Goal: Information Seeking & Learning: Learn about a topic

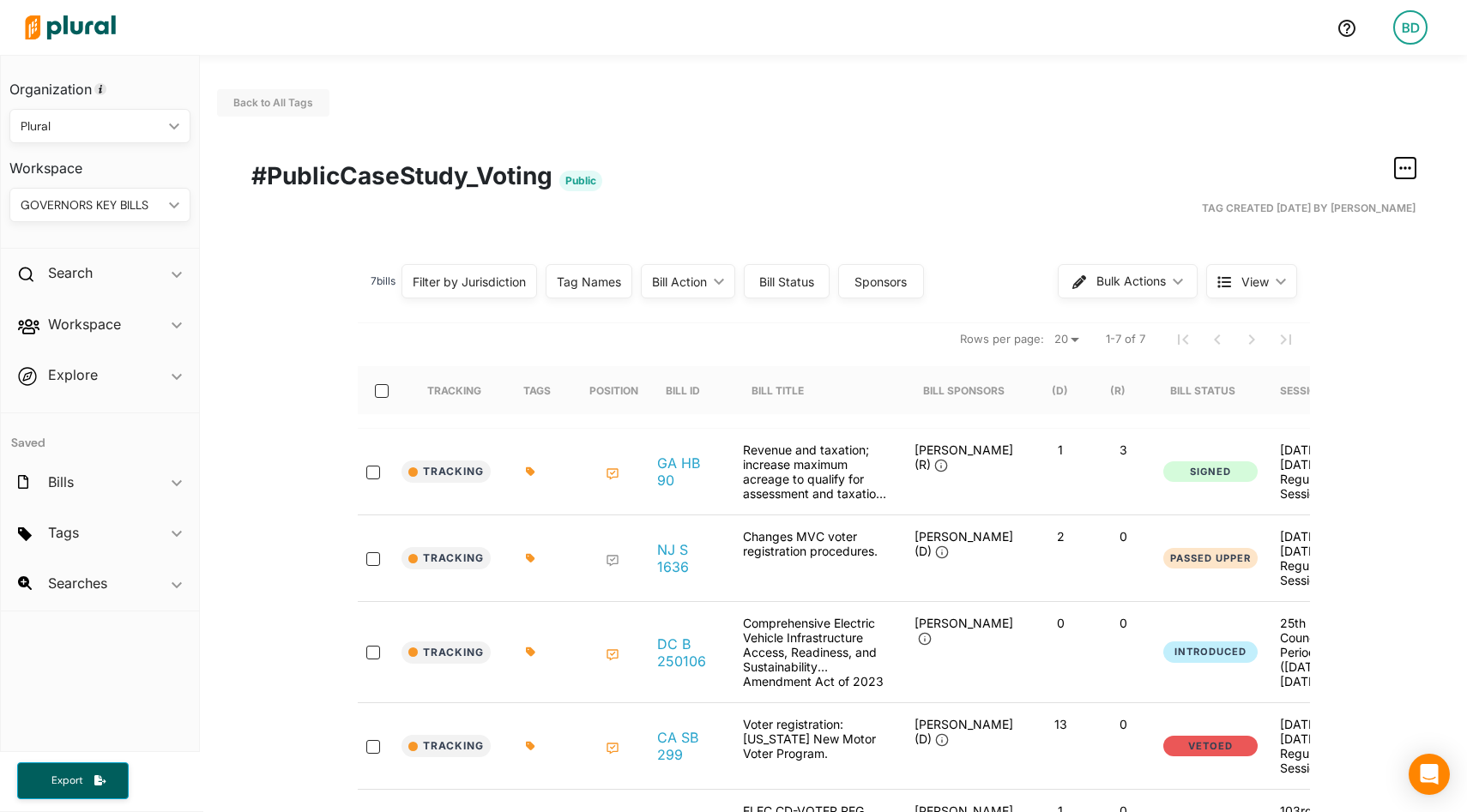
click at [1410, 165] on icon "button" at bounding box center [1406, 168] width 12 height 14
click at [1312, 285] on div "Publish Tag" at bounding box center [1351, 281] width 102 height 15
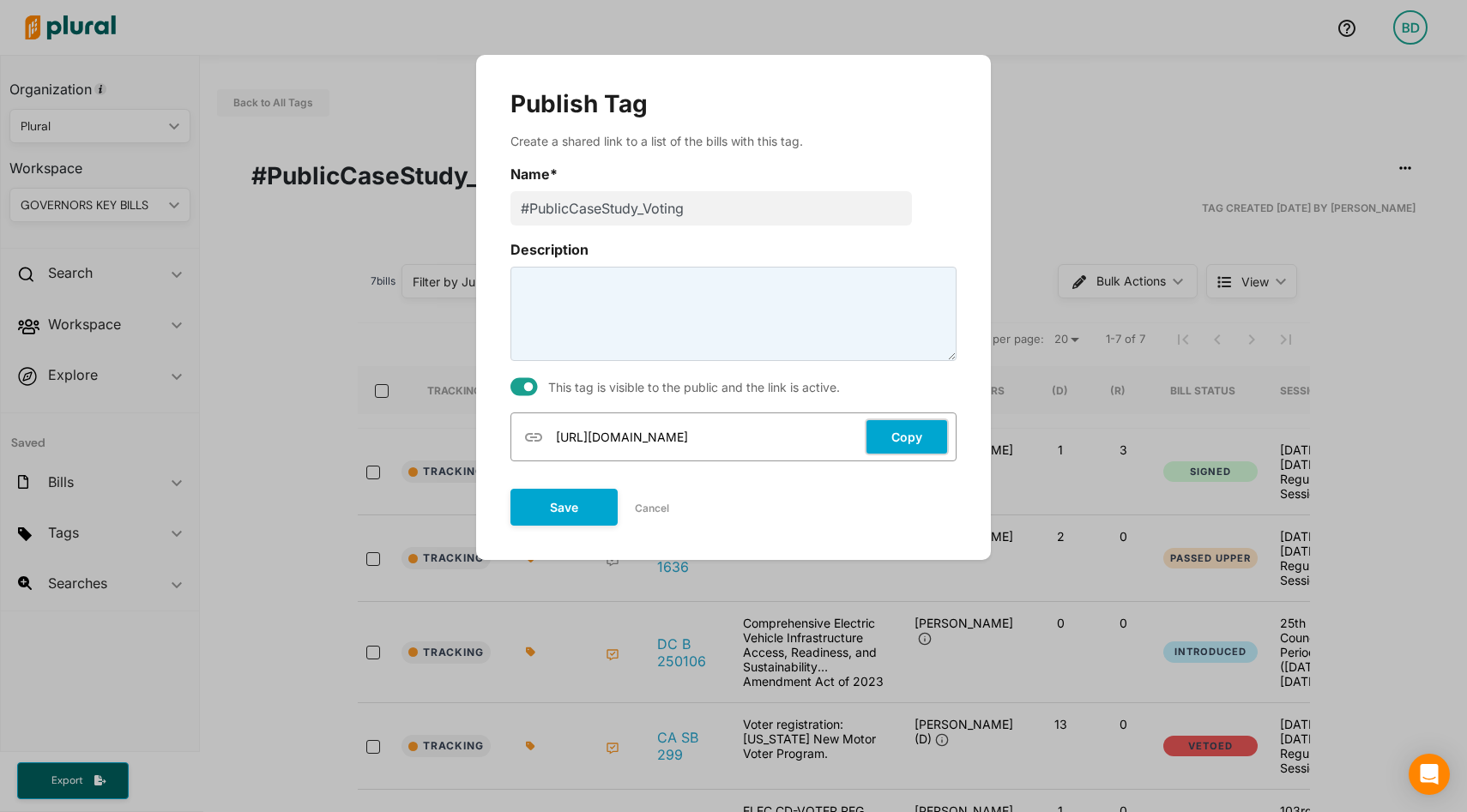
click at [899, 443] on button "Copy" at bounding box center [907, 437] width 84 height 37
click at [558, 511] on button "Save" at bounding box center [564, 507] width 107 height 37
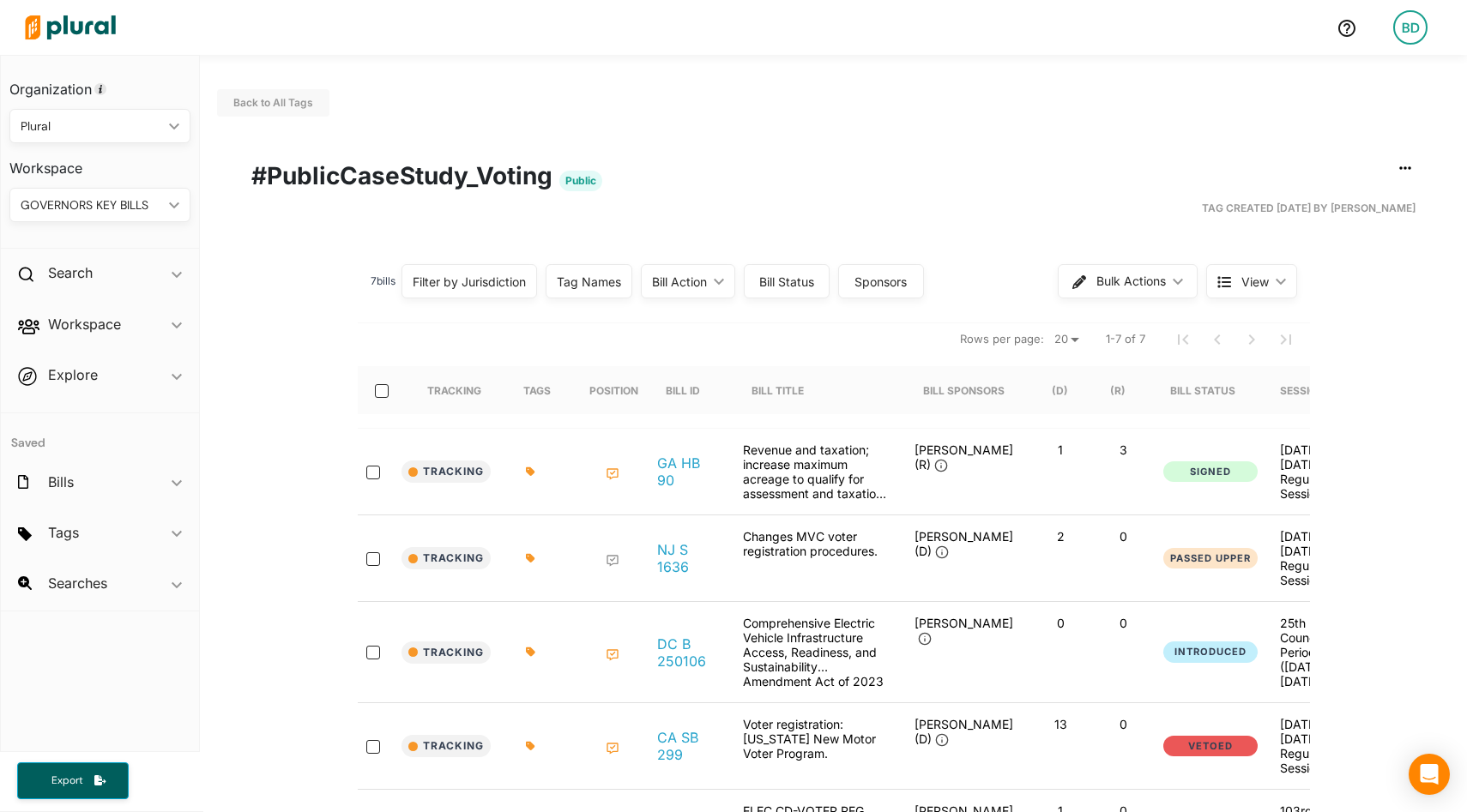
click at [612, 469] on icon at bounding box center [613, 474] width 14 height 14
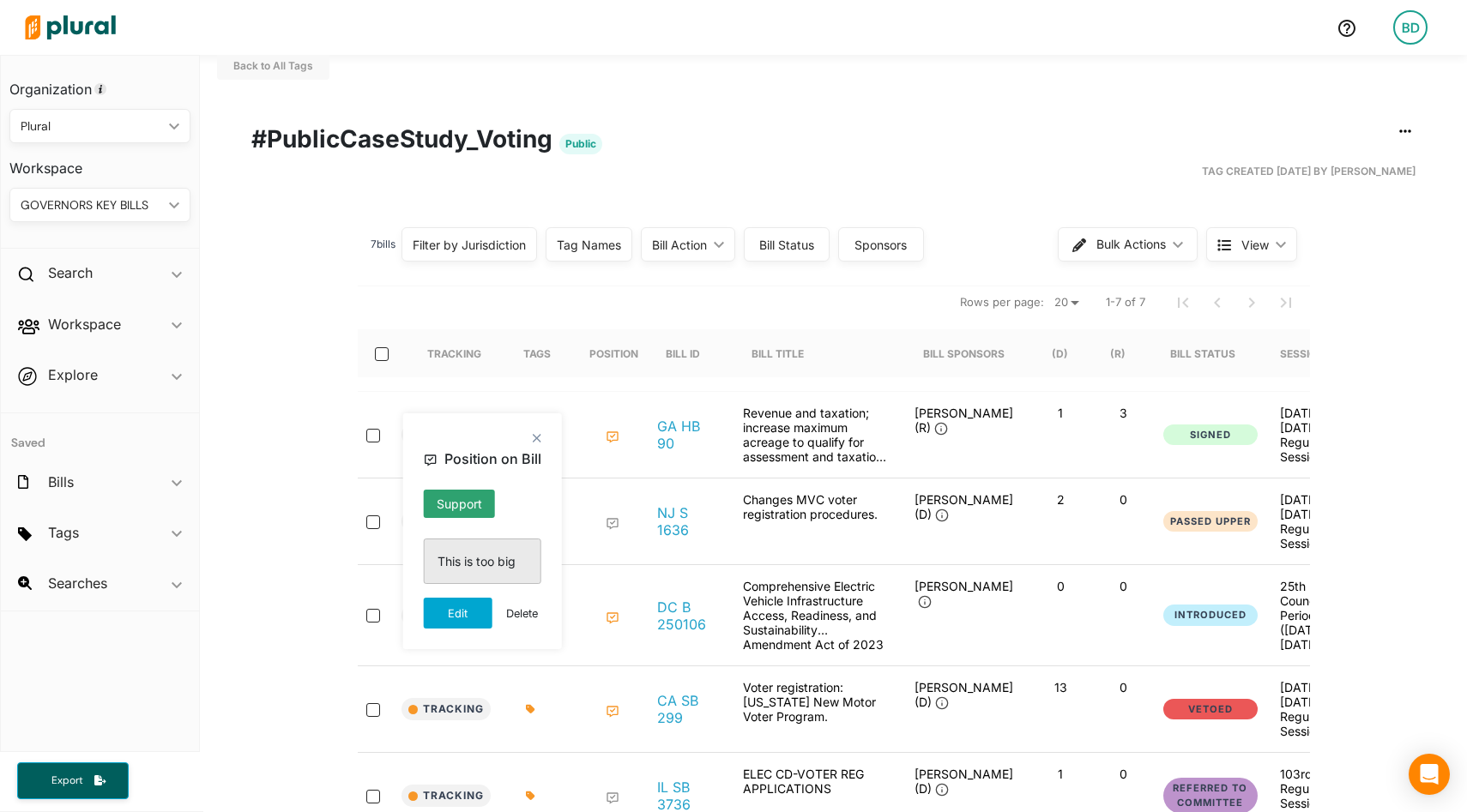
scroll to position [71, 0]
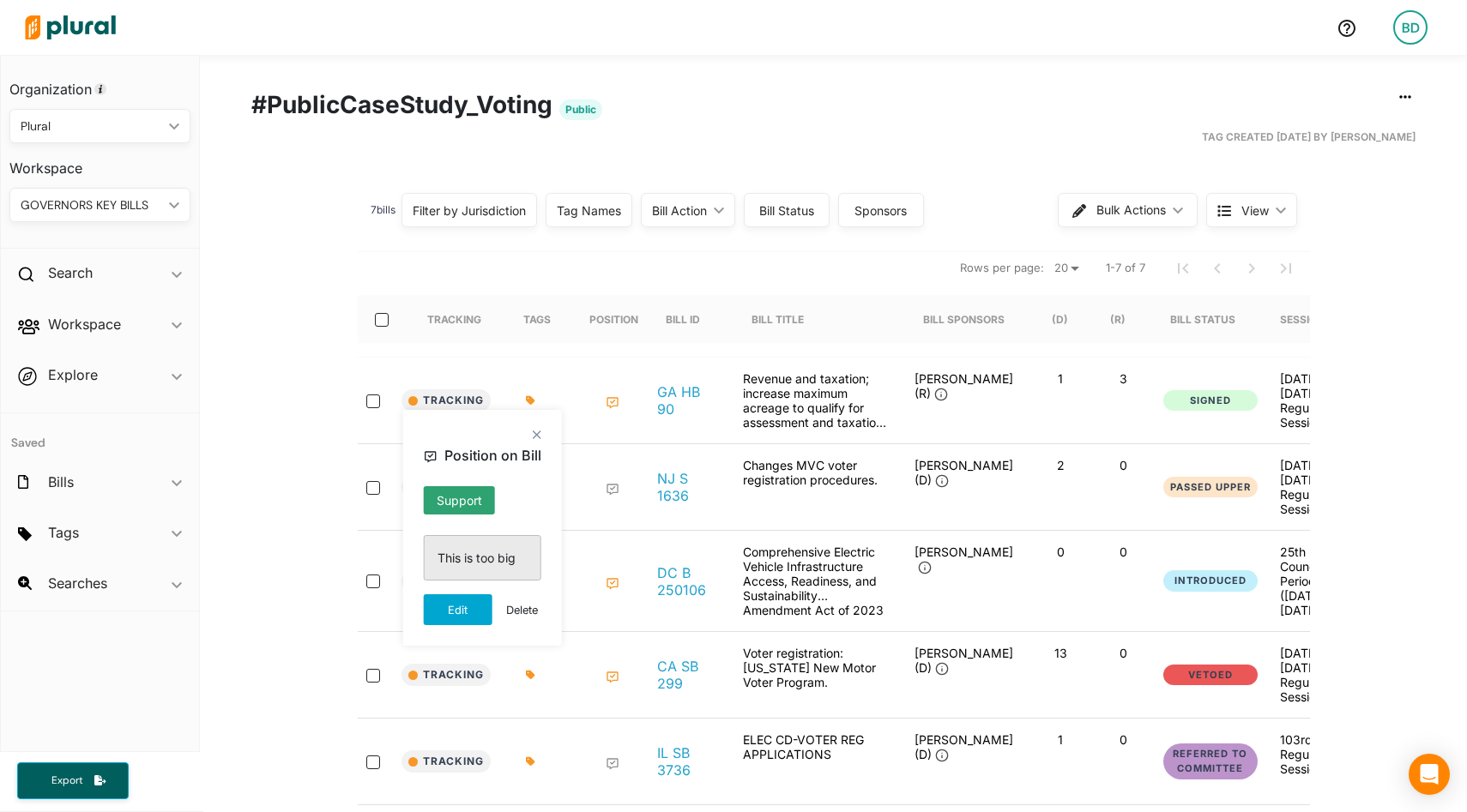
click at [468, 561] on p "This is too big" at bounding box center [483, 558] width 90 height 18
click at [537, 432] on polygon at bounding box center [536, 434] width 15 height 15
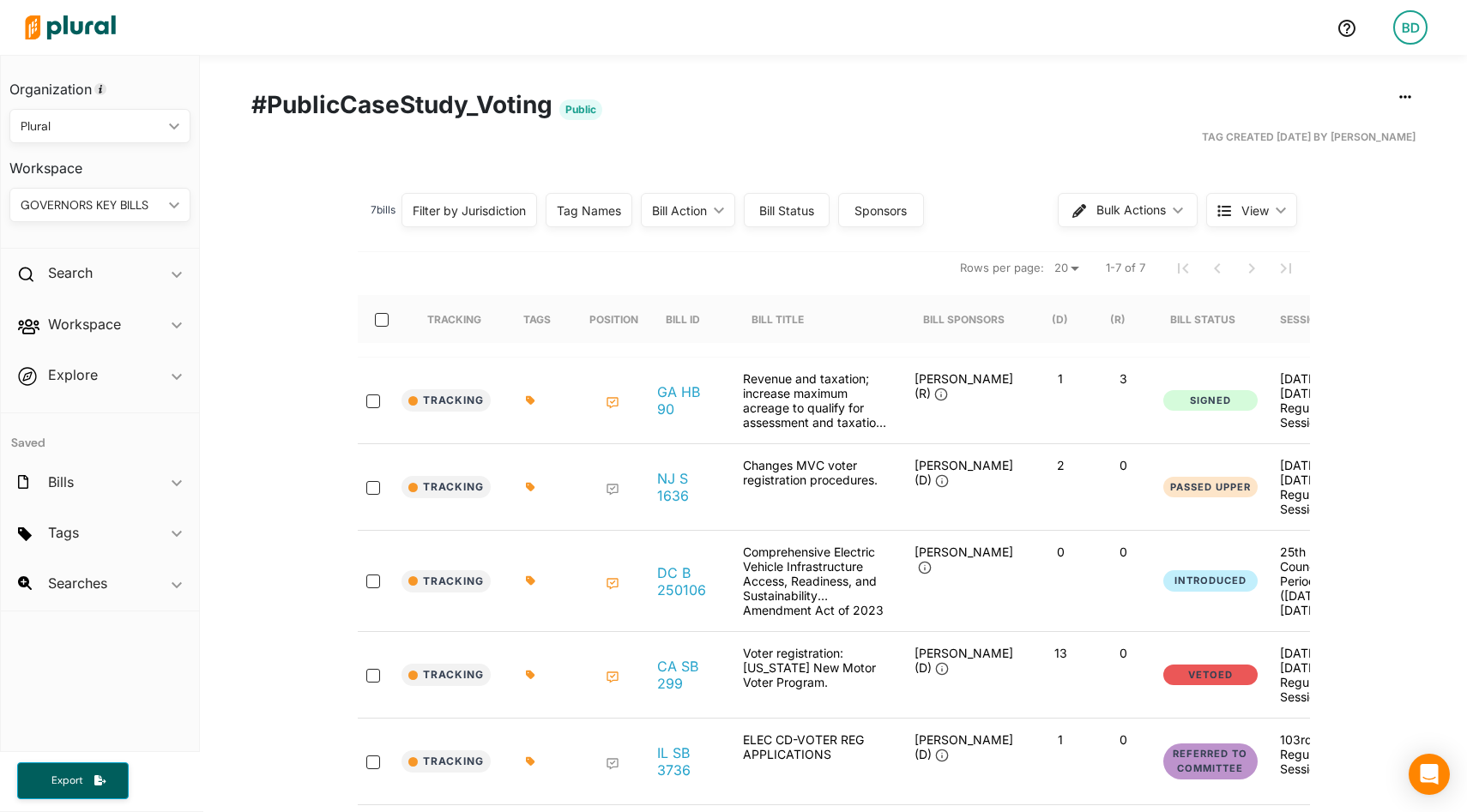
click at [81, 28] on img at bounding box center [70, 27] width 120 height 60
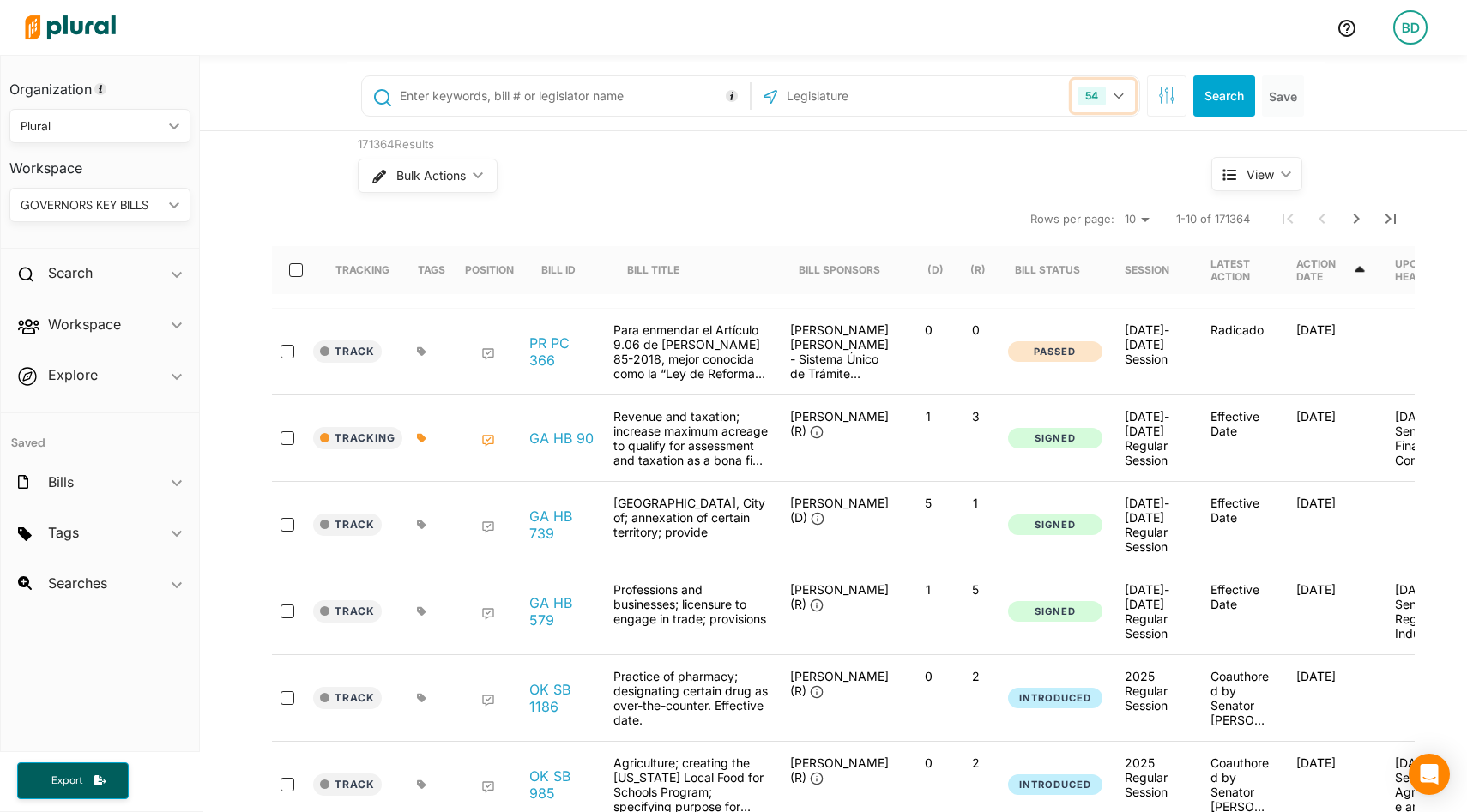
click at [1119, 91] on button "54" at bounding box center [1103, 96] width 62 height 32
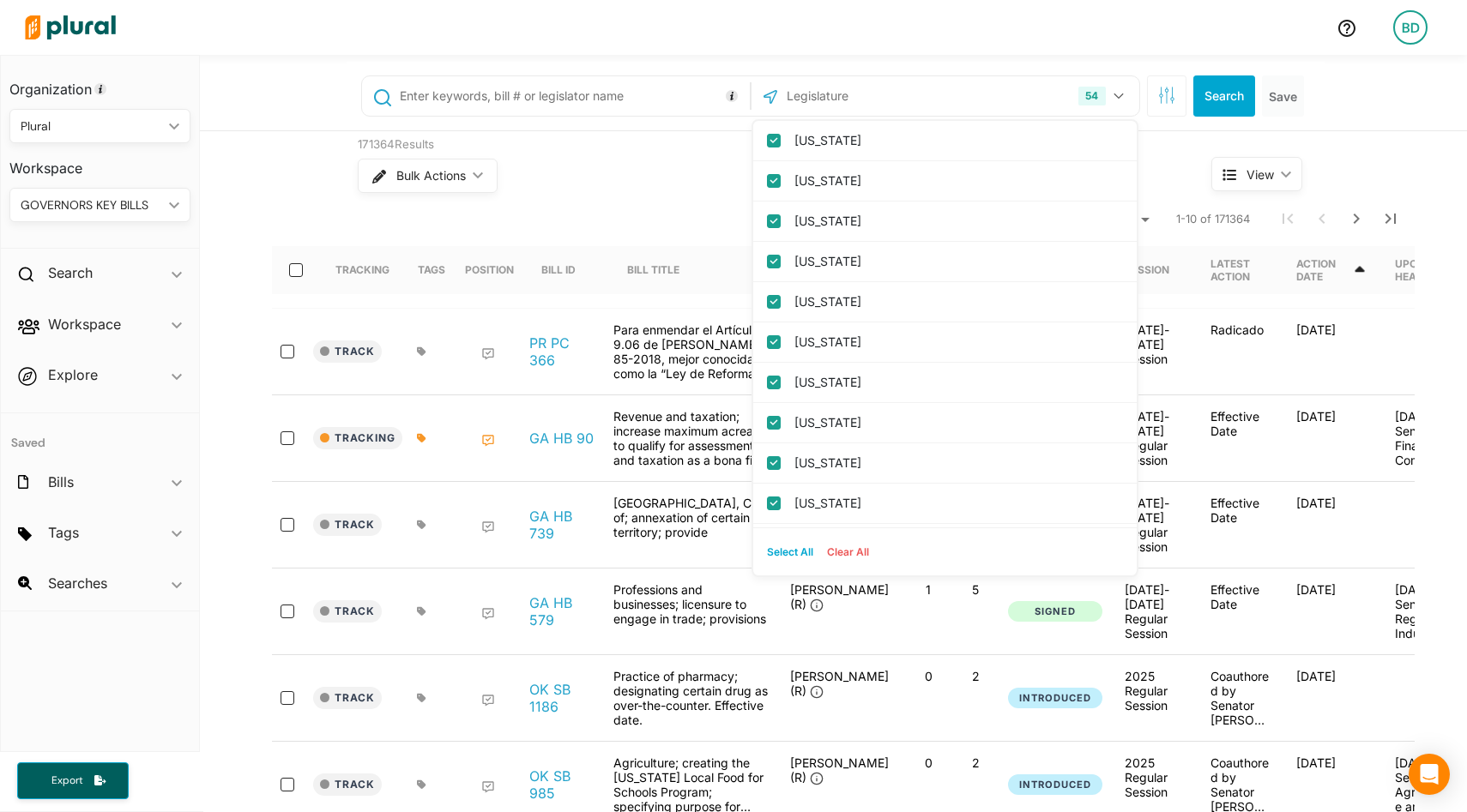
click at [851, 552] on button "Clear All" at bounding box center [848, 552] width 56 height 25
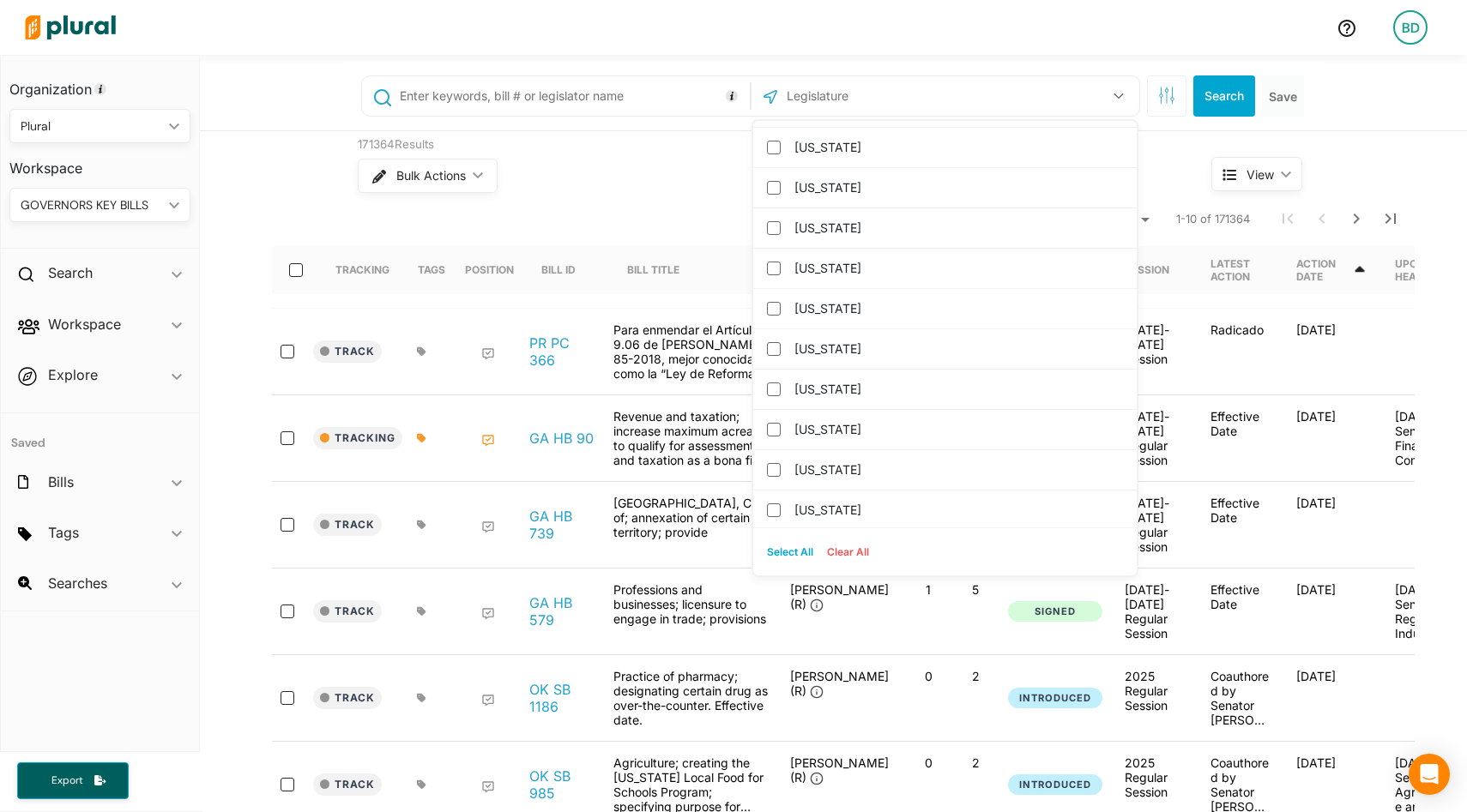
scroll to position [1810, 0]
click at [777, 341] on input "[US_STATE]" at bounding box center [774, 346] width 14 height 14
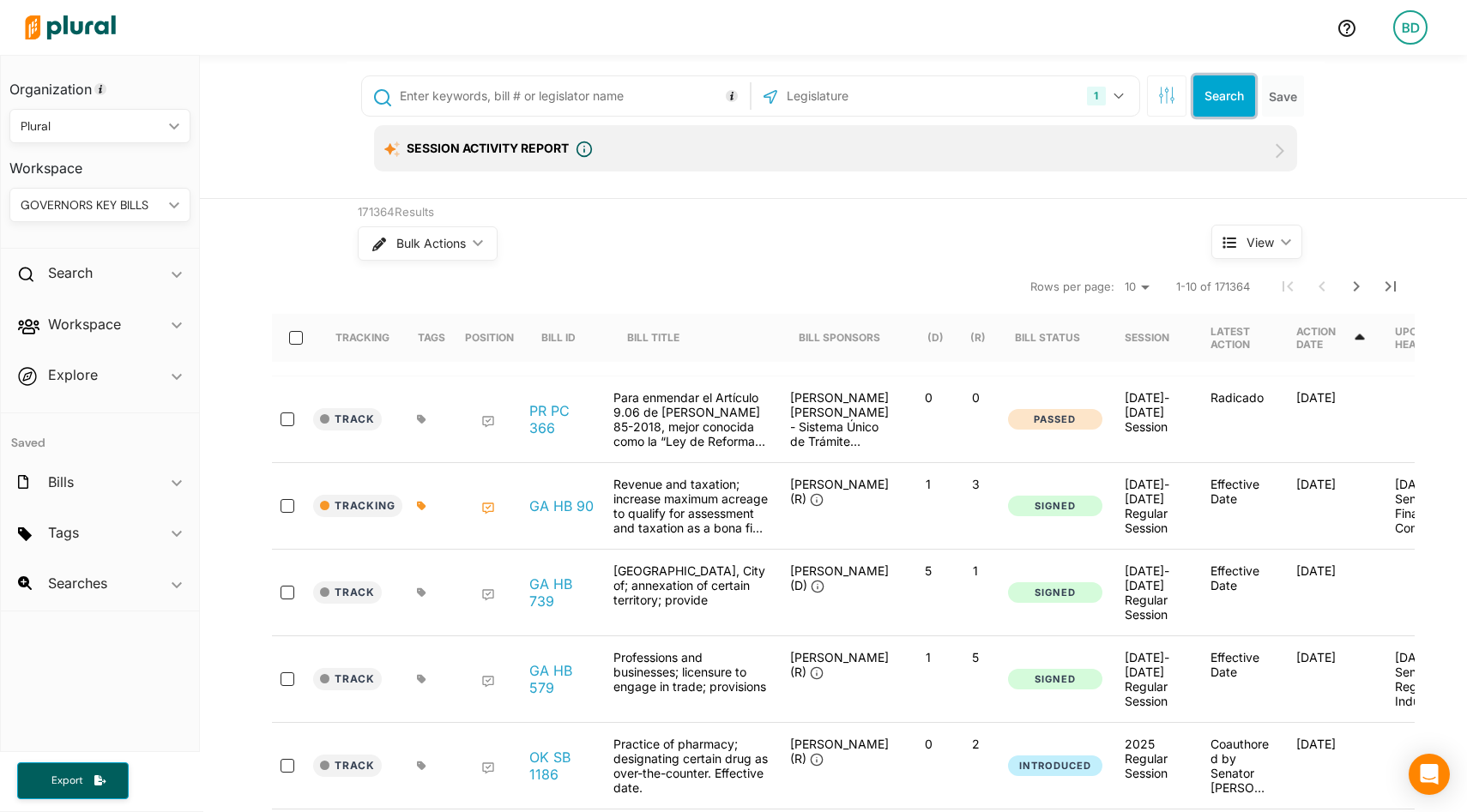
click at [1208, 100] on button "Search" at bounding box center [1224, 96] width 61 height 41
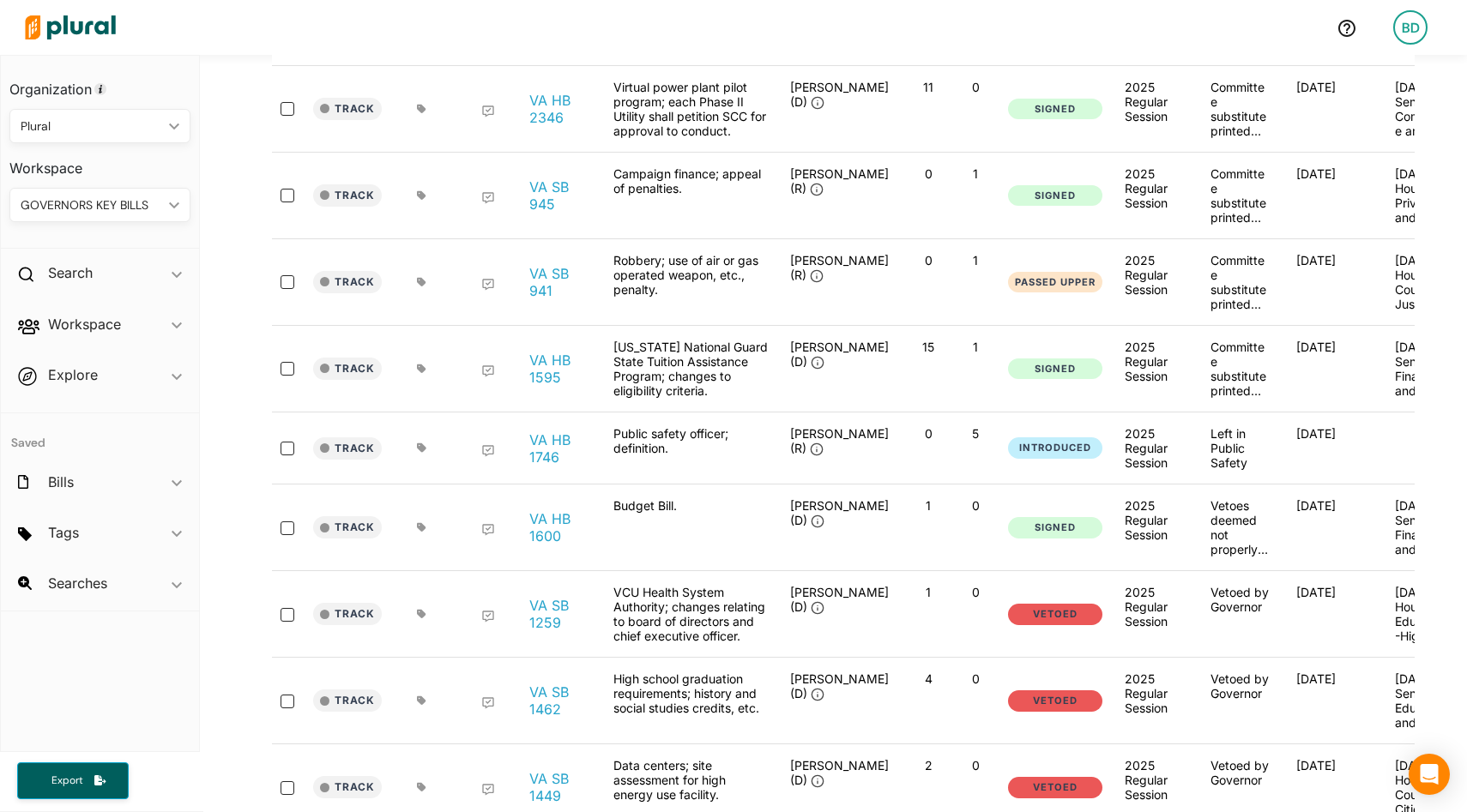
scroll to position [478, 0]
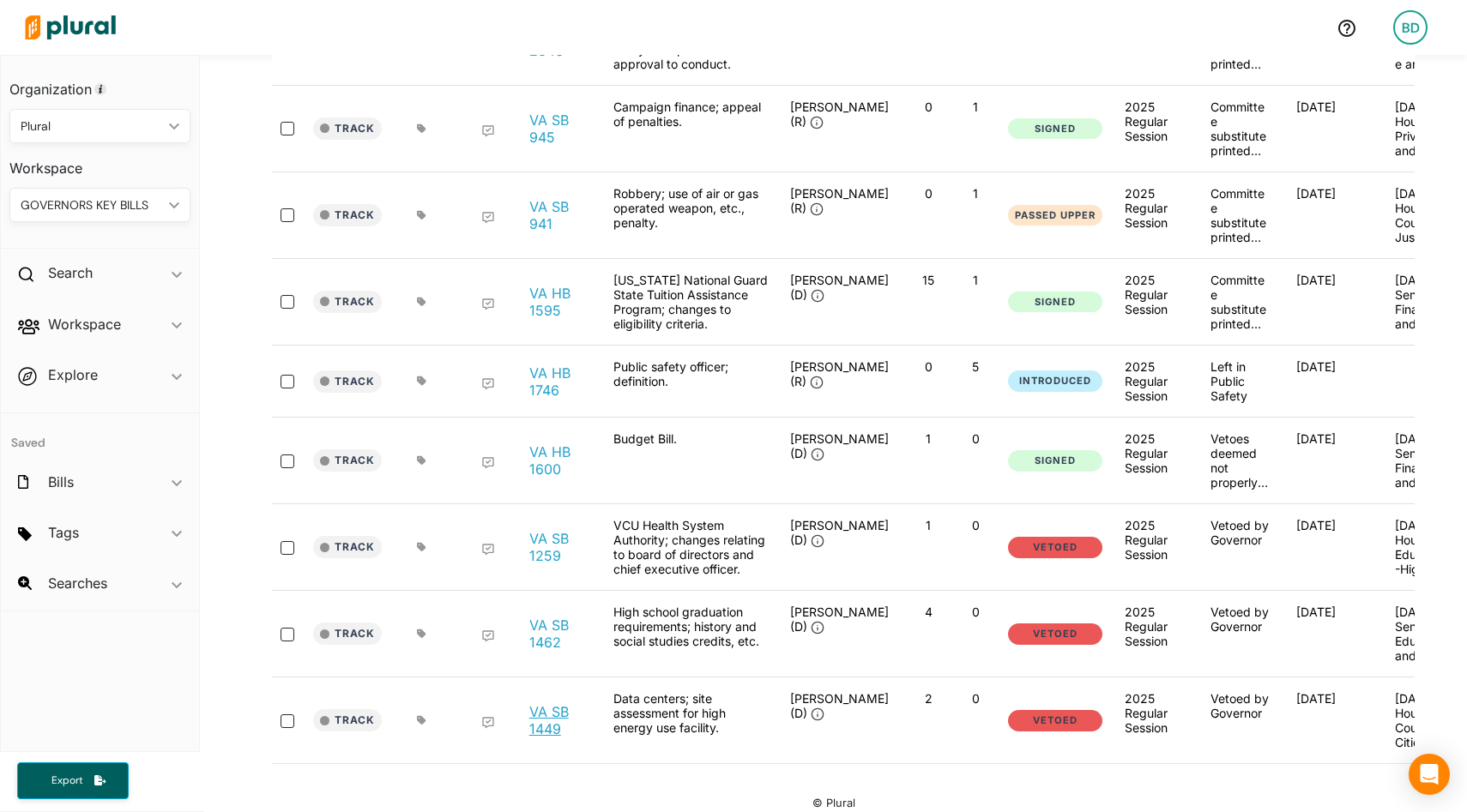
click at [552, 703] on link "VA SB 1449" at bounding box center [562, 720] width 65 height 34
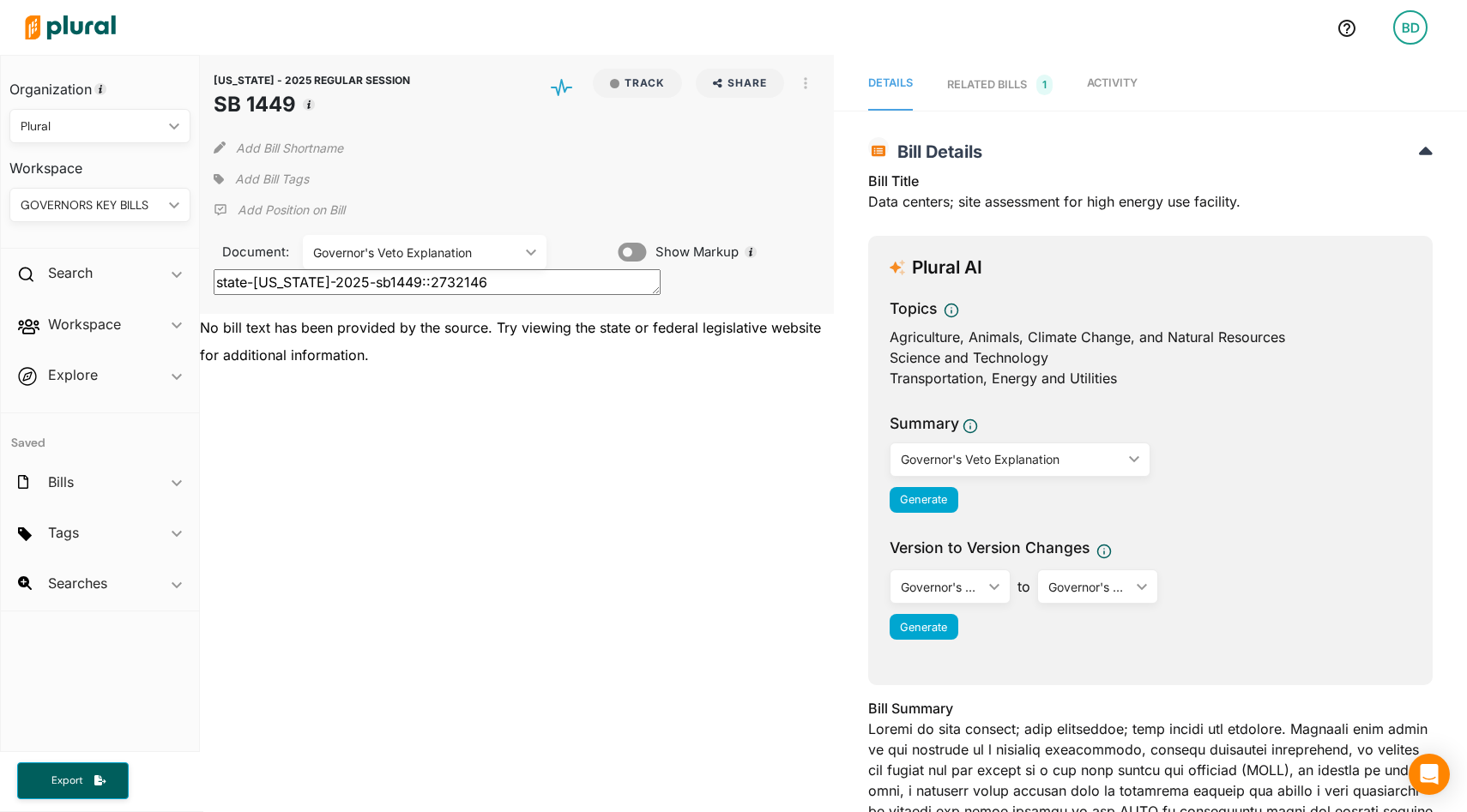
click at [526, 255] on div "Governor's Veto Explanation ic_keyboard_arrow_down" at bounding box center [425, 252] width 244 height 34
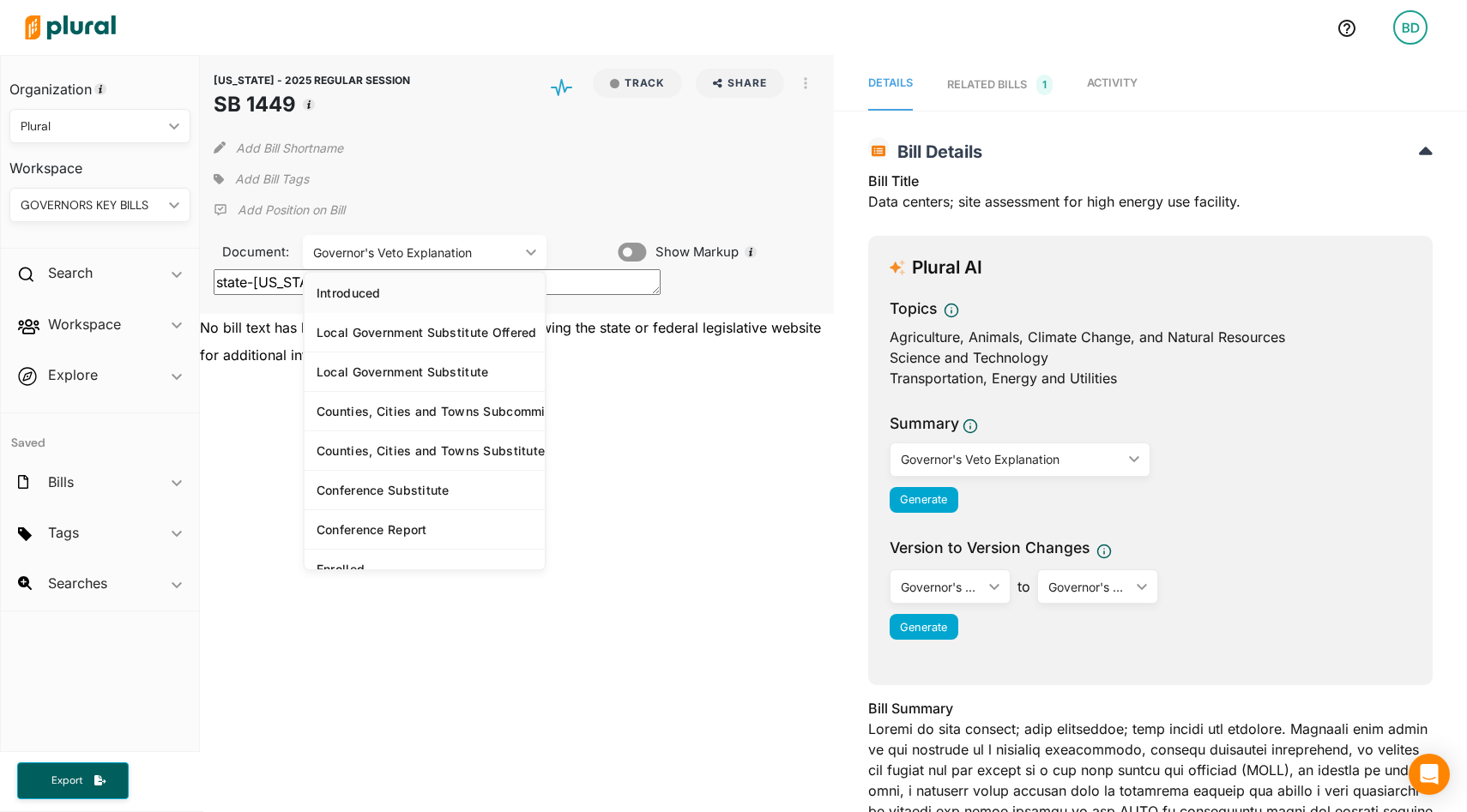
click at [454, 293] on div "Introduced" at bounding box center [425, 293] width 216 height 15
type textarea "state-va-2025-sb1449::2516305"
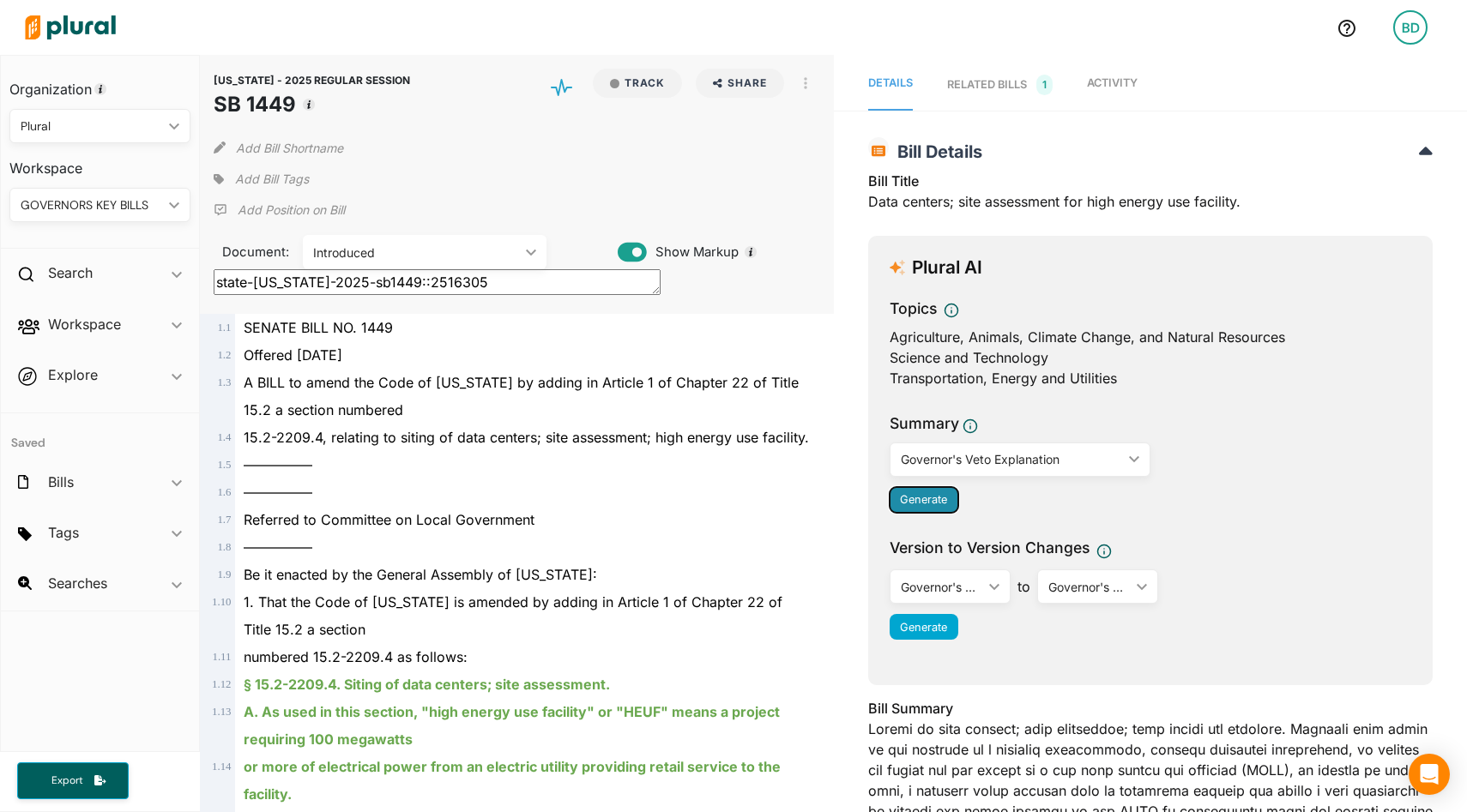
click at [921, 496] on span "Generate" at bounding box center [924, 499] width 47 height 13
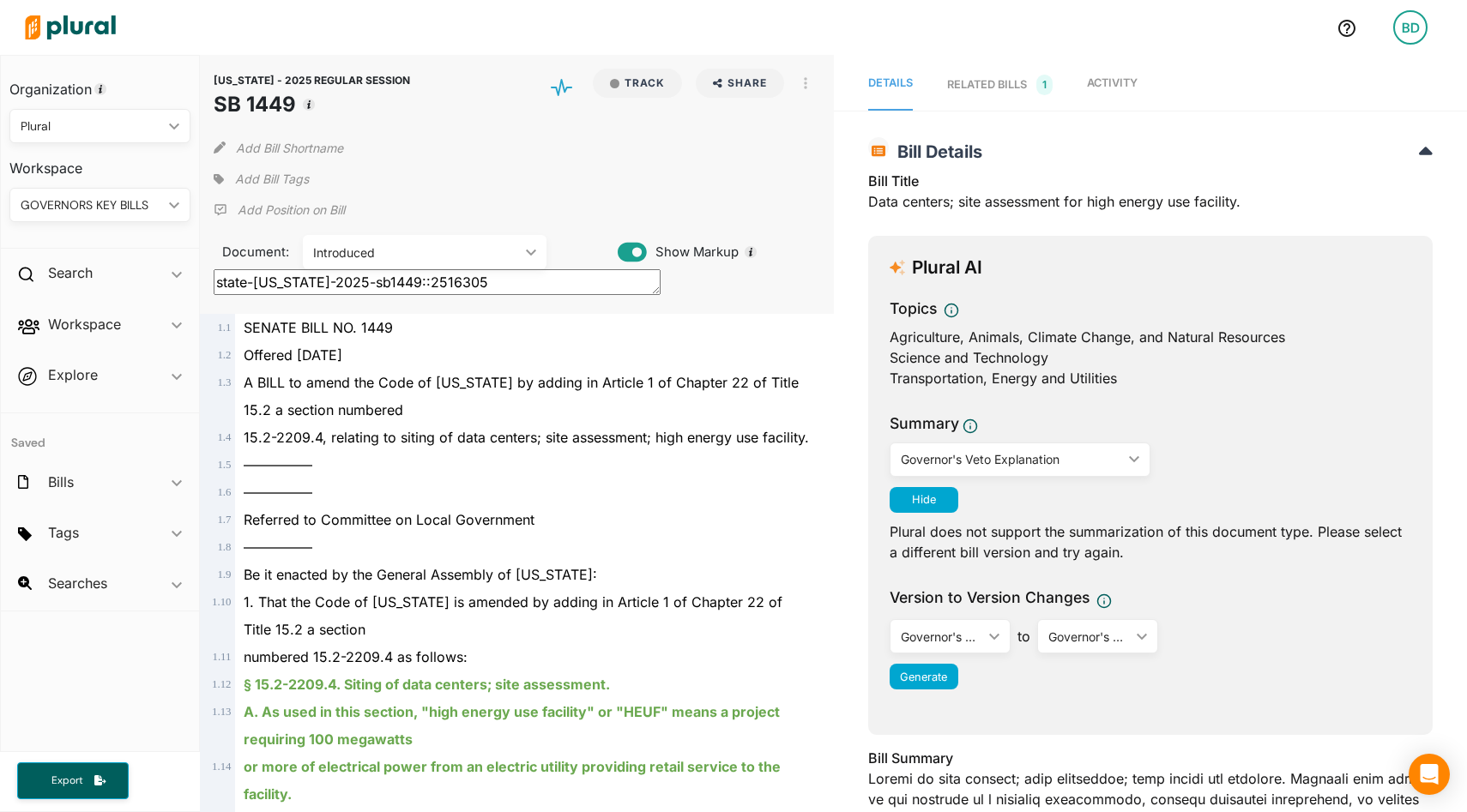
click at [991, 462] on div "Governor's Veto Explanation" at bounding box center [1012, 459] width 221 height 18
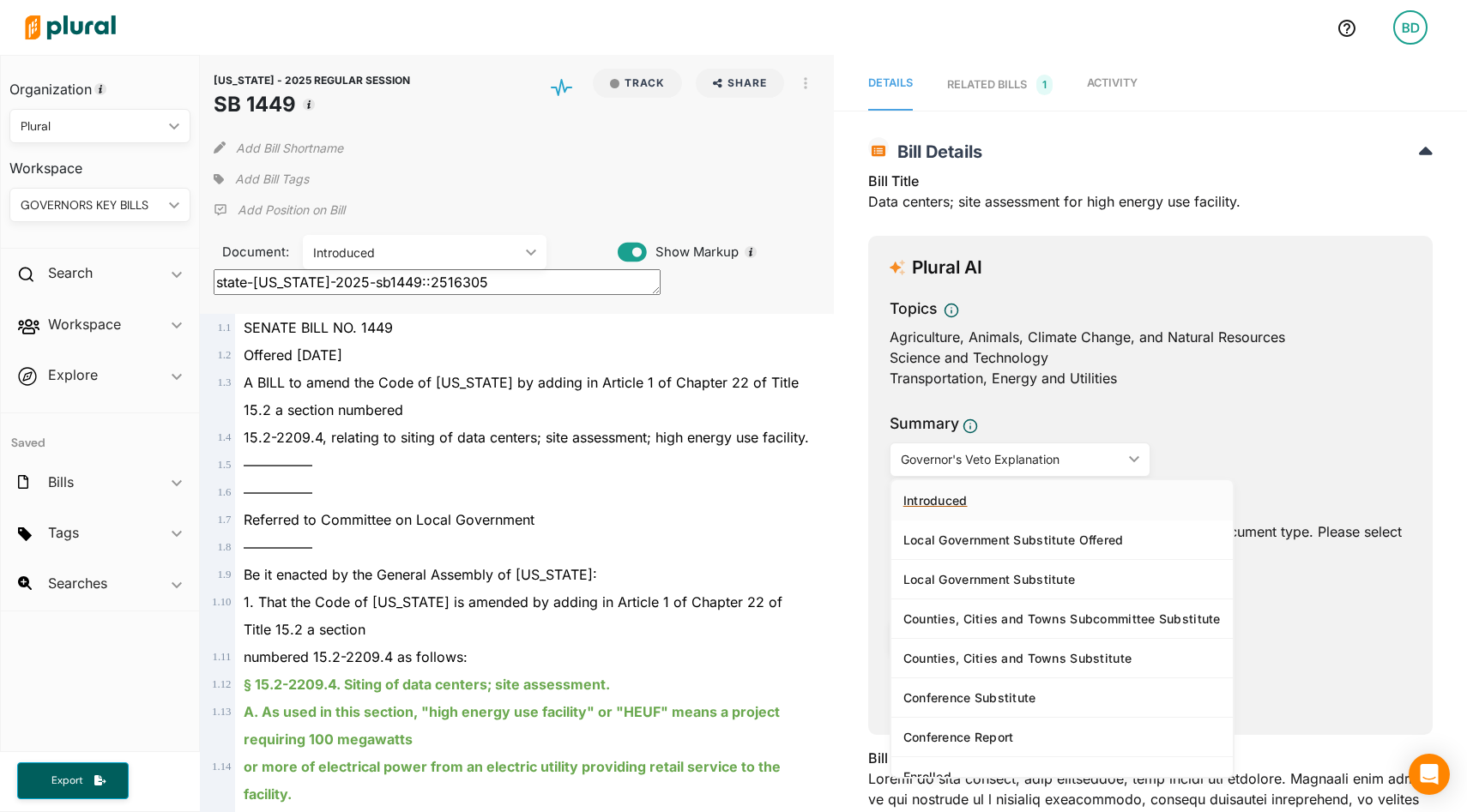
click at [984, 489] on link "Introduced" at bounding box center [1062, 500] width 341 height 39
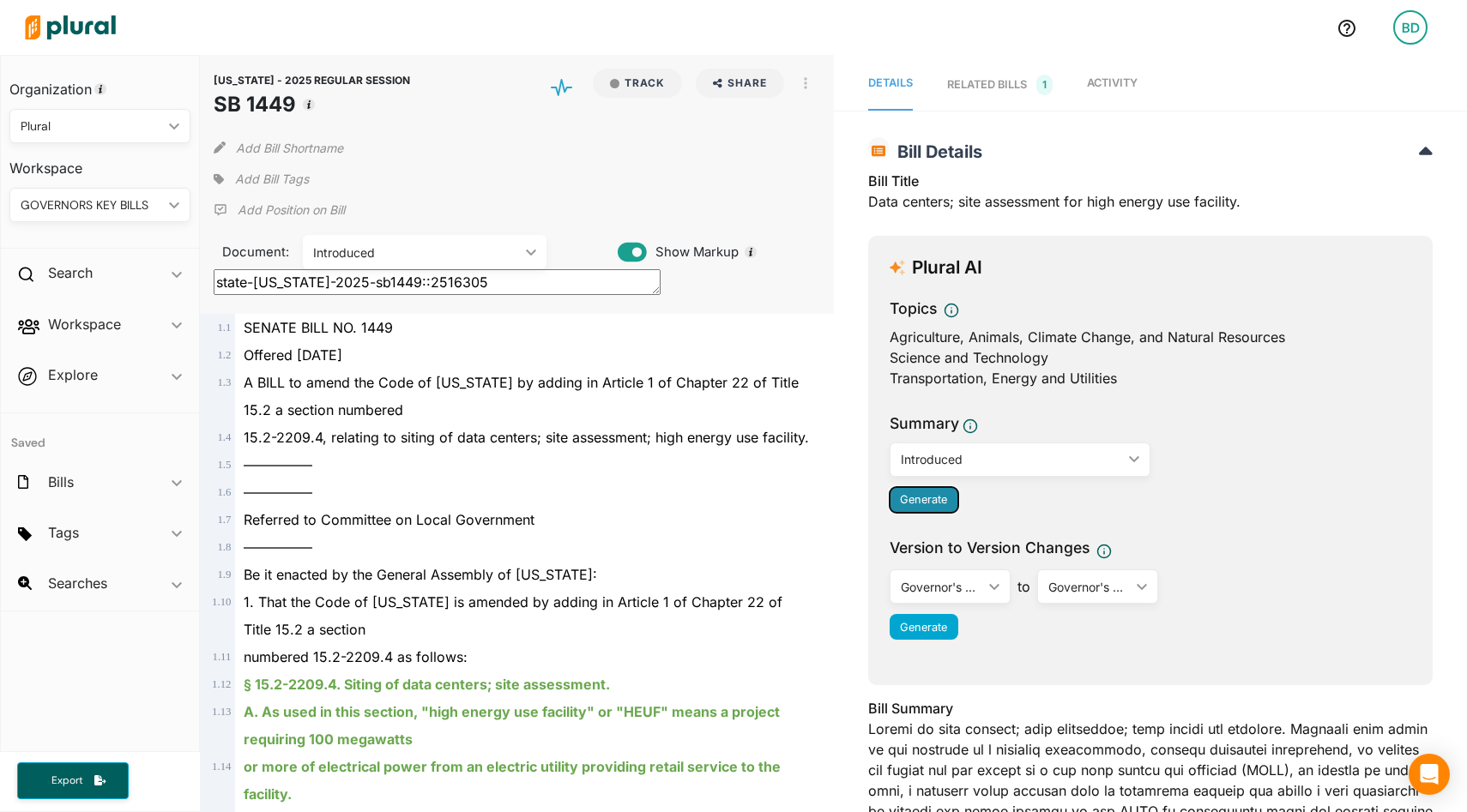
click at [919, 501] on span "Generate" at bounding box center [924, 499] width 47 height 13
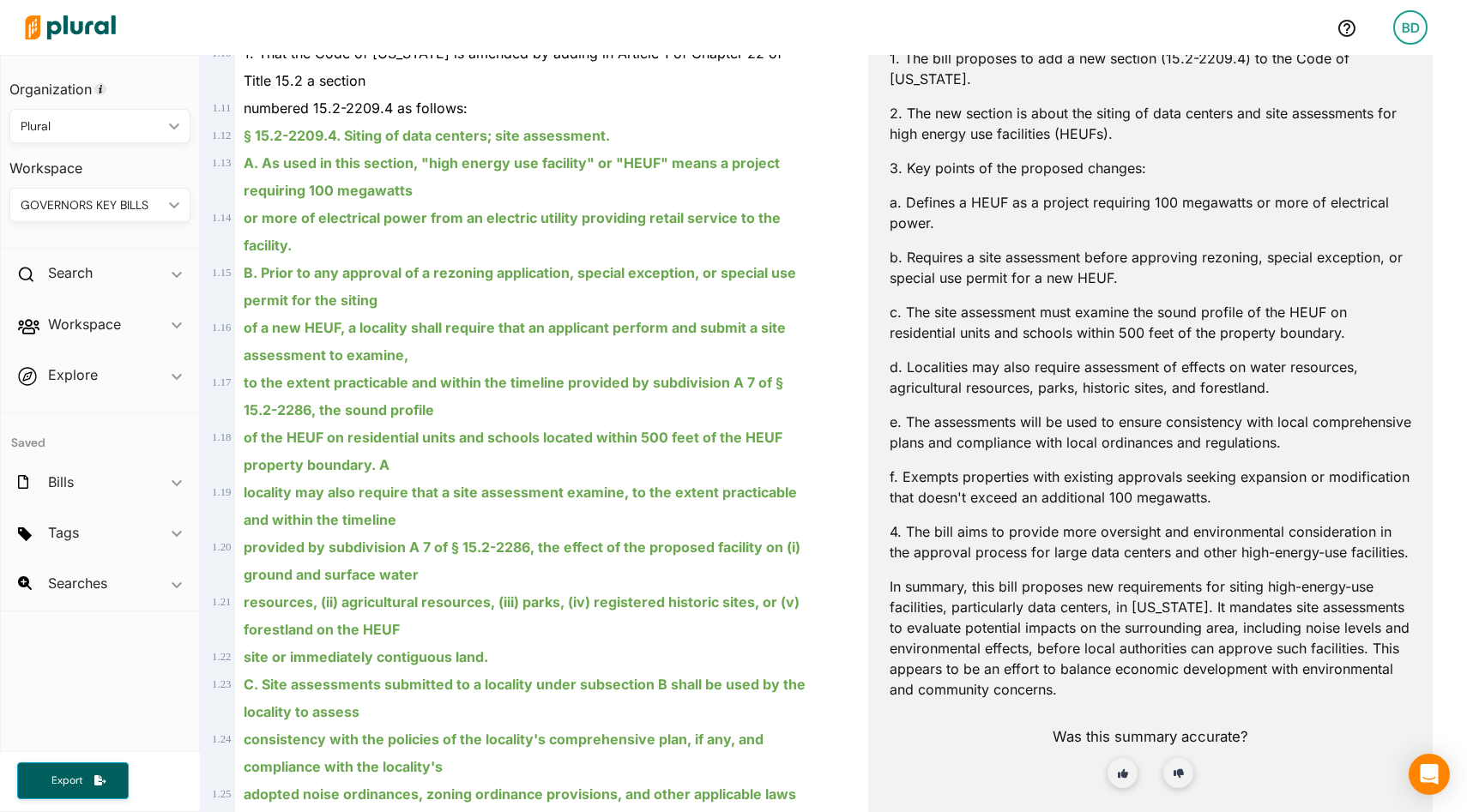
scroll to position [550, 0]
click at [995, 301] on p "c. The site assessment must examine the sound profile of the HEUF on residentia…" at bounding box center [1150, 321] width 522 height 41
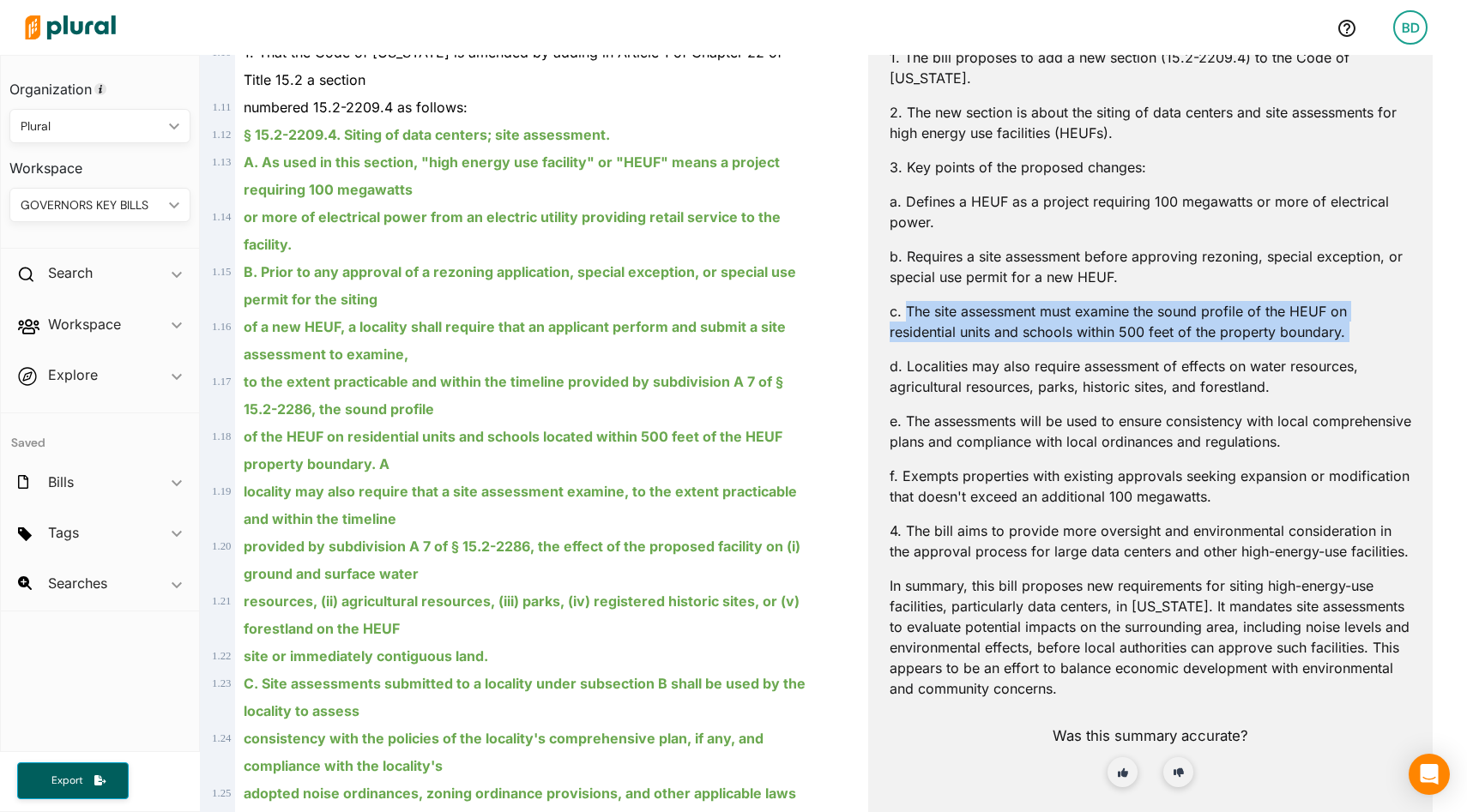
click at [995, 301] on p "c. The site assessment must examine the sound profile of the HEUF on residentia…" at bounding box center [1150, 321] width 522 height 41
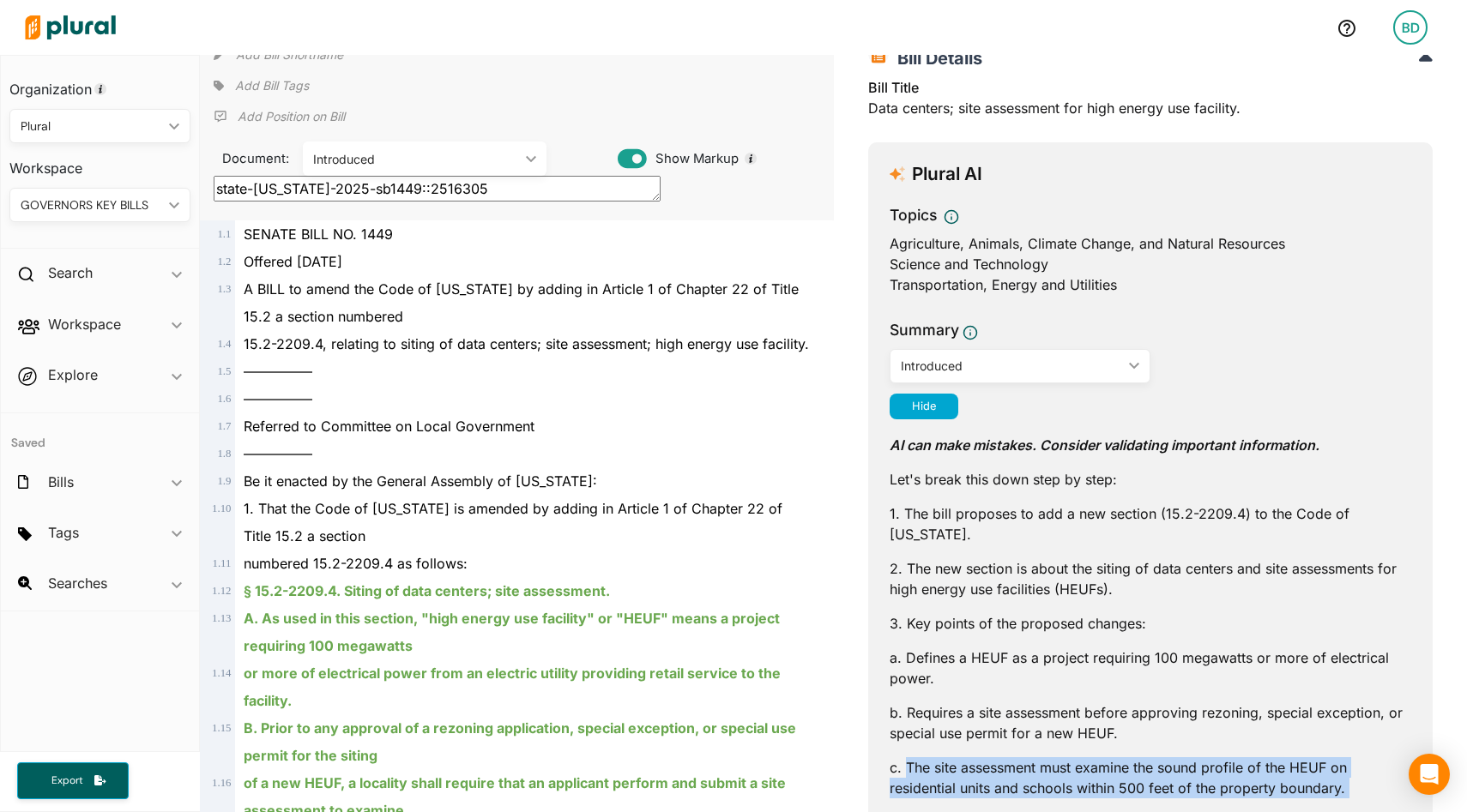
scroll to position [0, 0]
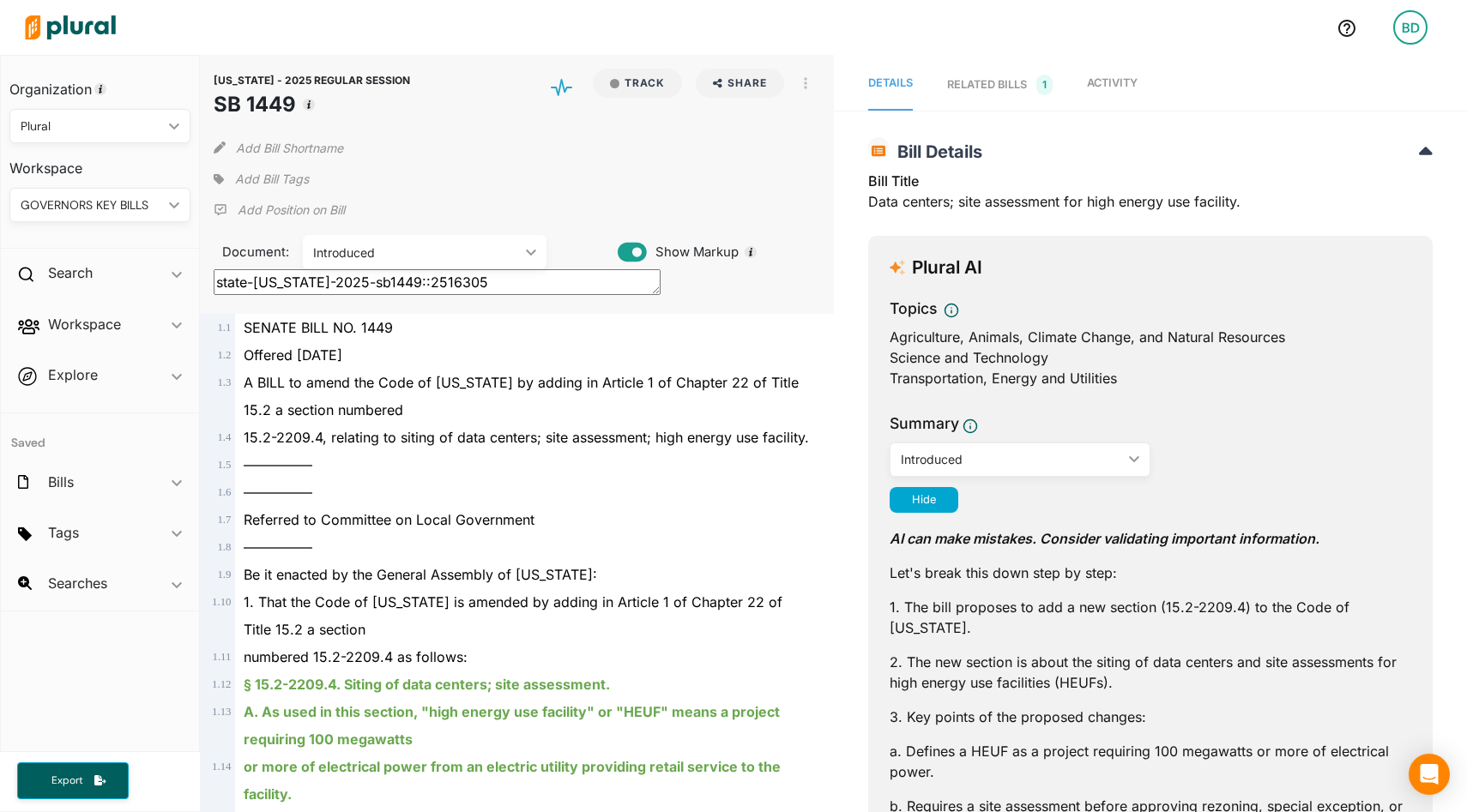
click at [527, 249] on icon "ic_keyboard_arrow_down" at bounding box center [528, 253] width 18 height 8
click at [55, 24] on img at bounding box center [70, 27] width 120 height 60
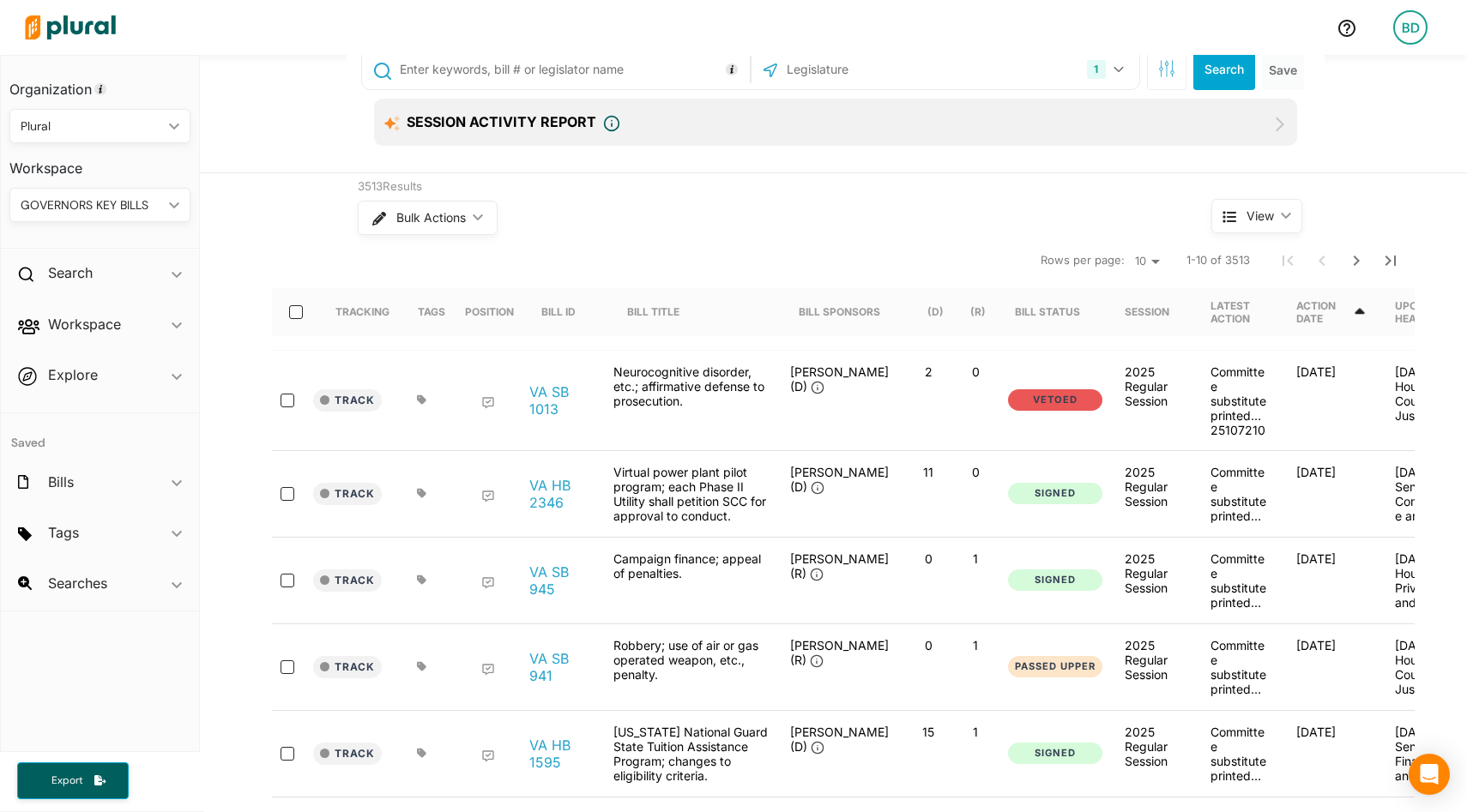
scroll to position [32, 0]
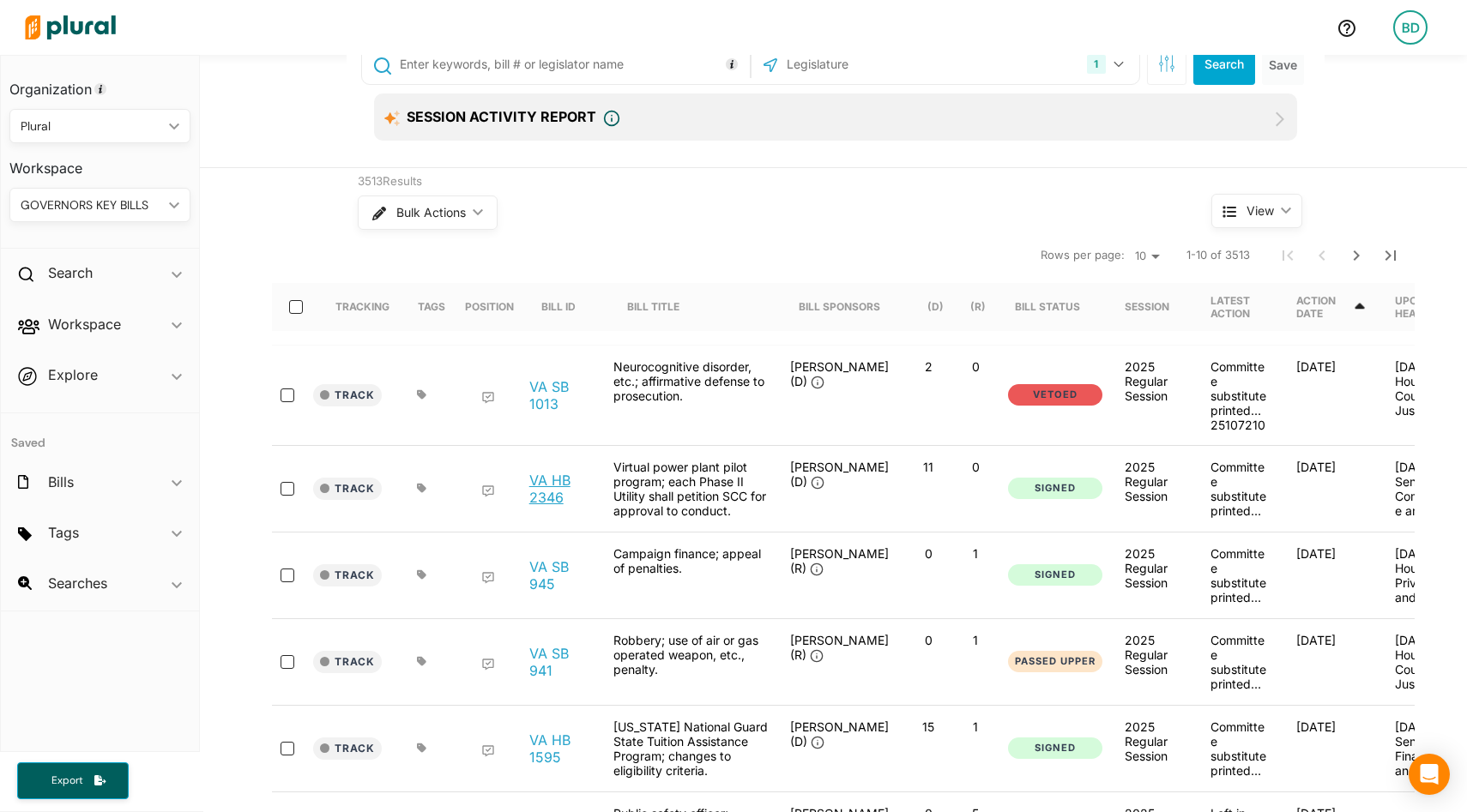
click at [549, 472] on link "VA HB 2346" at bounding box center [562, 488] width 65 height 34
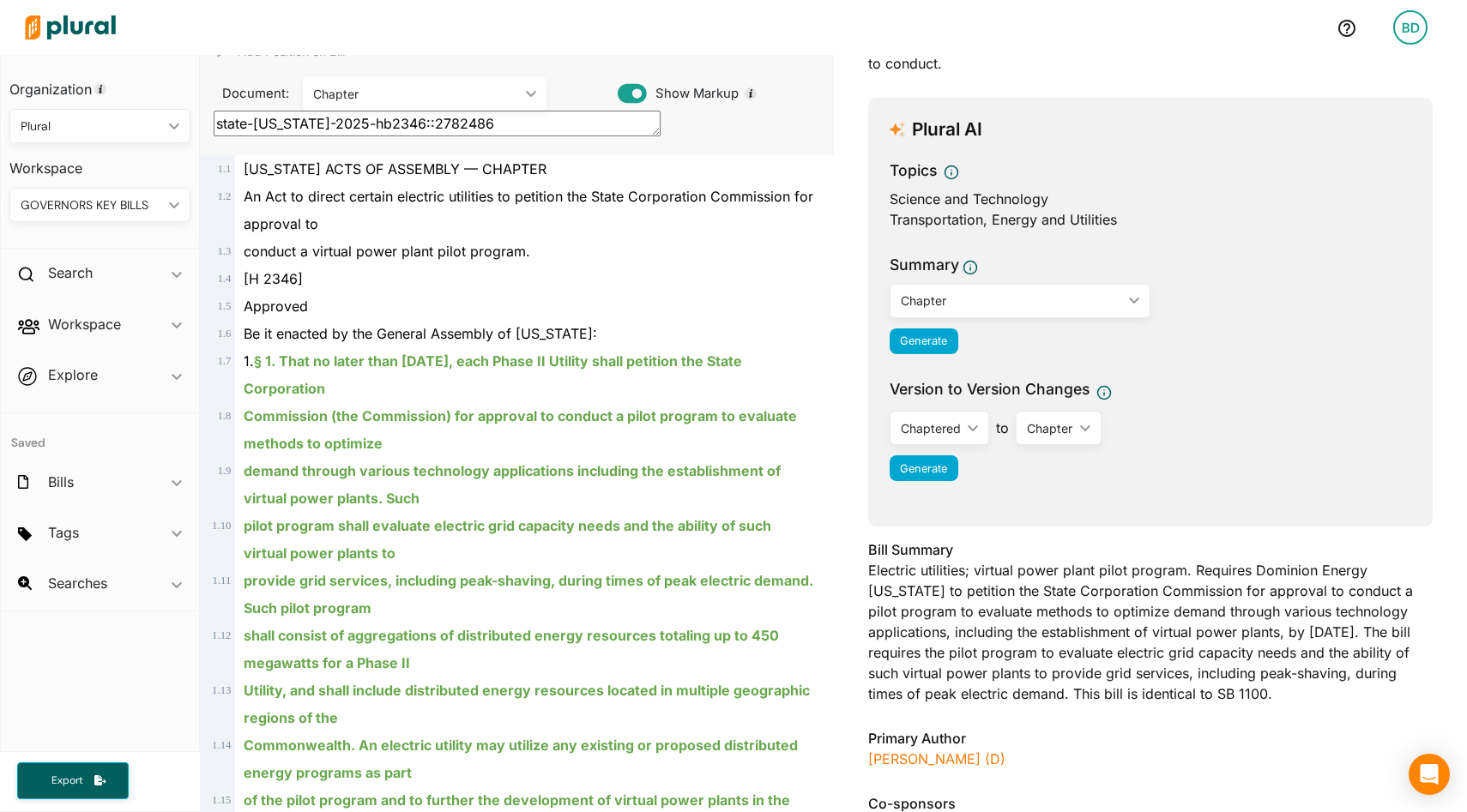
scroll to position [158, 0]
click at [526, 89] on div "Chapter ic_keyboard_arrow_down" at bounding box center [425, 94] width 244 height 34
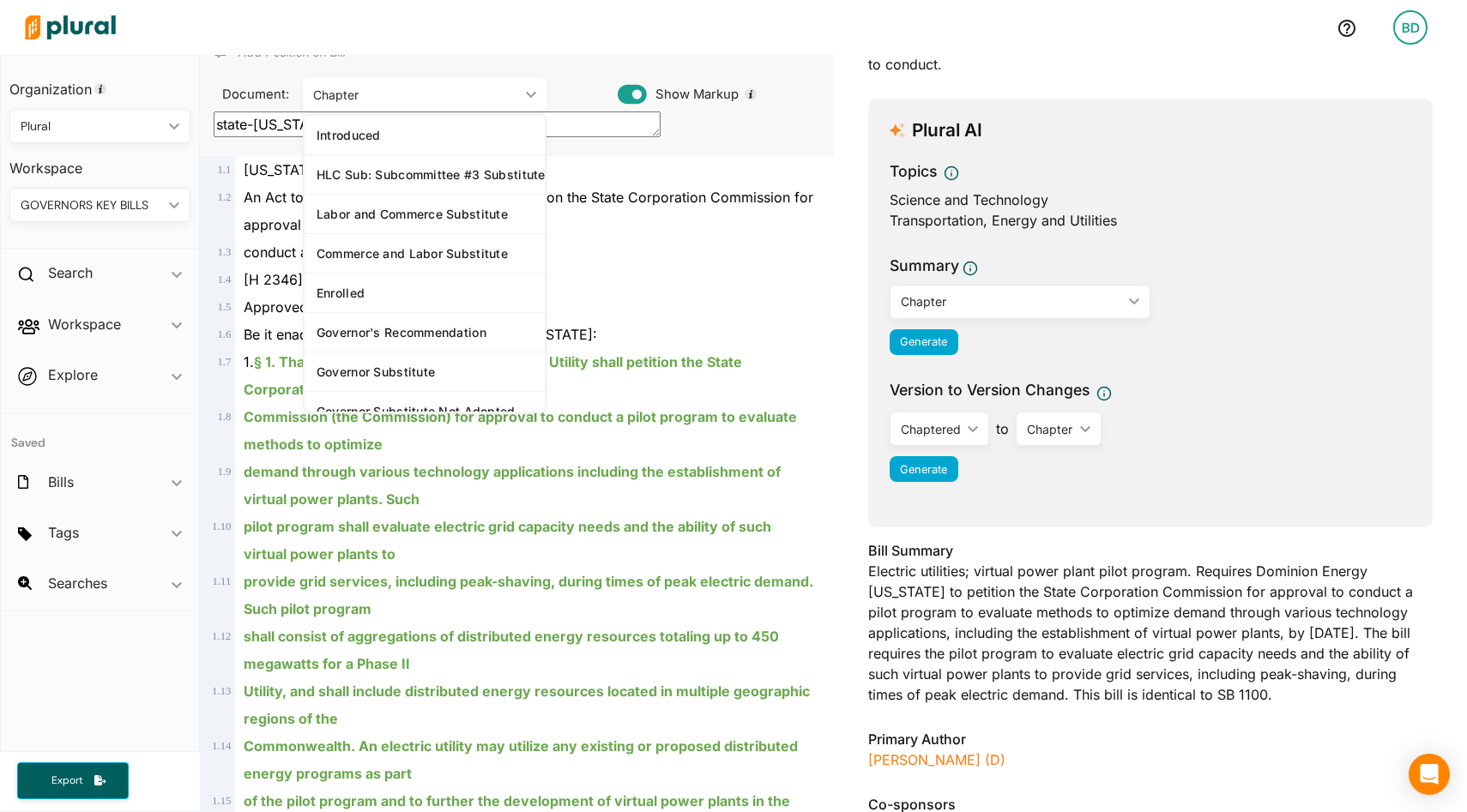
click at [640, 238] on div "An Act to direct certain electric utilities to petition the State Corporation C…" at bounding box center [524, 210] width 578 height 55
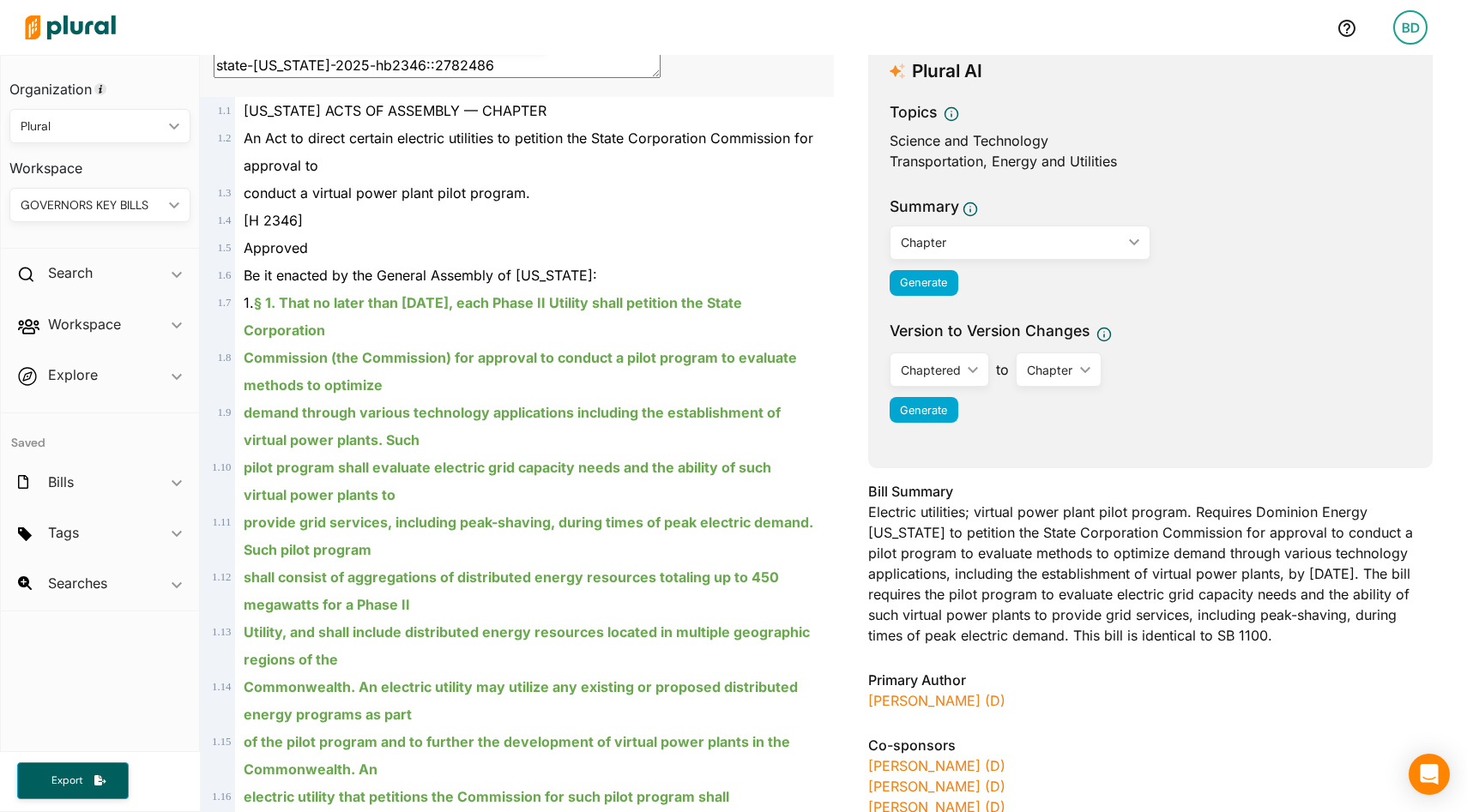
scroll to position [174, 0]
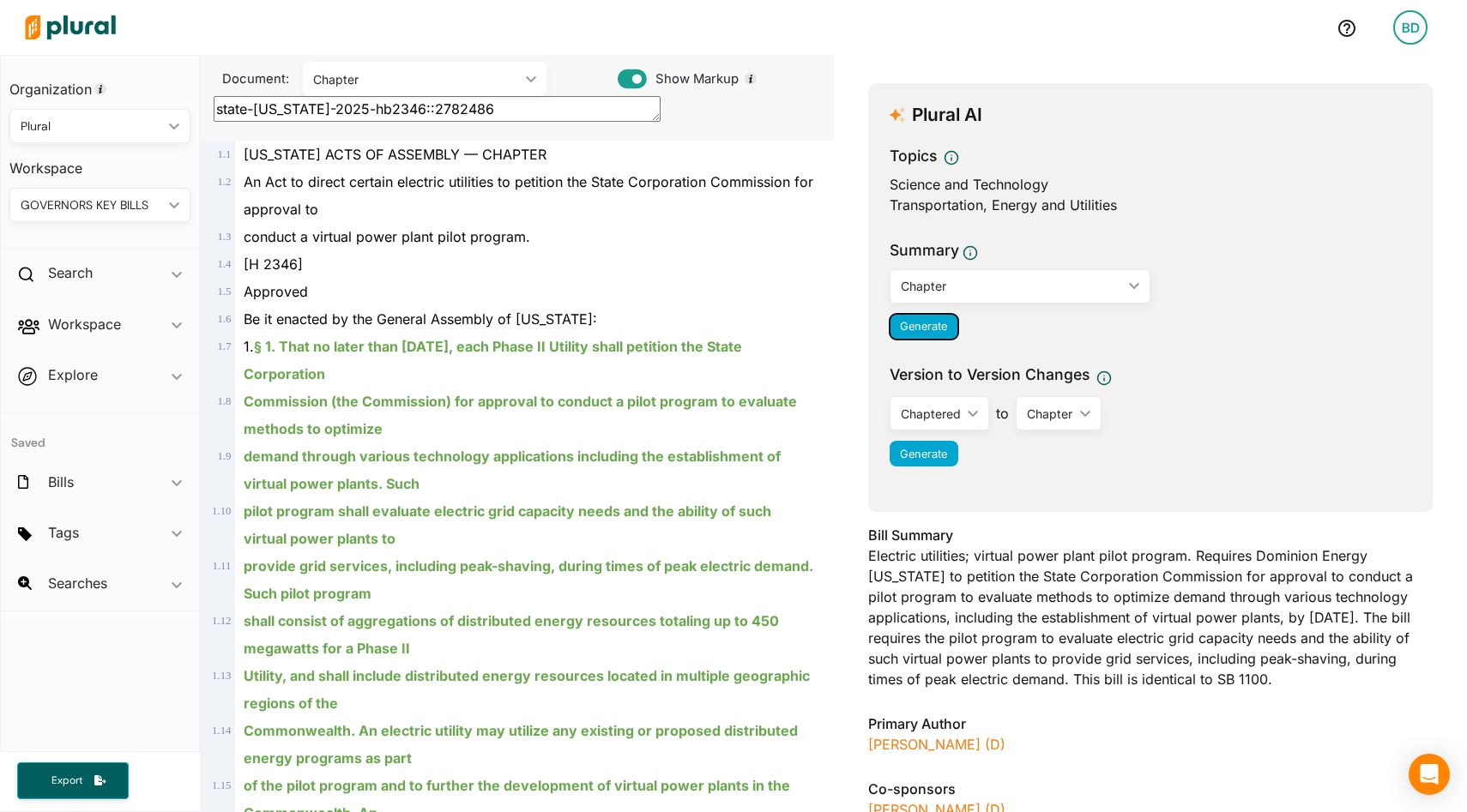
click at [939, 327] on span "Generate" at bounding box center [924, 326] width 47 height 13
click at [995, 280] on div "Chapter" at bounding box center [1012, 286] width 221 height 18
click at [807, 229] on div "conduct a virtual power plant pilot program." at bounding box center [524, 236] width 578 height 27
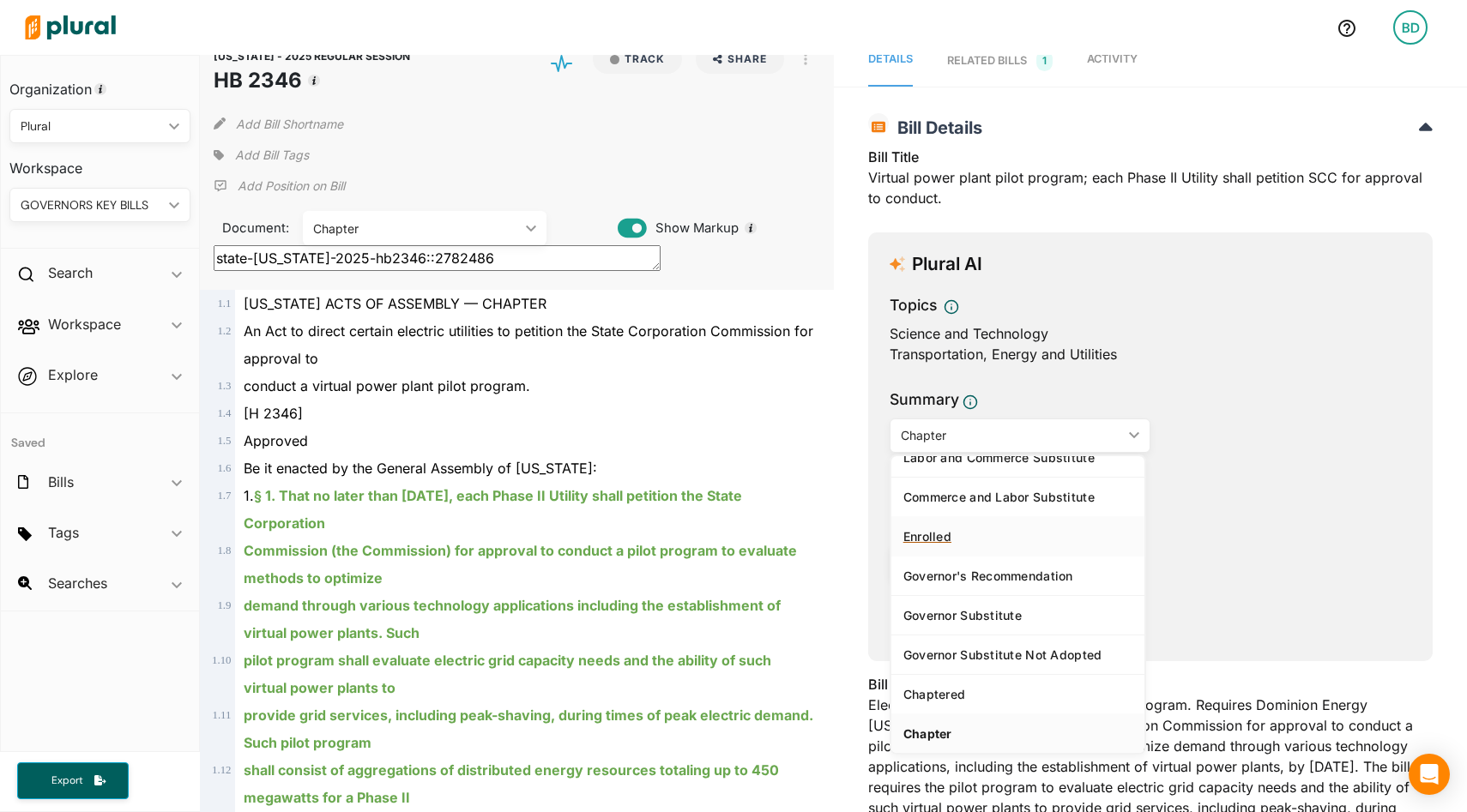
scroll to position [0, 0]
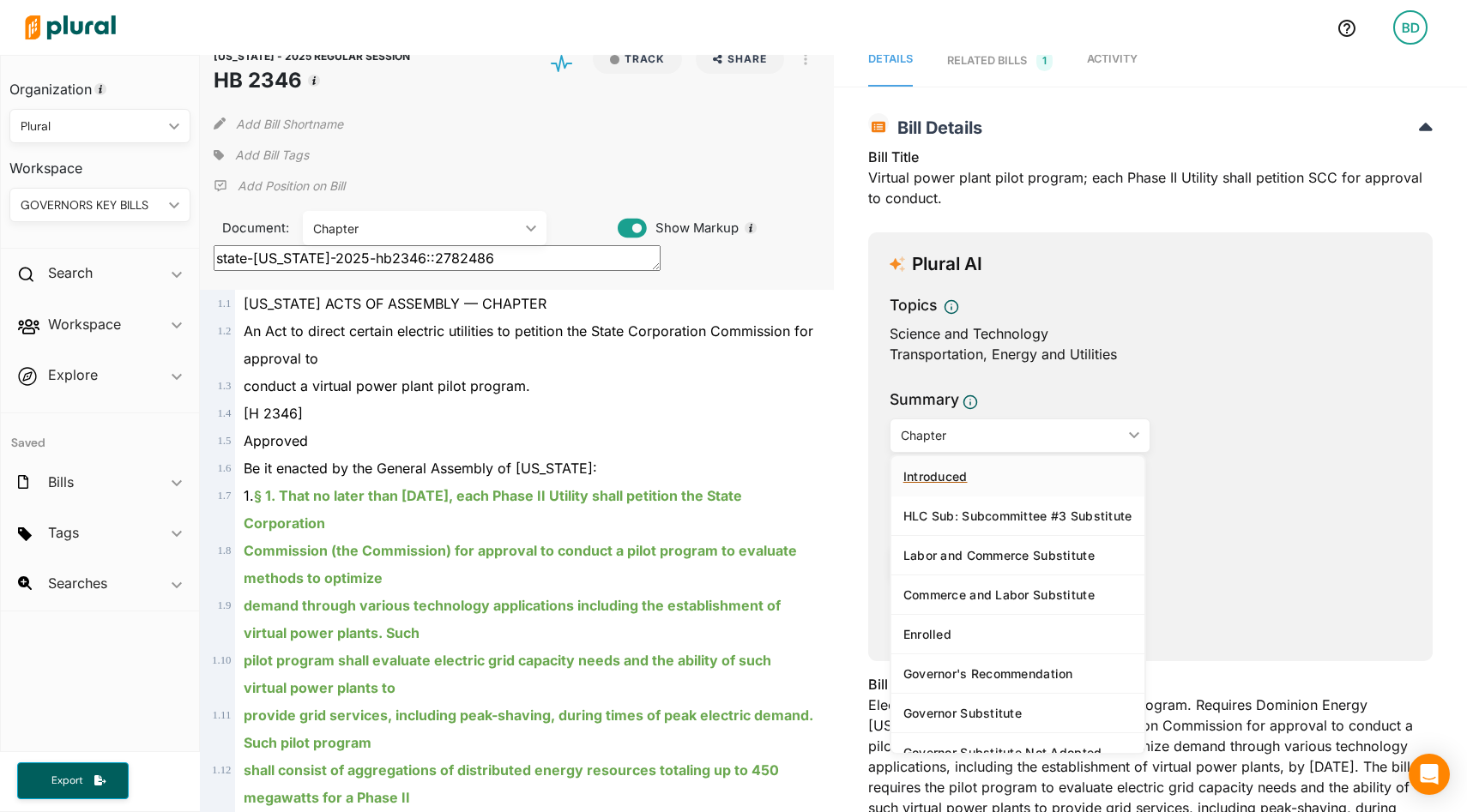
click at [949, 472] on div "Introduced" at bounding box center [1018, 476] width 229 height 15
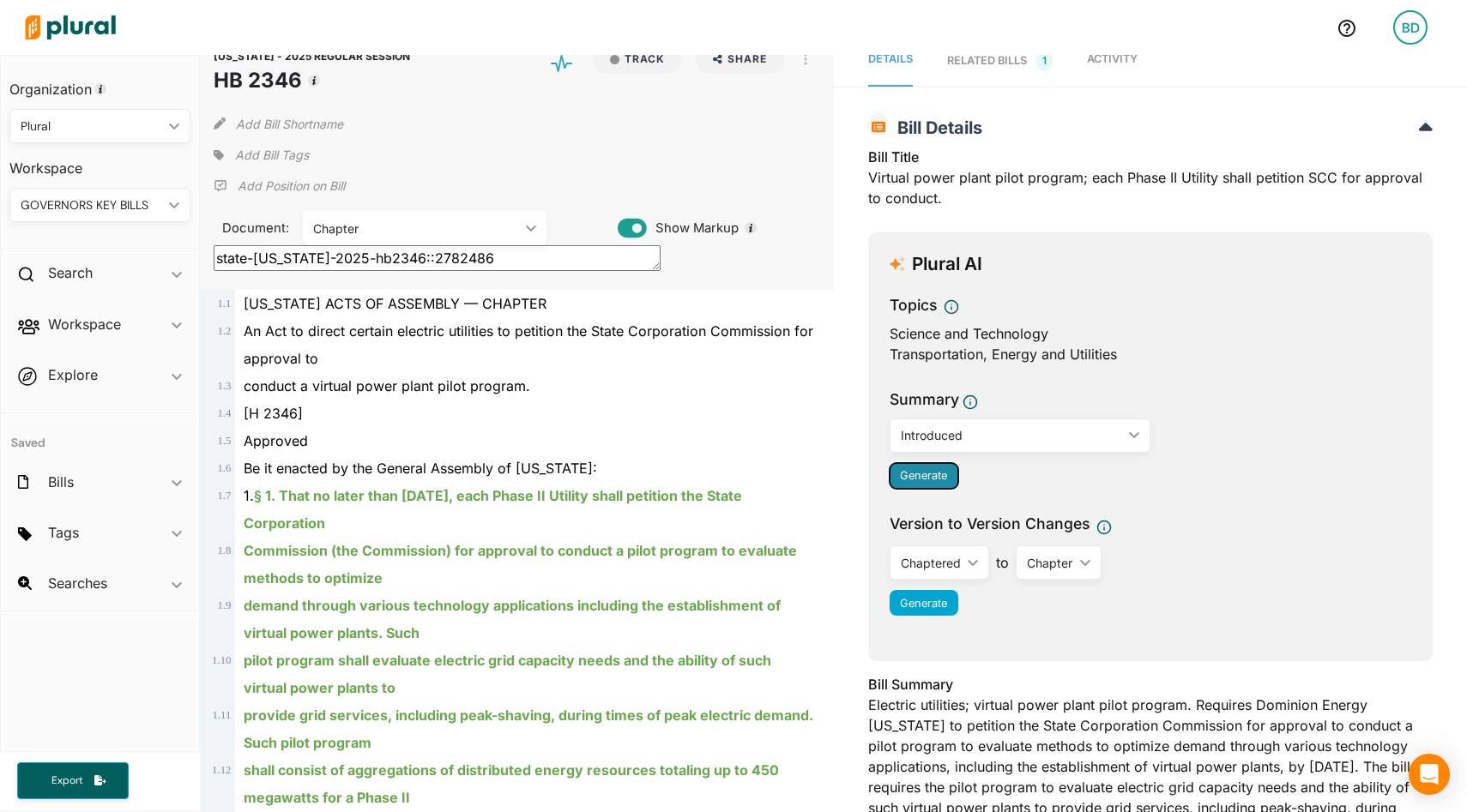
click at [920, 469] on span "Generate" at bounding box center [924, 475] width 47 height 13
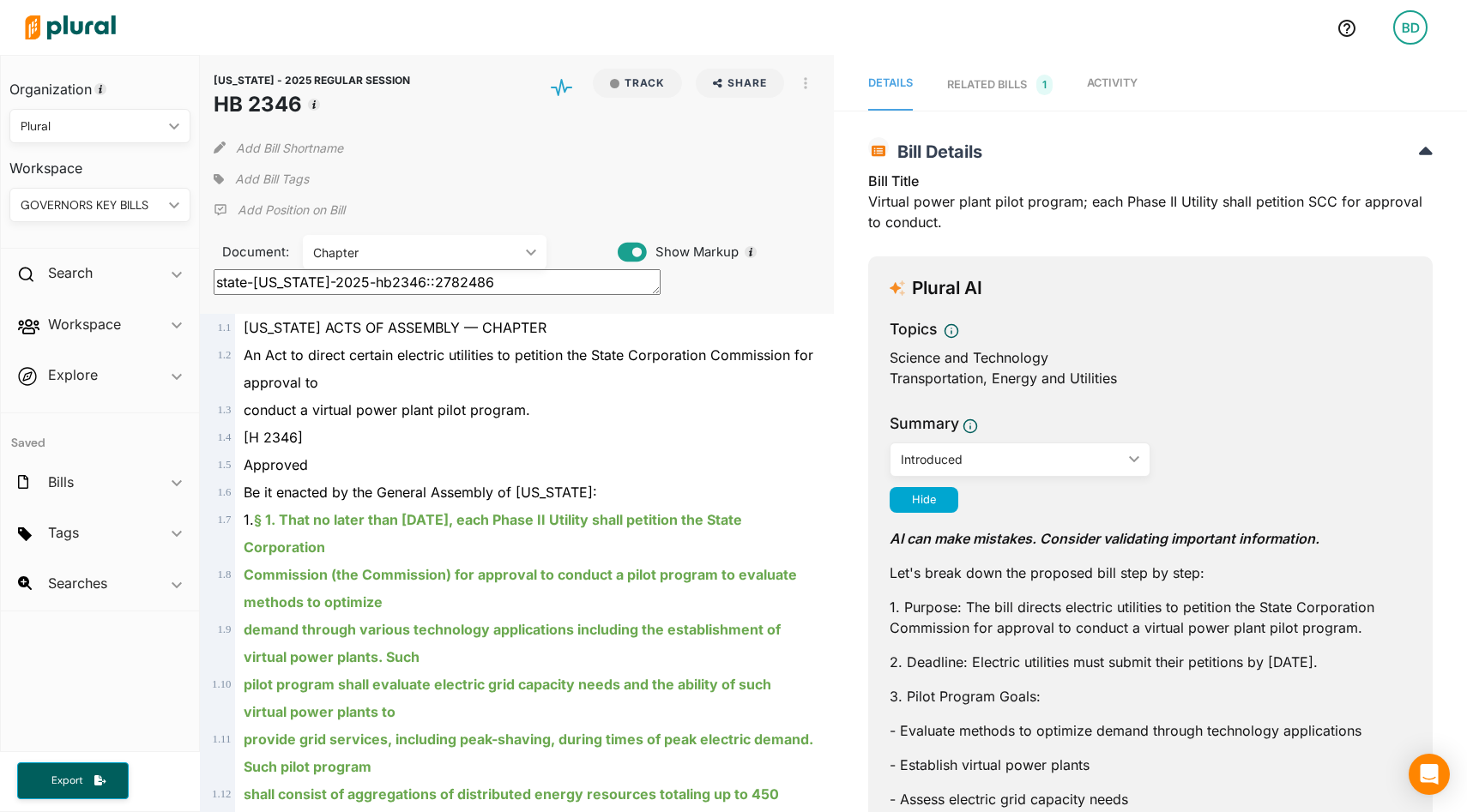
click at [536, 247] on div "Chapter ic_keyboard_arrow_down" at bounding box center [425, 252] width 244 height 34
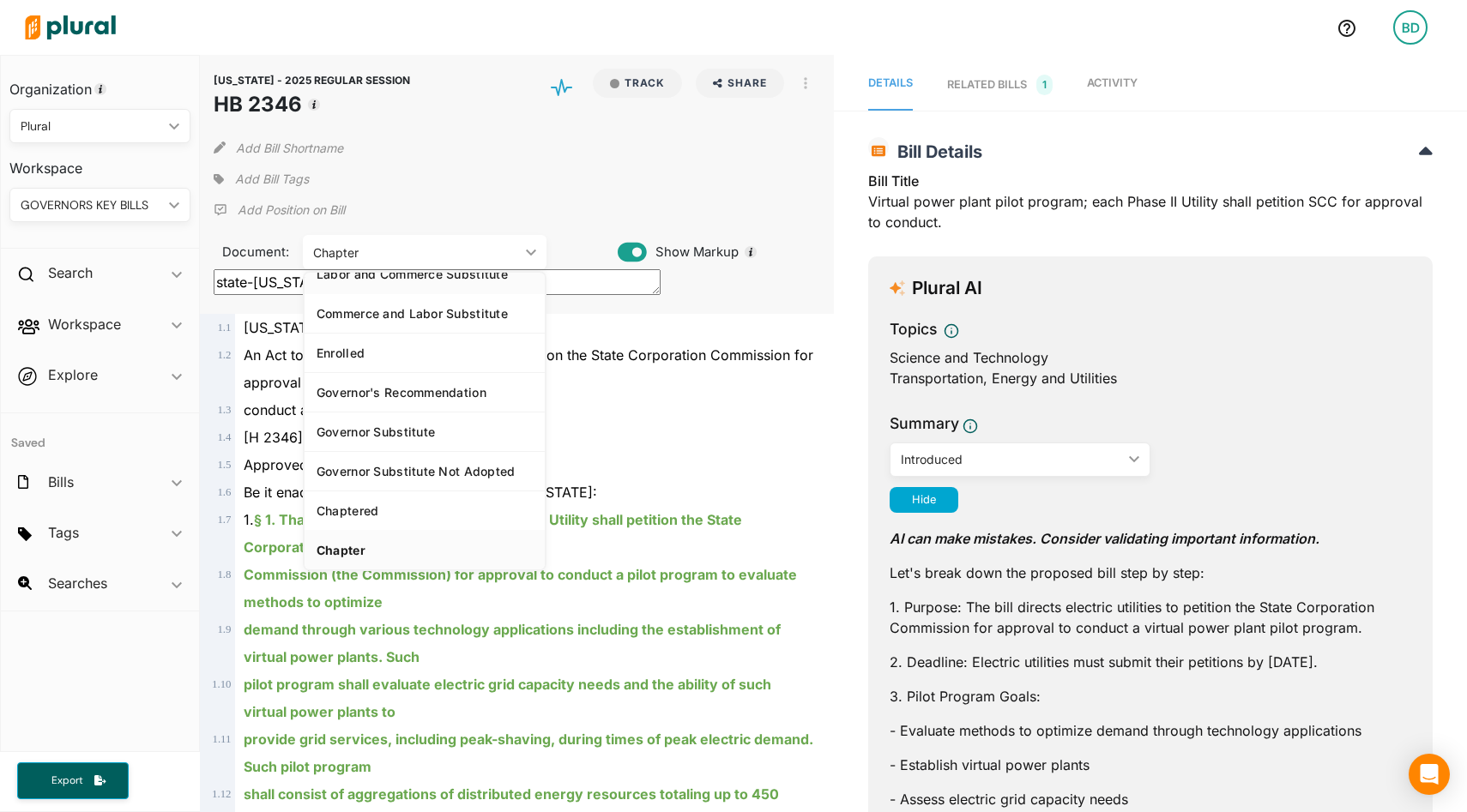
scroll to position [36, 0]
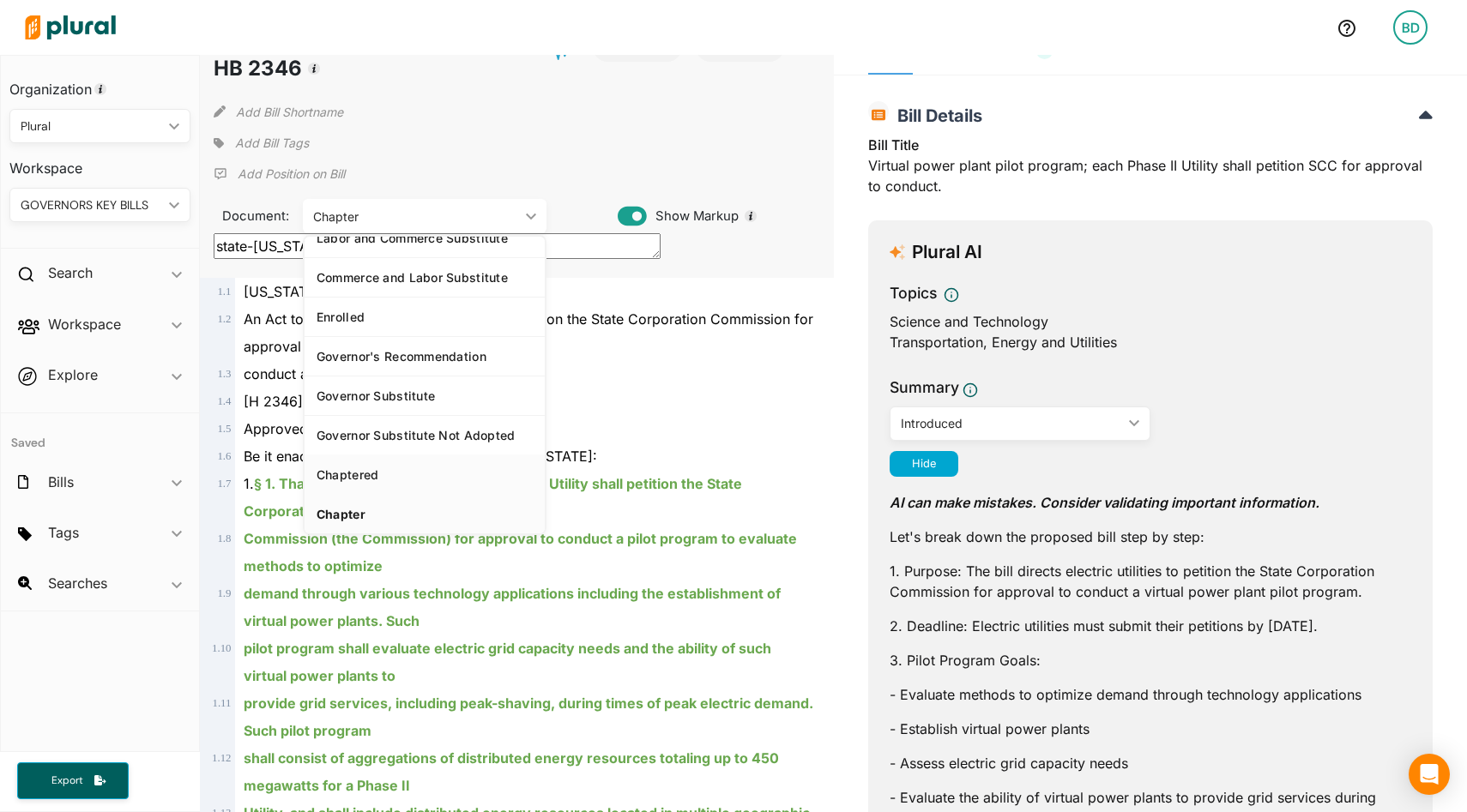
click at [360, 472] on div "Chaptered" at bounding box center [425, 474] width 216 height 15
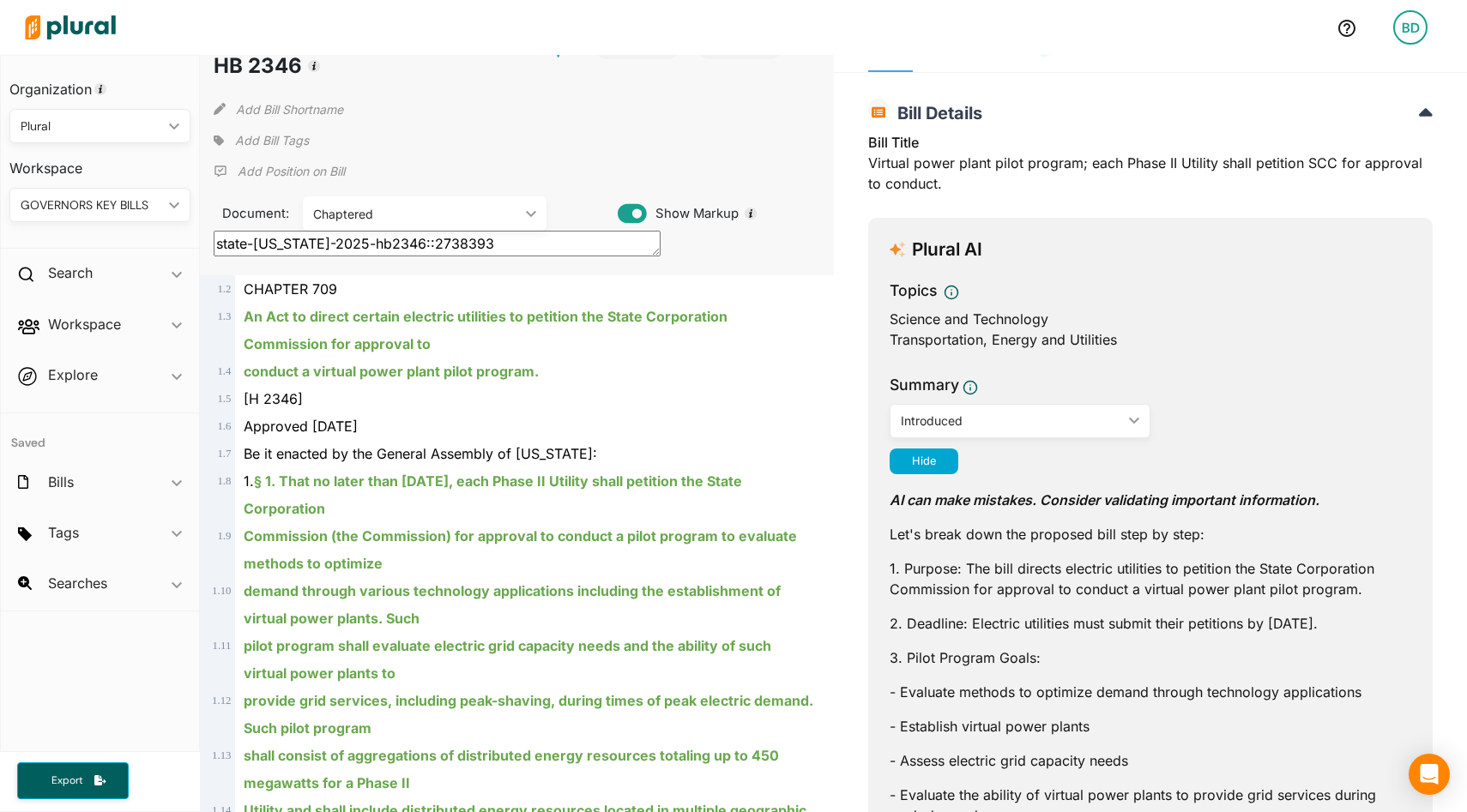
scroll to position [40, 0]
click at [536, 209] on div "Chaptered ic_keyboard_arrow_down" at bounding box center [425, 211] width 244 height 34
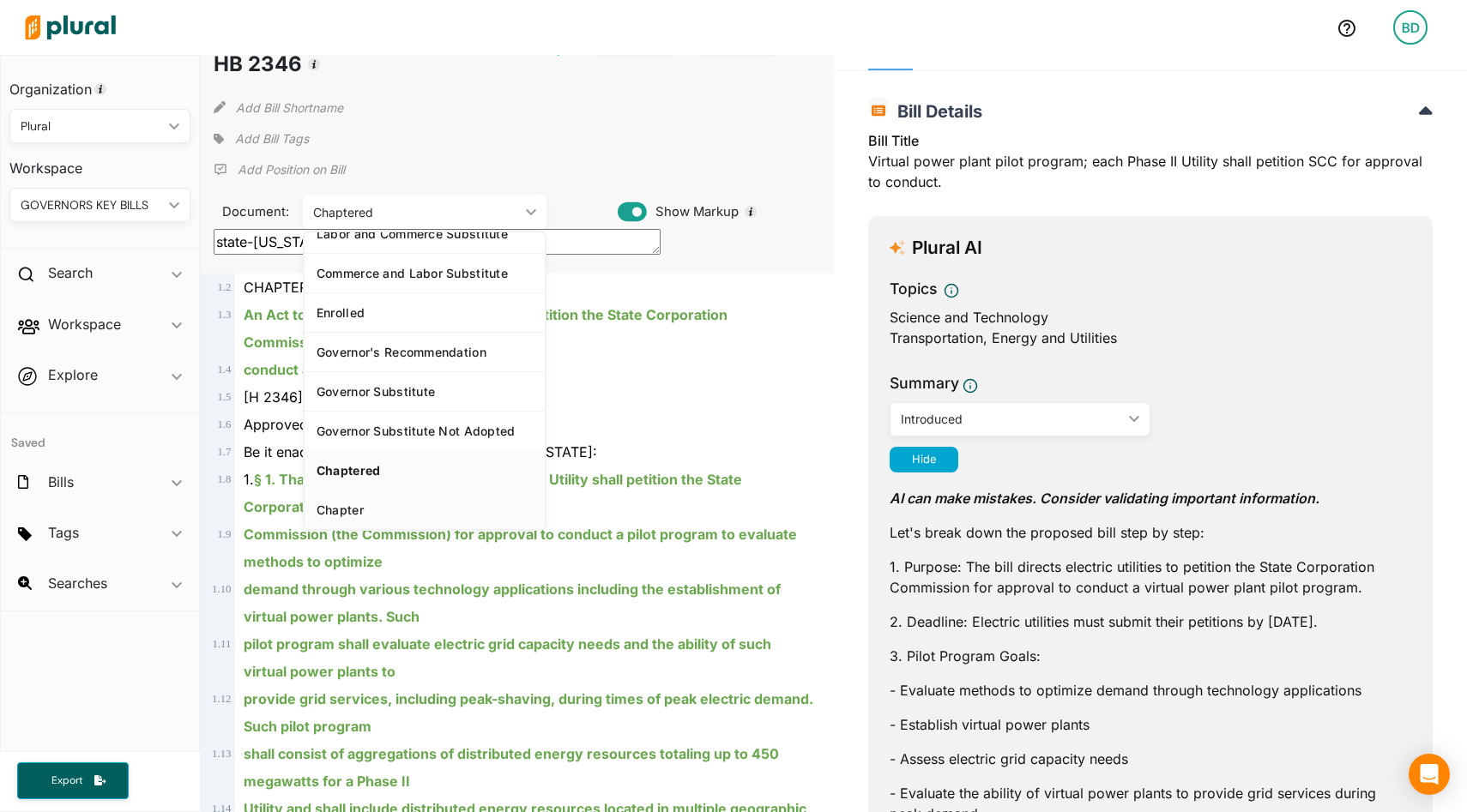
click at [352, 506] on div "Chapter" at bounding box center [425, 509] width 216 height 15
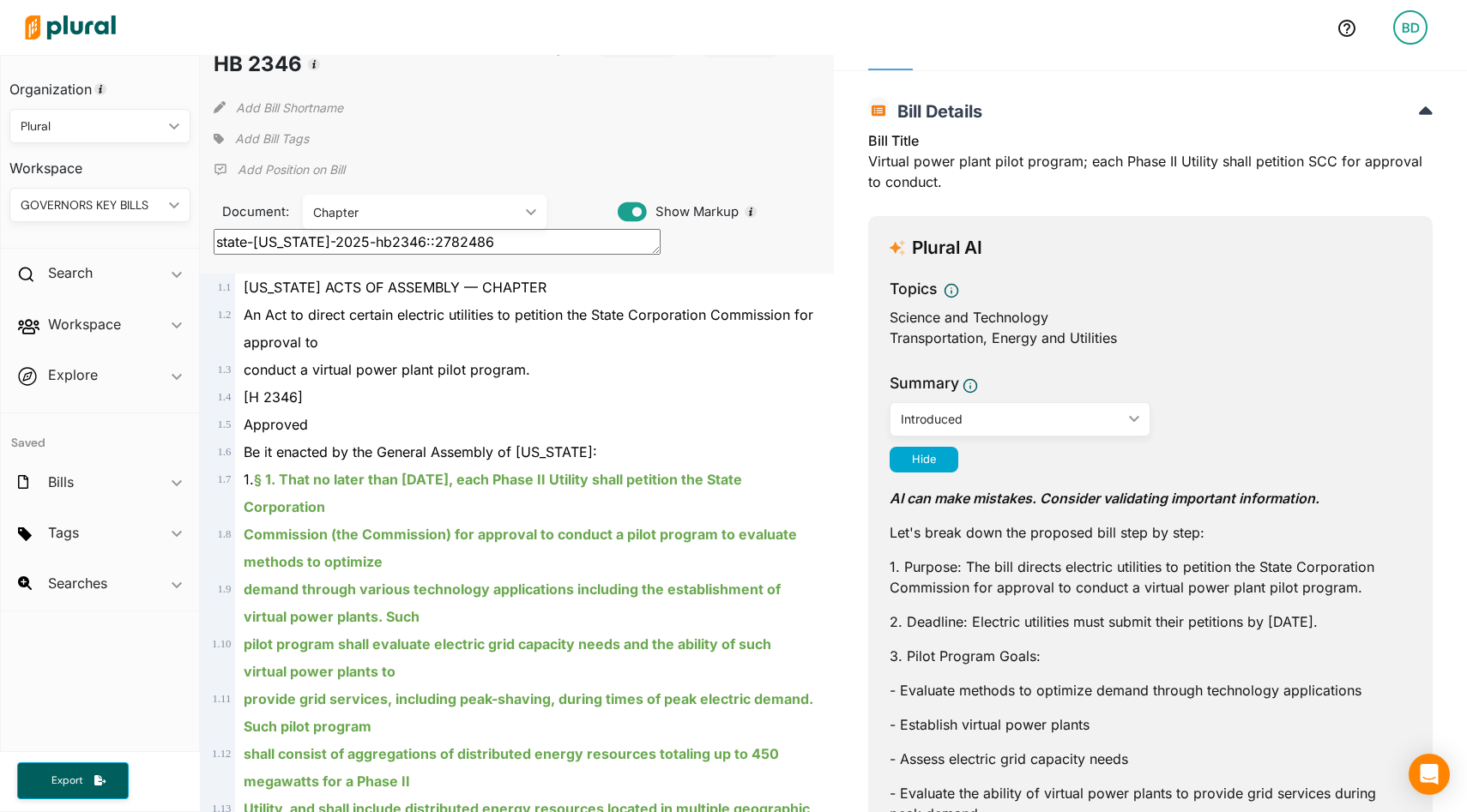
scroll to position [68, 0]
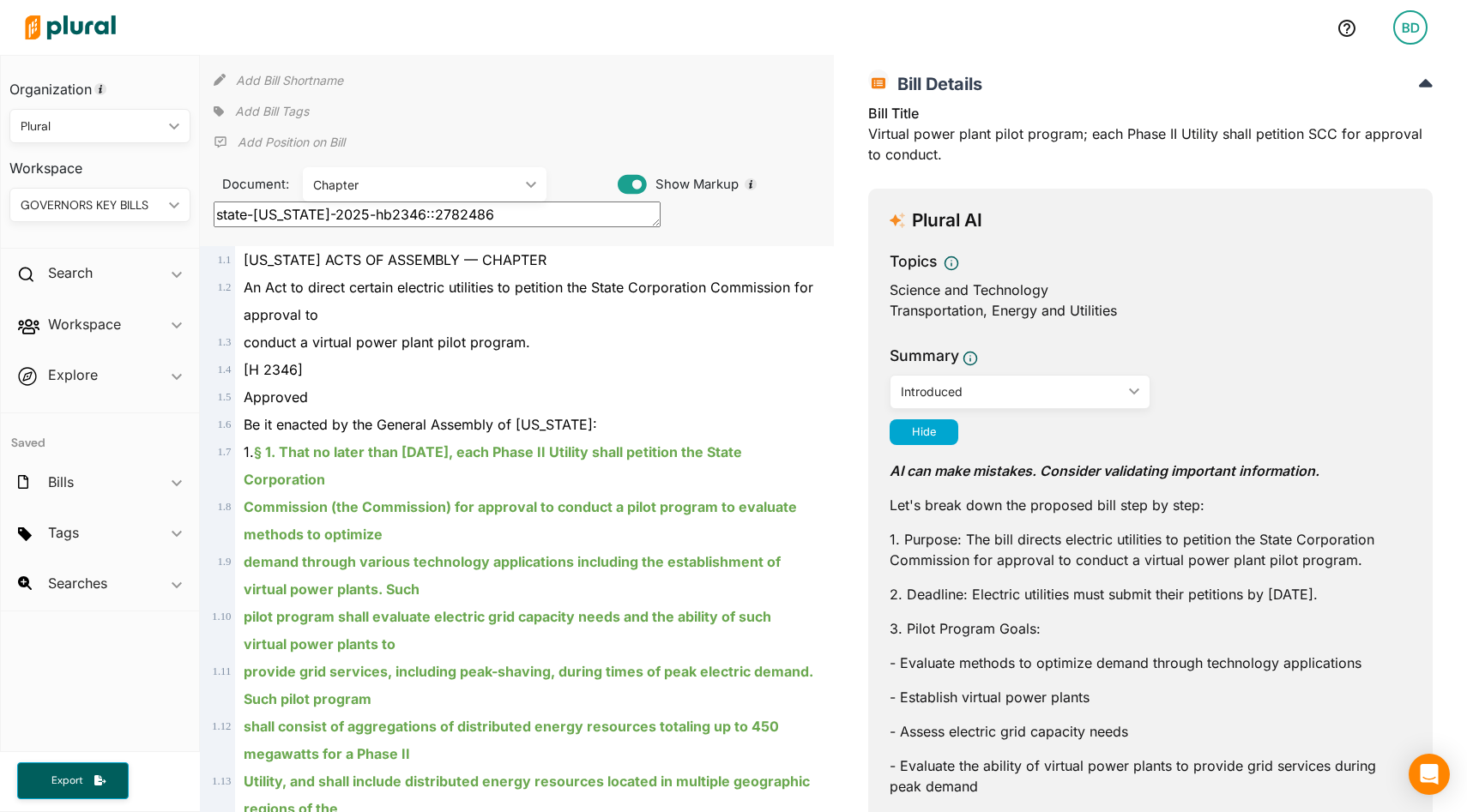
click at [535, 181] on icon "ic_keyboard_arrow_down" at bounding box center [528, 184] width 18 height 8
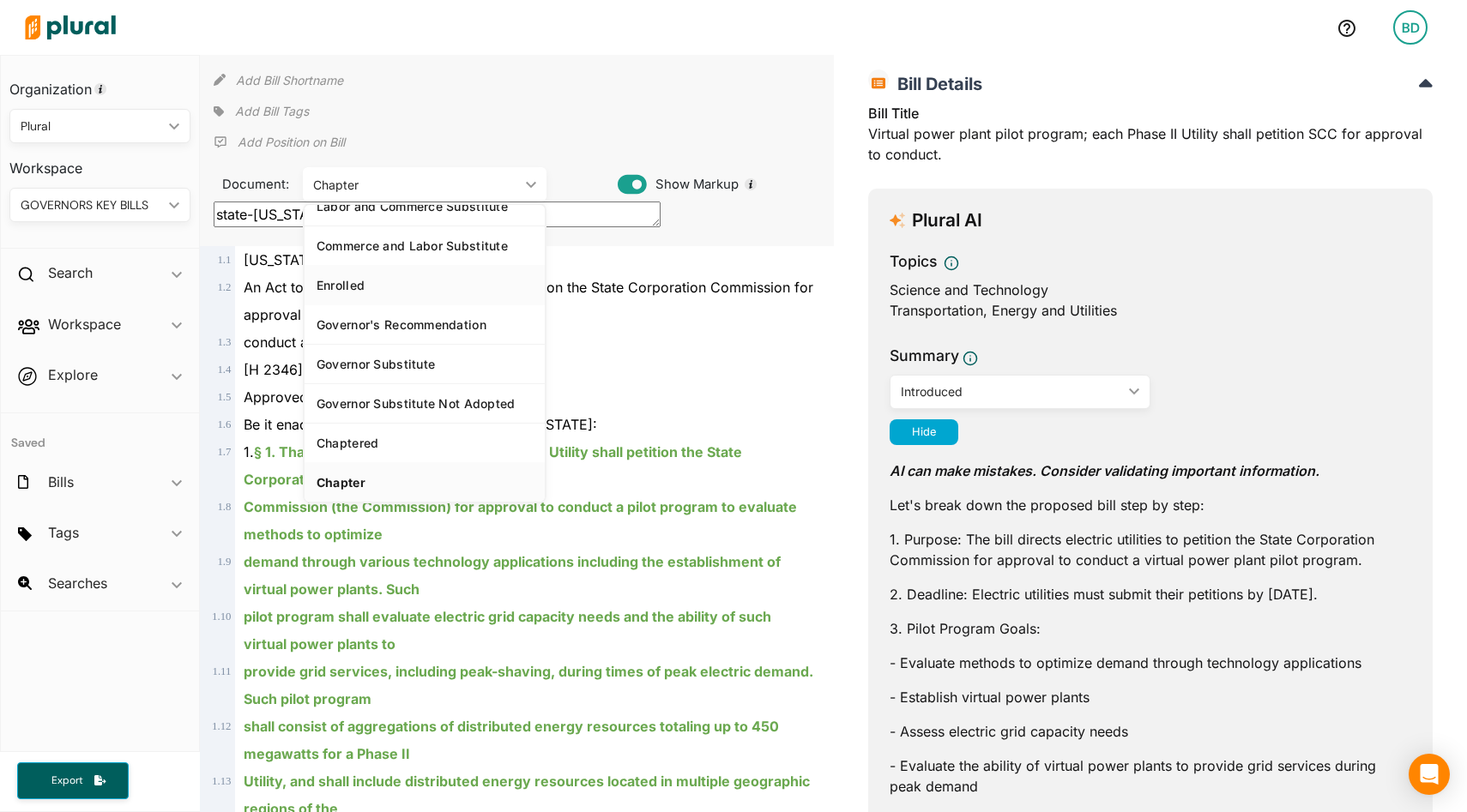
click at [389, 281] on div "Enrolled" at bounding box center [425, 285] width 216 height 15
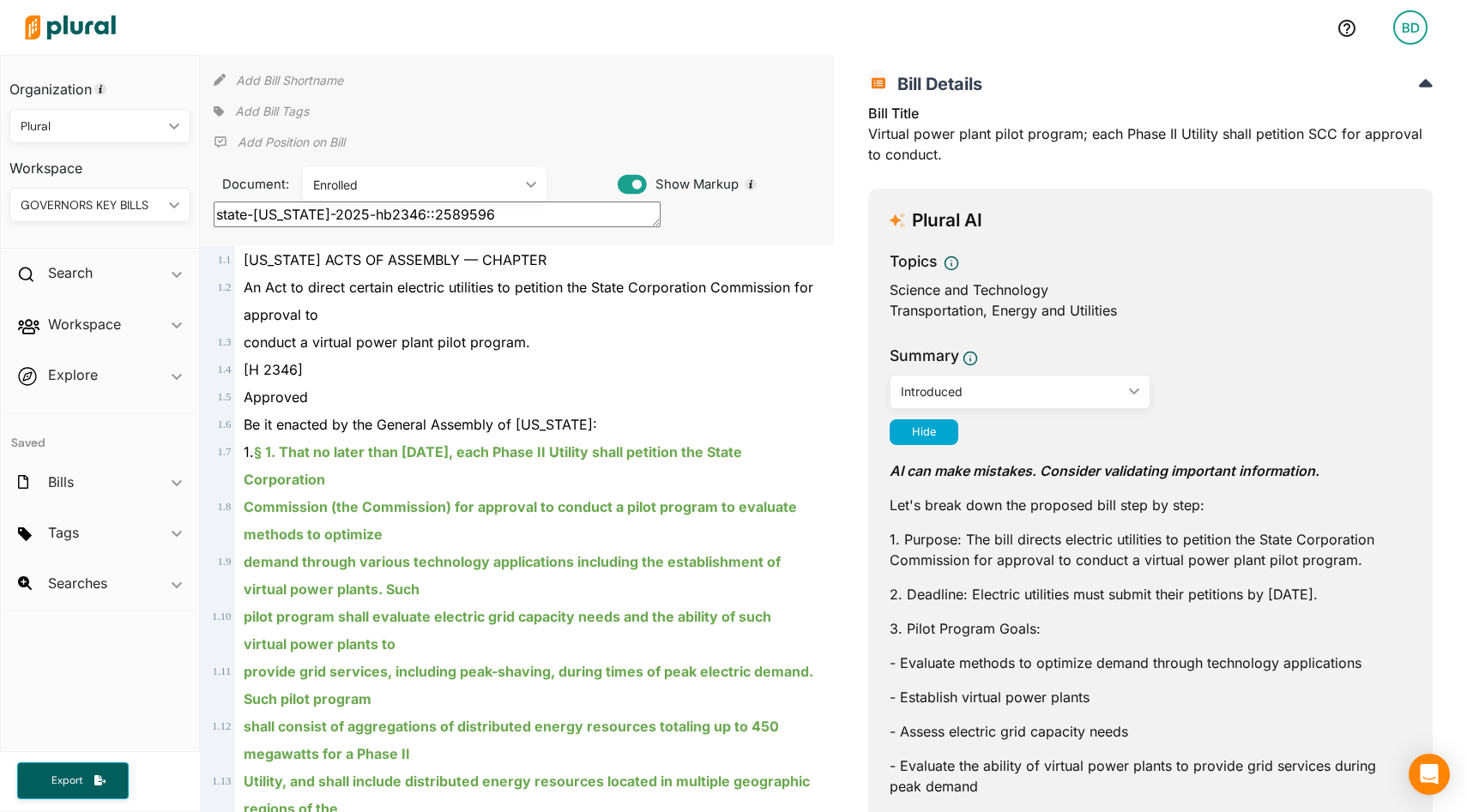
click at [497, 174] on div "Enrolled ic_keyboard_arrow_down" at bounding box center [425, 184] width 244 height 34
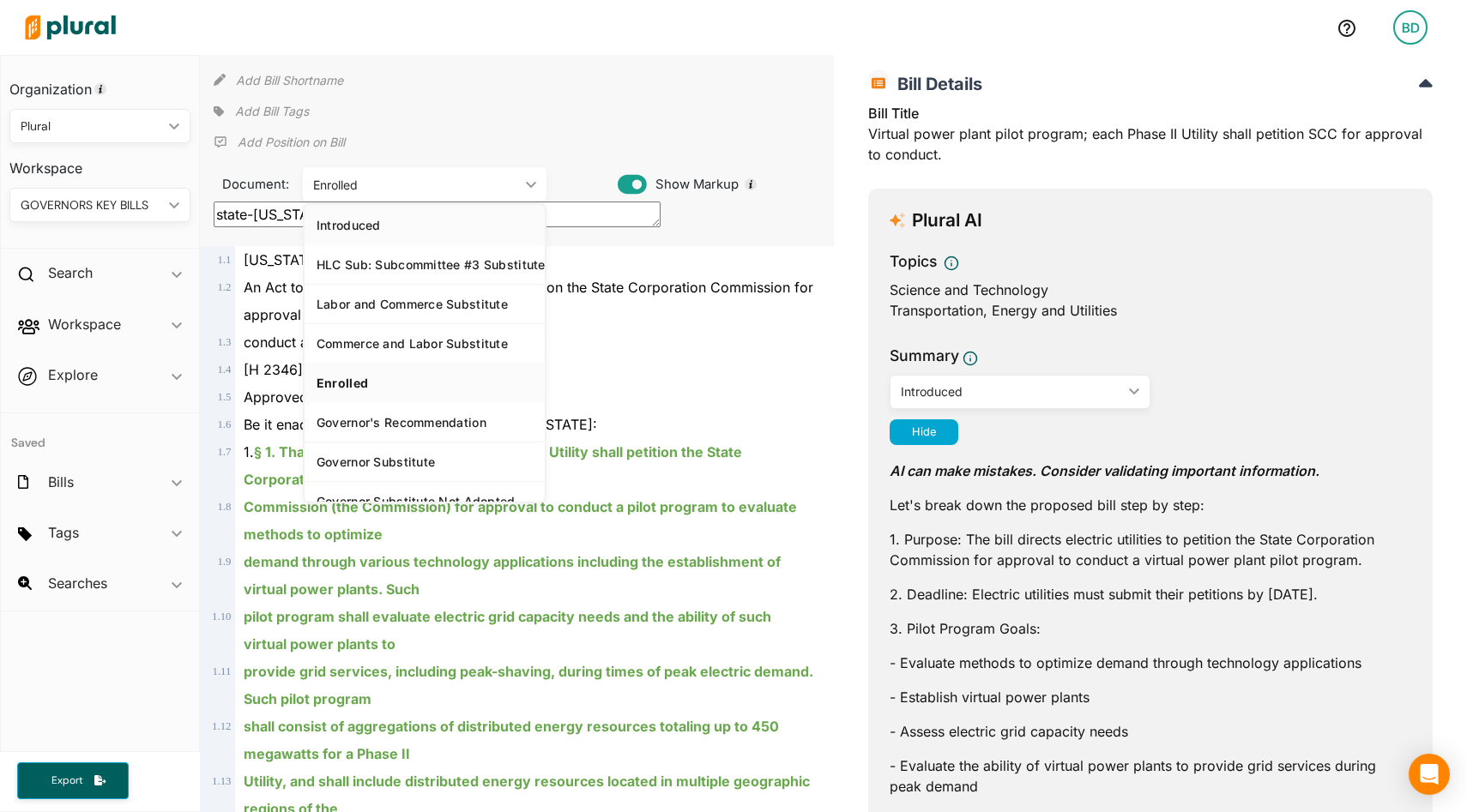
click at [350, 227] on div "Introduced" at bounding box center [425, 224] width 216 height 15
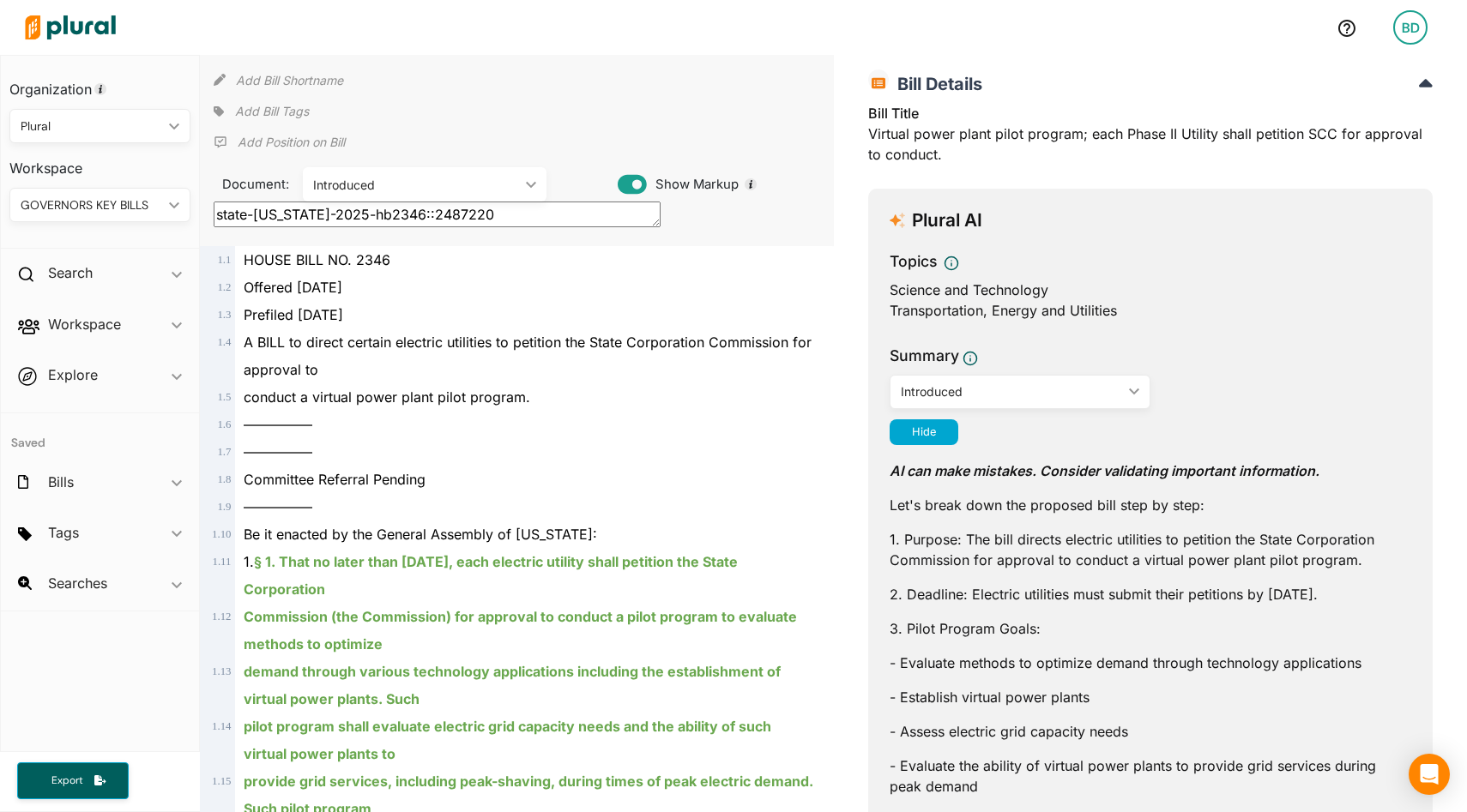
scroll to position [66, 0]
click at [527, 191] on div "Introduced ic_keyboard_arrow_down" at bounding box center [425, 186] width 244 height 34
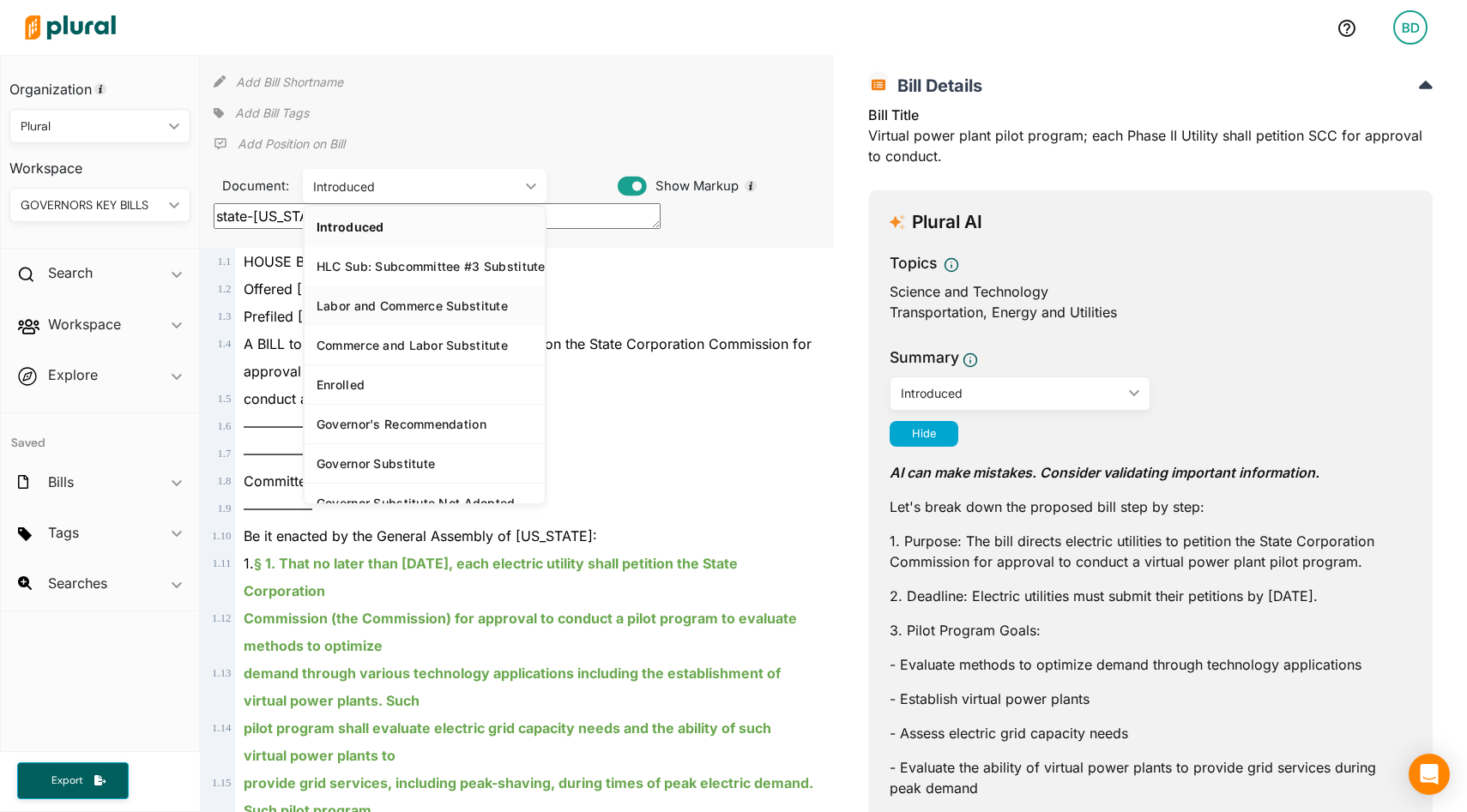
click at [469, 304] on div "Labor and Commerce Substitute" at bounding box center [425, 305] width 216 height 15
type textarea "state-va-2025-hb2346::2540545"
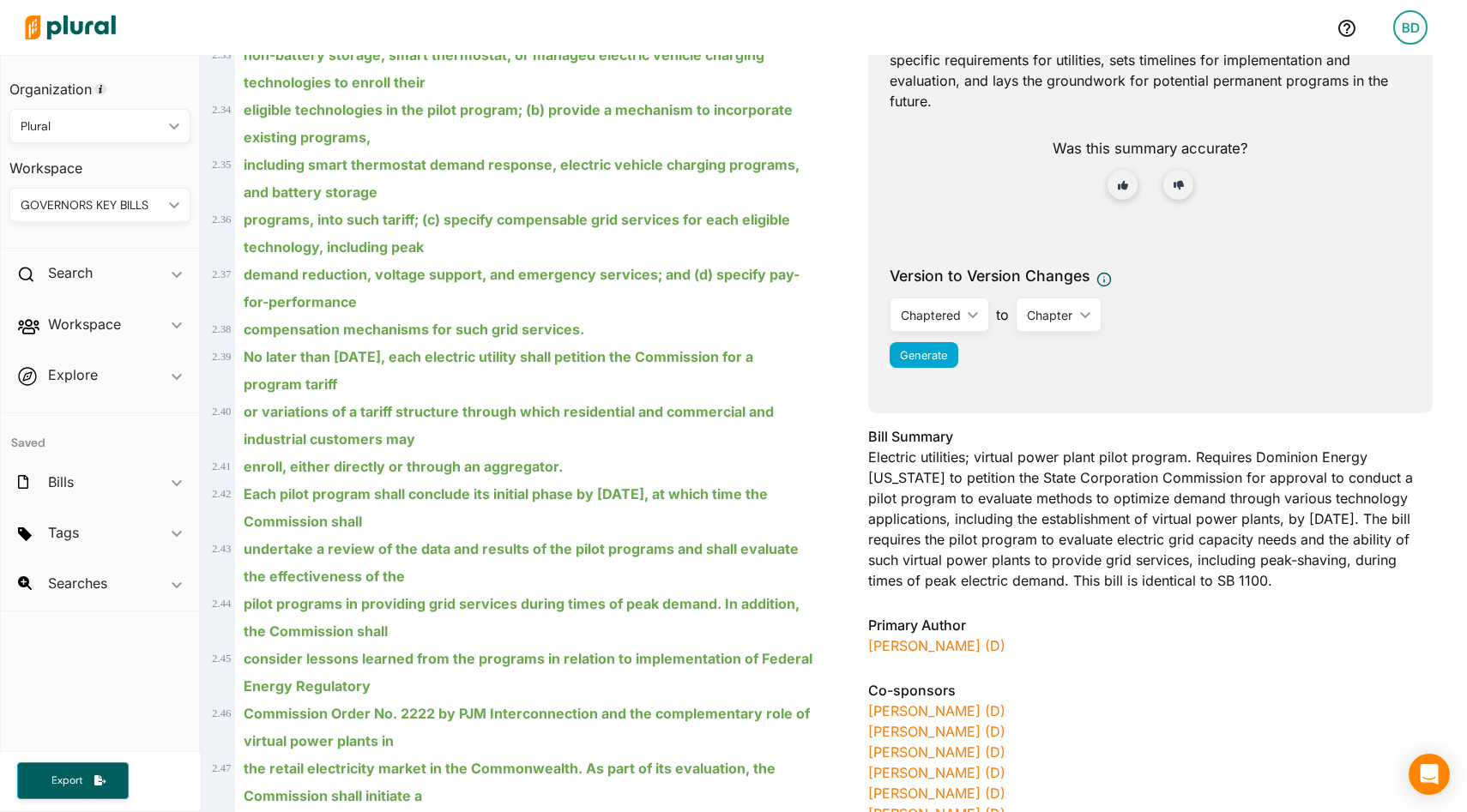
scroll to position [1824, 0]
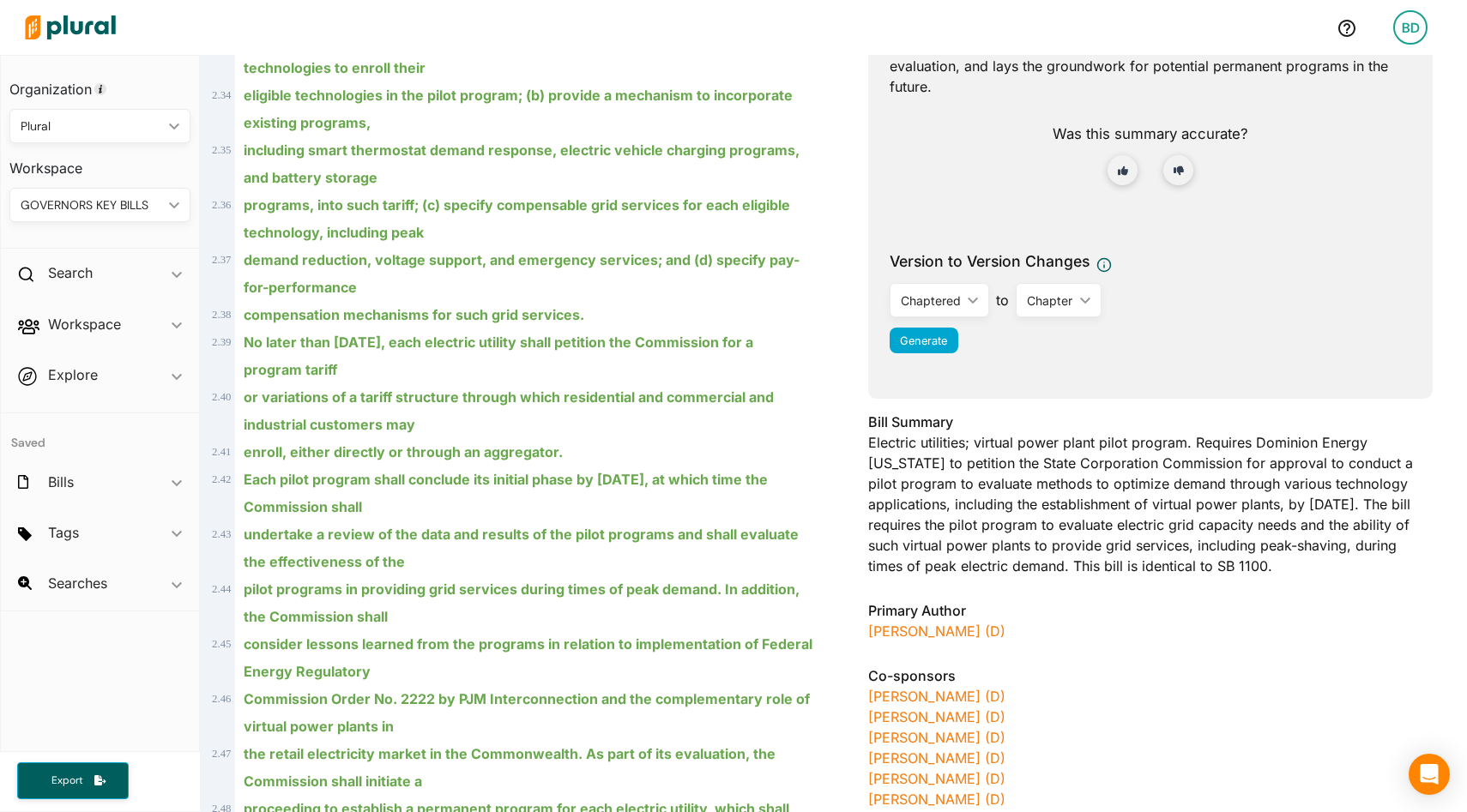
click at [964, 296] on icon "ic_keyboard_arrow_down" at bounding box center [970, 300] width 18 height 8
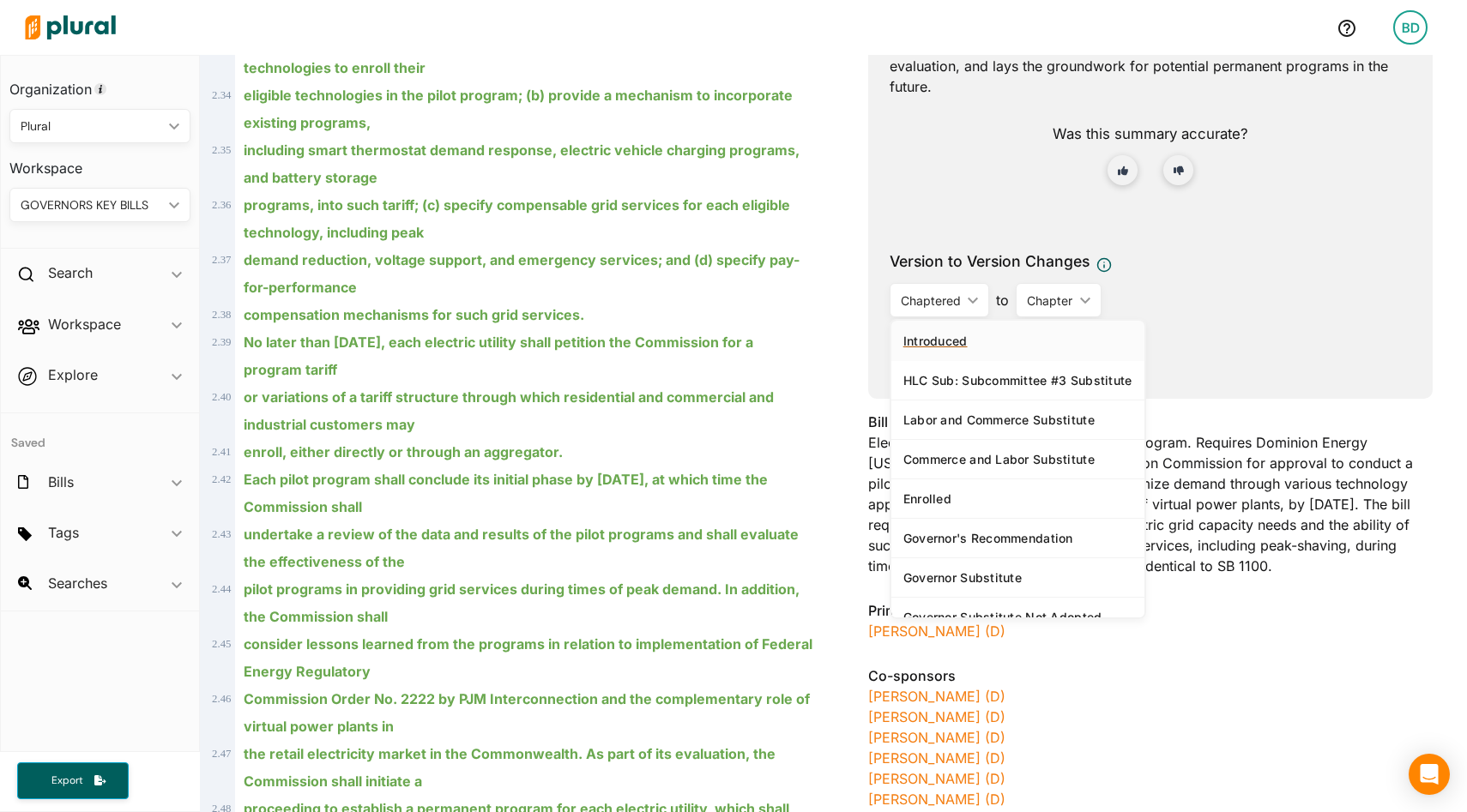
click at [936, 341] on div "Introduced" at bounding box center [1018, 340] width 229 height 15
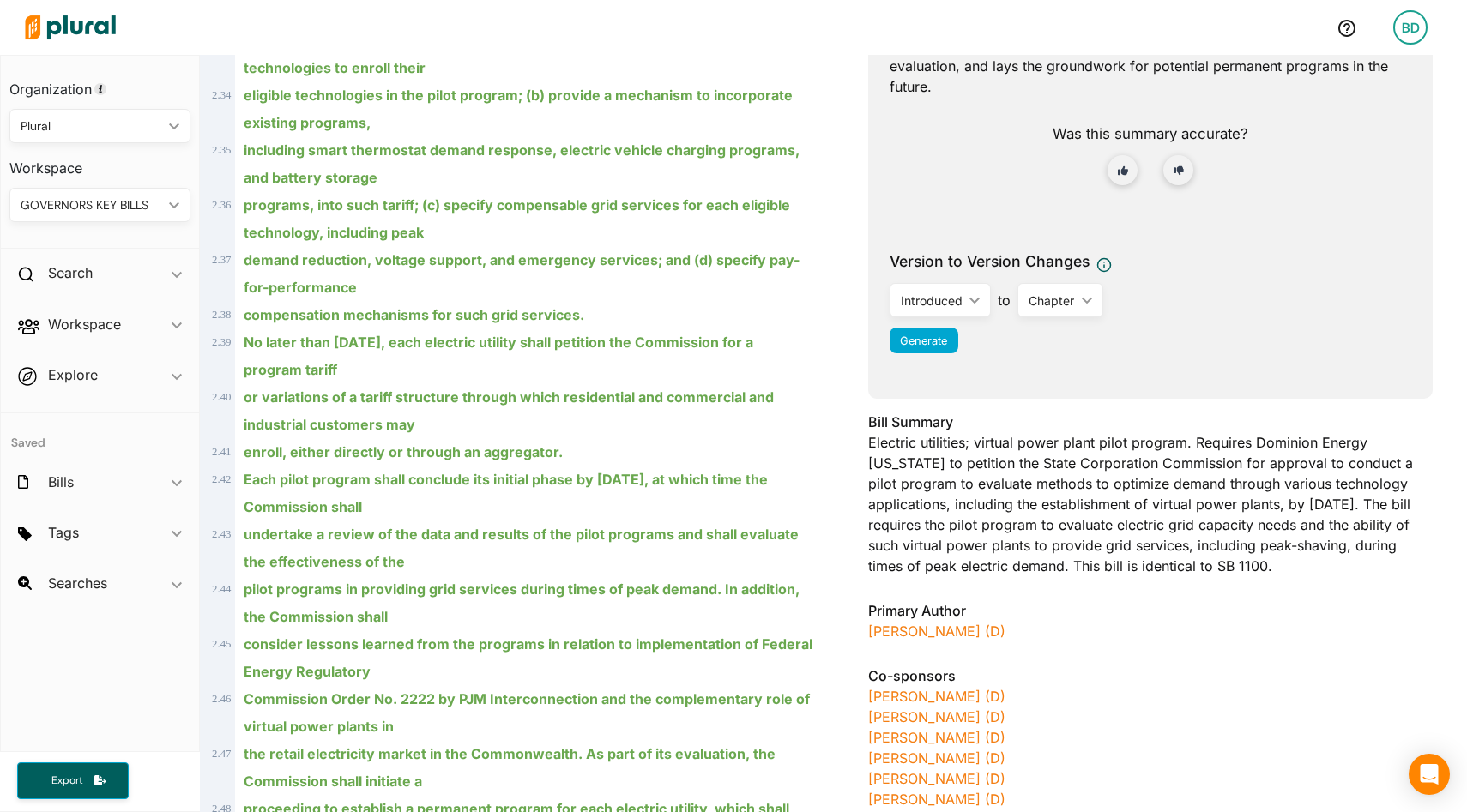
click at [1088, 294] on div "Chapter ic_keyboard_arrow_down" at bounding box center [1061, 300] width 86 height 34
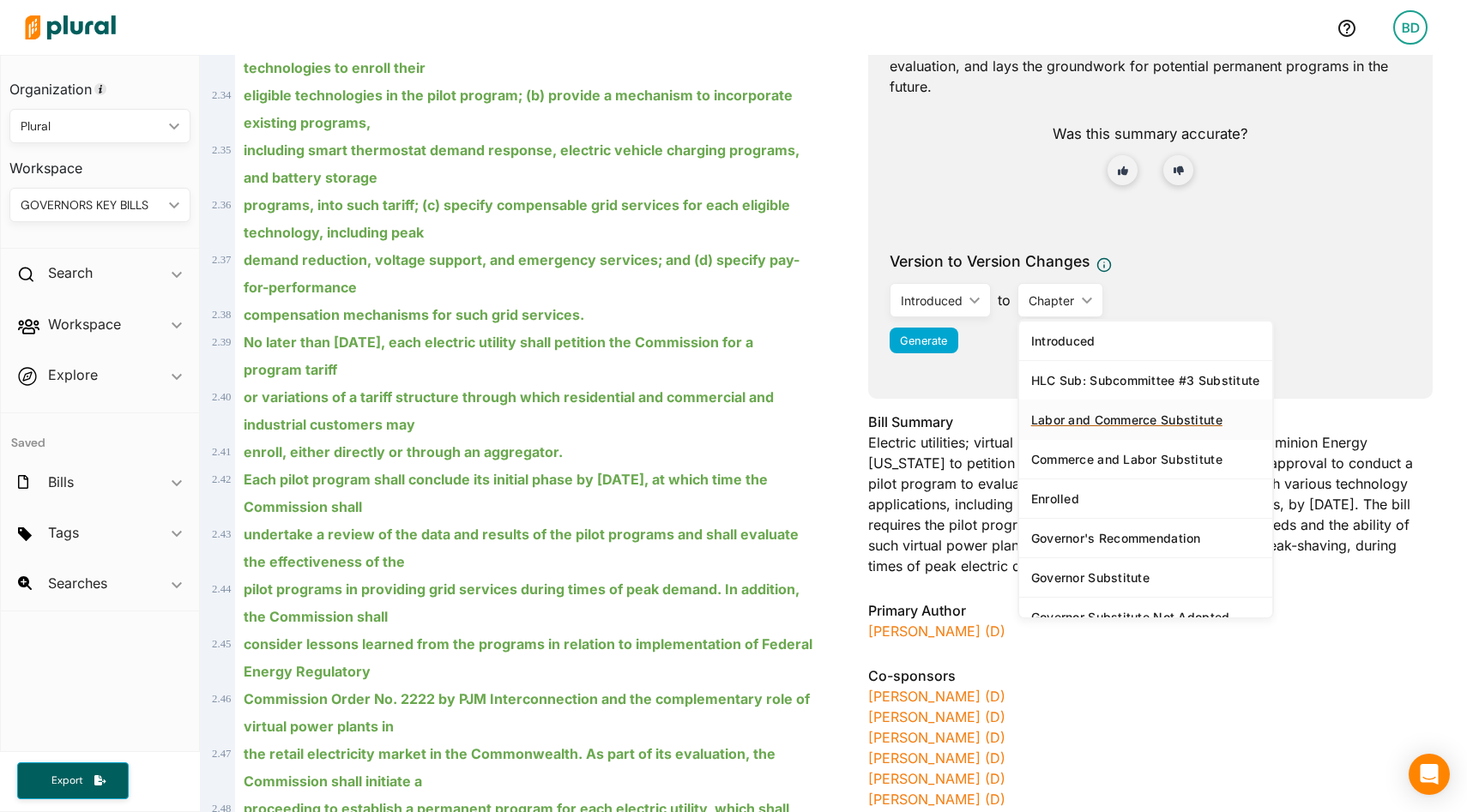
click at [1105, 421] on div "Labor and Commerce Substitute" at bounding box center [1146, 419] width 229 height 15
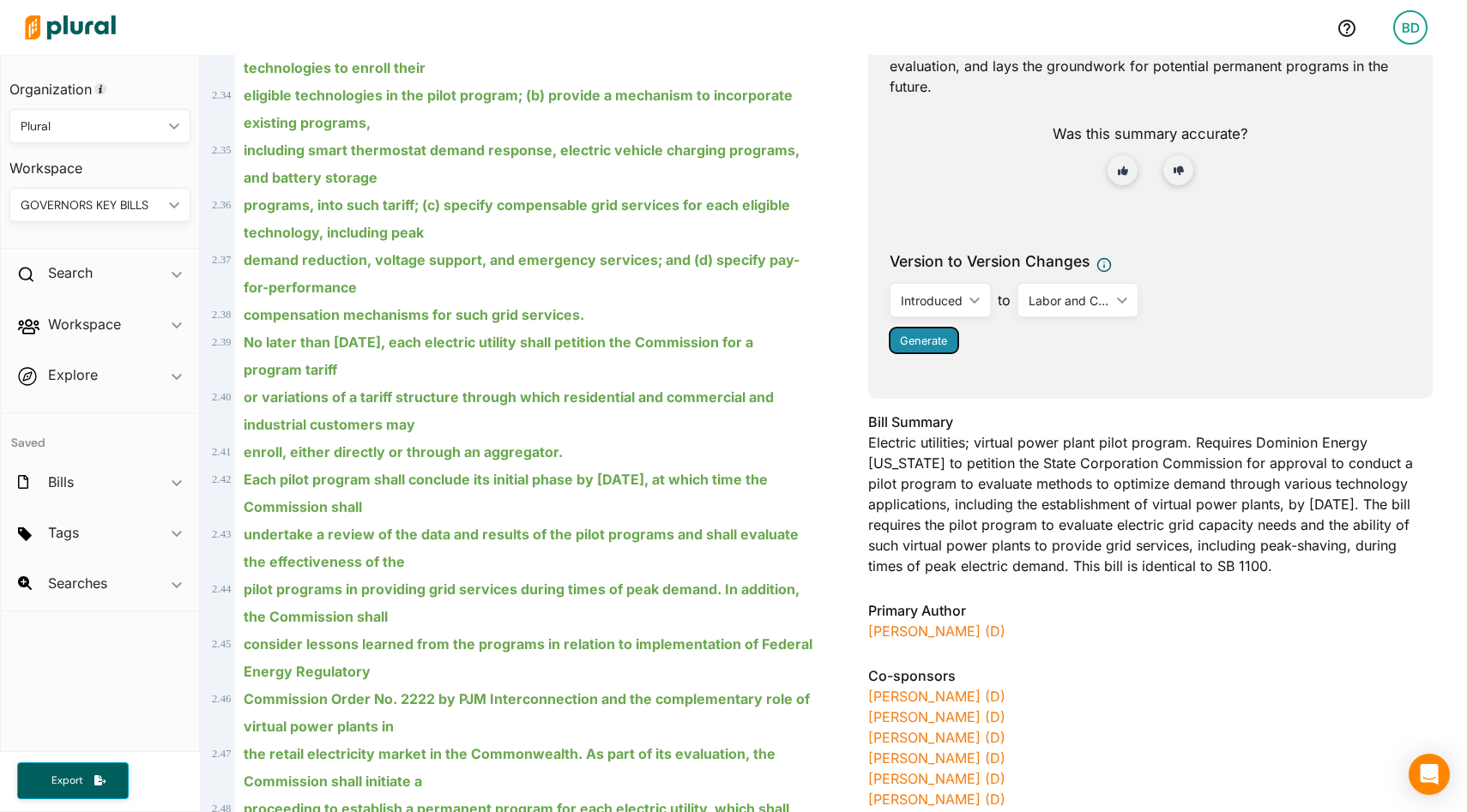
click at [927, 339] on span "Generate" at bounding box center [924, 340] width 47 height 13
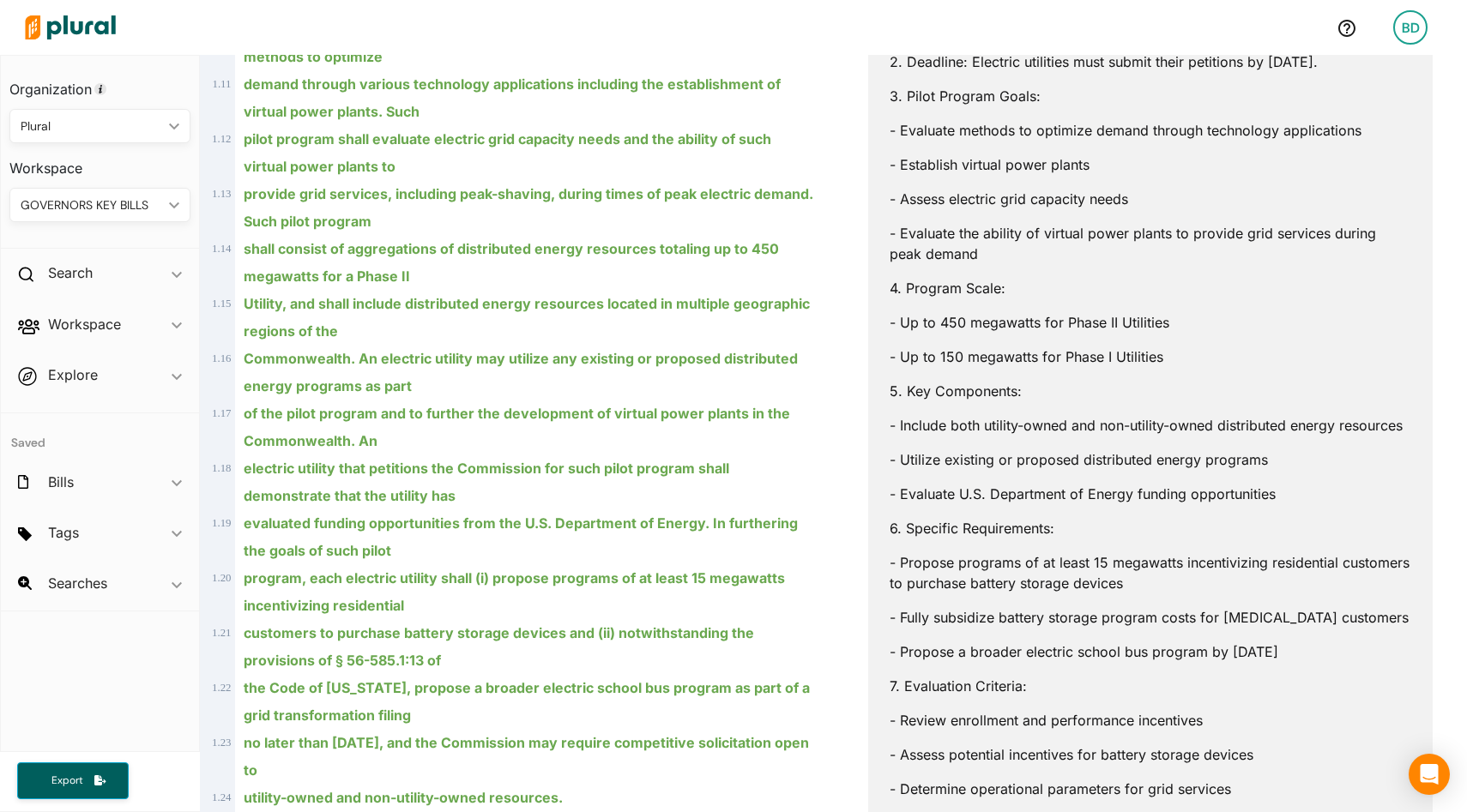
scroll to position [0, 0]
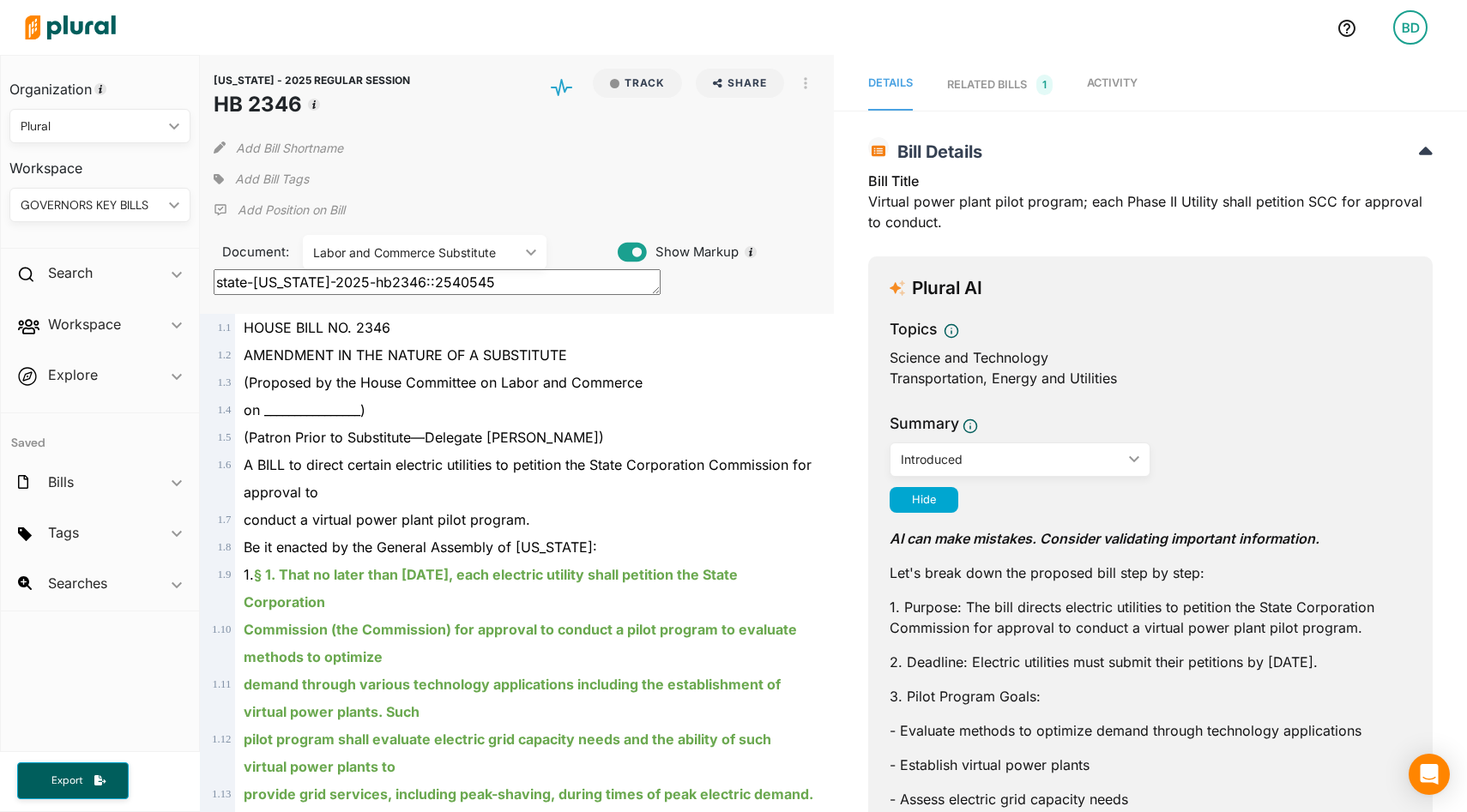
click at [983, 75] on div "RELATED BILLS 1" at bounding box center [1000, 84] width 105 height 20
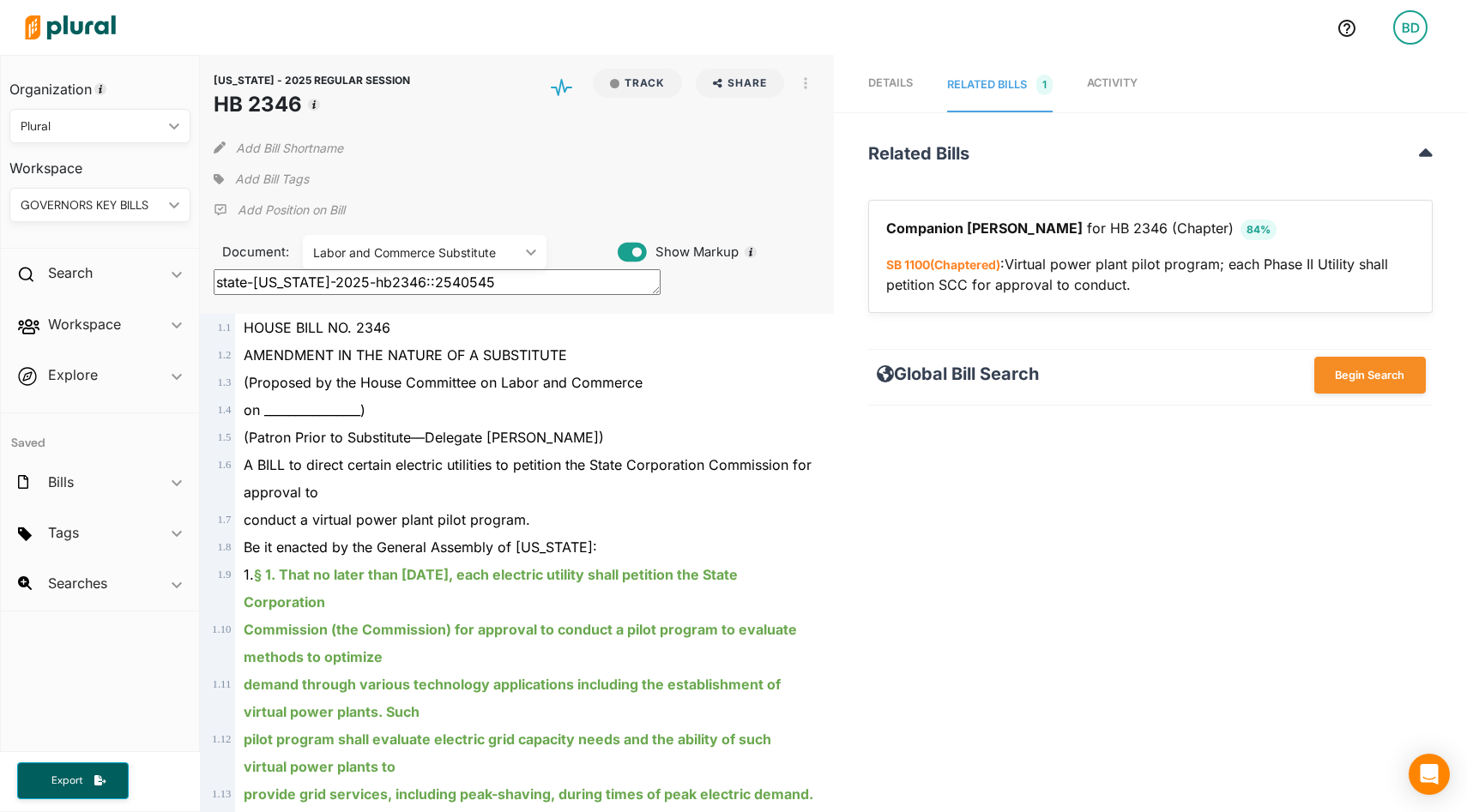
click at [1117, 76] on span "Activity" at bounding box center [1113, 82] width 51 height 13
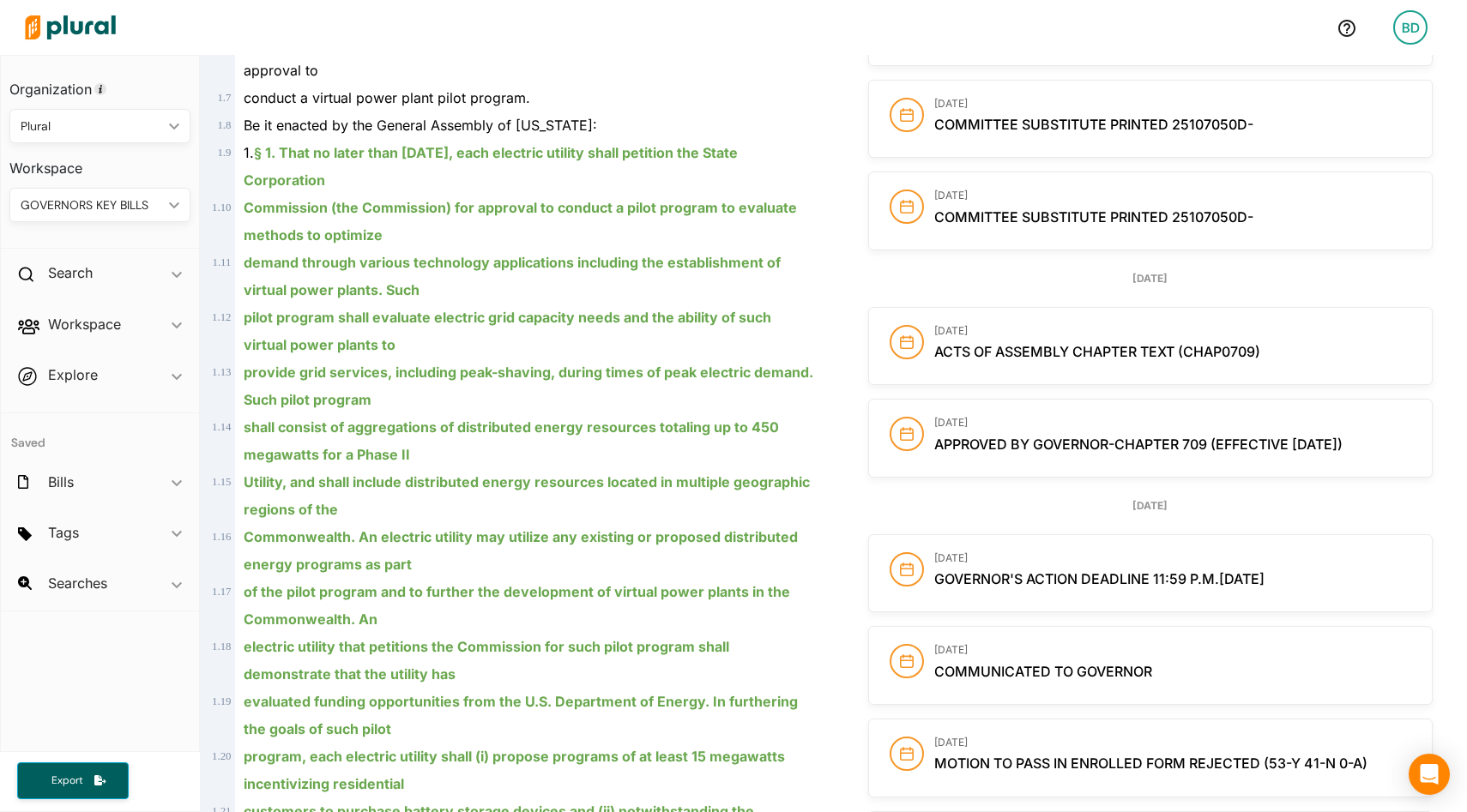
scroll to position [433, 0]
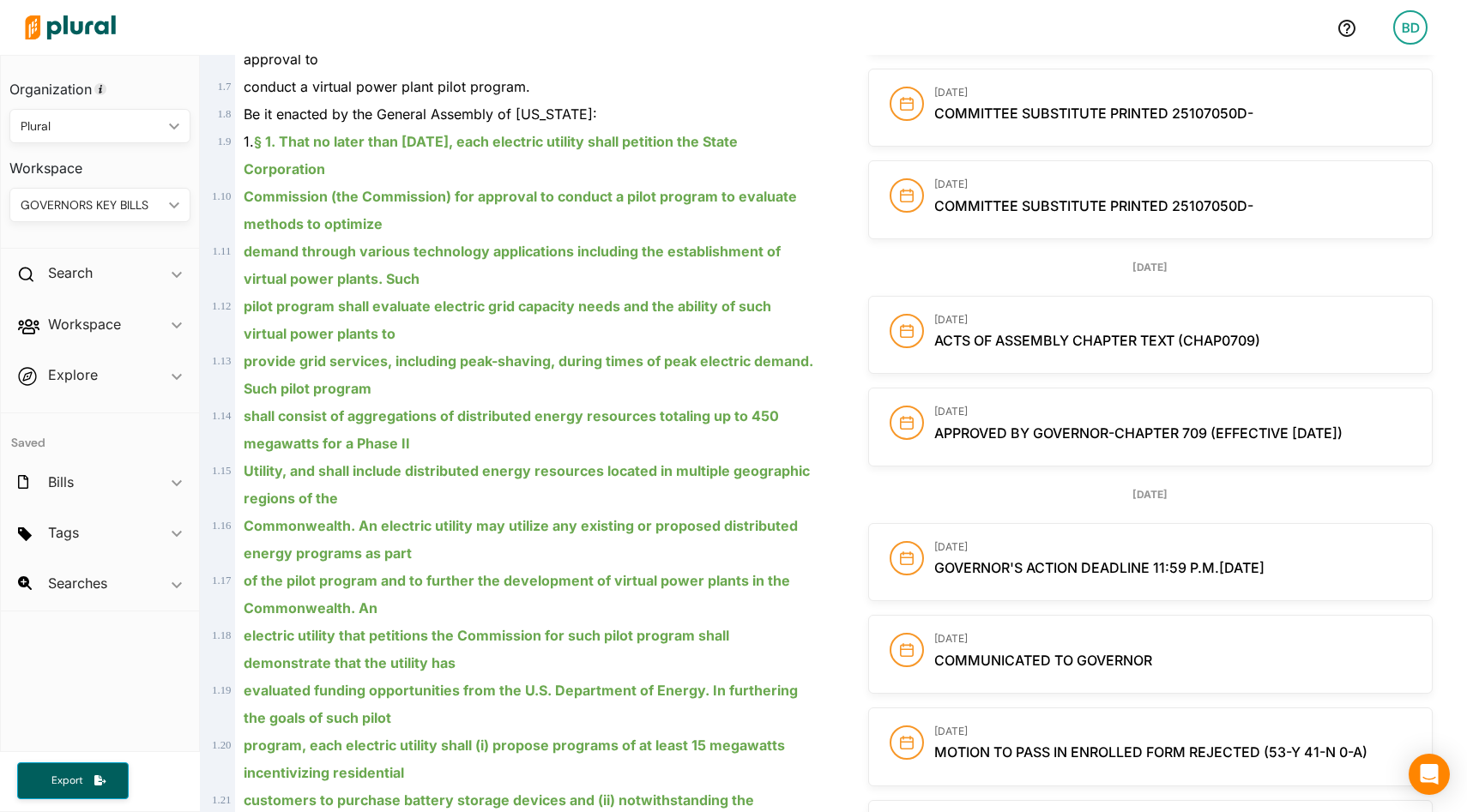
click at [165, 210] on div "GOVERNORS KEY BILLS ic_keyboard_arrow_down" at bounding box center [100, 204] width 181 height 34
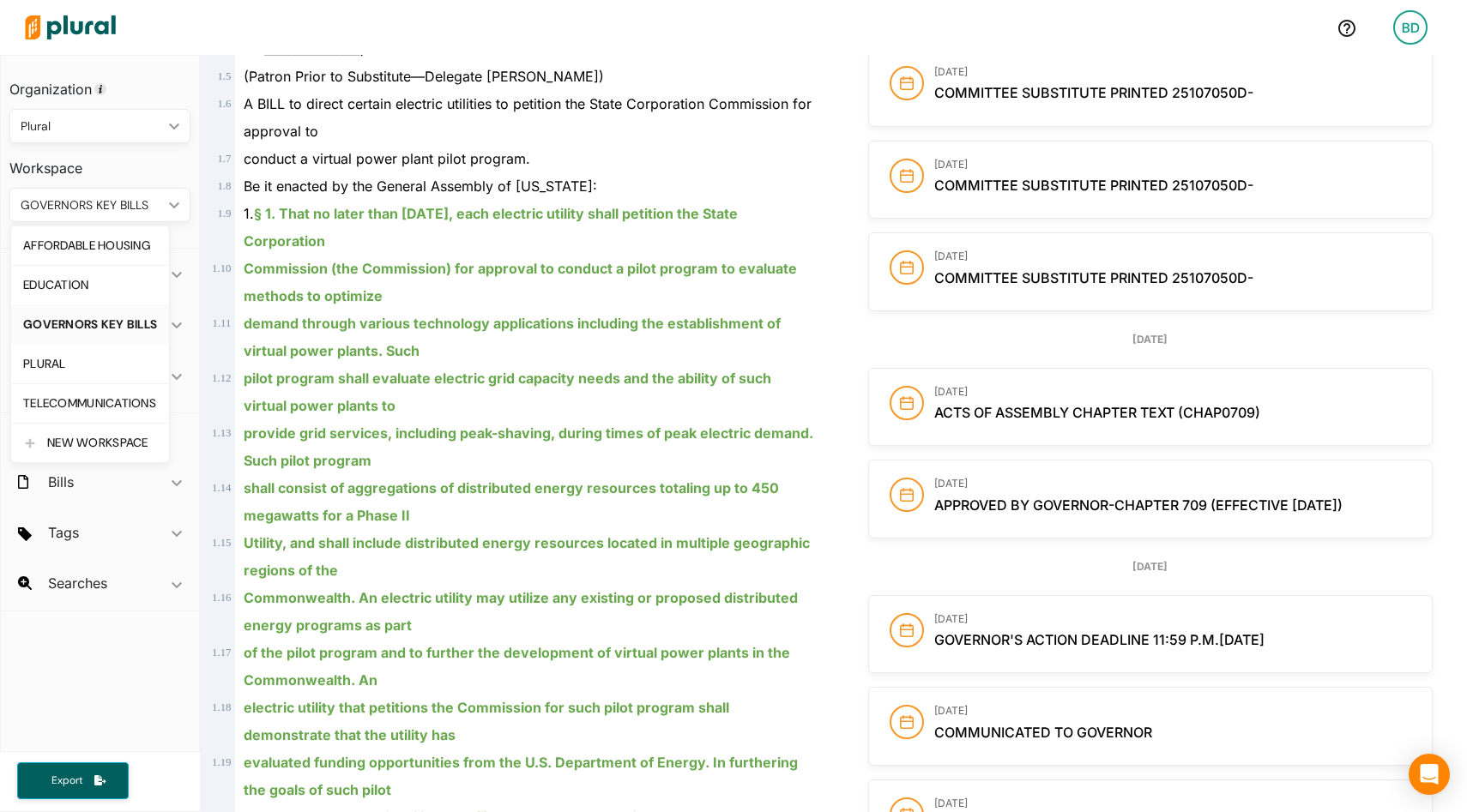
scroll to position [0, 0]
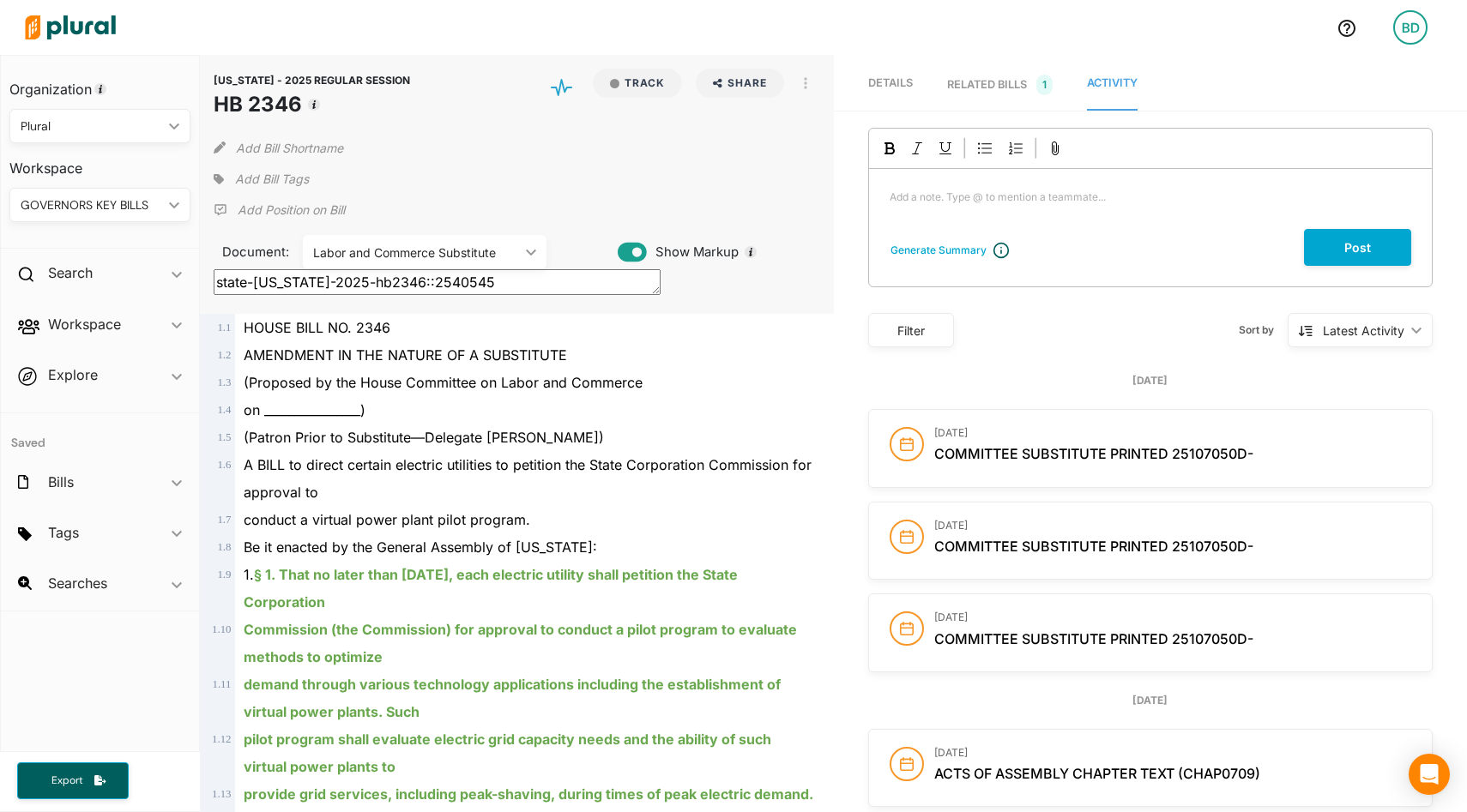
click at [1412, 25] on div "BD" at bounding box center [1410, 27] width 34 height 34
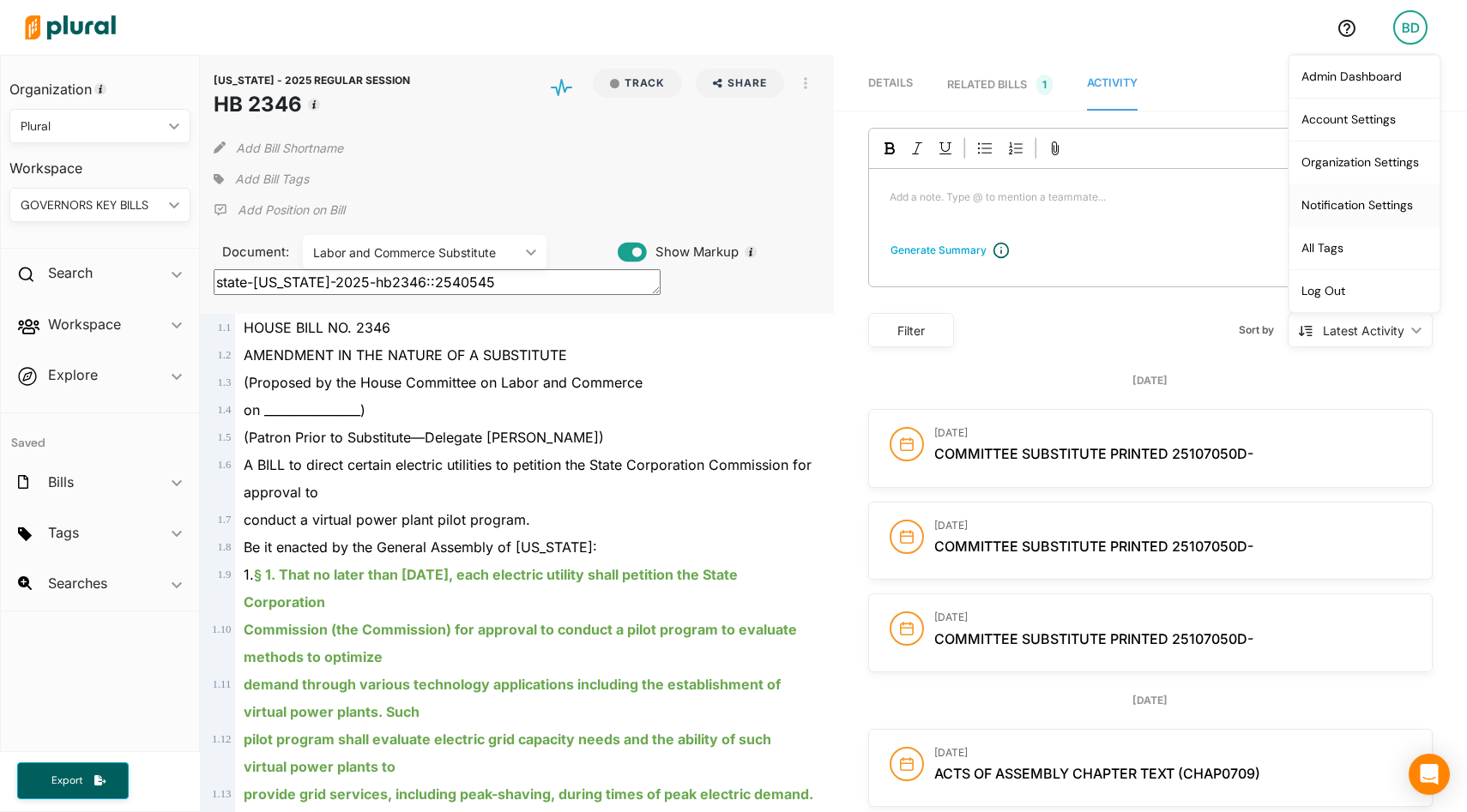
click at [1347, 195] on link "Notification Settings" at bounding box center [1364, 204] width 150 height 43
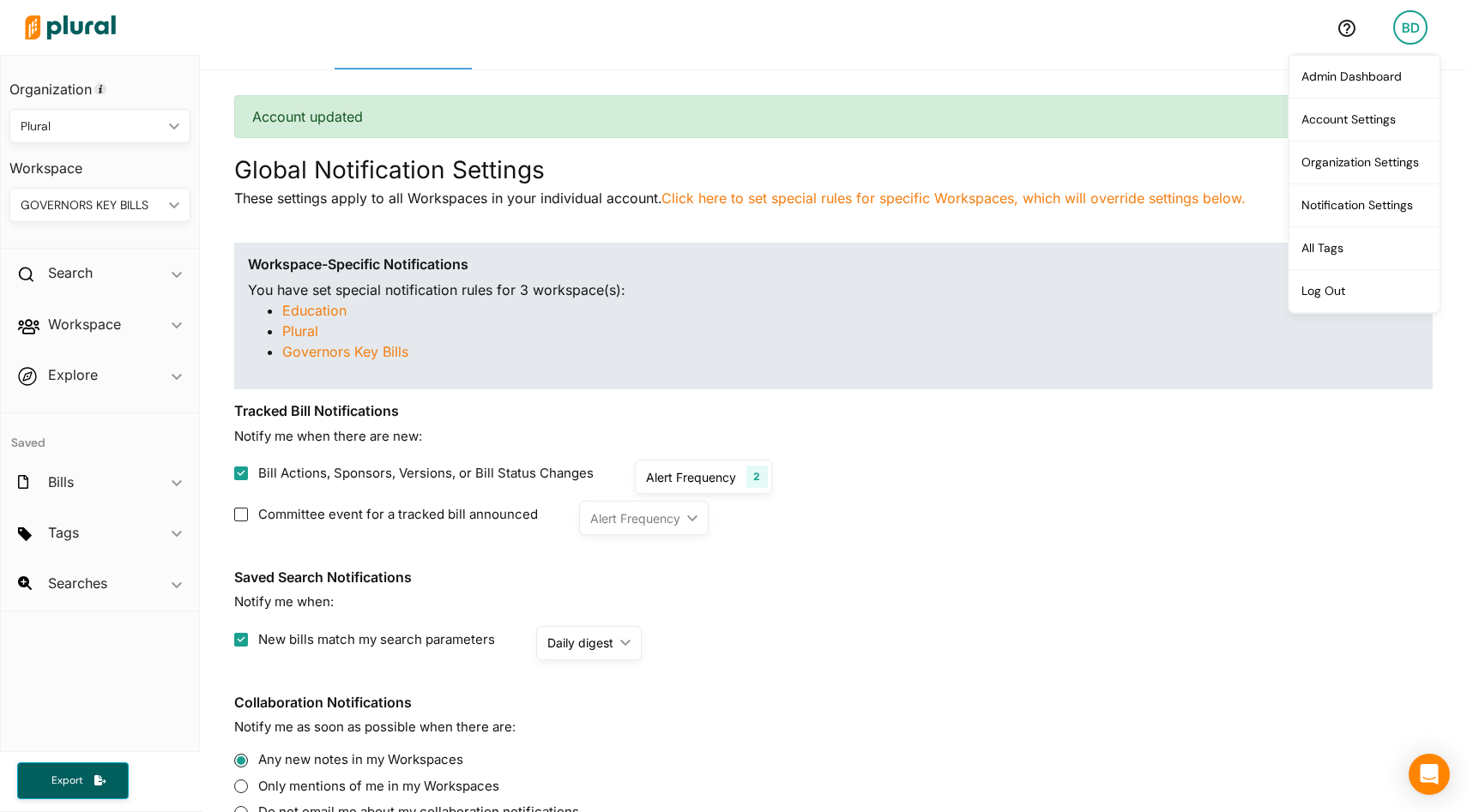
scroll to position [133, 0]
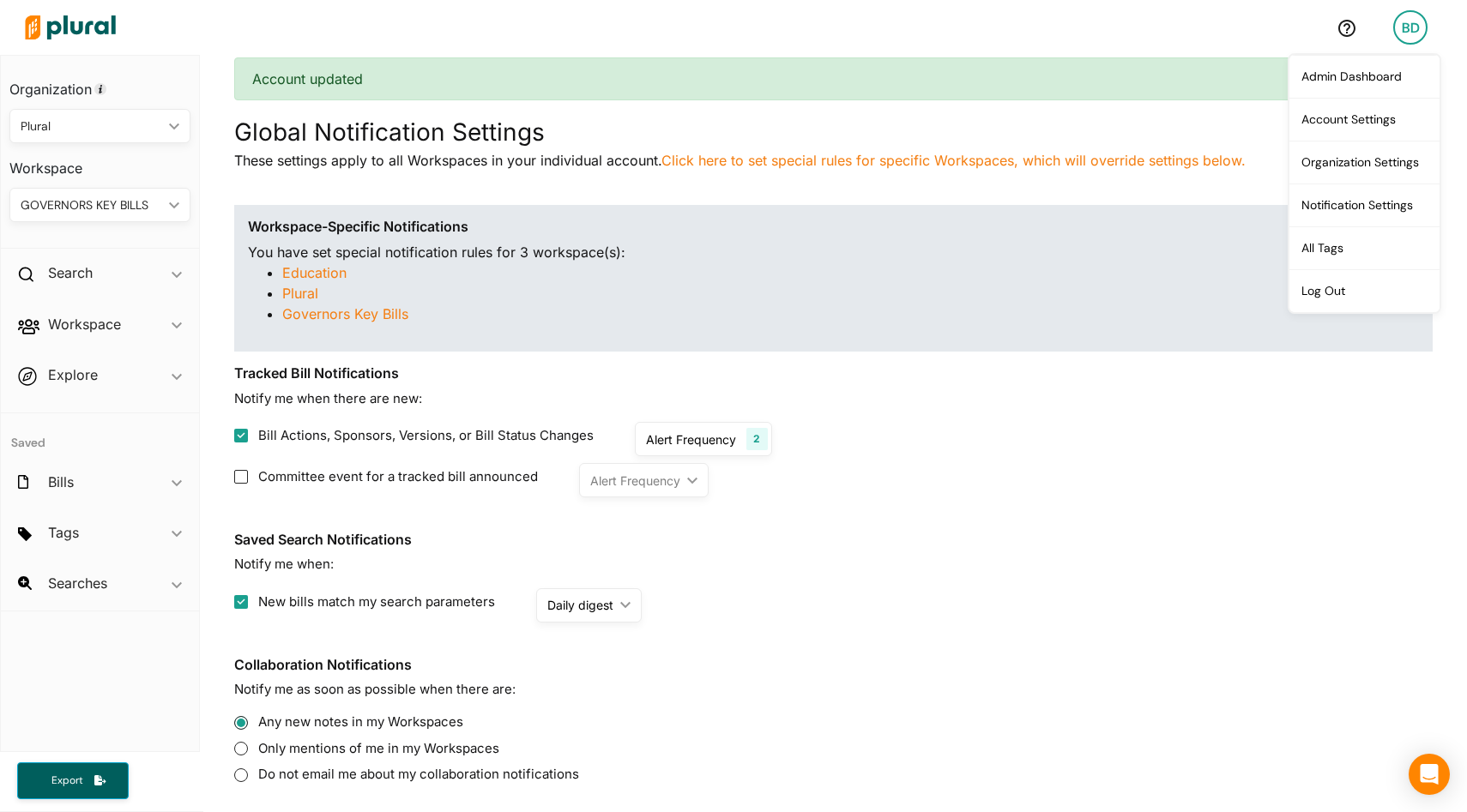
click at [723, 448] on div "Alert Frequency" at bounding box center [691, 439] width 90 height 18
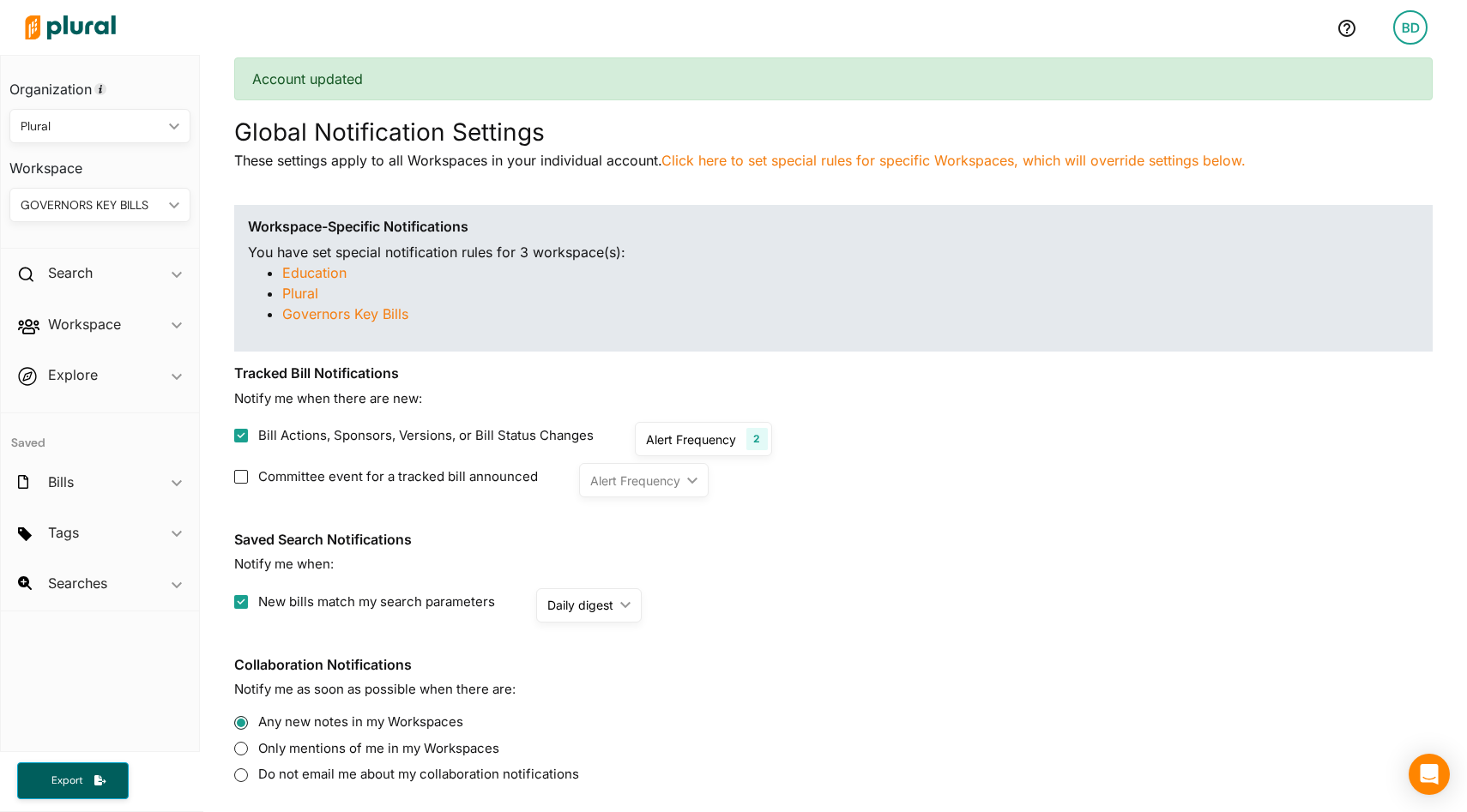
click at [69, 23] on img at bounding box center [70, 27] width 120 height 60
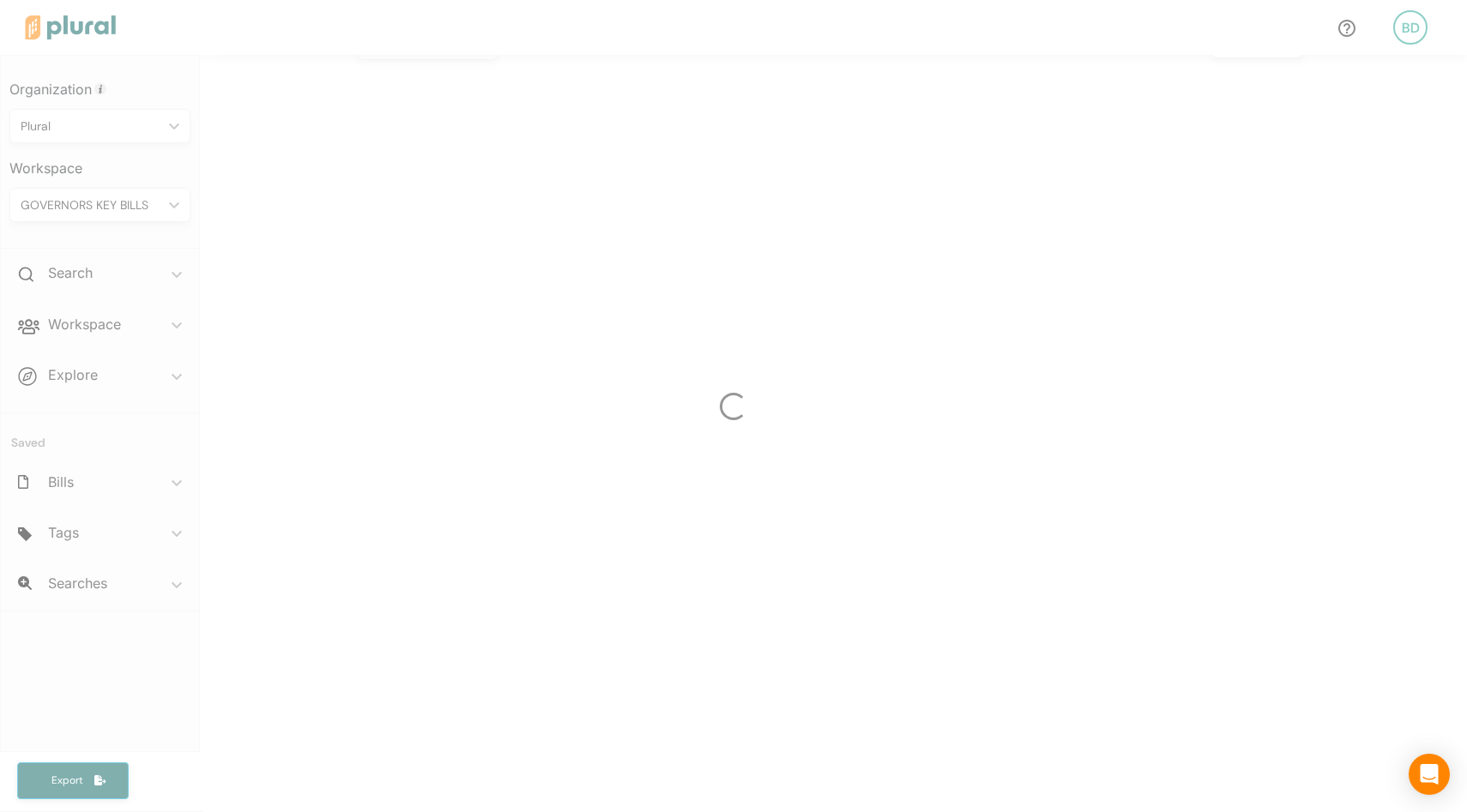
click at [61, 31] on div at bounding box center [734, 406] width 1467 height 812
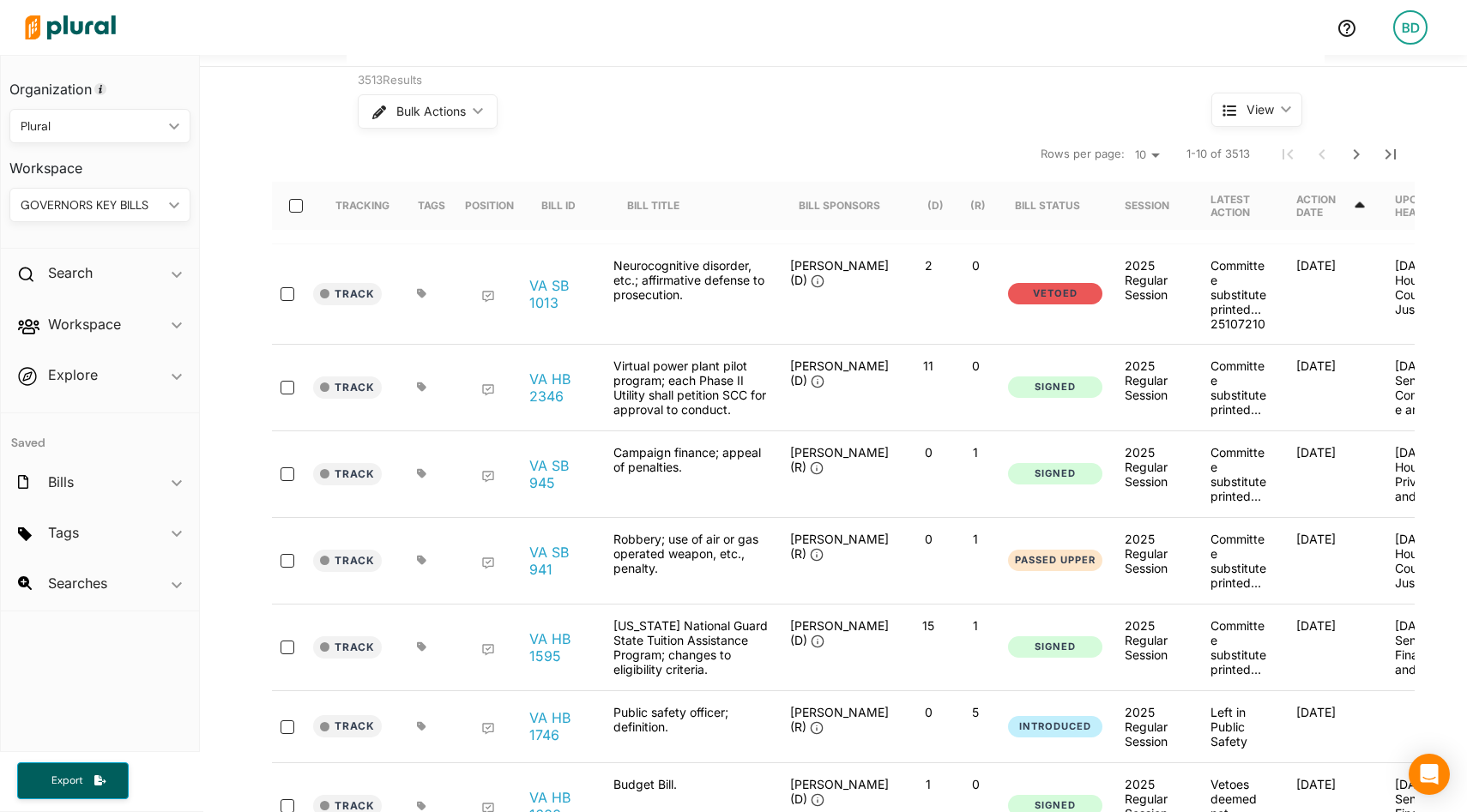
click at [167, 202] on icon "ic_keyboard_arrow_down" at bounding box center [171, 205] width 18 height 8
click at [76, 785] on span "Export" at bounding box center [67, 780] width 55 height 15
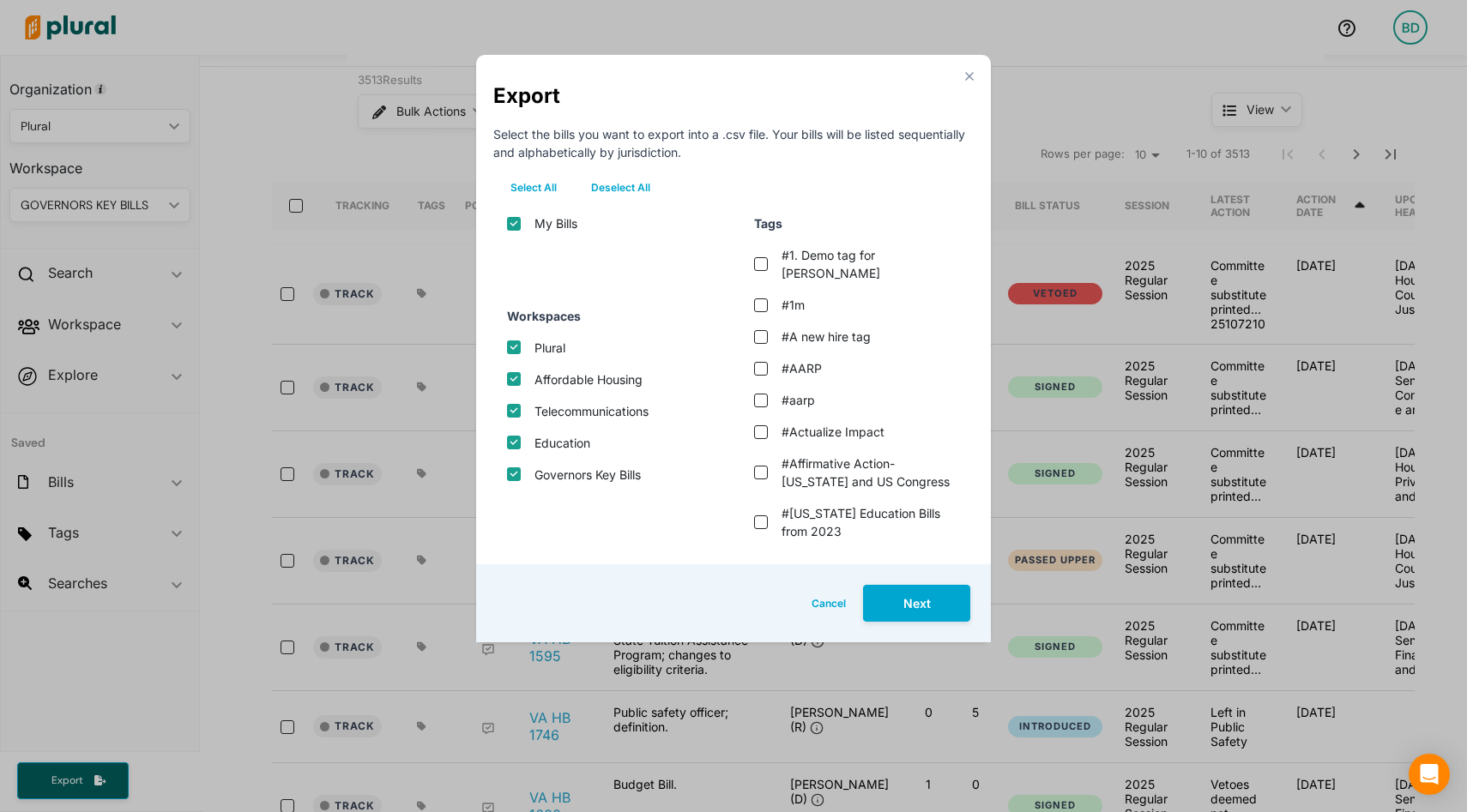
click at [816, 599] on button "Cancel" at bounding box center [829, 603] width 68 height 37
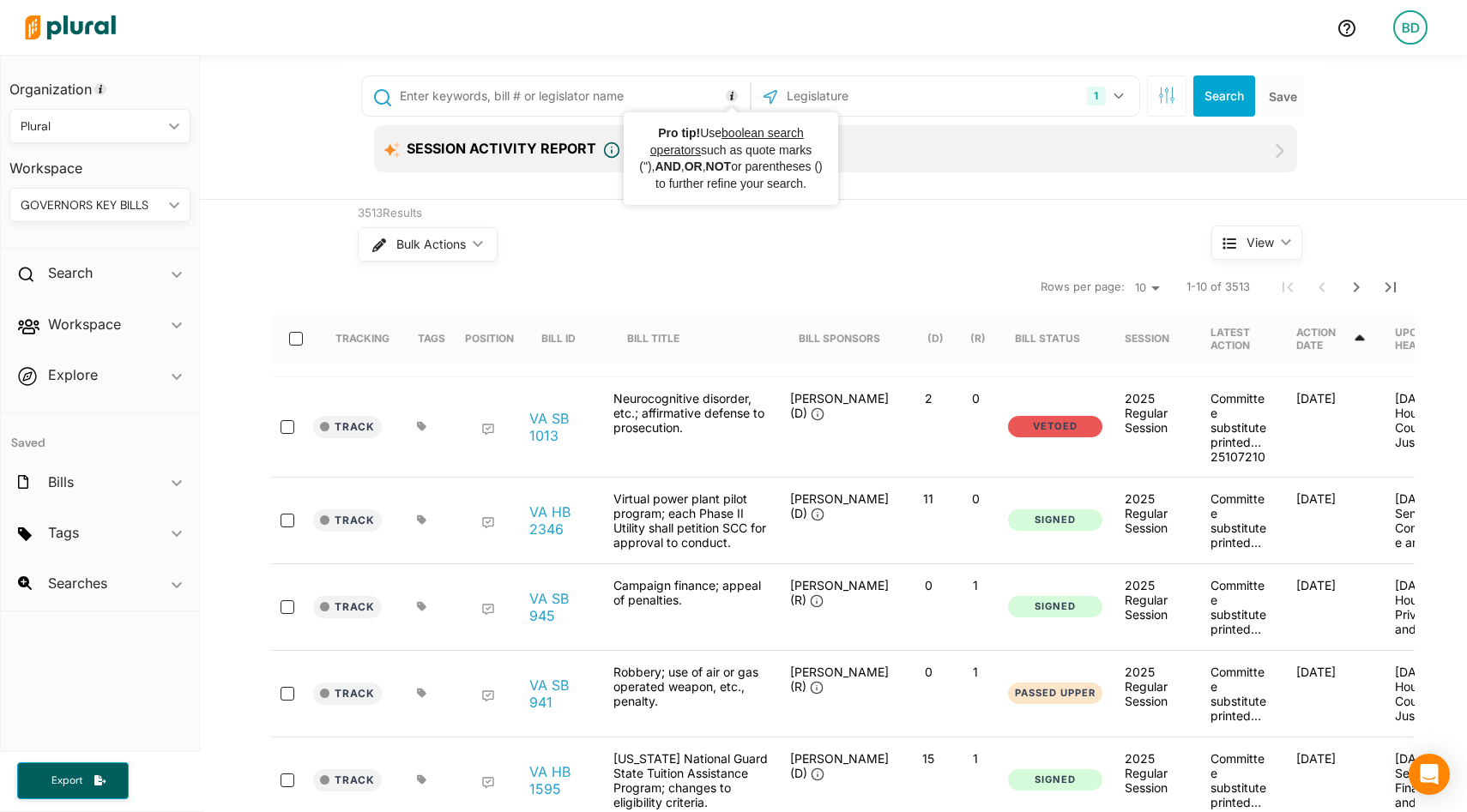
click at [734, 94] on icon "Tooltip anchor" at bounding box center [732, 96] width 12 height 12
click at [543, 503] on link "VA HB 2346" at bounding box center [562, 520] width 65 height 34
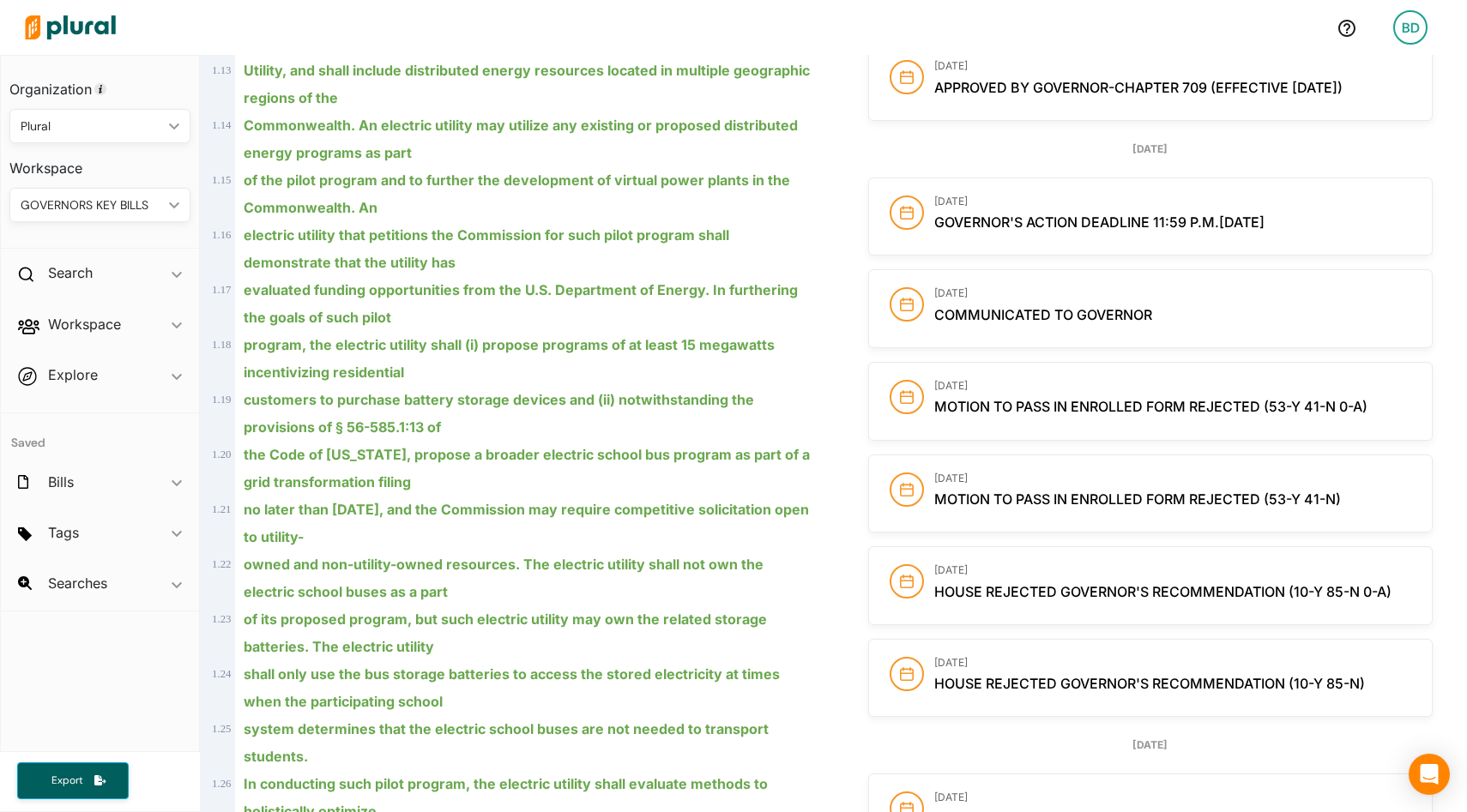
scroll to position [787, 0]
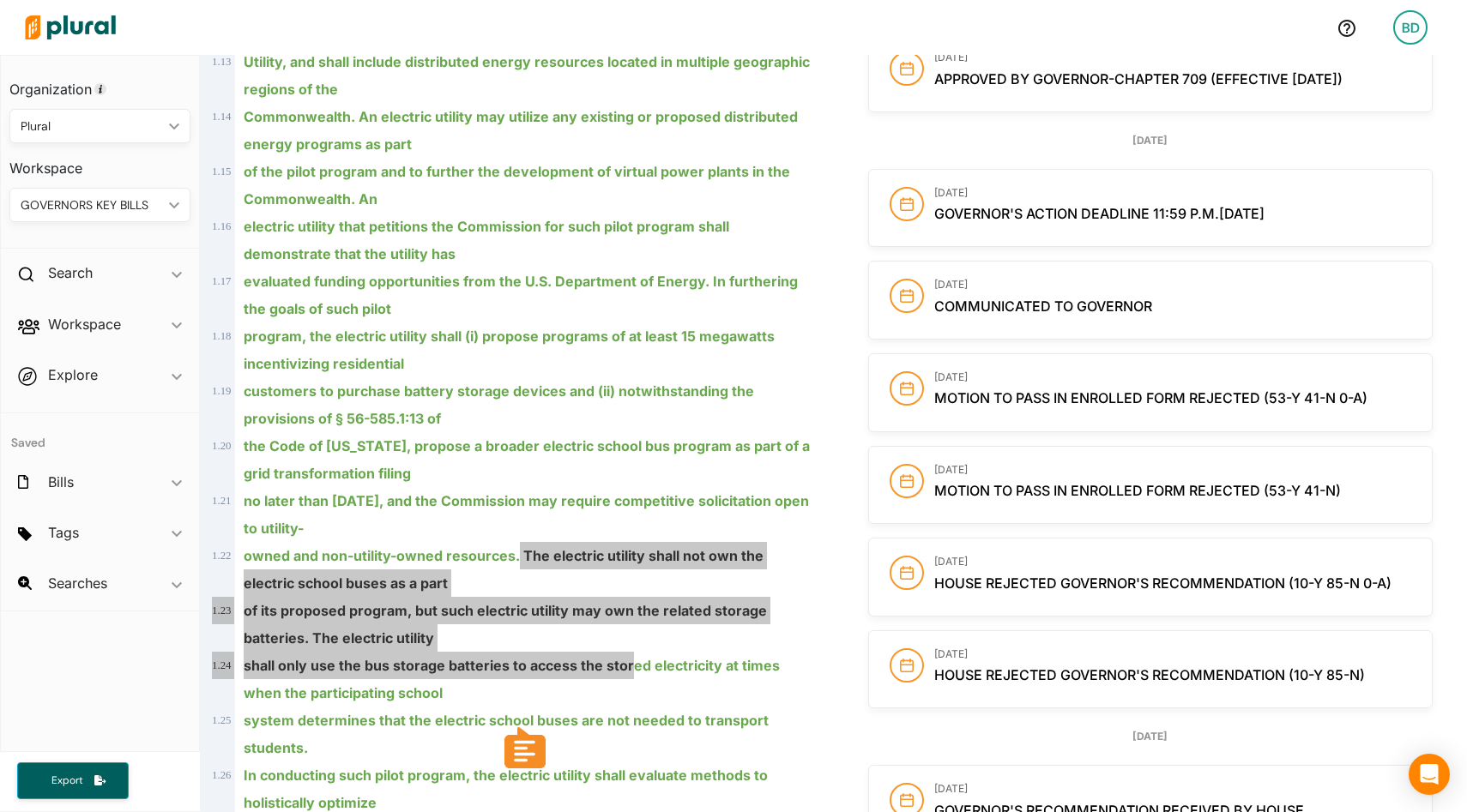
drag, startPoint x: 519, startPoint y: 546, endPoint x: 626, endPoint y: 675, distance: 167.6
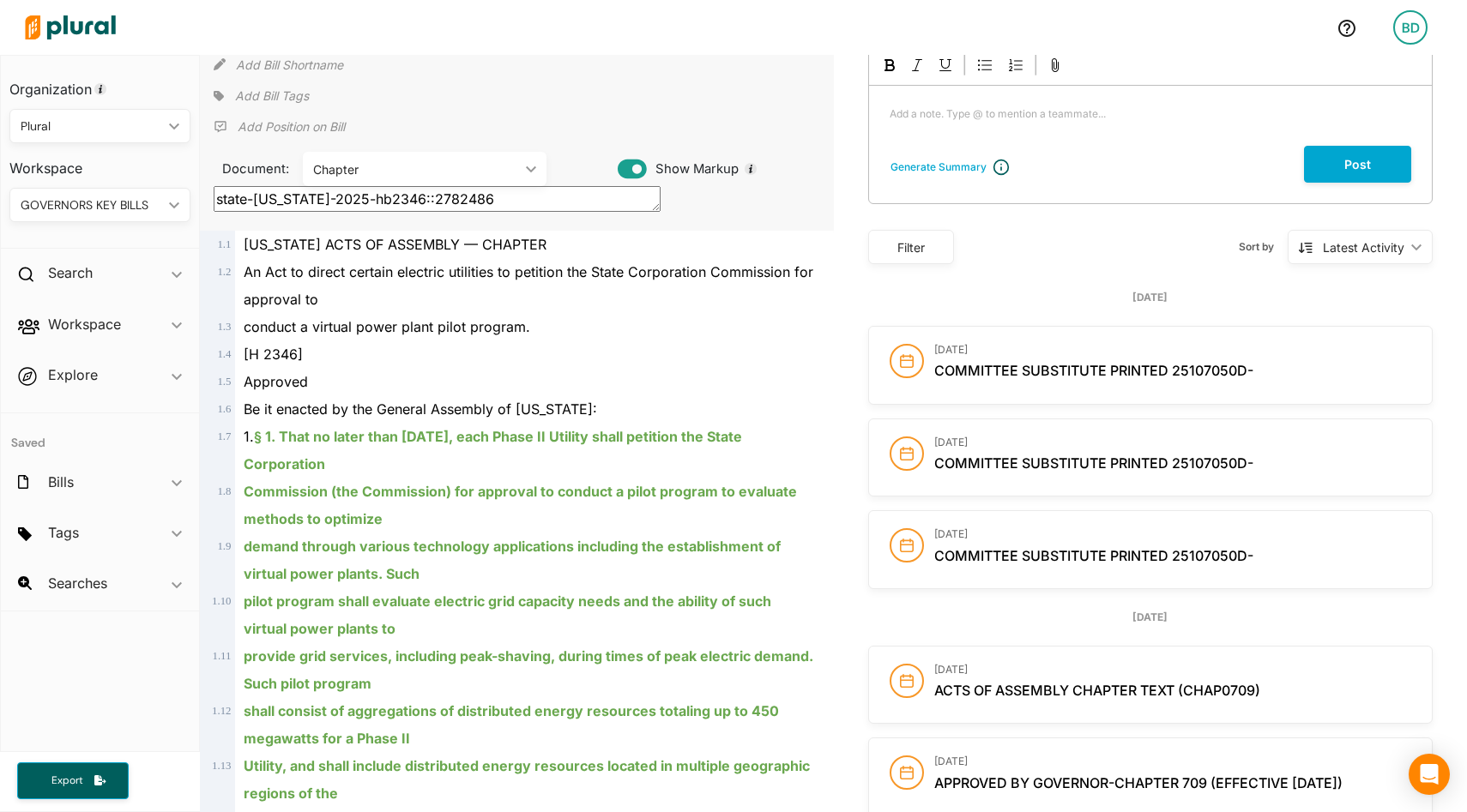
scroll to position [0, 0]
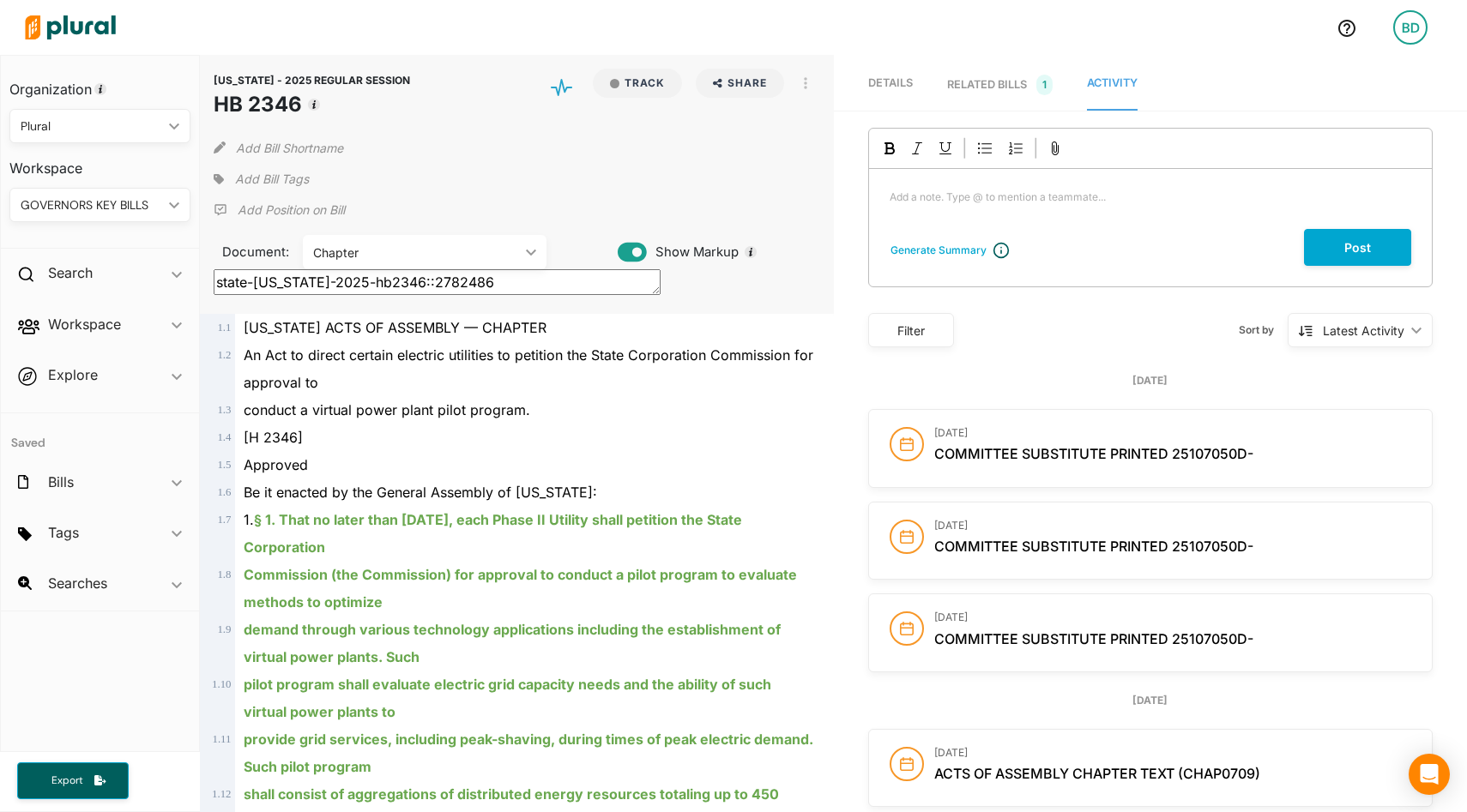
click at [991, 92] on div "RELATED BILLS 1" at bounding box center [1000, 84] width 105 height 20
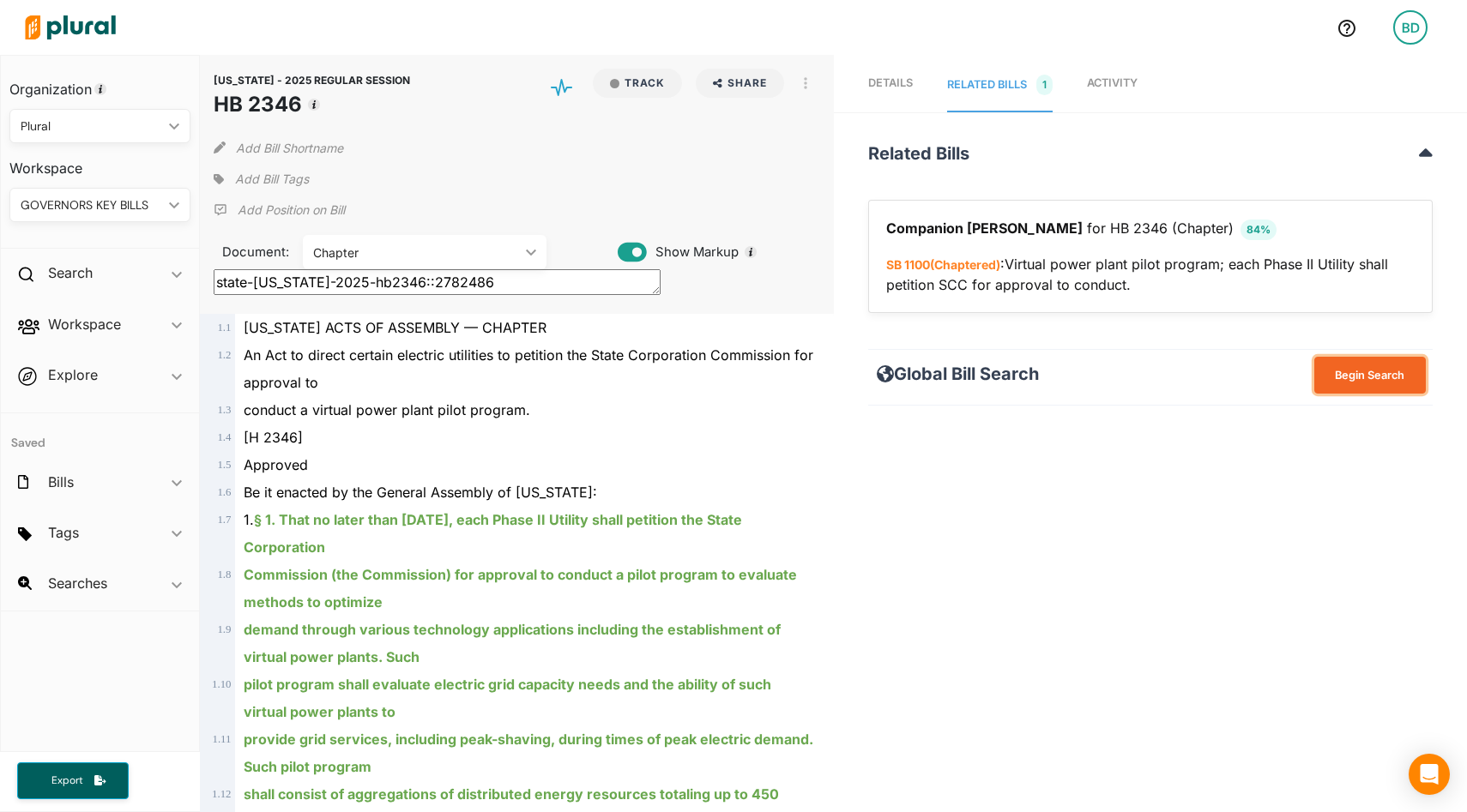
click at [1339, 379] on button "Begin Search" at bounding box center [1370, 375] width 111 height 37
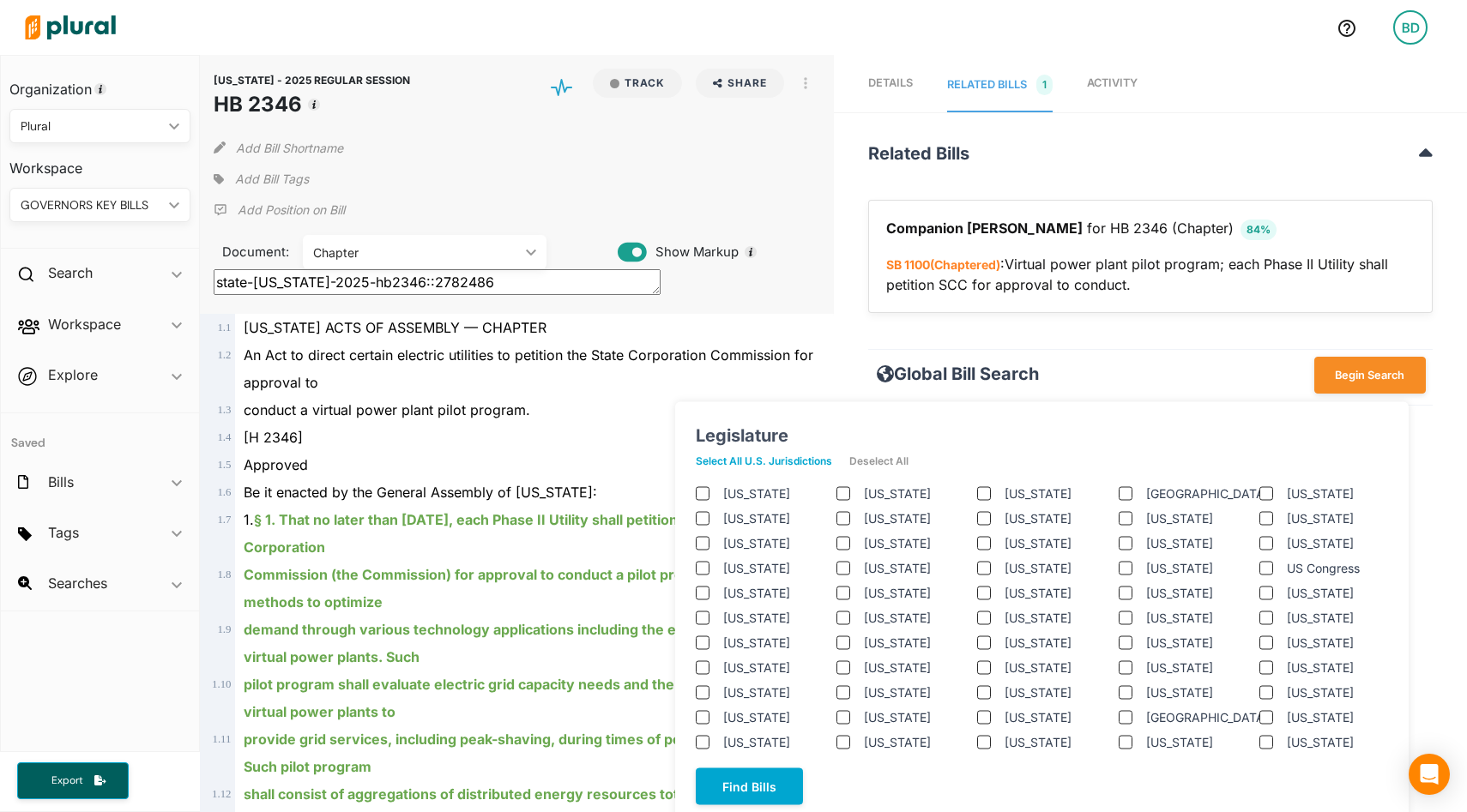
click at [791, 458] on jurisdictions "Select All U.S. Jurisdictions" at bounding box center [772, 461] width 154 height 25
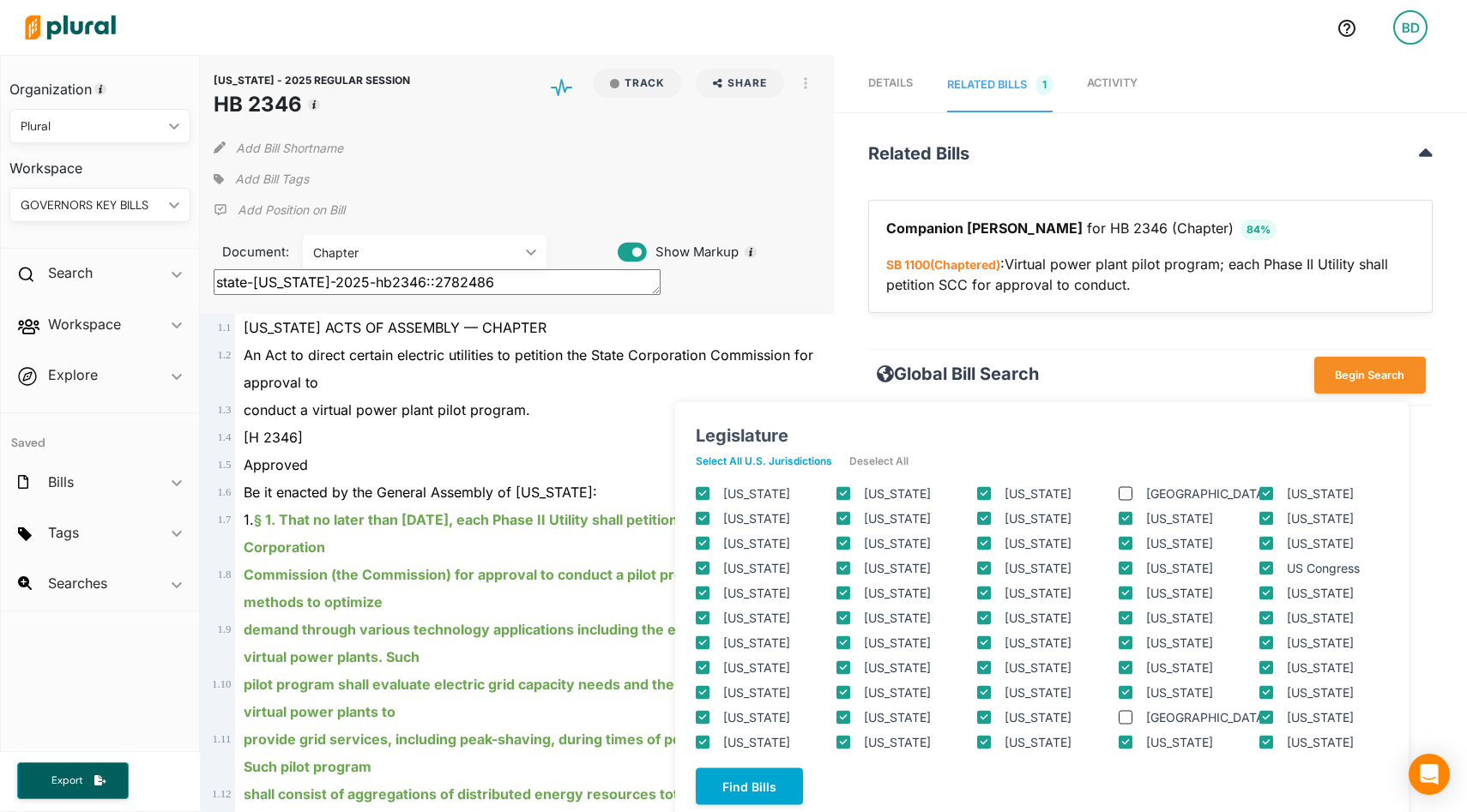
checkbox input "true"
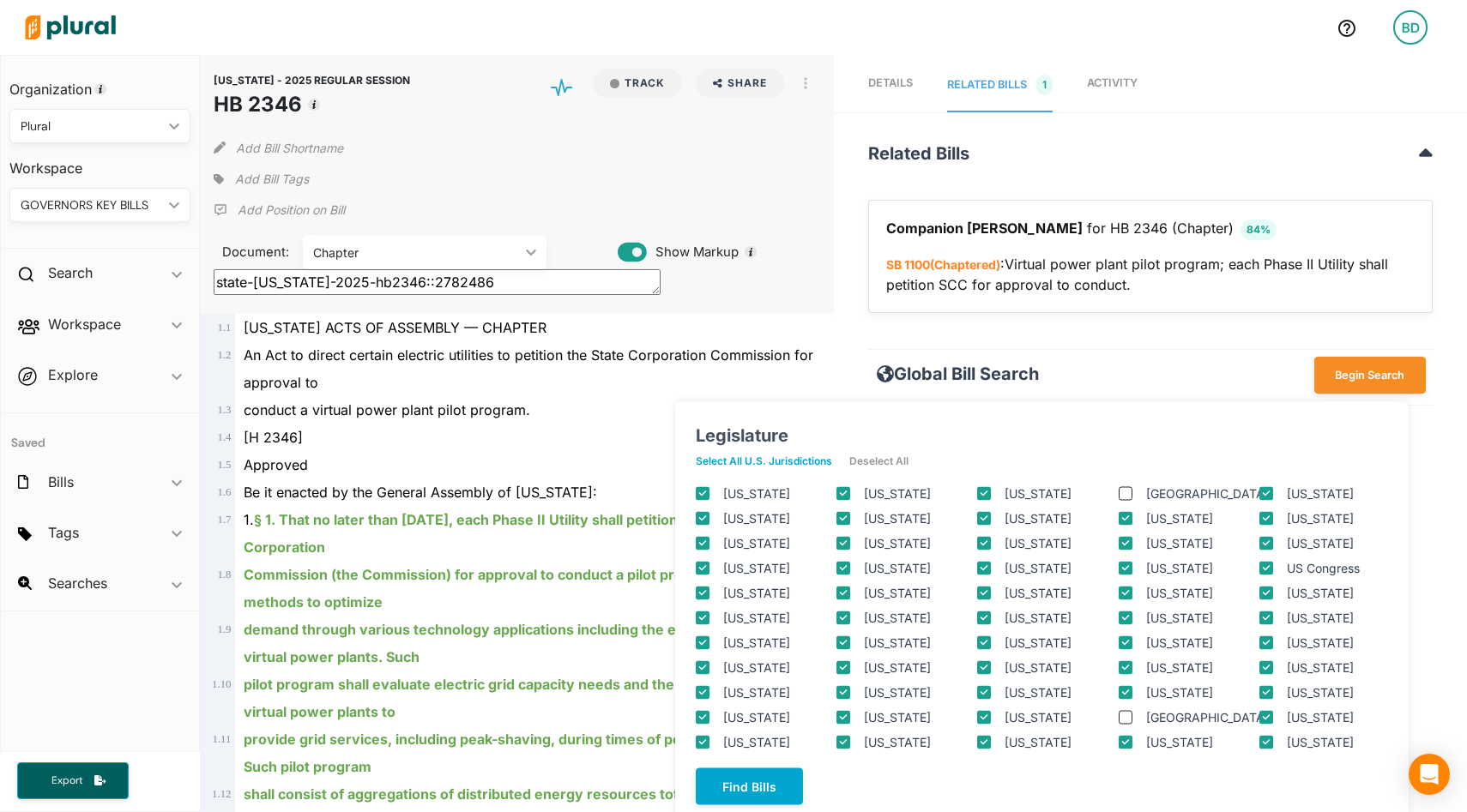
checkbox input "true"
checkbox columbia "true"
checkbox input "true"
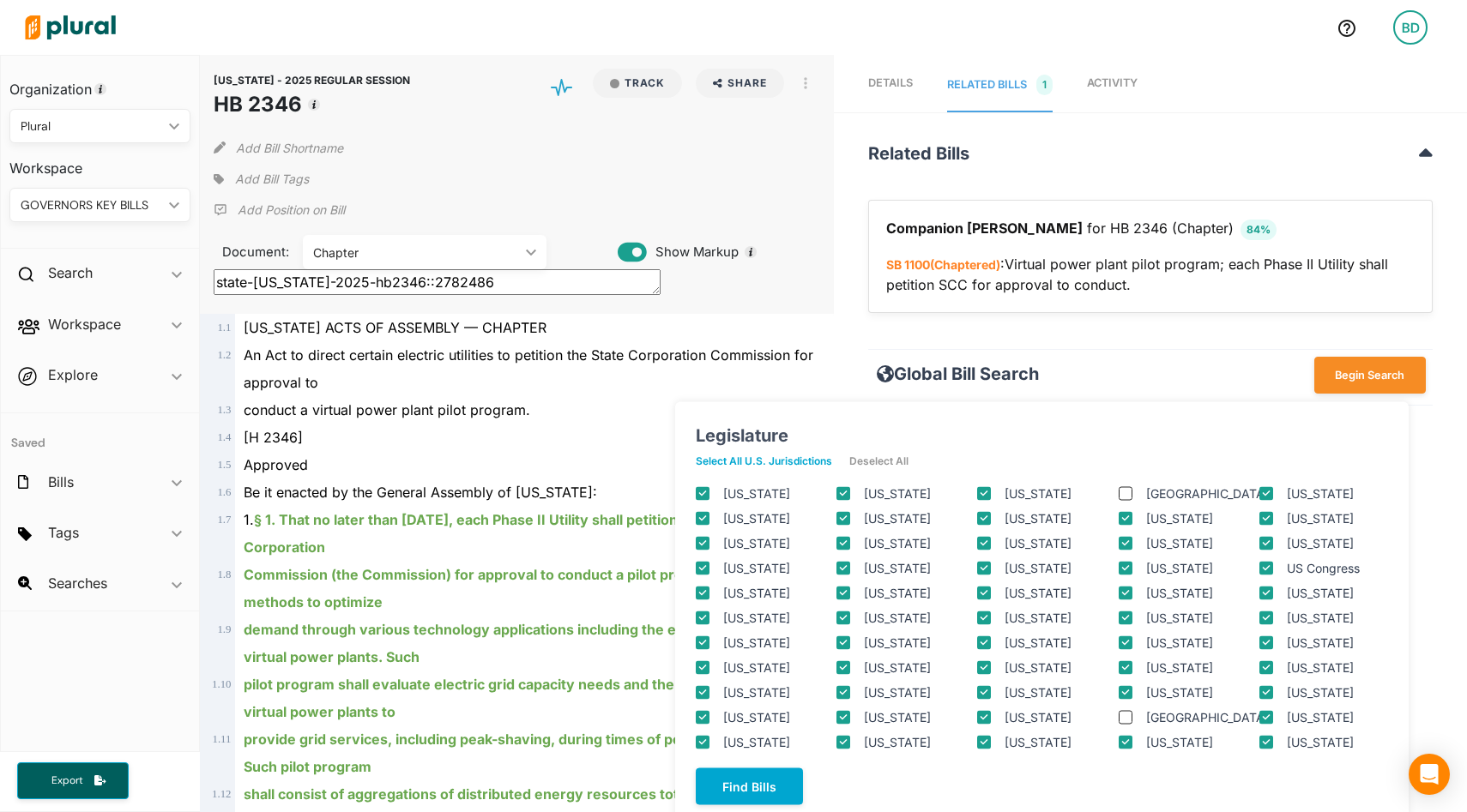
checkbox input "true"
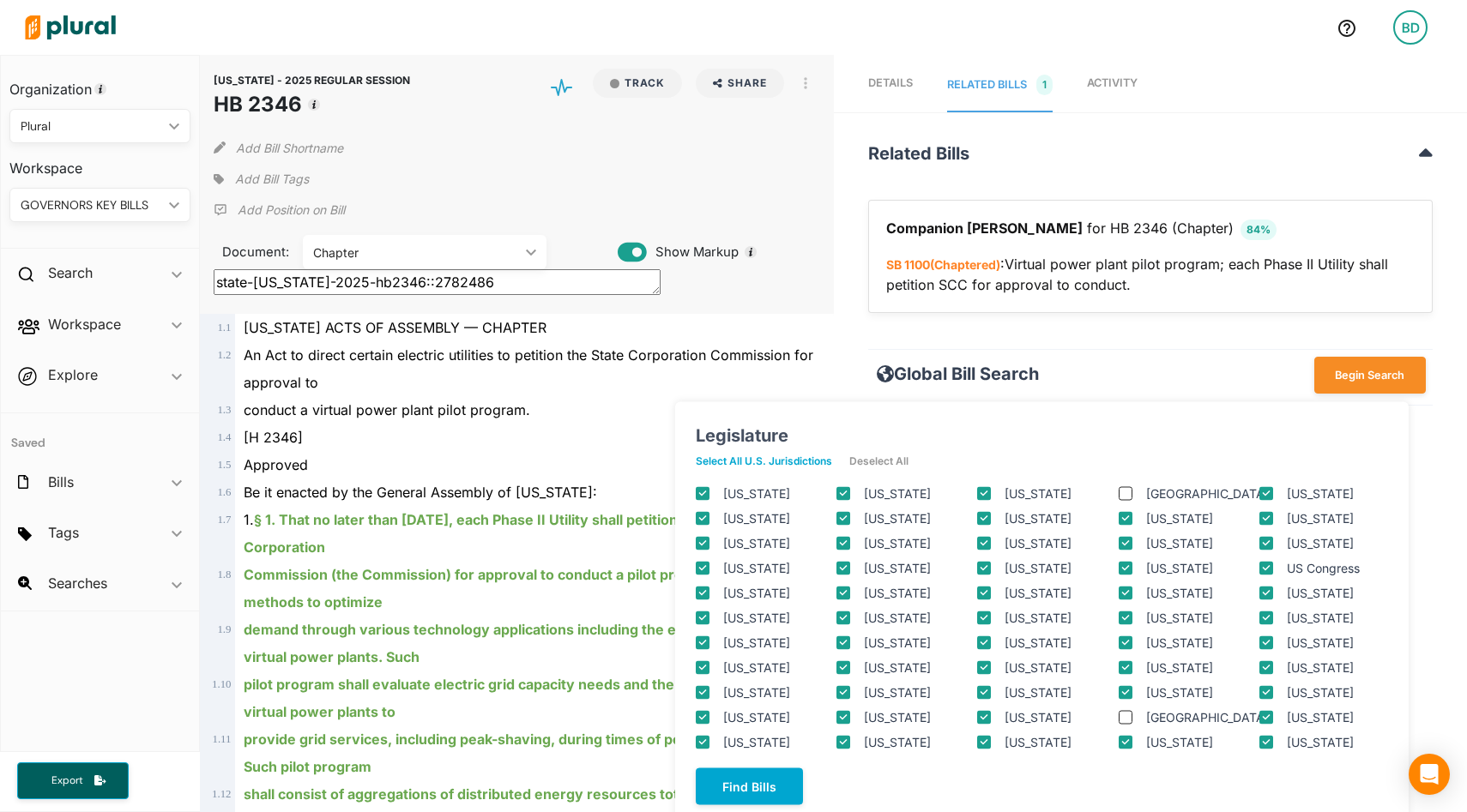
checkbox input "true"
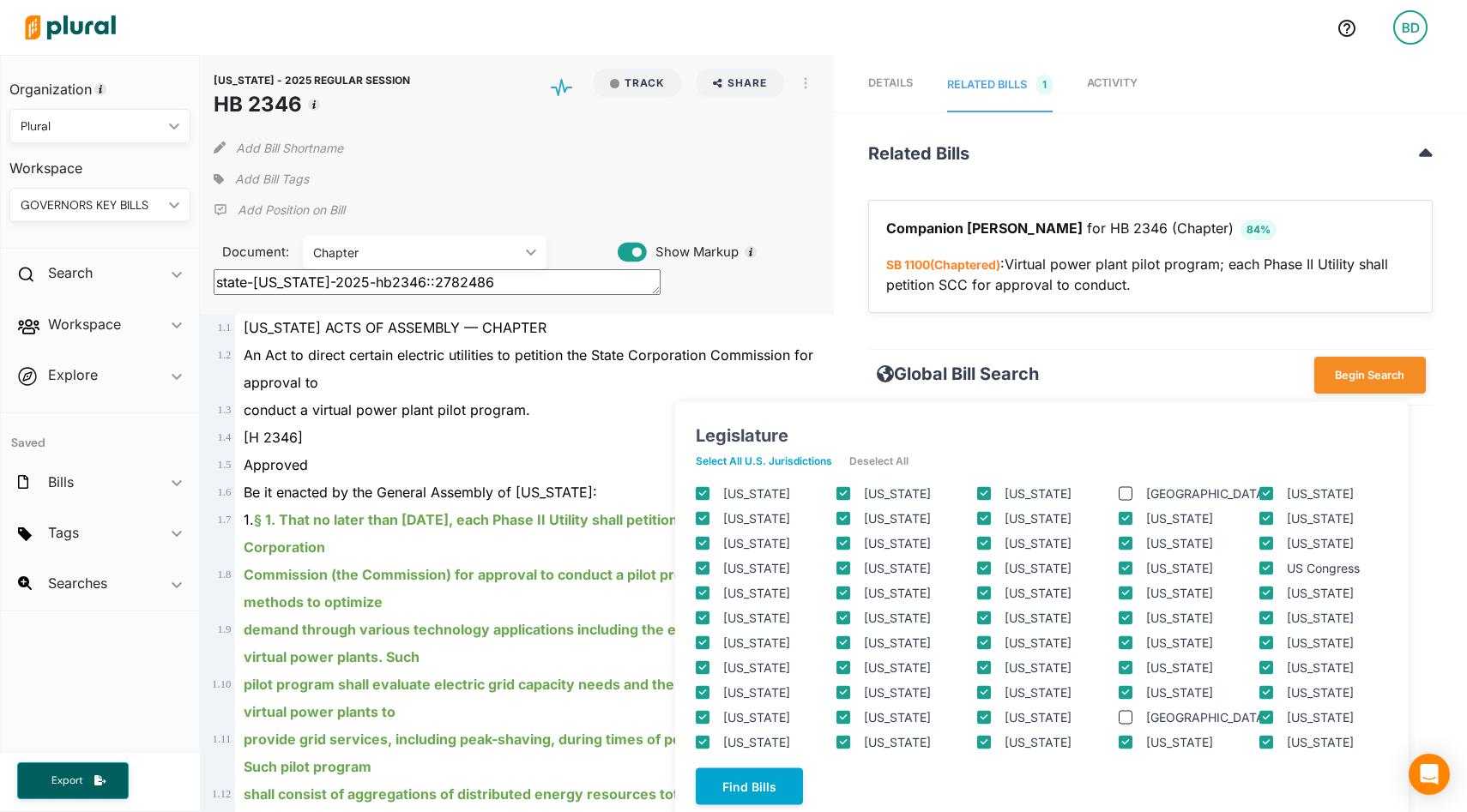
checkbox input "true"
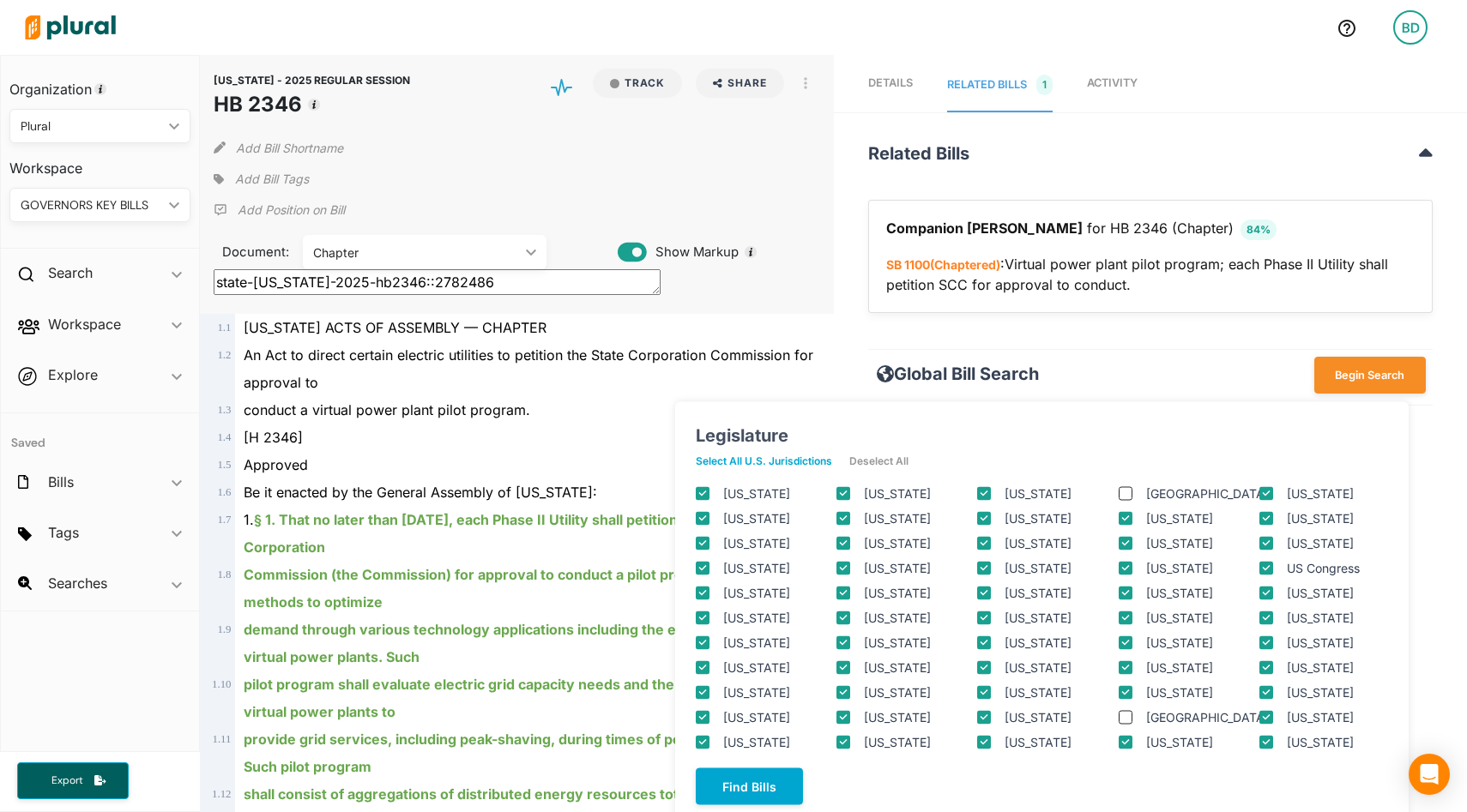
checkbox input "true"
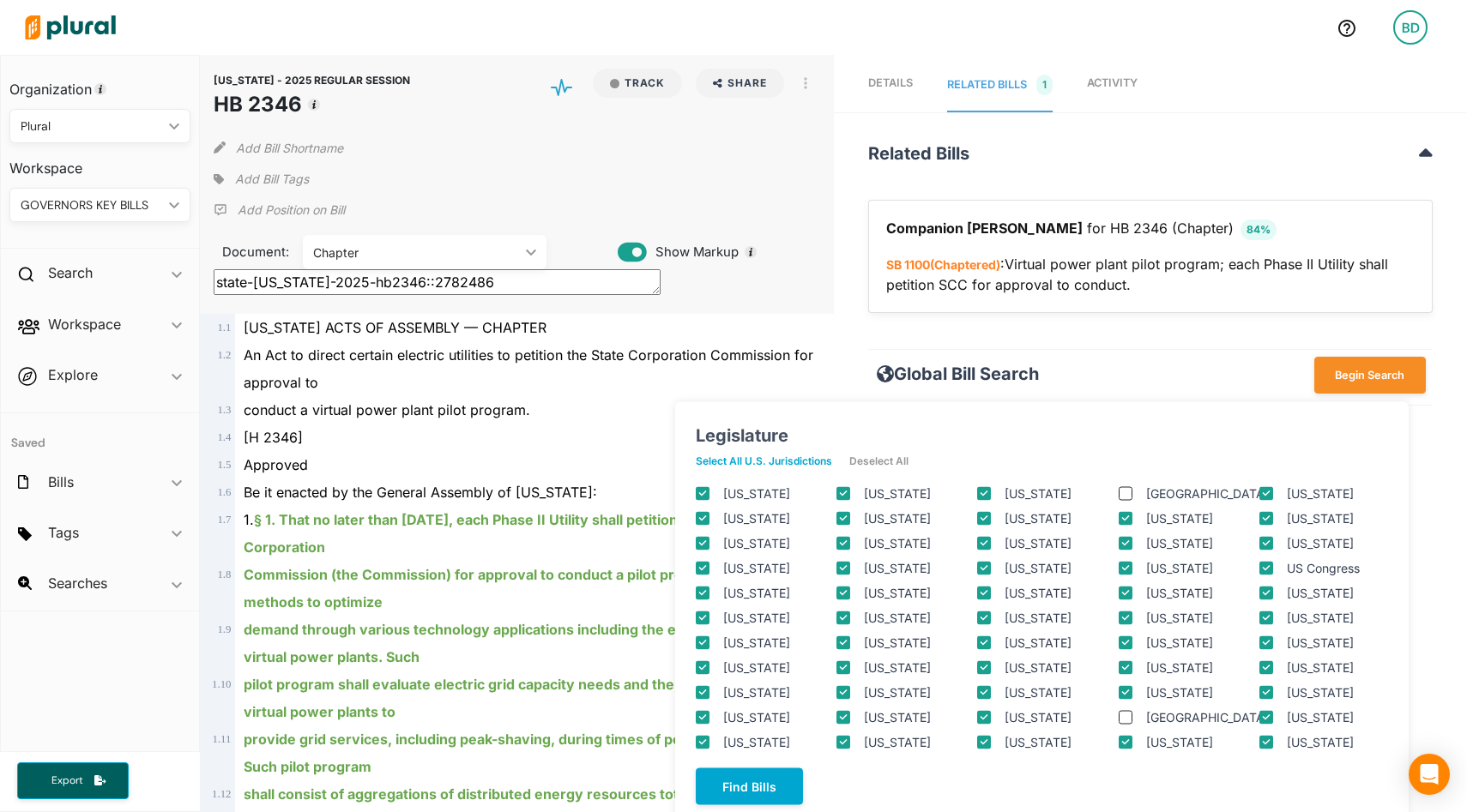
checkbox input "true"
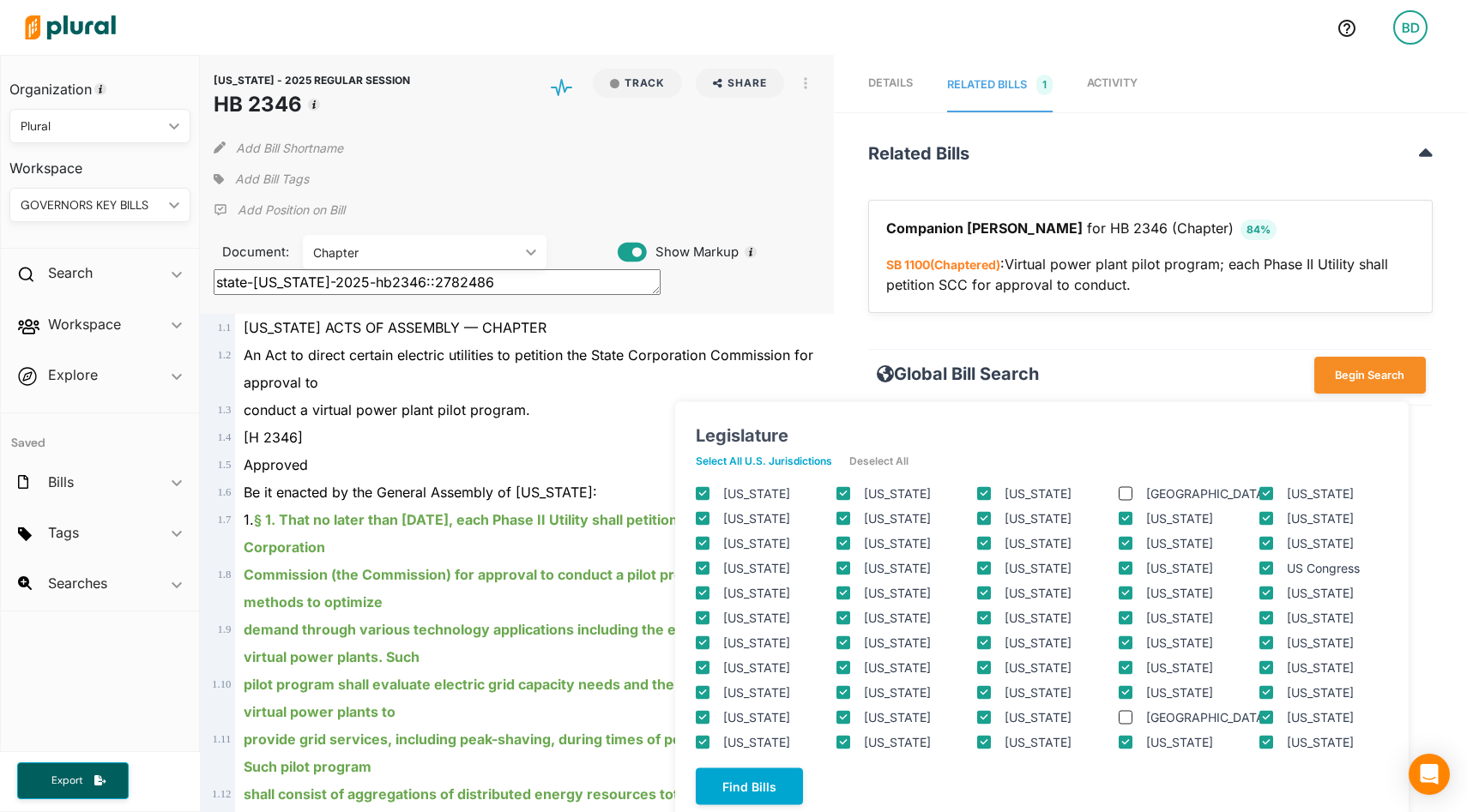
checkbox input "true"
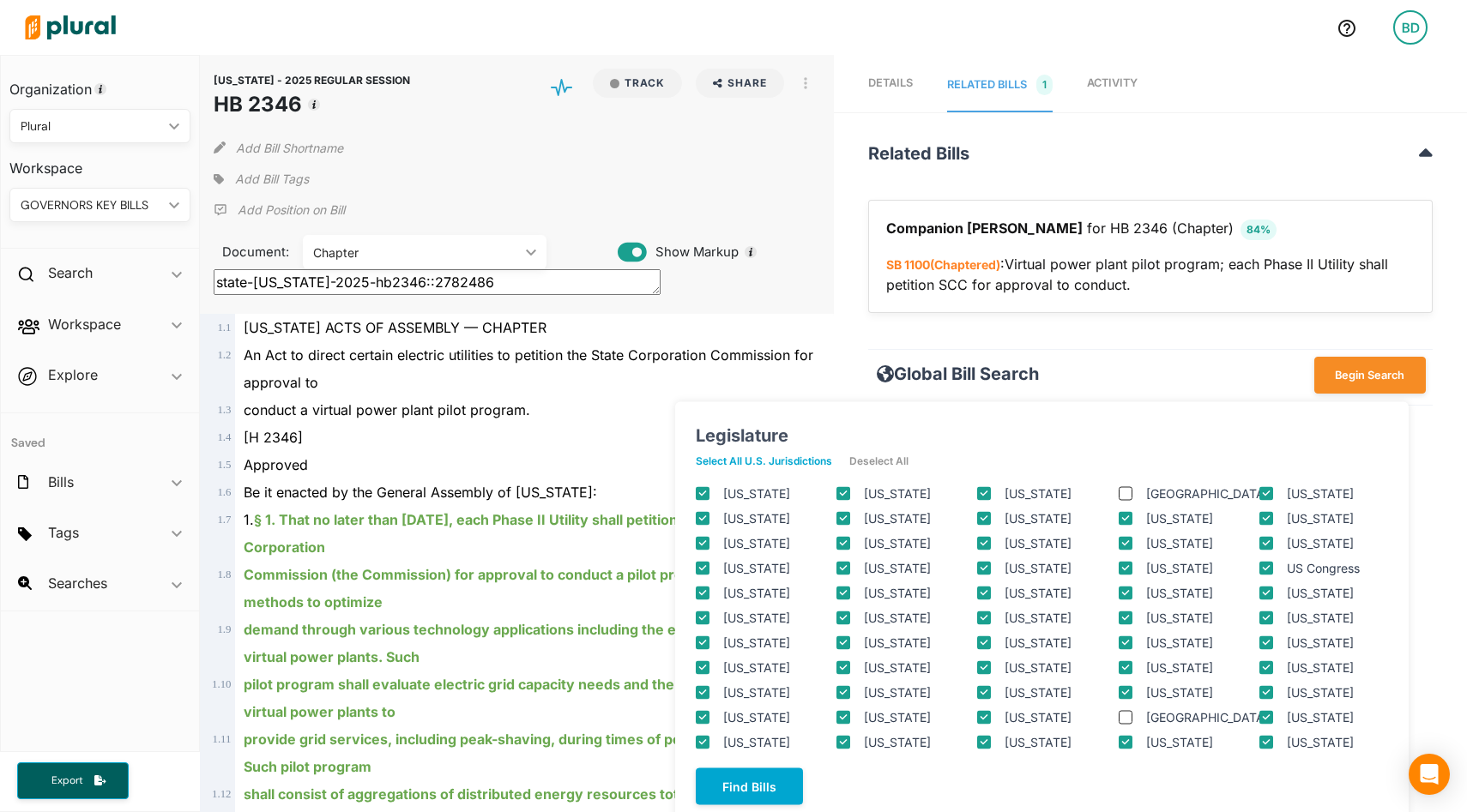
checkbox input "true"
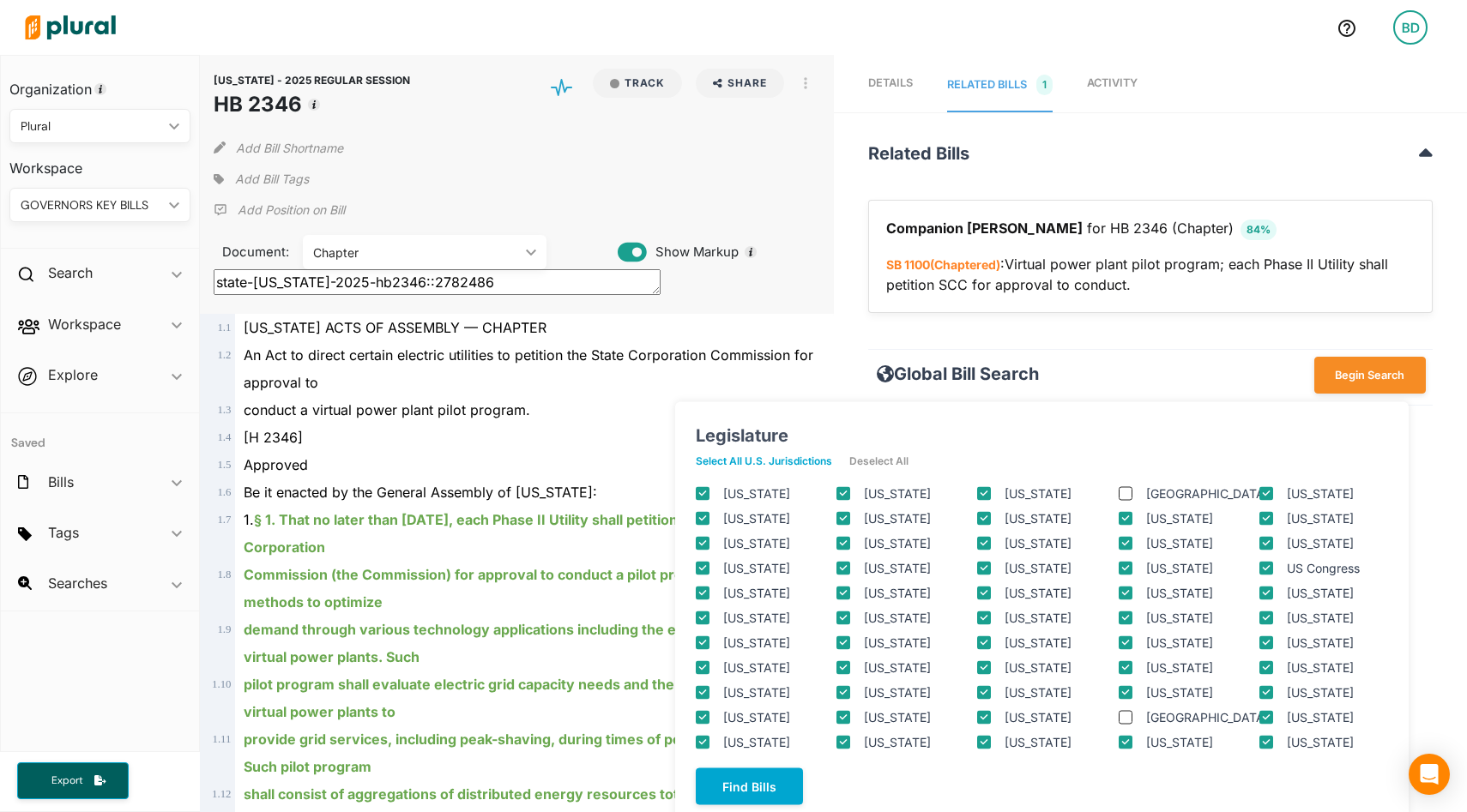
checkbox input "true"
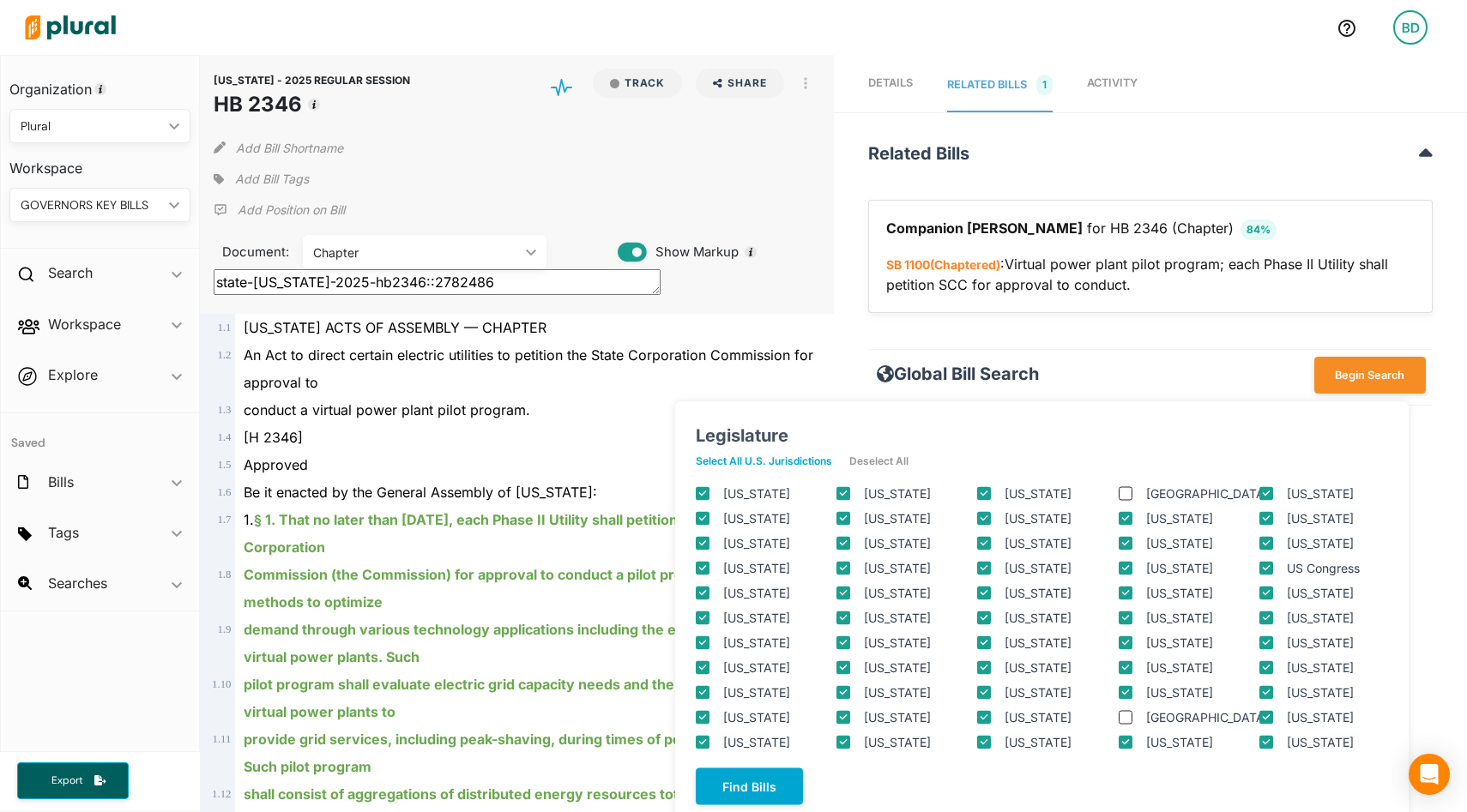
checkbox input "true"
click at [84, 17] on img at bounding box center [70, 27] width 120 height 60
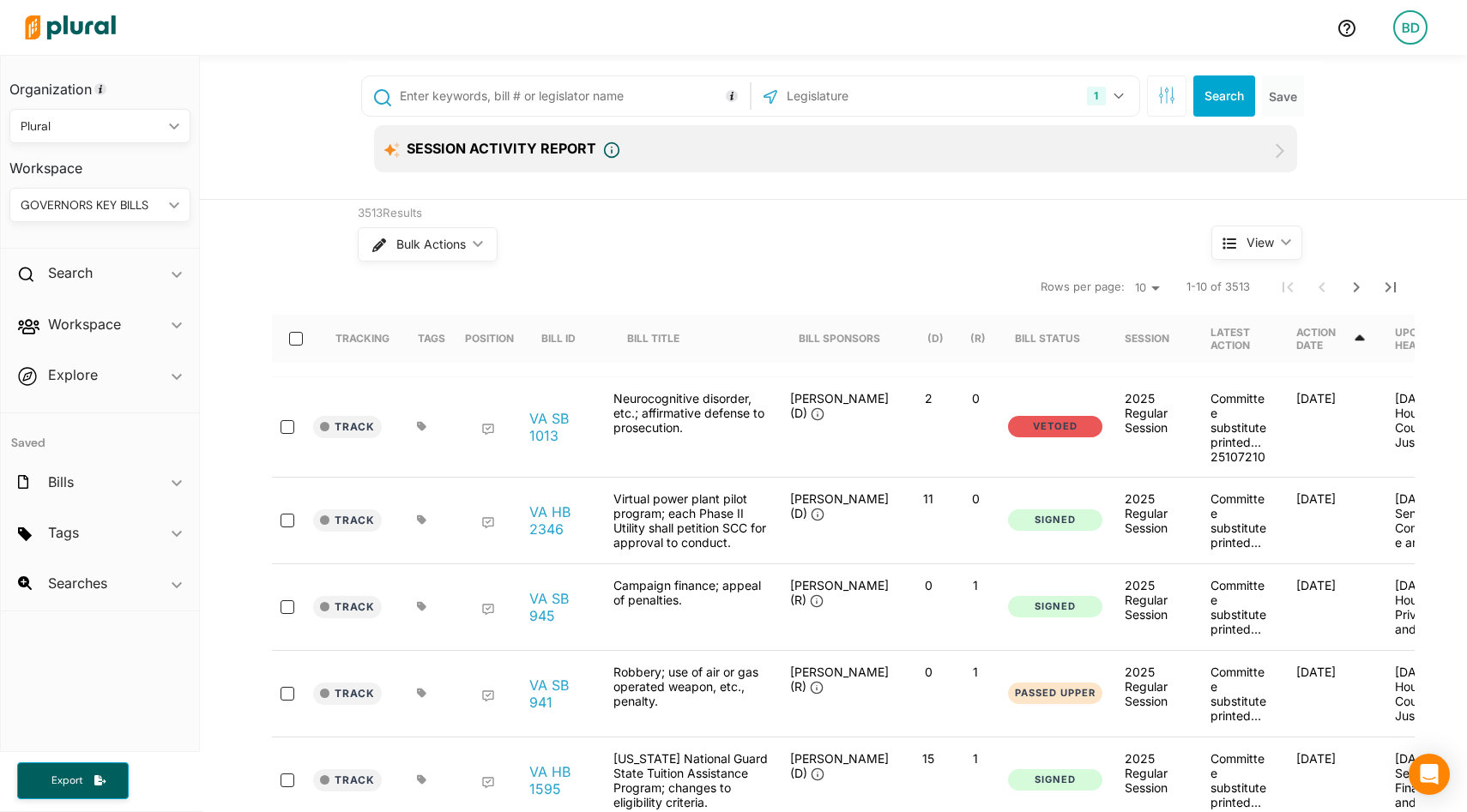
click at [605, 96] on input "text" at bounding box center [572, 96] width 347 height 32
type input """
type input "nuclear"
click at [1230, 95] on button "Search" at bounding box center [1224, 96] width 61 height 41
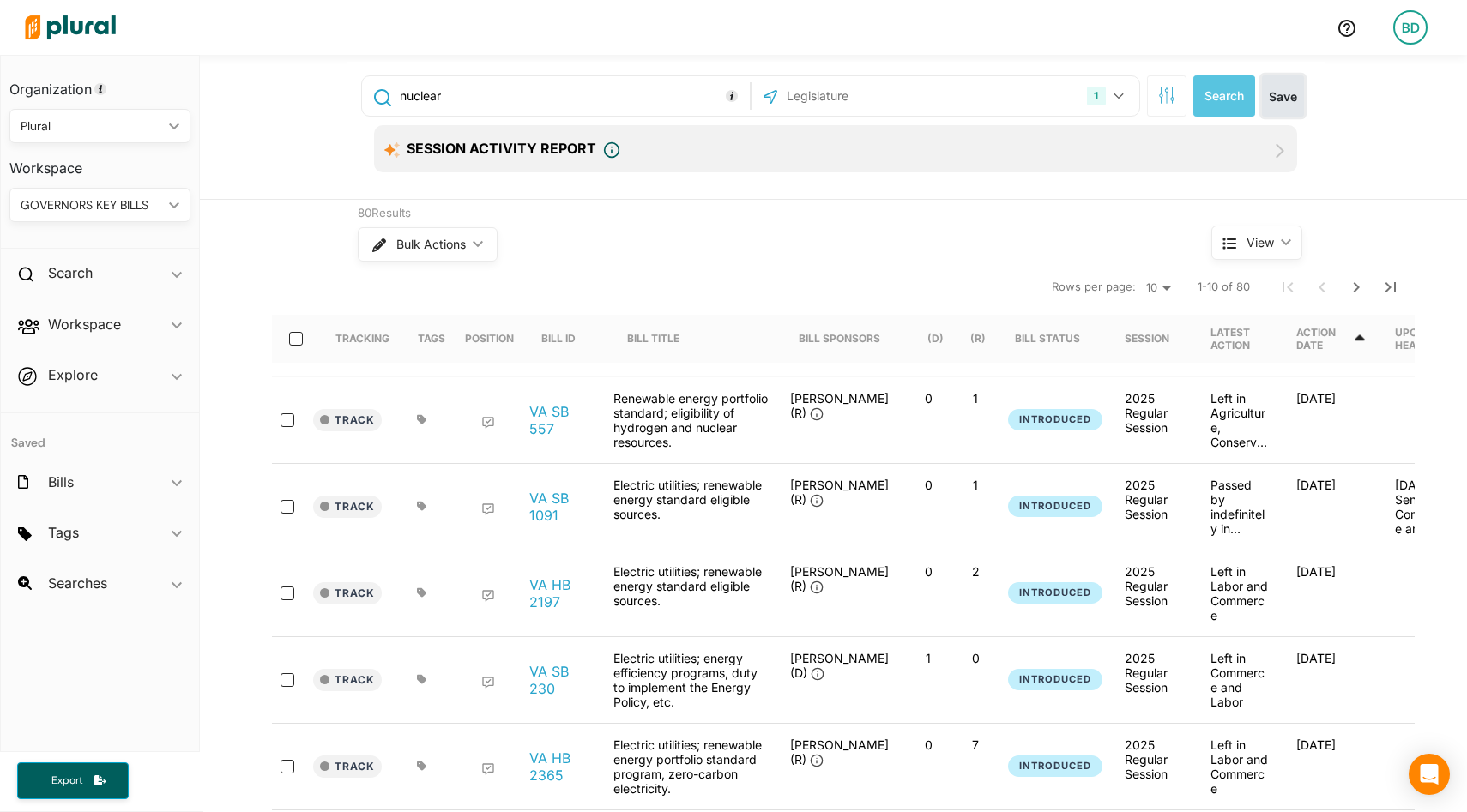
click at [1289, 95] on button "Save" at bounding box center [1284, 96] width 42 height 41
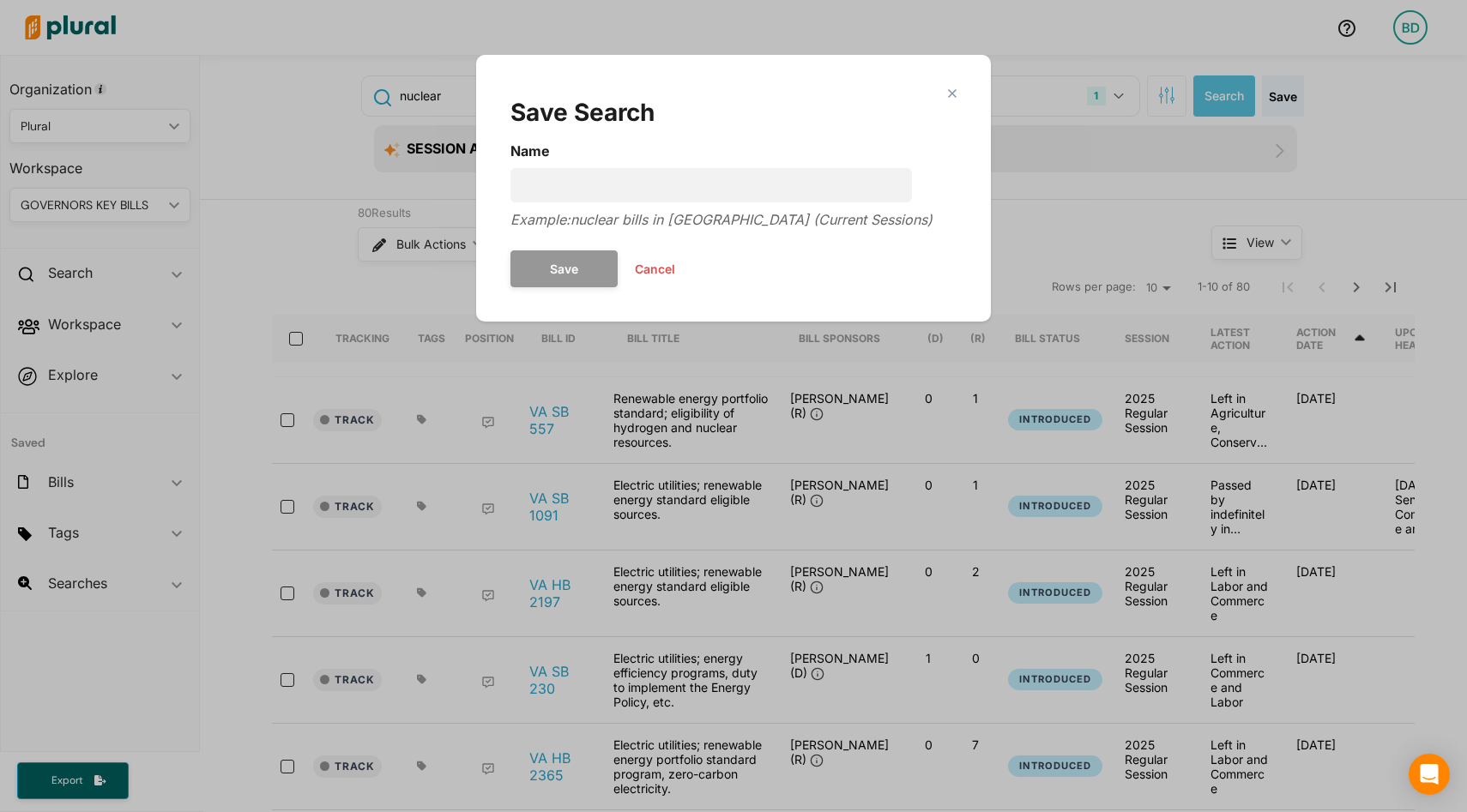
click at [662, 266] on button "Cancel" at bounding box center [655, 268] width 75 height 25
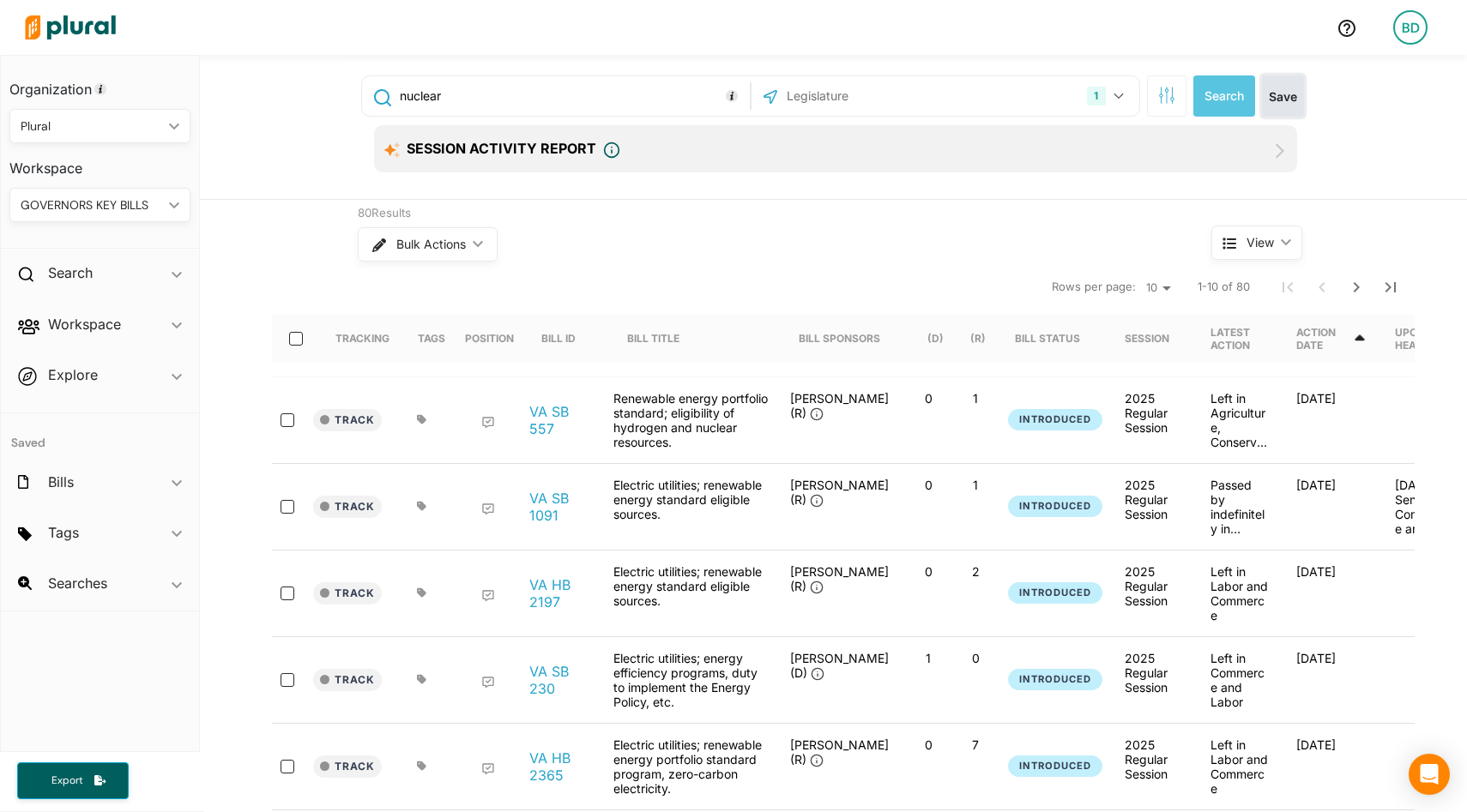
scroll to position [1, 0]
click at [163, 204] on icon "ic_keyboard_arrow_down" at bounding box center [171, 205] width 18 height 8
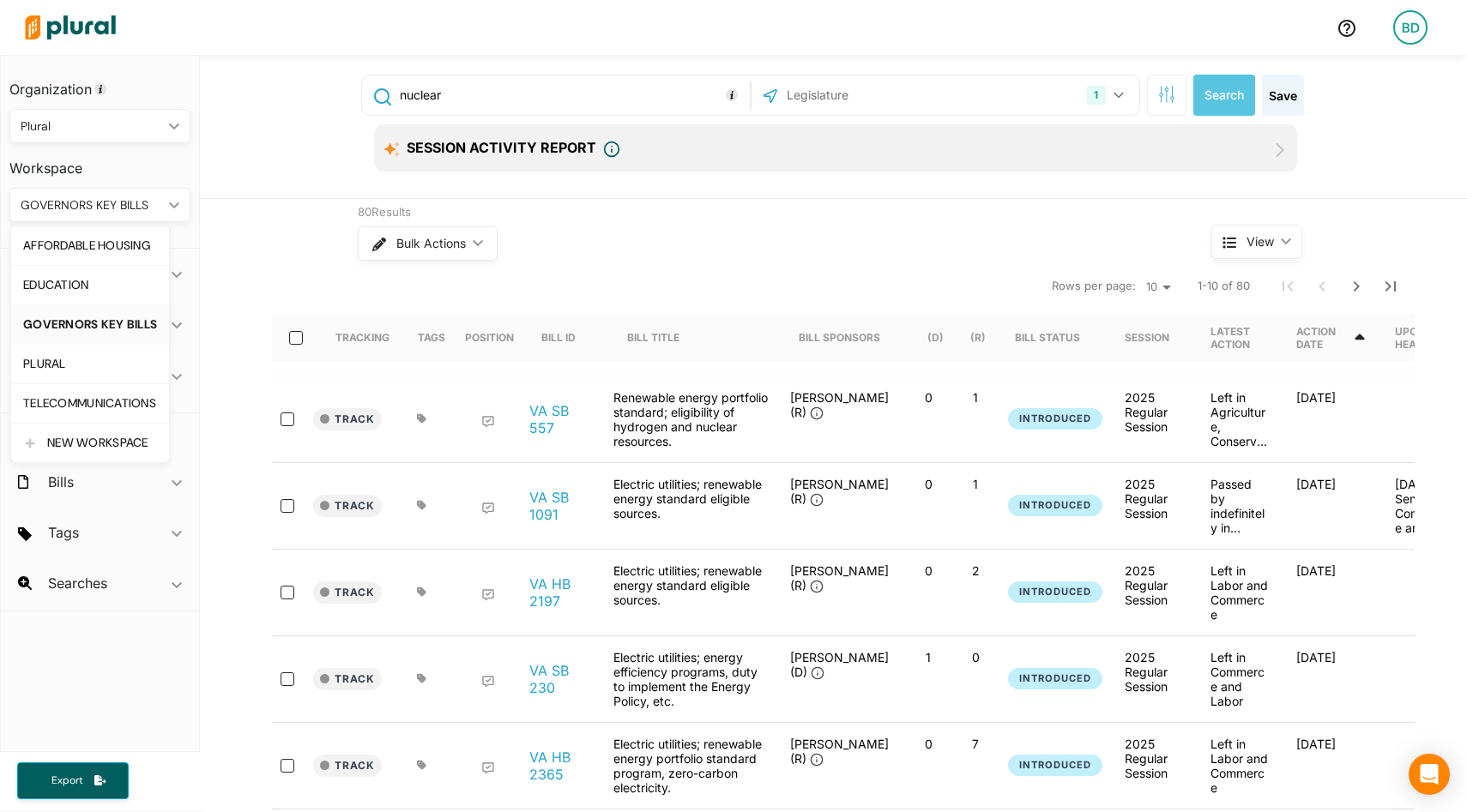
click at [128, 312] on link "GOVERNORS KEY BILLS" at bounding box center [90, 324] width 158 height 39
click at [484, 417] on icon at bounding box center [489, 422] width 14 height 14
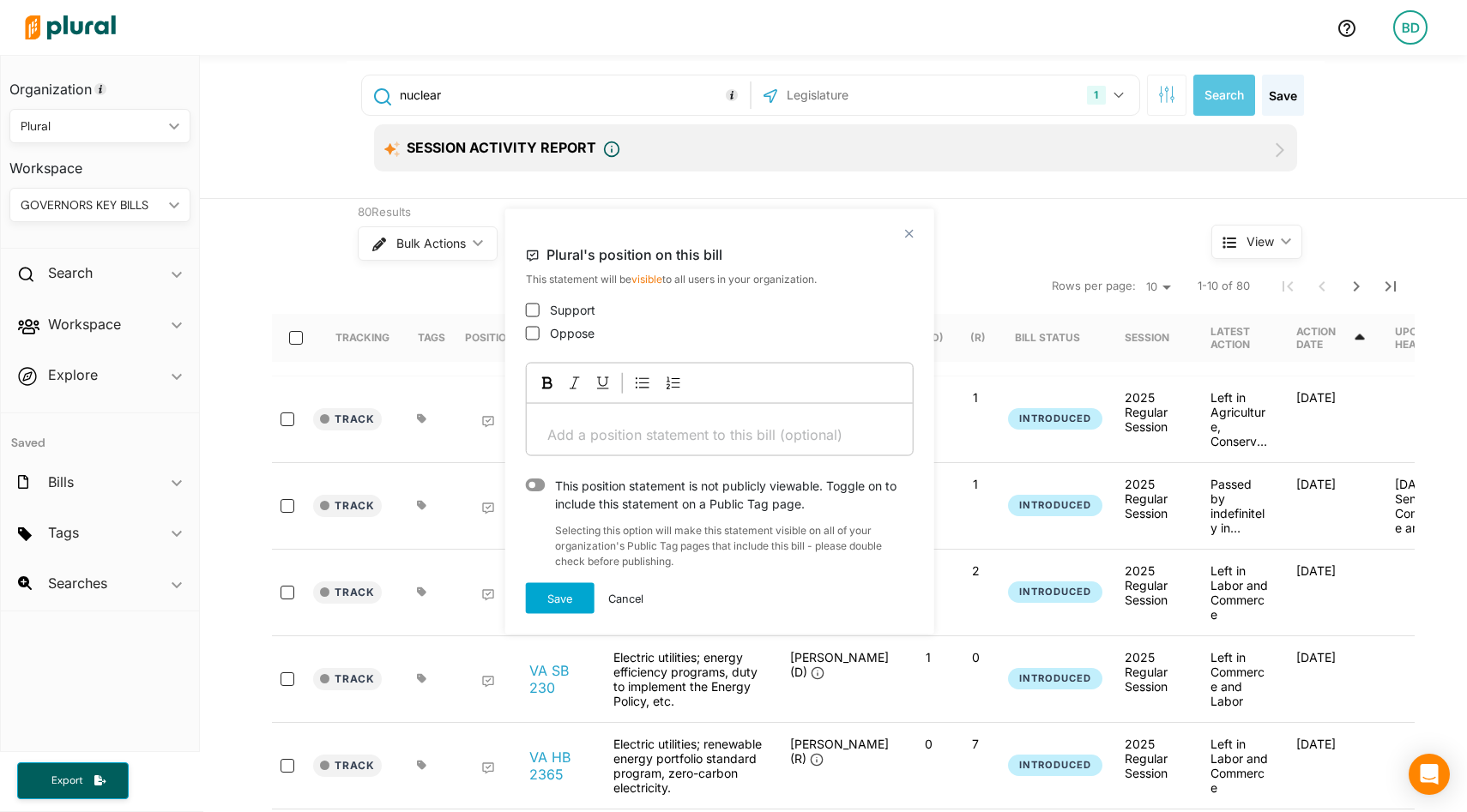
click at [912, 240] on h4 "Plural's position on this bill" at bounding box center [720, 255] width 388 height 33
click at [909, 236] on polygon at bounding box center [909, 233] width 15 height 15
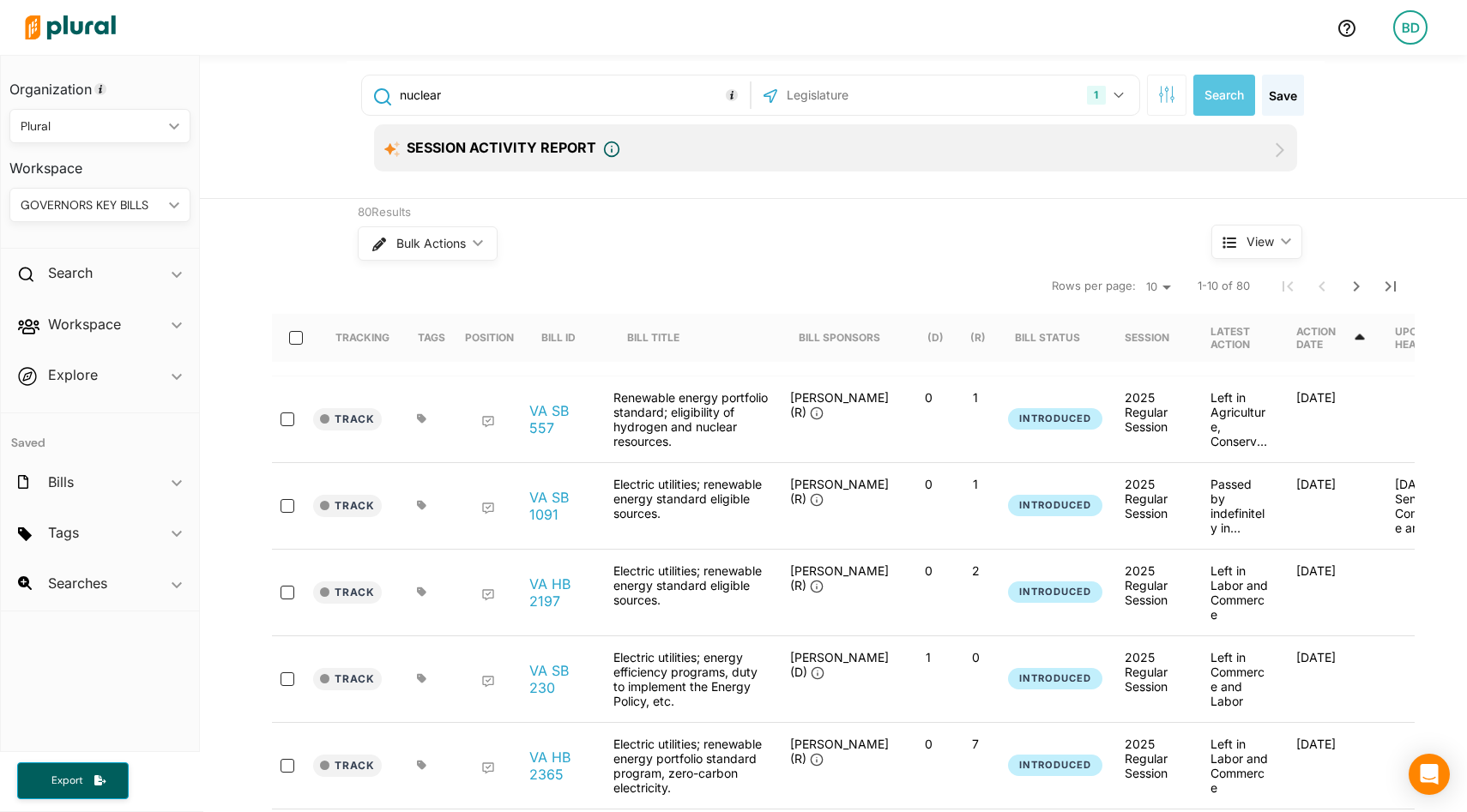
click at [176, 202] on icon "ic_keyboard_arrow_down" at bounding box center [171, 205] width 18 height 8
click at [88, 283] on div "EDUCATION" at bounding box center [89, 285] width 134 height 15
click at [175, 375] on icon "ic_keyboard_arrow_down" at bounding box center [177, 376] width 11 height 8
click at [180, 330] on span "ic_keyboard_arrow_down" at bounding box center [177, 327] width 11 height 25
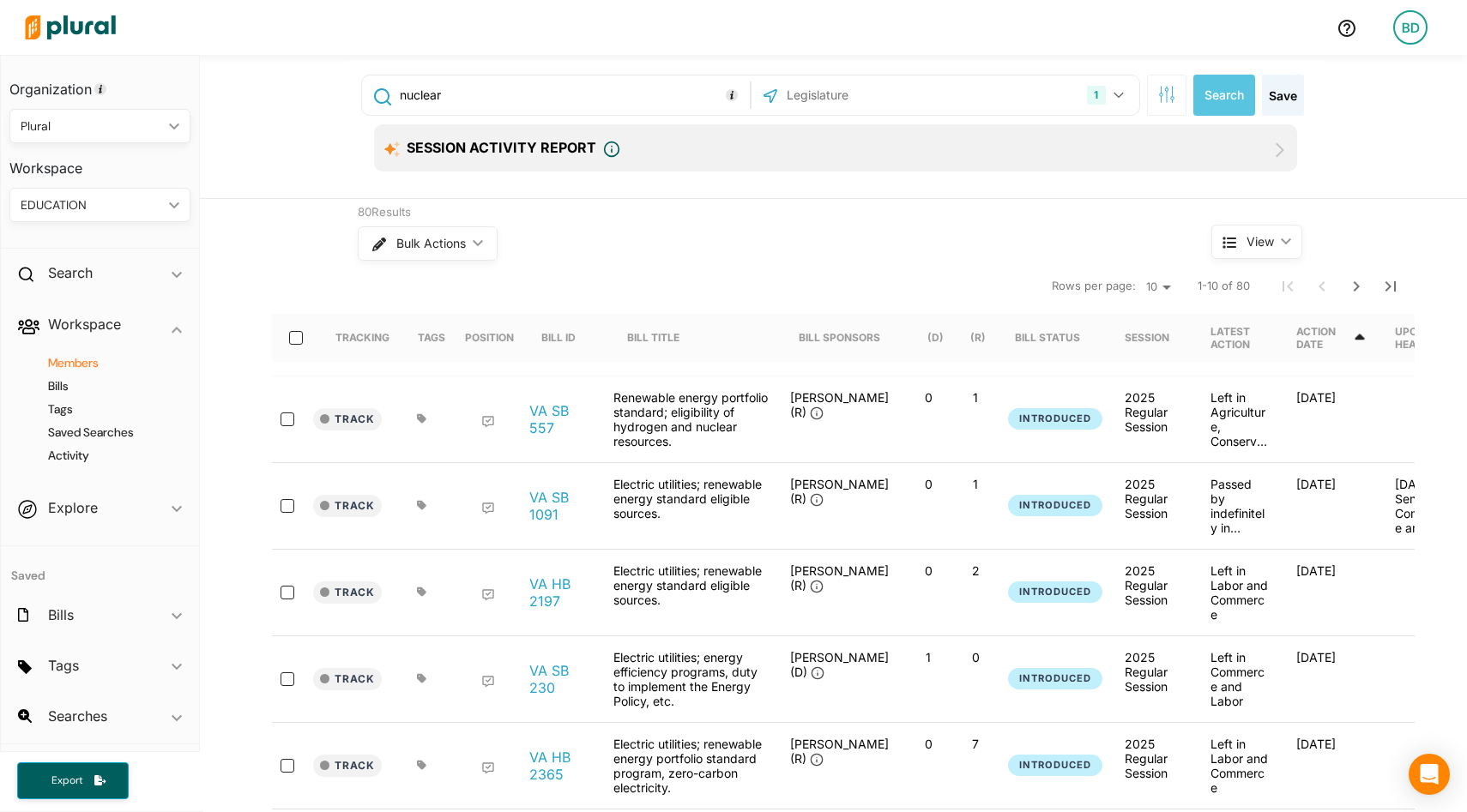
click at [94, 362] on h4 "Members" at bounding box center [104, 363] width 155 height 17
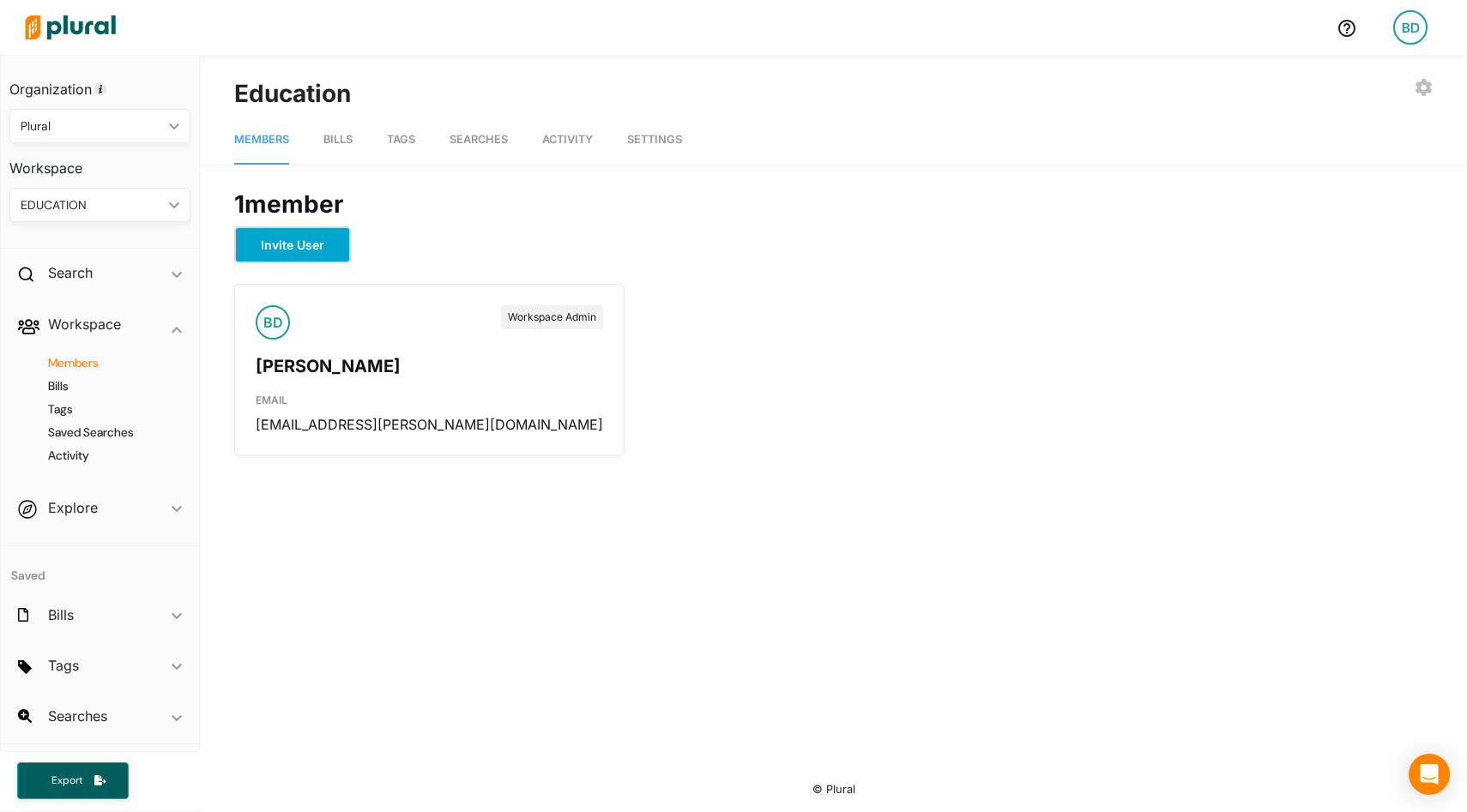
click at [320, 246] on button "Invite User" at bounding box center [292, 245] width 117 height 37
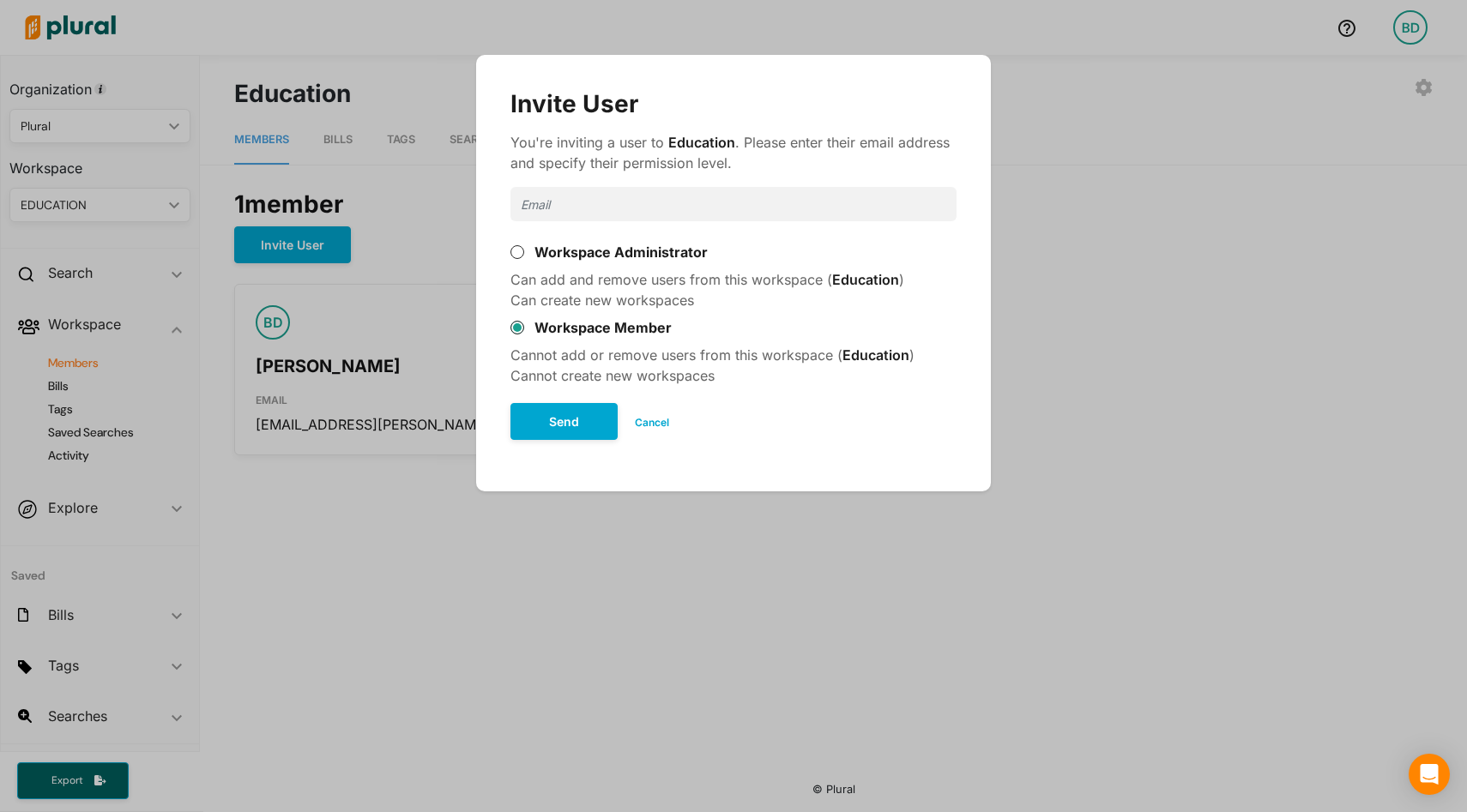
click at [648, 424] on button "Cancel" at bounding box center [652, 423] width 68 height 25
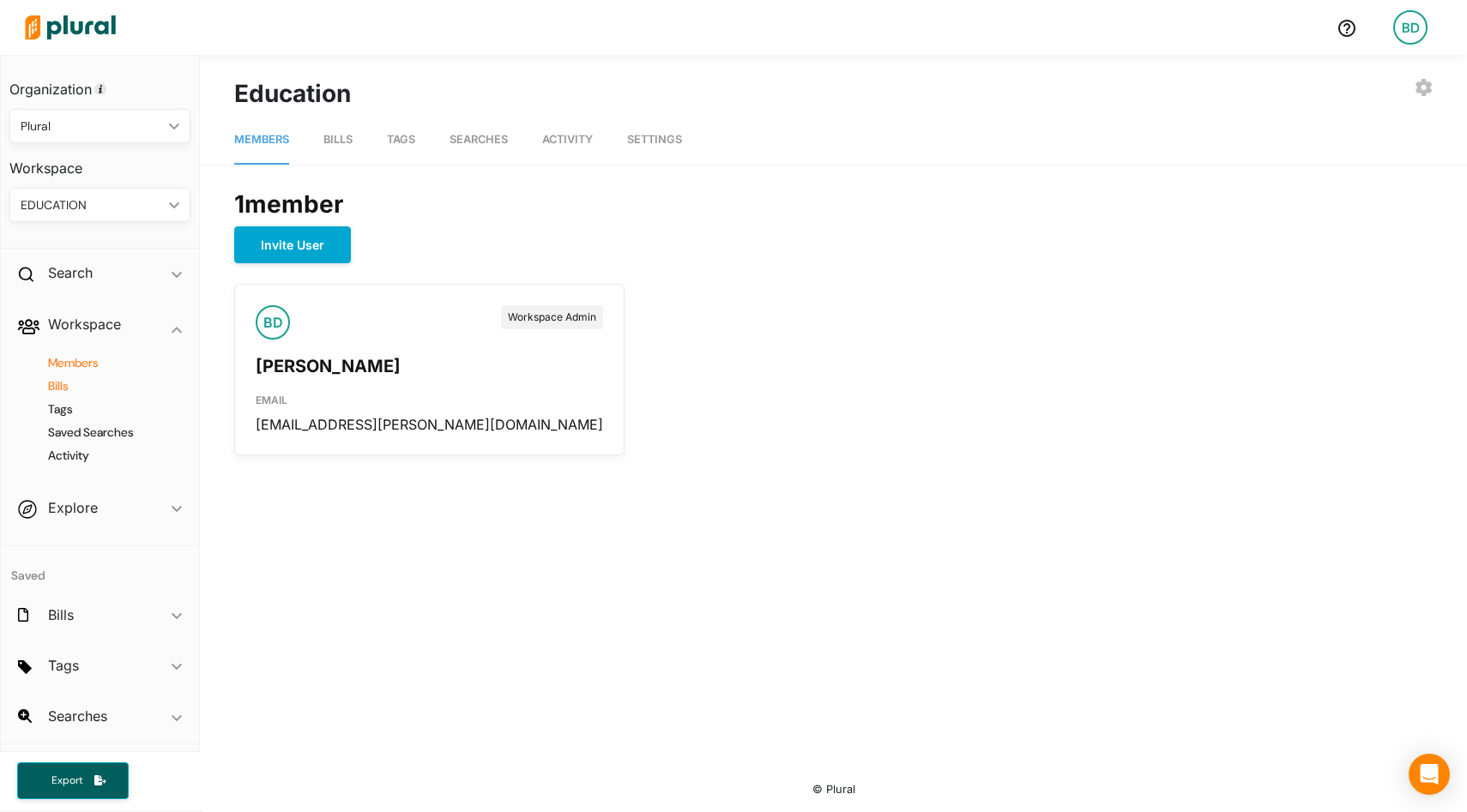
click at [62, 380] on h4 "Bills" at bounding box center [104, 386] width 155 height 17
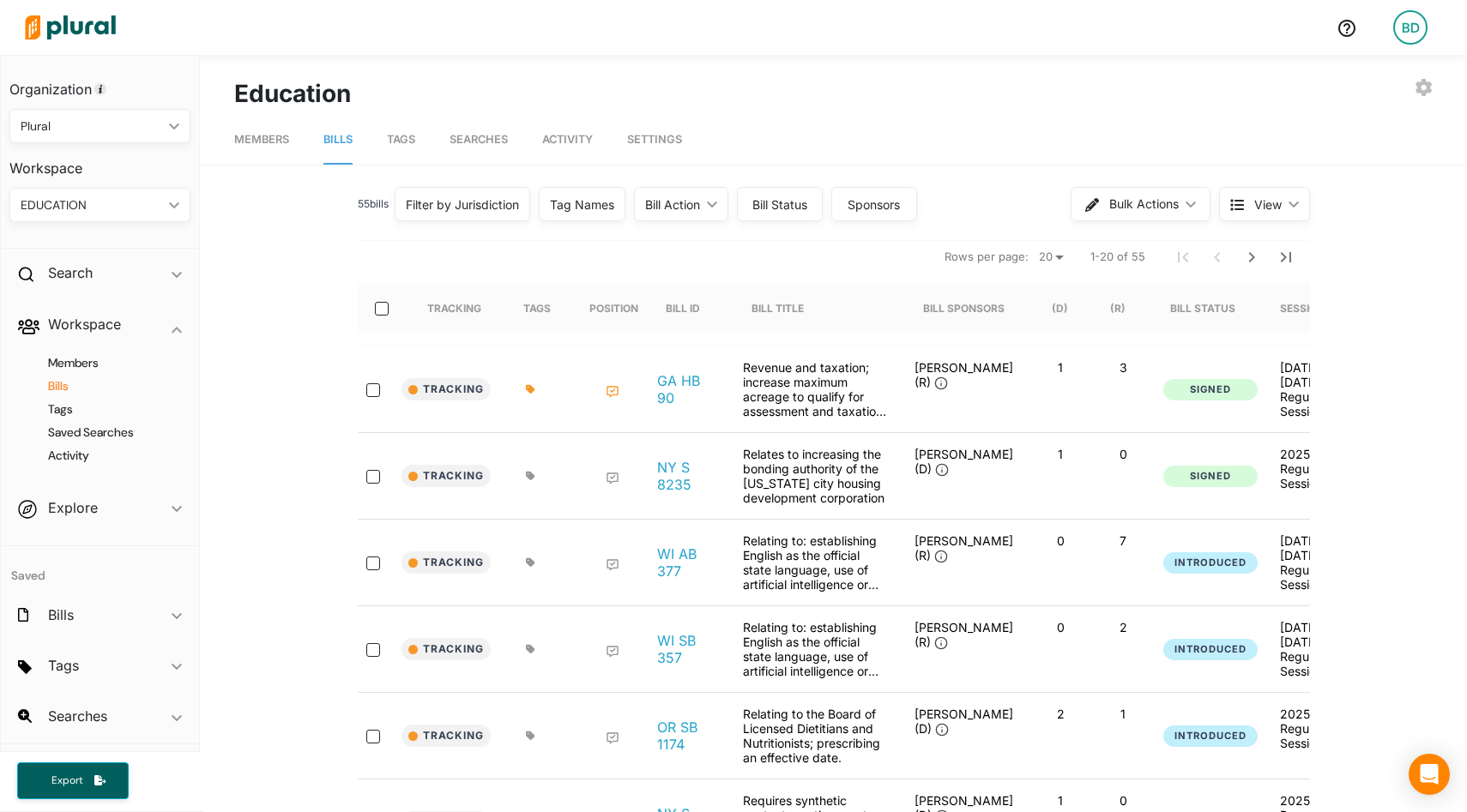
click at [496, 196] on div "Filter by Jurisdiction" at bounding box center [462, 204] width 113 height 18
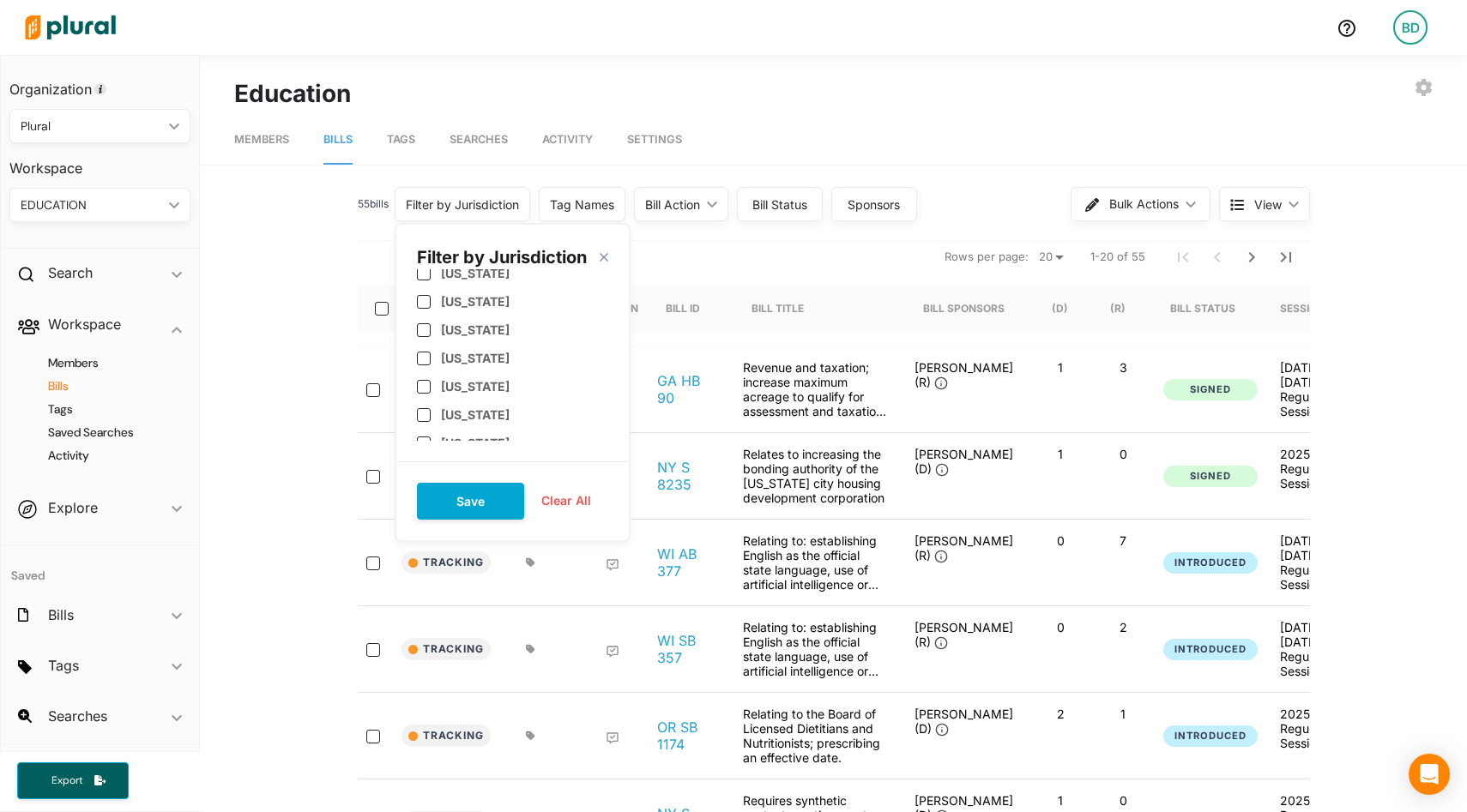
scroll to position [317, 0]
click at [467, 371] on label "[US_STATE]" at bounding box center [476, 377] width 68 height 15
checkbox input "true"
click at [463, 493] on button "Save" at bounding box center [470, 502] width 107 height 37
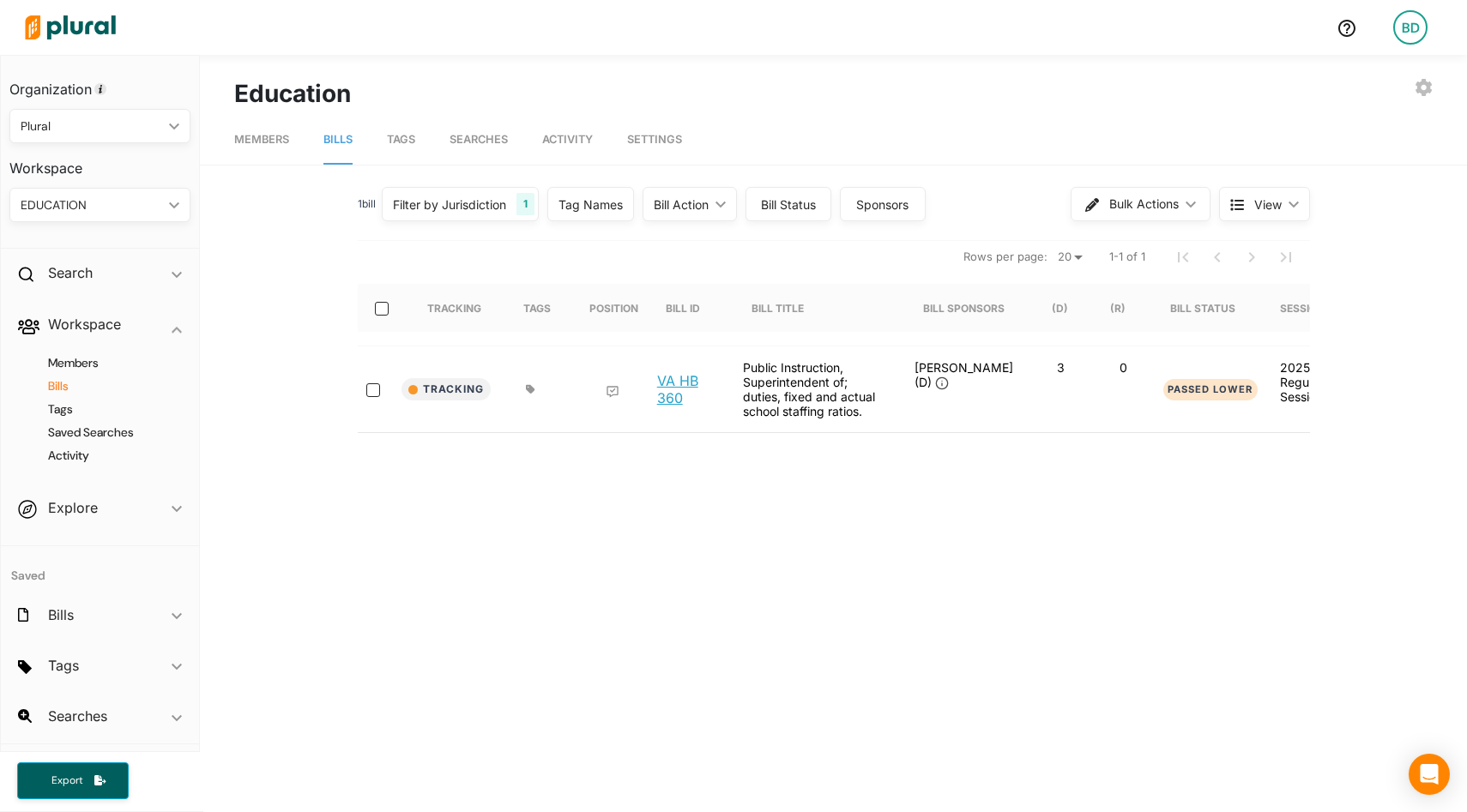
click at [672, 388] on link "VA HB 360" at bounding box center [686, 388] width 59 height 34
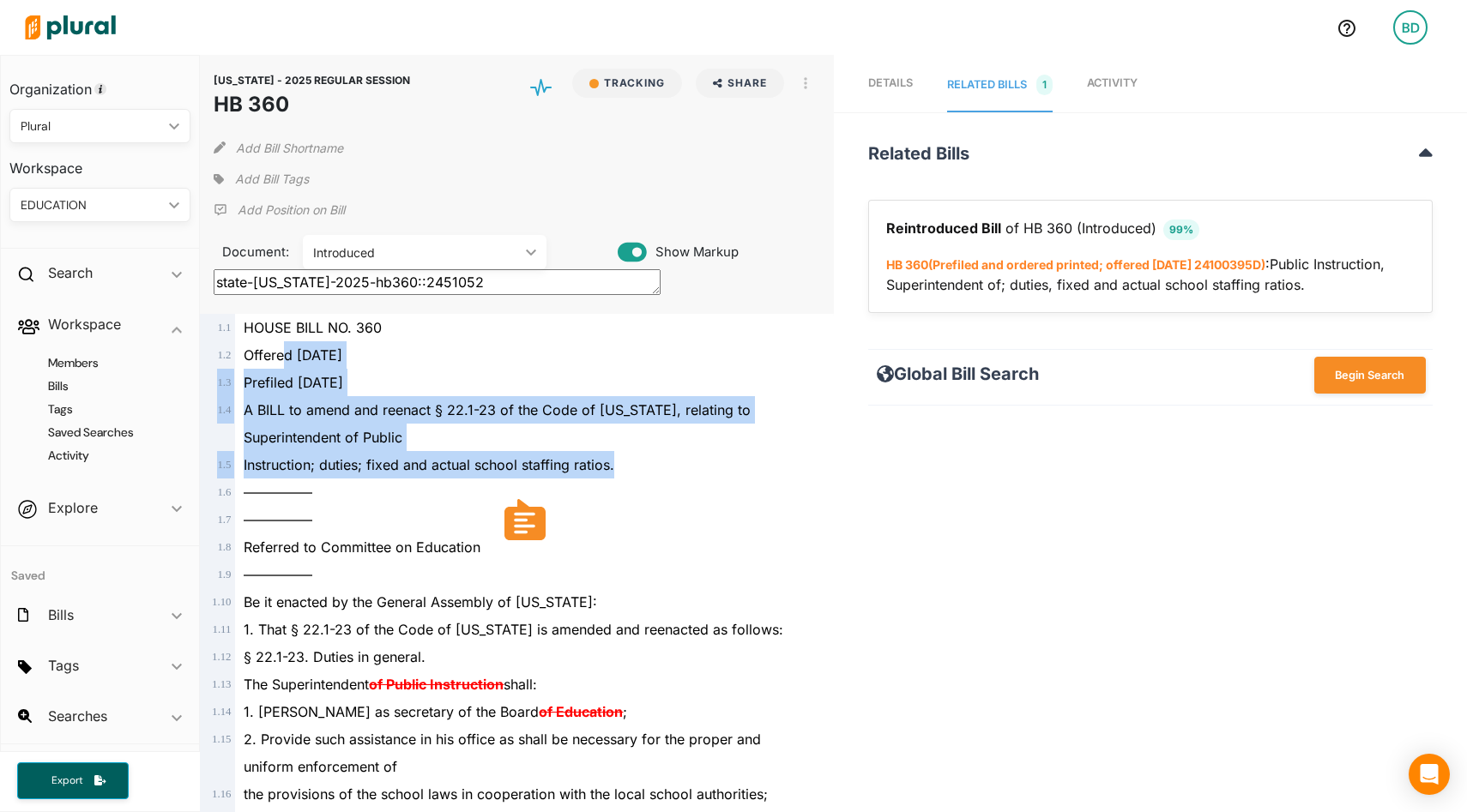
drag, startPoint x: 619, startPoint y: 467, endPoint x: 283, endPoint y: 363, distance: 351.7
click at [526, 527] on body "BD Home Search Help Admin Dashboard Account Settings Organization Settings Noti…" at bounding box center [734, 406] width 1467 height 812
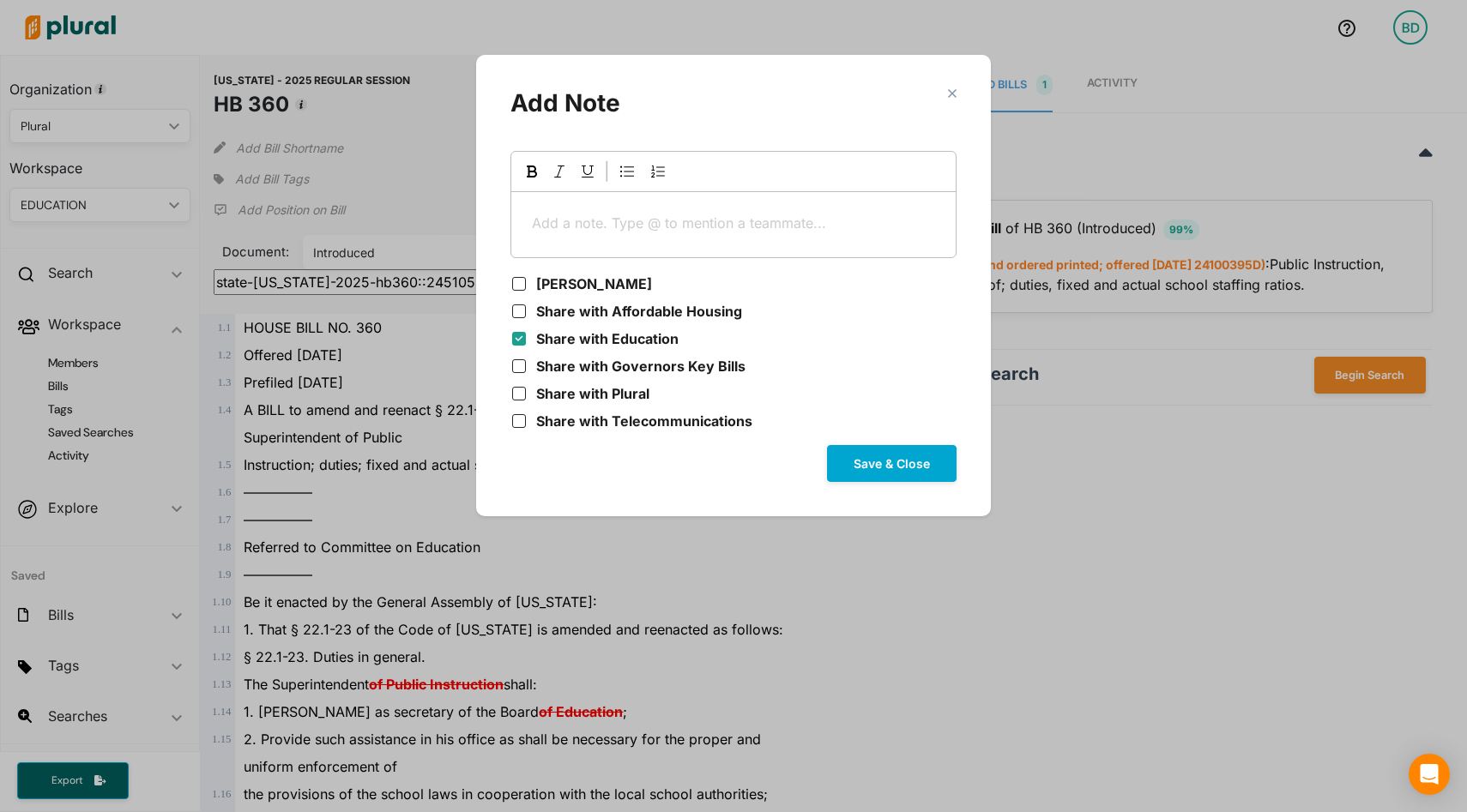
click at [612, 214] on p "Add a note. Type @ to mention a teammate... ﻿" at bounding box center [734, 223] width 404 height 20
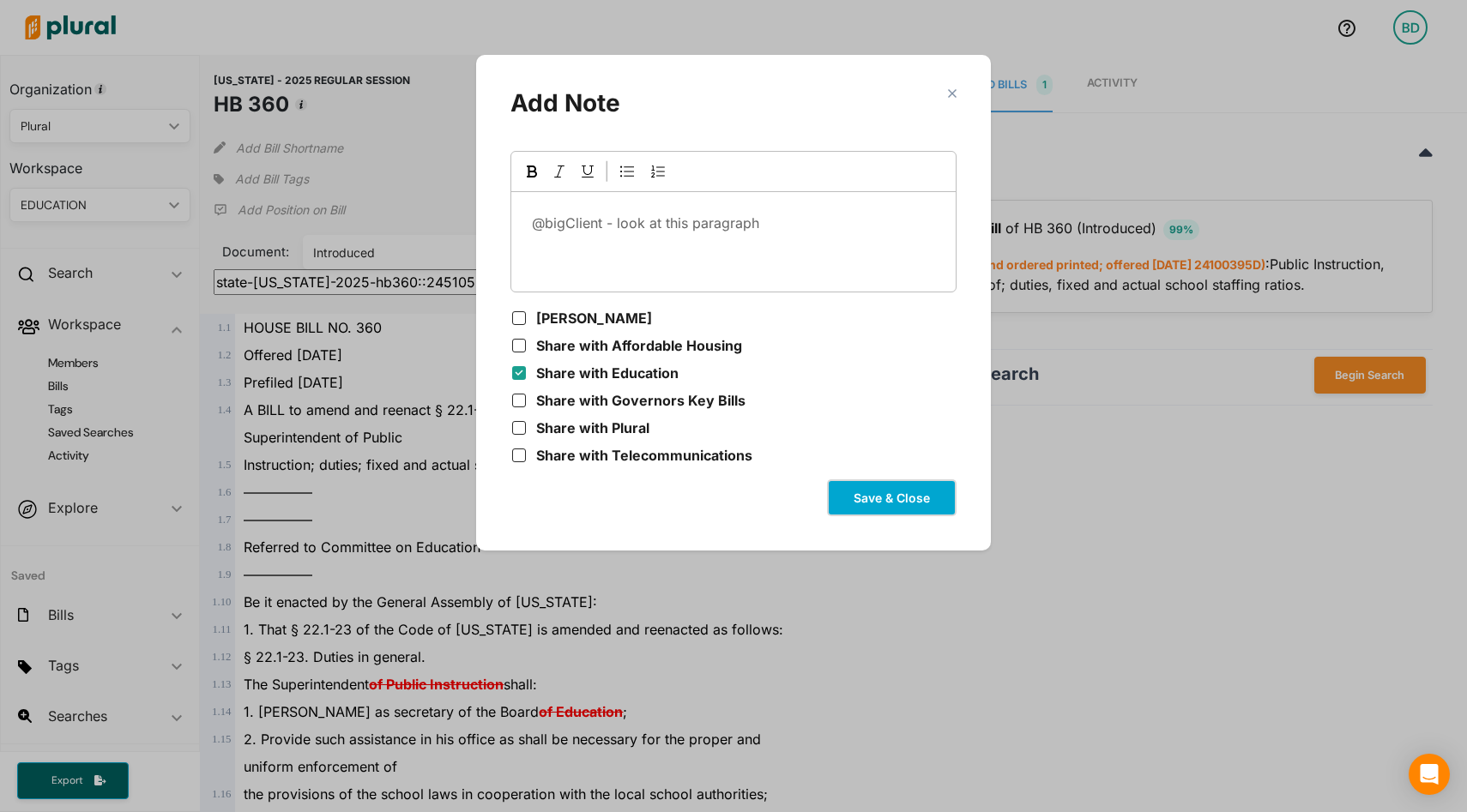
click at [864, 499] on button "Save & Close" at bounding box center [892, 498] width 130 height 37
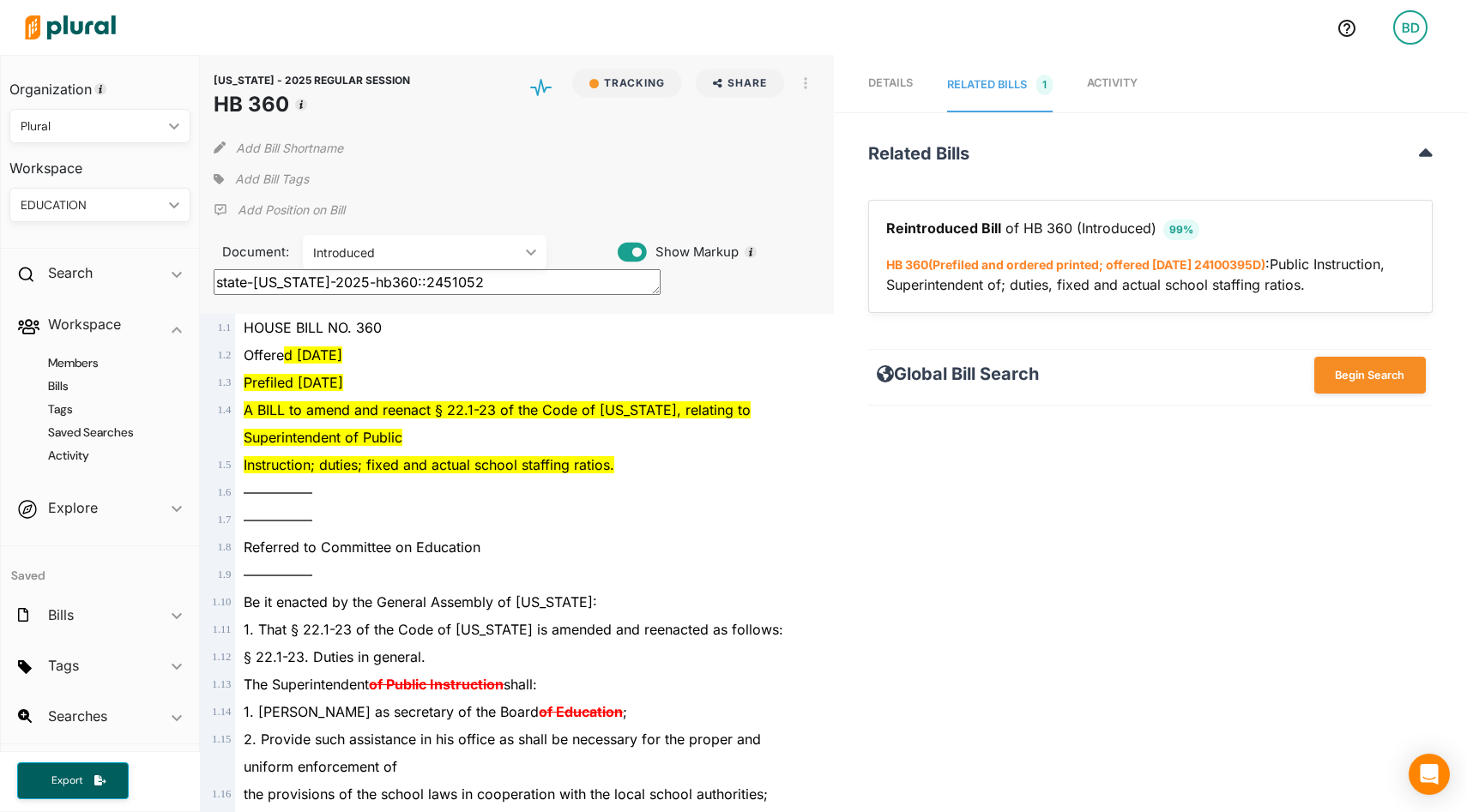
click at [88, 25] on img at bounding box center [70, 27] width 120 height 60
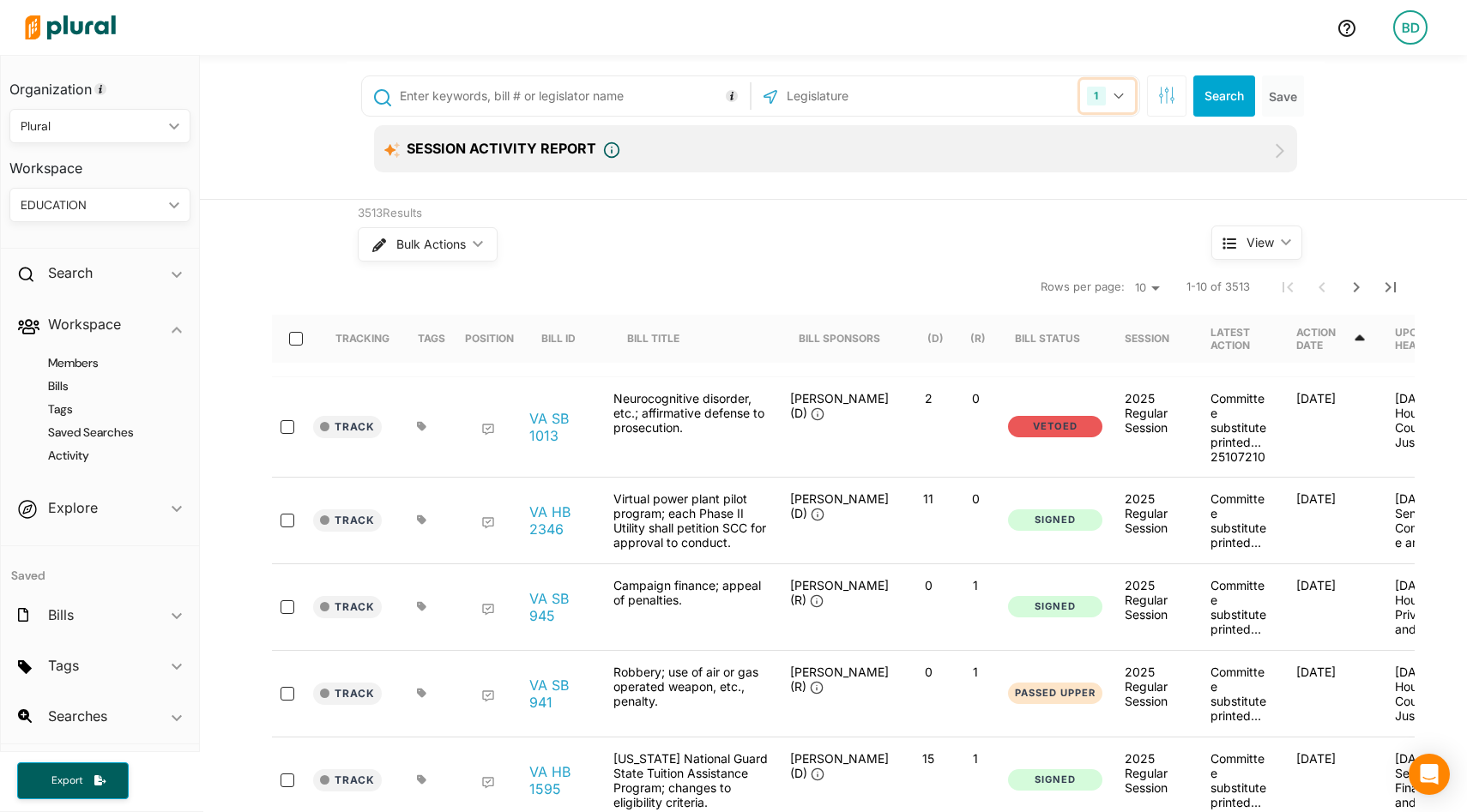
click at [1124, 96] on button "1" at bounding box center [1107, 96] width 54 height 32
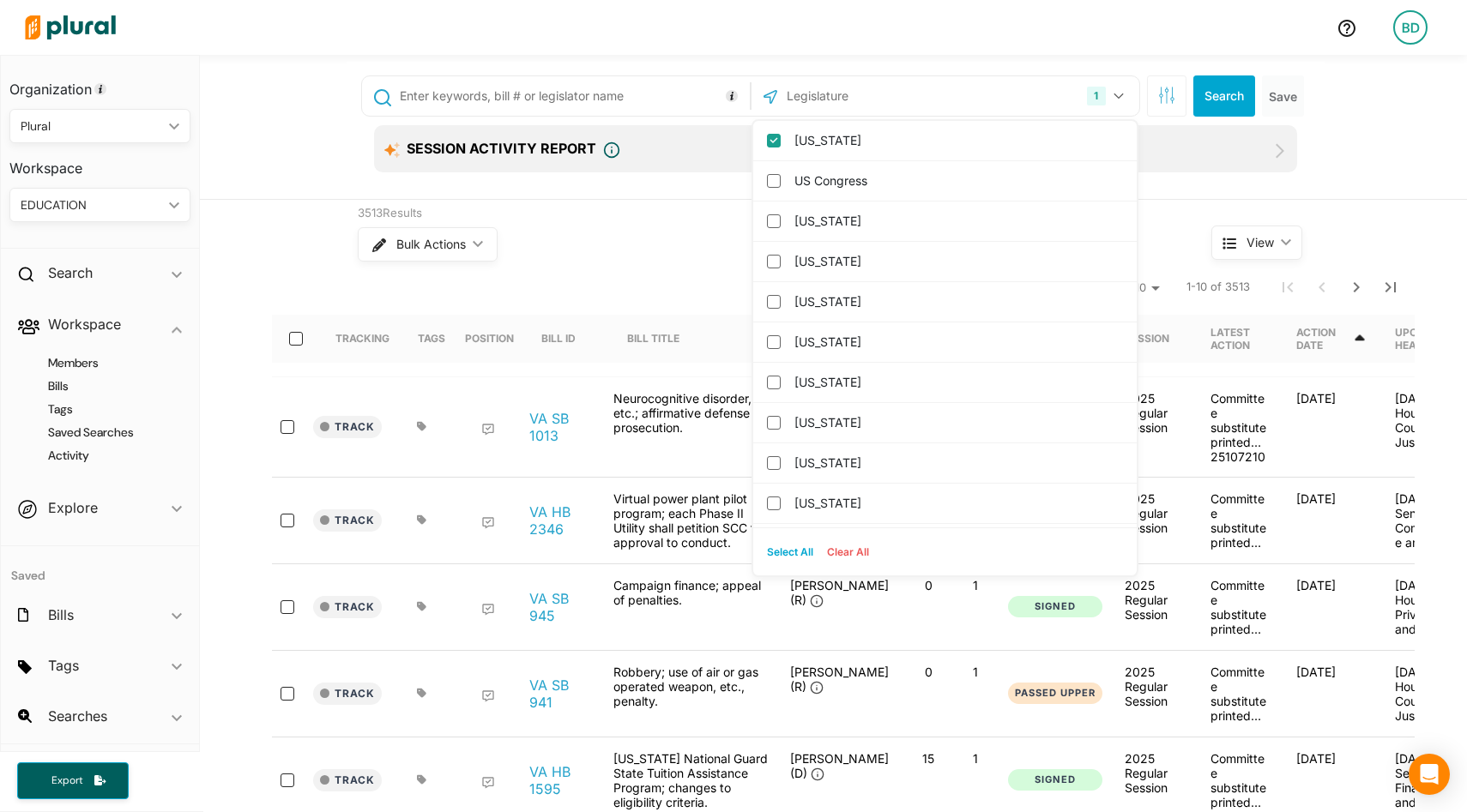
click at [797, 550] on button "Select All" at bounding box center [791, 552] width 60 height 25
checkbox input "true"
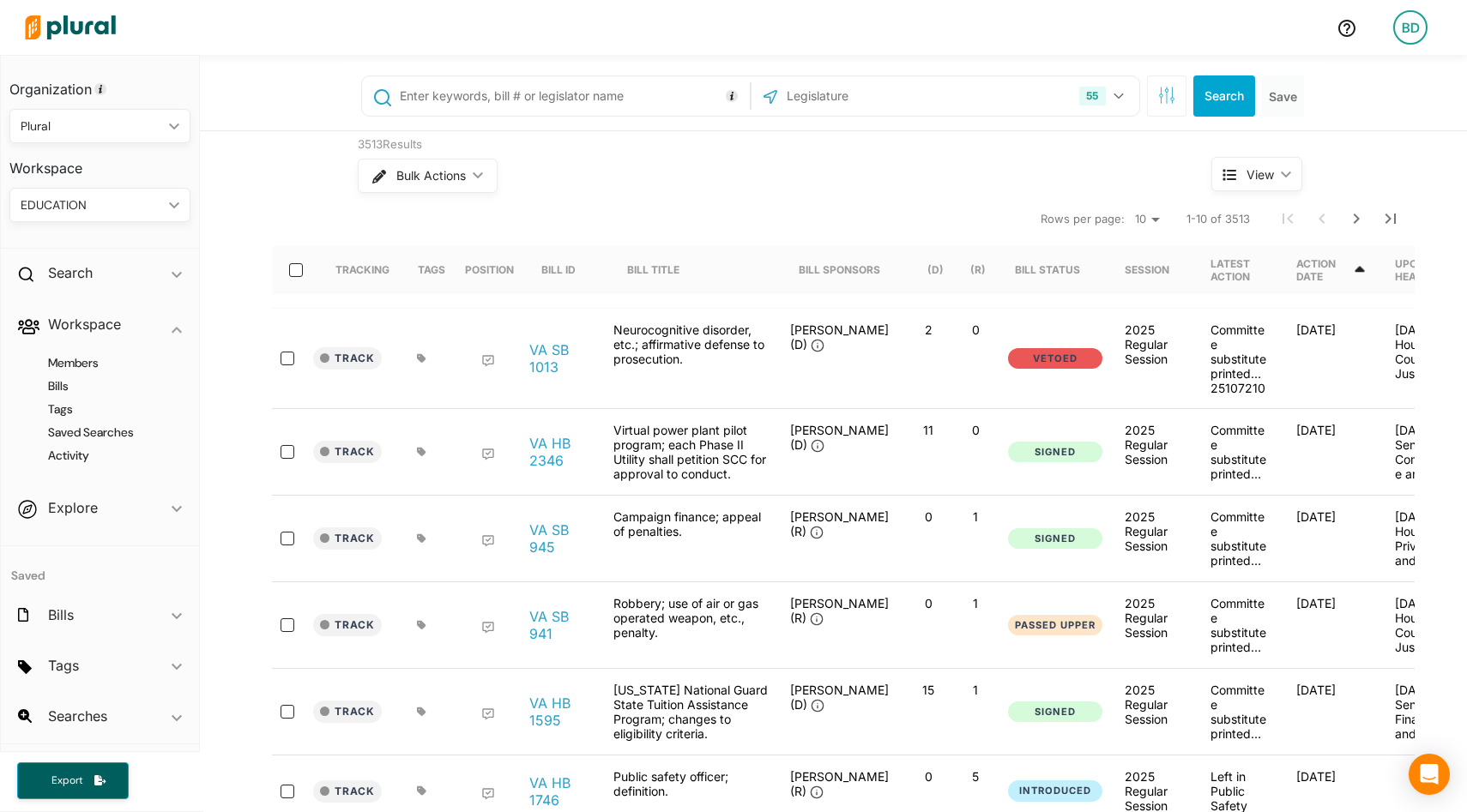
click at [430, 95] on input "text" at bounding box center [572, 96] width 347 height 32
click at [404, 95] on input "solar panel"" at bounding box center [572, 96] width 347 height 32
click at [401, 97] on input "solar panel"" at bounding box center [572, 96] width 347 height 32
type input ""solar panel""
click at [1212, 91] on button "Search" at bounding box center [1224, 96] width 61 height 41
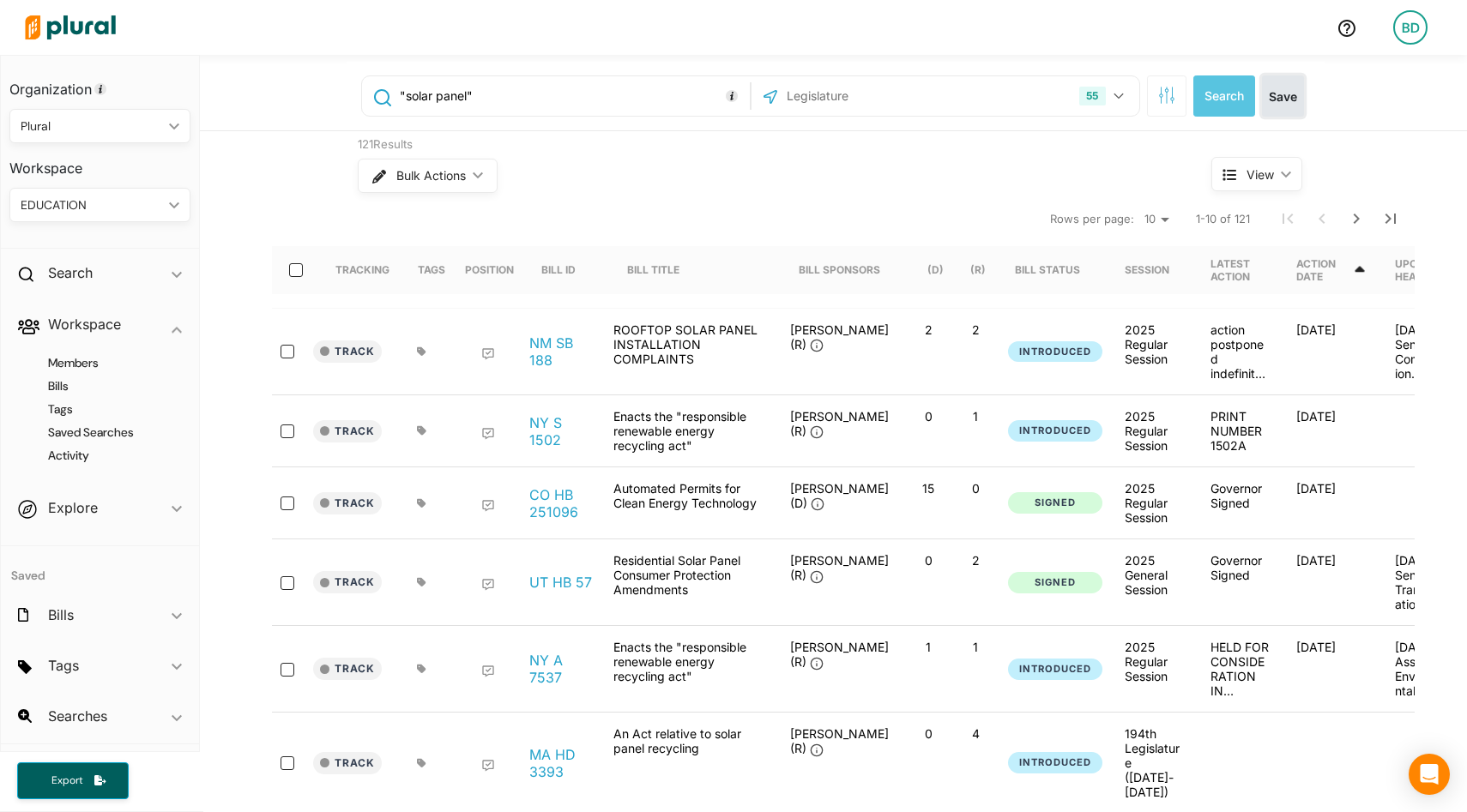
click at [1286, 93] on button "Save" at bounding box center [1284, 96] width 42 height 41
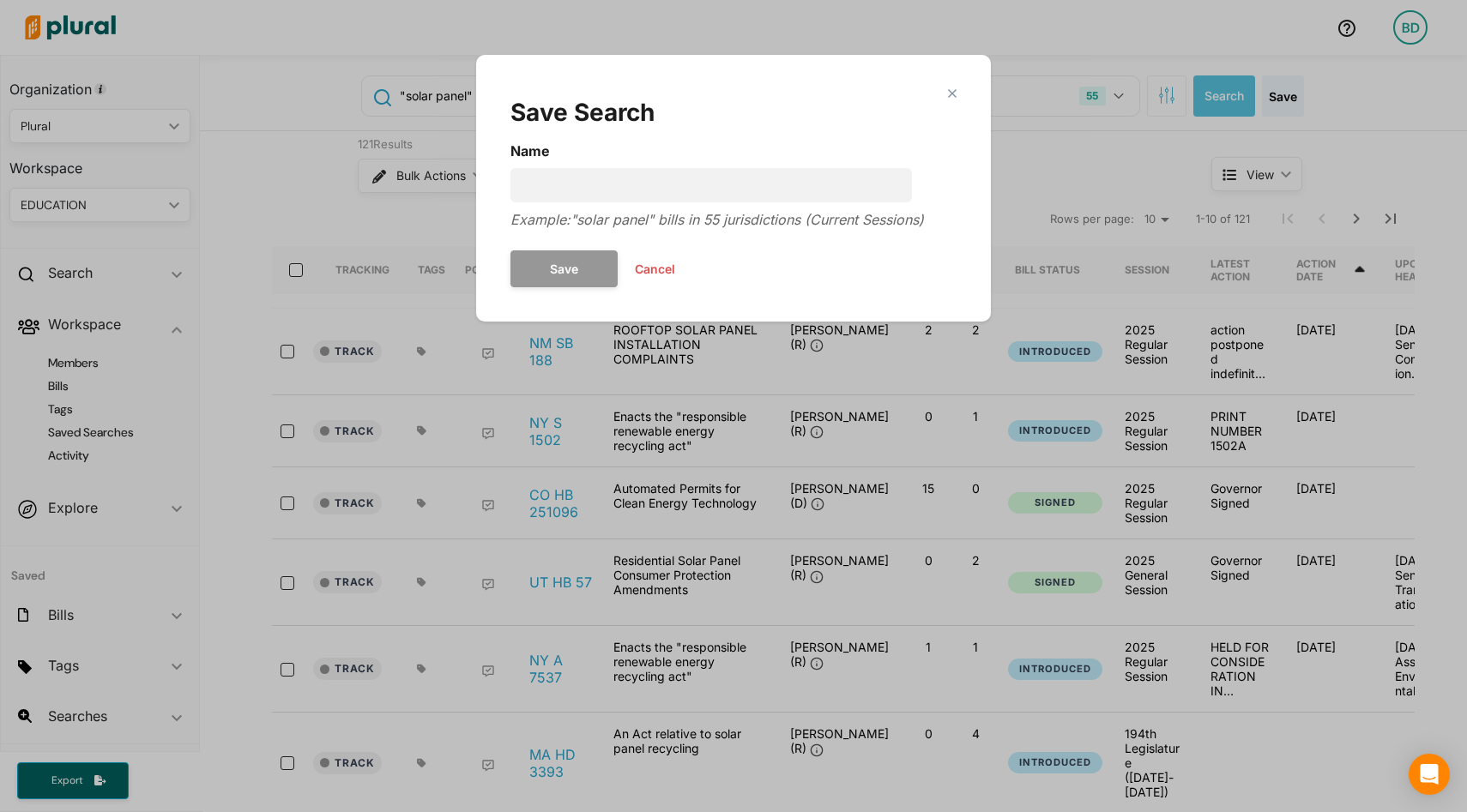
click at [668, 265] on button "Cancel" at bounding box center [655, 268] width 75 height 25
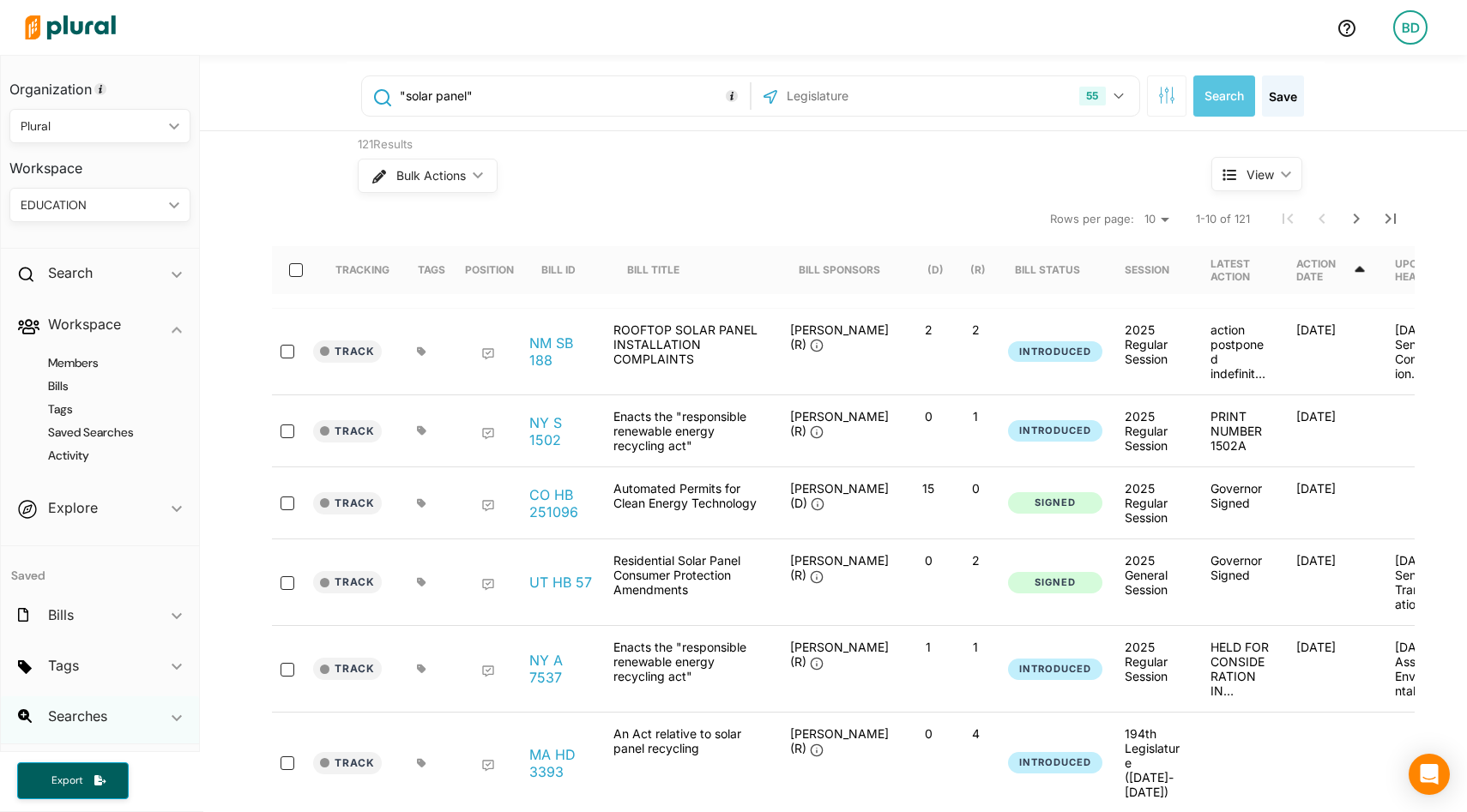
click at [172, 720] on icon "ic_keyboard_arrow_down" at bounding box center [177, 718] width 11 height 8
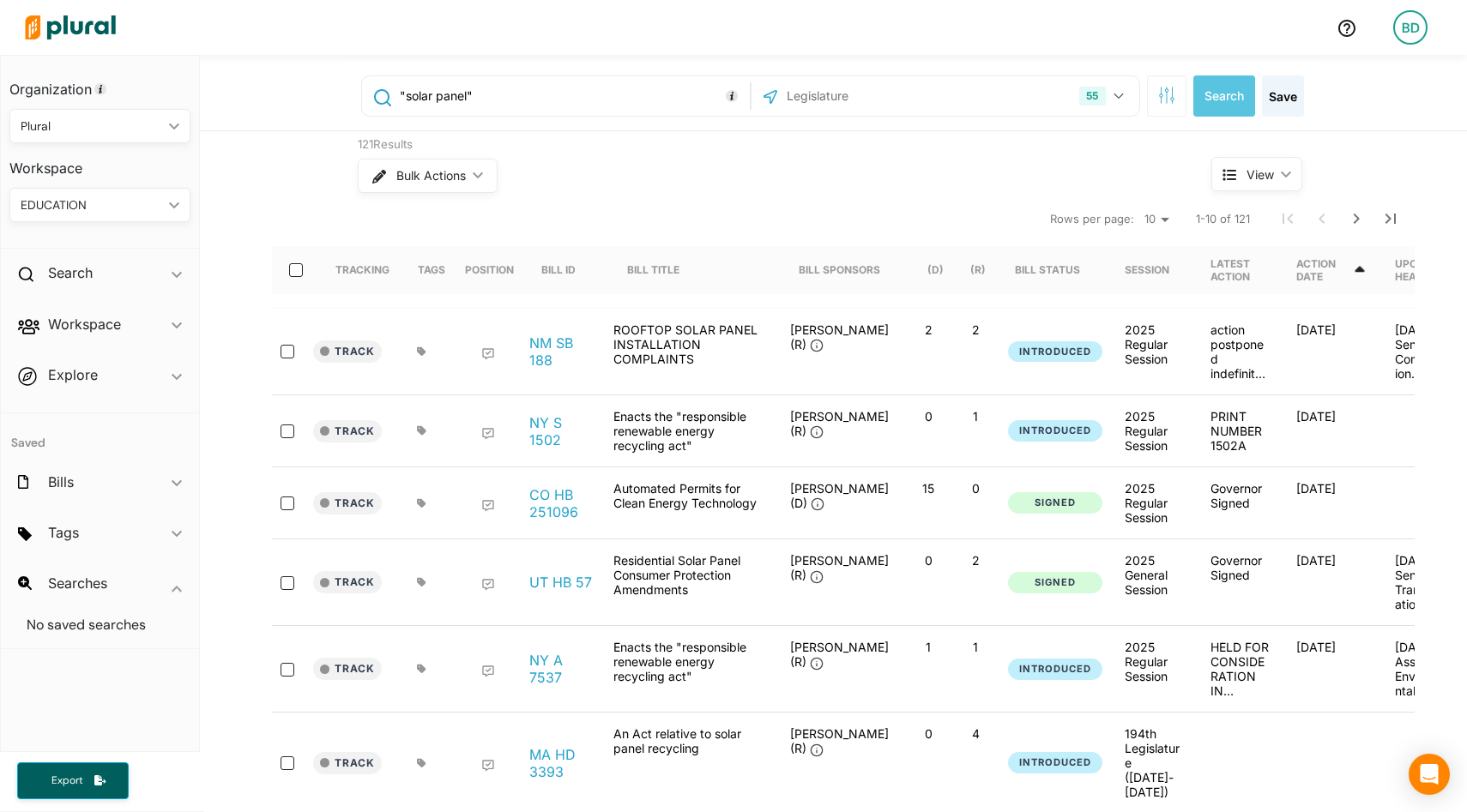
click at [171, 205] on polygon at bounding box center [175, 205] width 11 height 6
click at [58, 365] on div "PLURAL" at bounding box center [89, 364] width 133 height 15
click at [179, 590] on polygon at bounding box center [177, 588] width 11 height 6
click at [172, 587] on icon "ic_keyboard_arrow_down" at bounding box center [177, 585] width 11 height 8
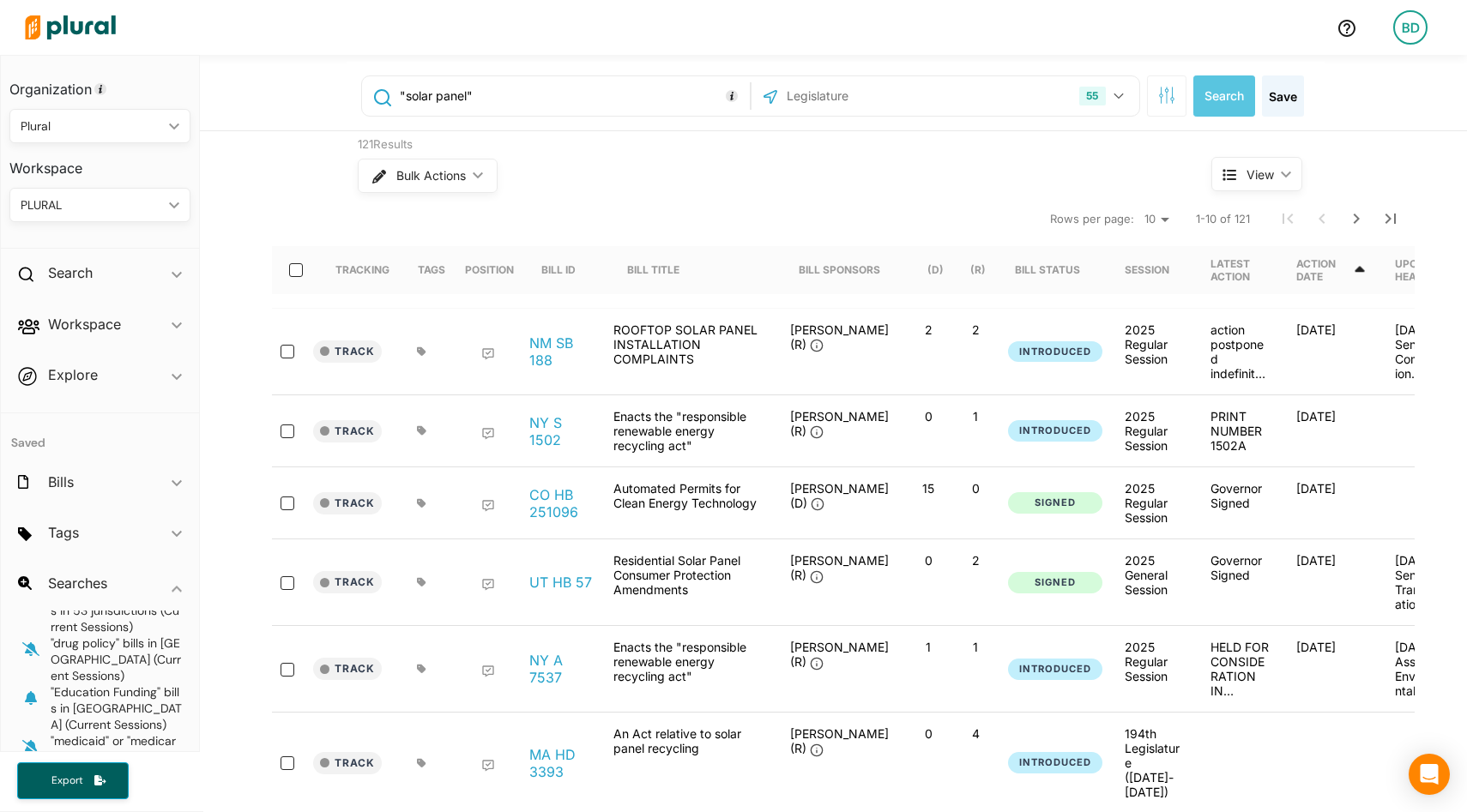
scroll to position [80, 0]
drag, startPoint x: 486, startPoint y: 92, endPoint x: 377, endPoint y: 83, distance: 109.4
click at [377, 83] on div ""solar panel"" at bounding box center [556, 96] width 379 height 32
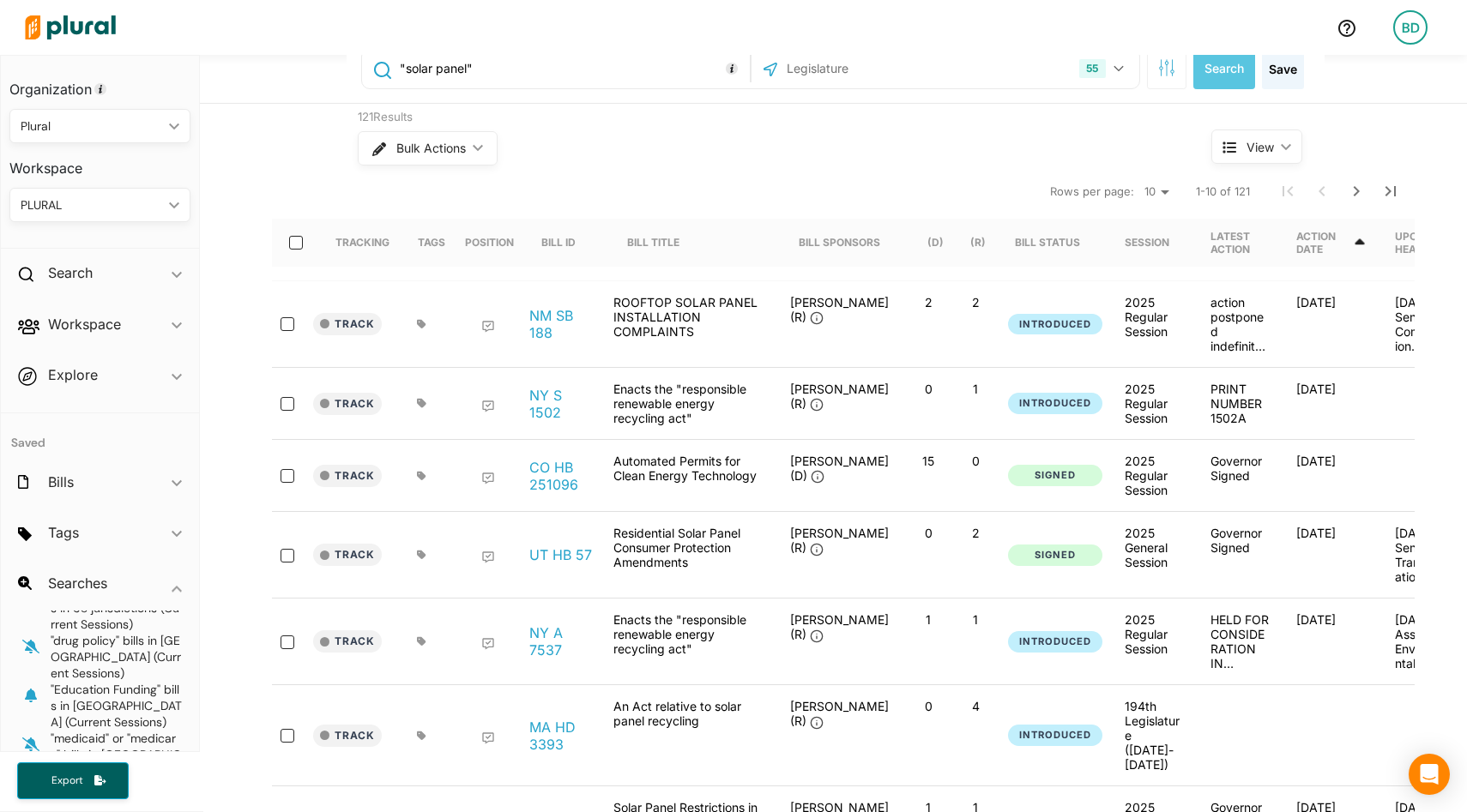
scroll to position [29, 0]
click at [348, 400] on button "Track" at bounding box center [347, 402] width 68 height 22
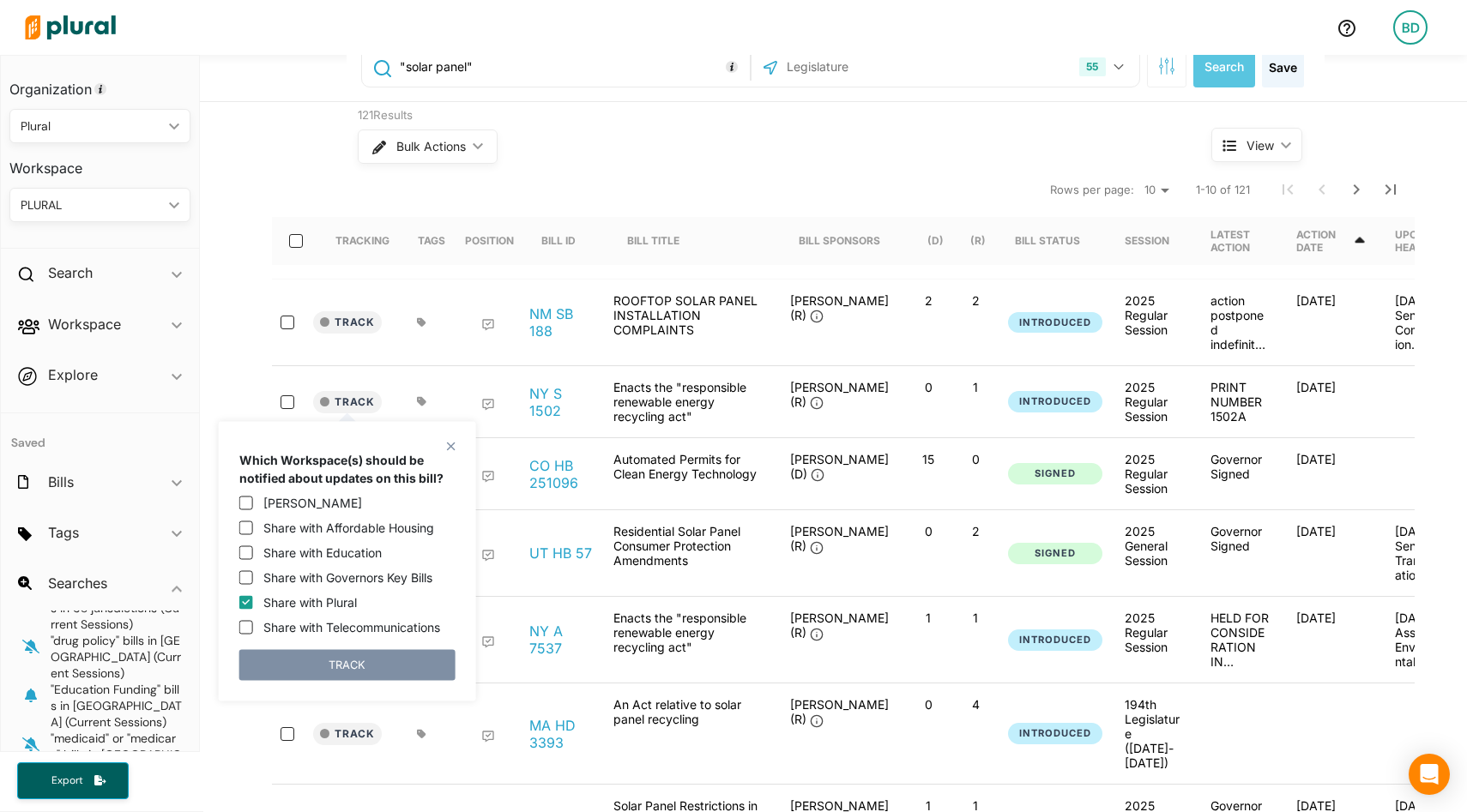
click at [254, 258] on div "121 Results Bulk Actions ic_keyboard_arrow_down View ic_keyboard_arrow_down Tra…" at bounding box center [834, 623] width 1268 height 1044
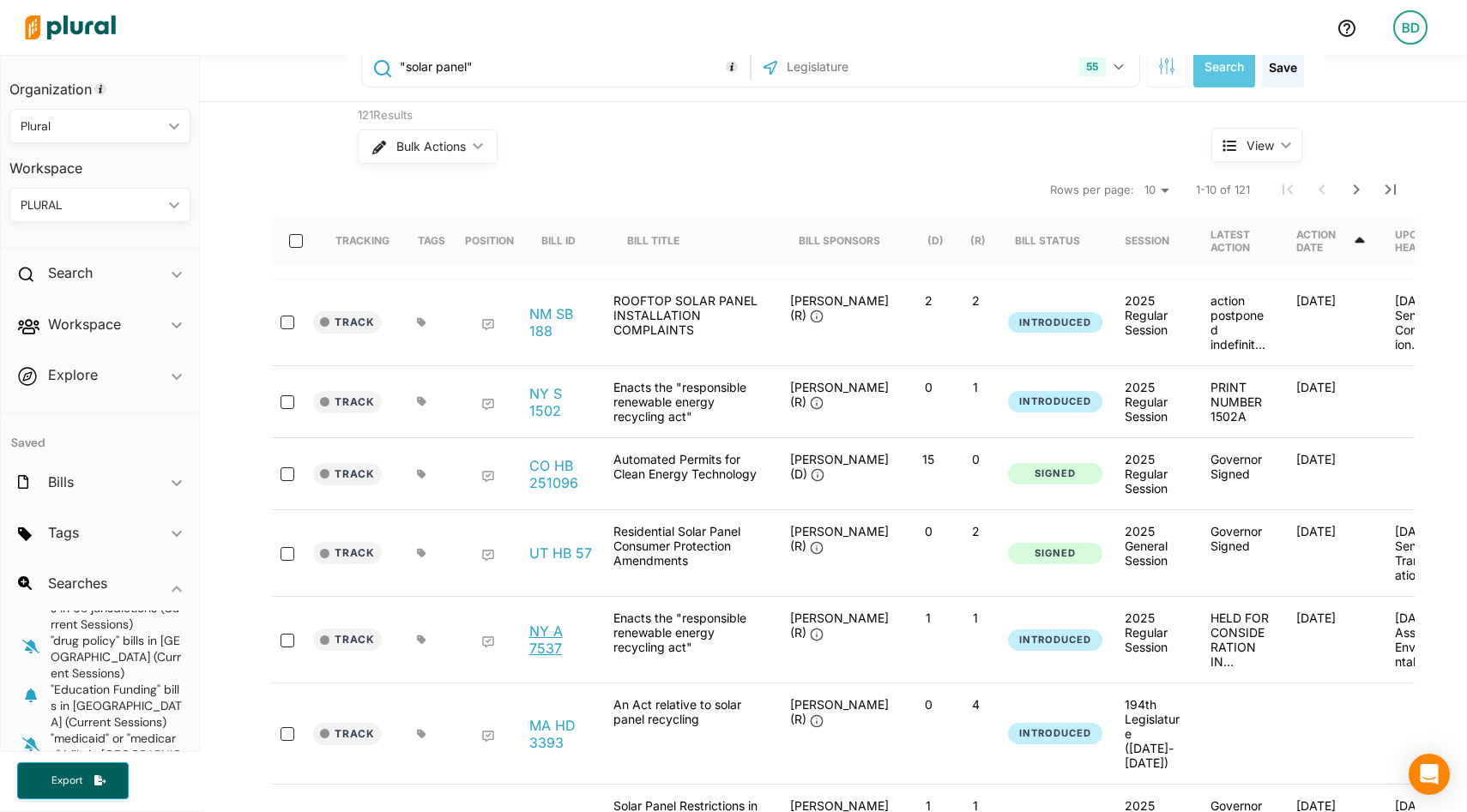
click at [544, 639] on link "NY A 7537" at bounding box center [562, 639] width 65 height 34
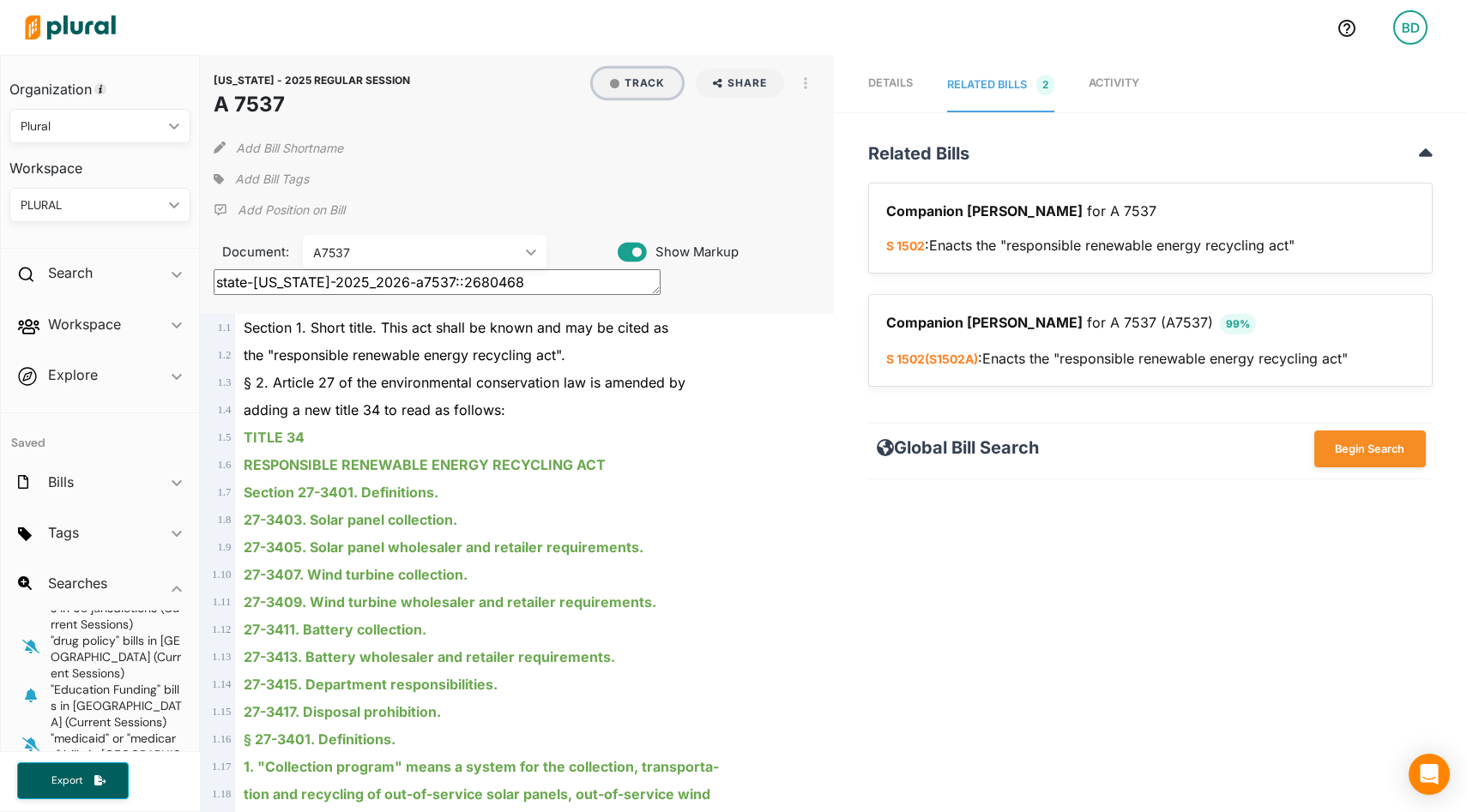
click at [637, 77] on button "Track" at bounding box center [638, 82] width 89 height 29
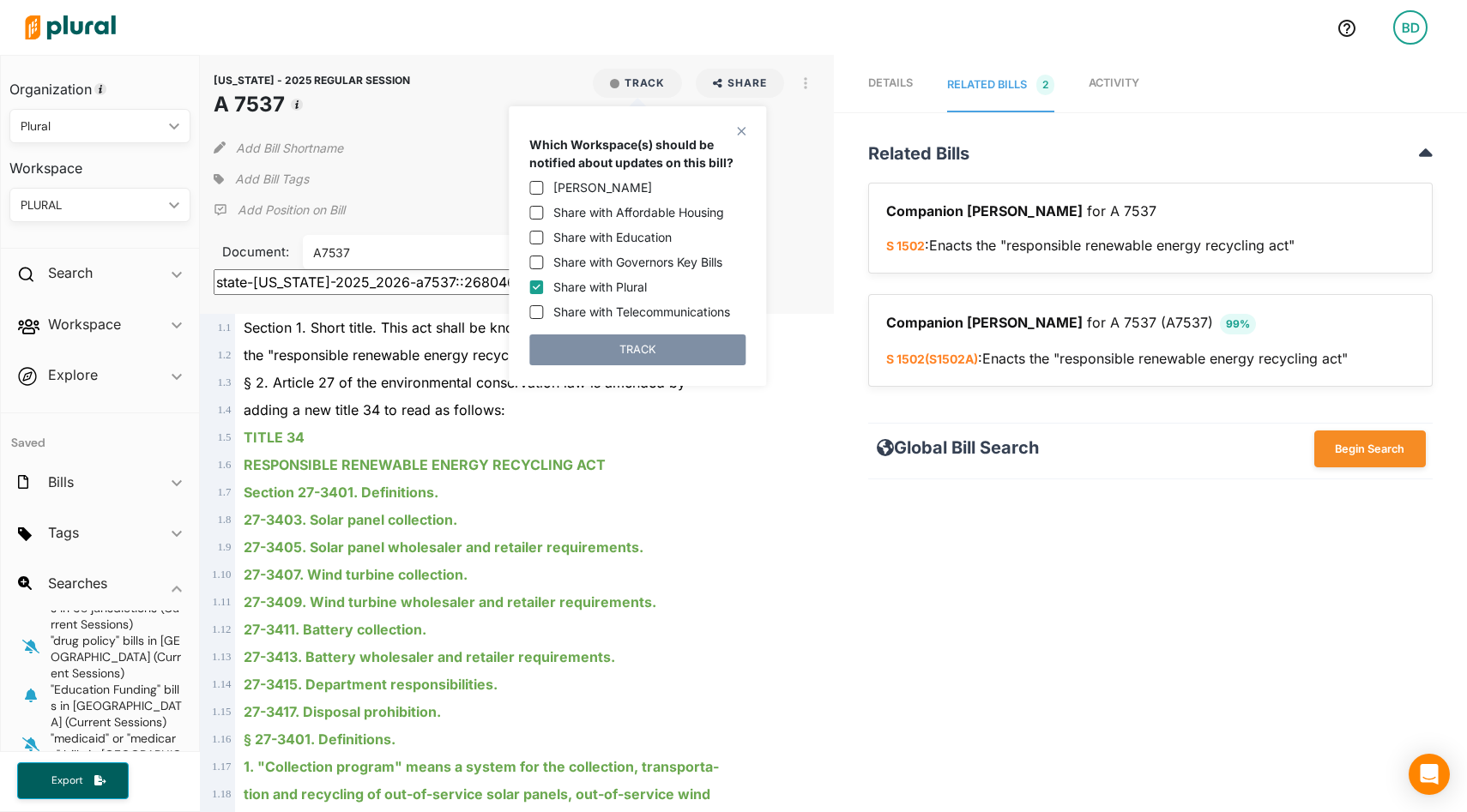
click at [609, 310] on label "Share with Telecommunications" at bounding box center [641, 311] width 176 height 18
click at [543, 310] on input "Share with Telecommunications" at bounding box center [536, 312] width 14 height 14
checkbox input "true"
click at [633, 350] on button "TRACK" at bounding box center [637, 349] width 216 height 31
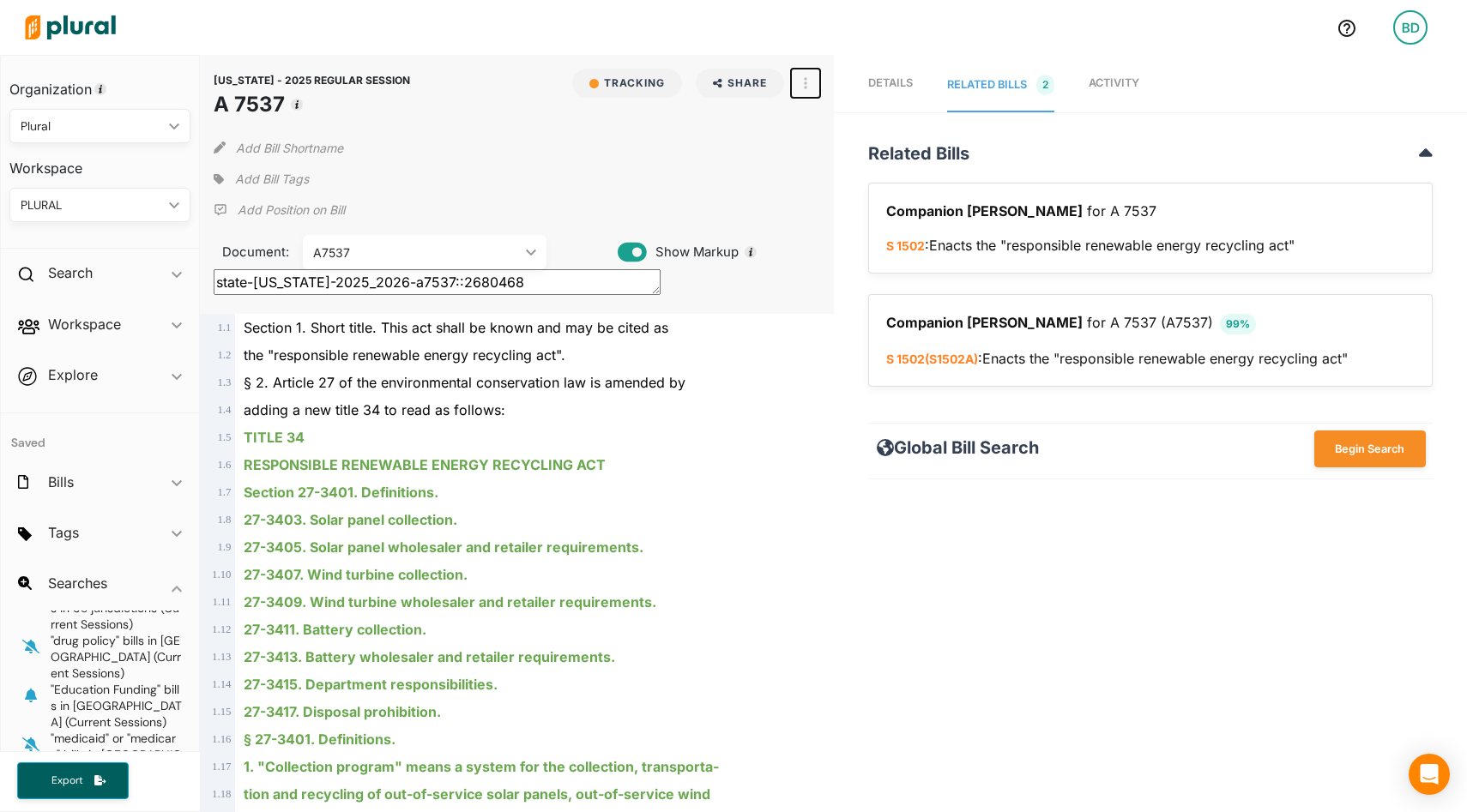
click at [808, 92] on button "button" at bounding box center [805, 82] width 29 height 29
click at [841, 162] on div "View Source" at bounding box center [879, 160] width 104 height 15
click at [449, 249] on div "A7537" at bounding box center [416, 253] width 206 height 18
click at [428, 375] on span "§ 2. Article 27 of the environmental conservation law is amended by" at bounding box center [465, 382] width 442 height 18
click at [218, 177] on icon at bounding box center [219, 180] width 11 height 11
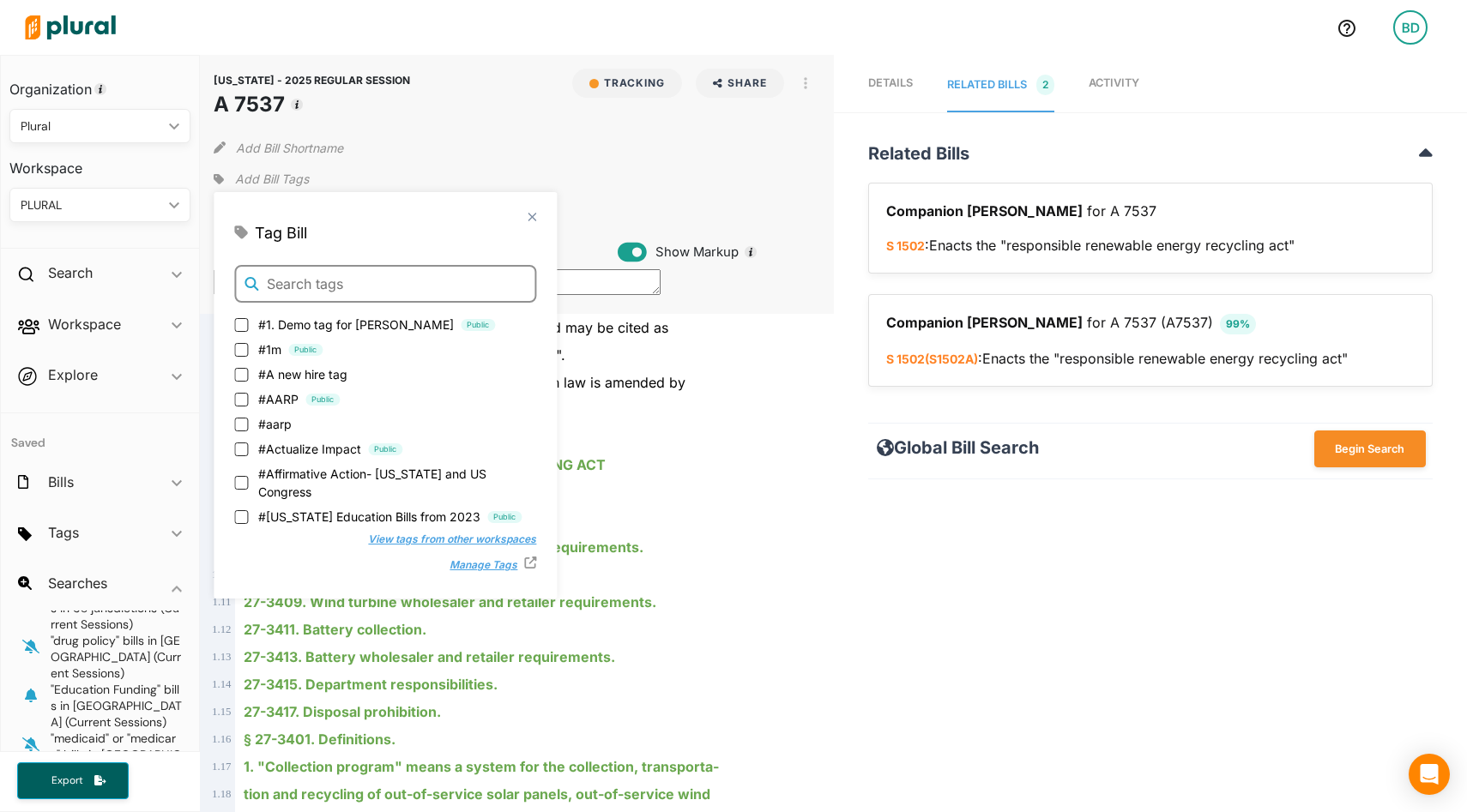
click at [326, 287] on input "text" at bounding box center [385, 283] width 302 height 38
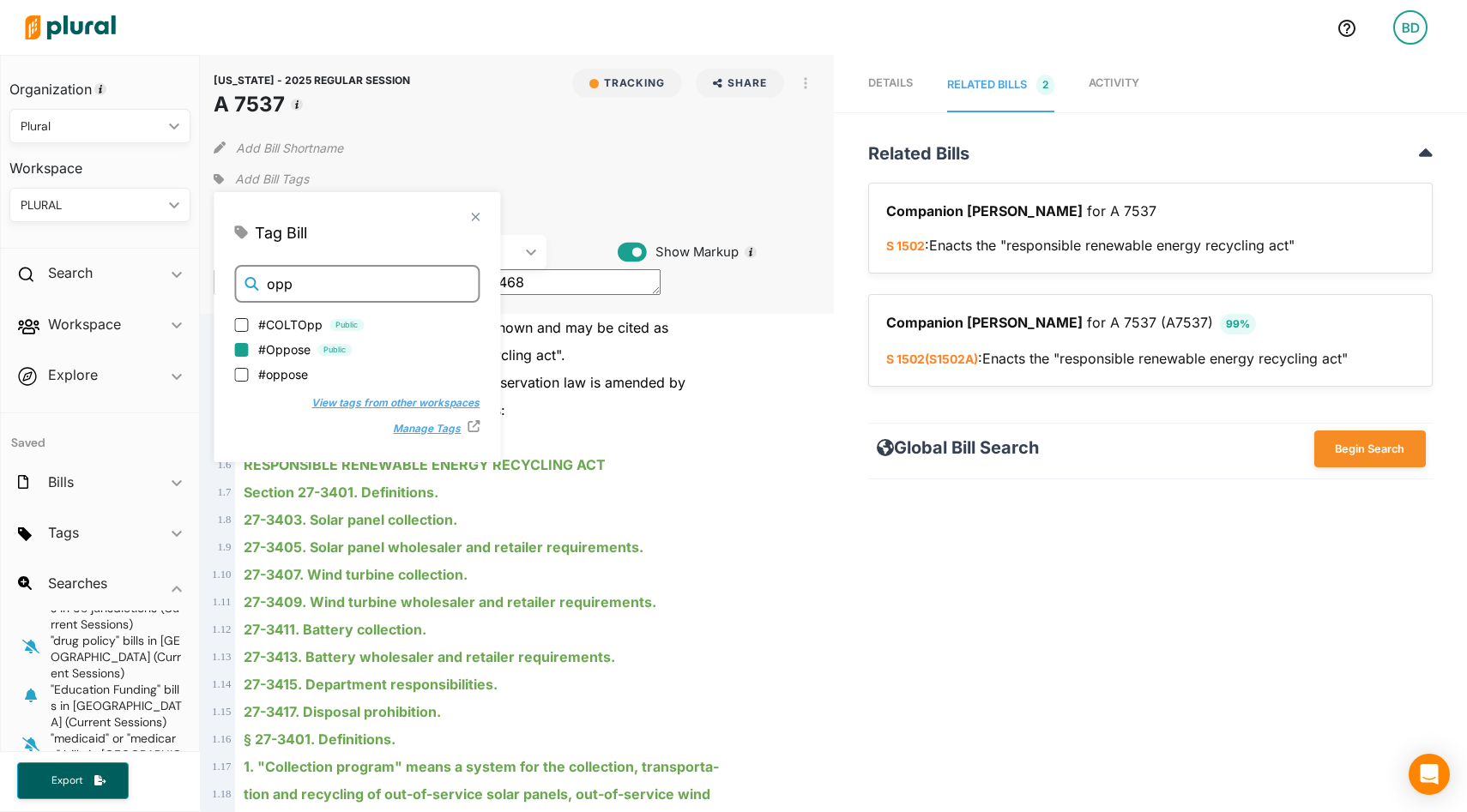
type input "opp"
click at [246, 345] on input "#Oppose Public" at bounding box center [241, 348] width 14 height 14
checkbox input "true"
click at [308, 280] on input "opp" at bounding box center [357, 283] width 246 height 38
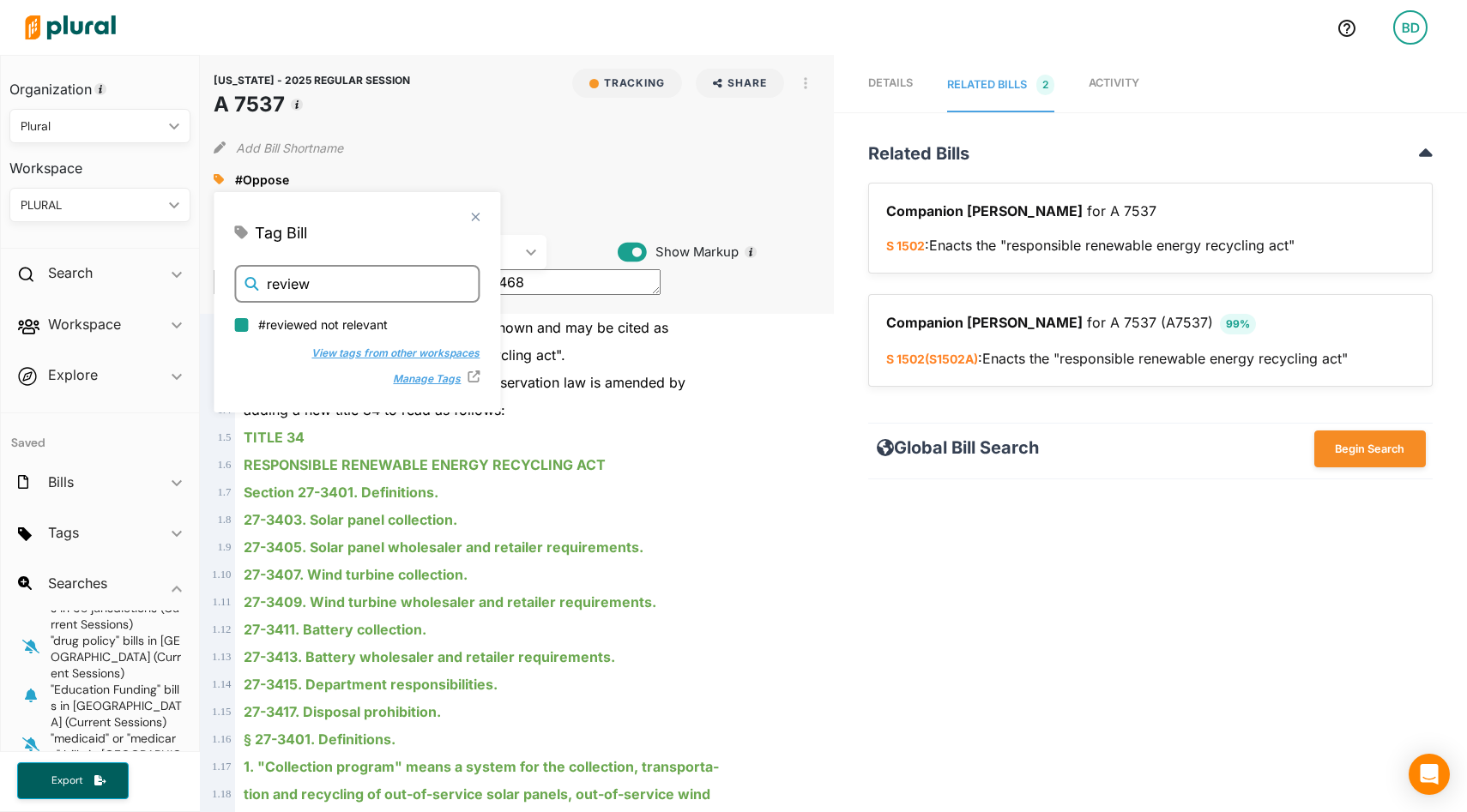
type input "review"
click at [247, 325] on input "#reviewed not relevant" at bounding box center [241, 324] width 14 height 14
checkbox input "true"
click at [467, 217] on polygon at bounding box center [474, 217] width 15 height 15
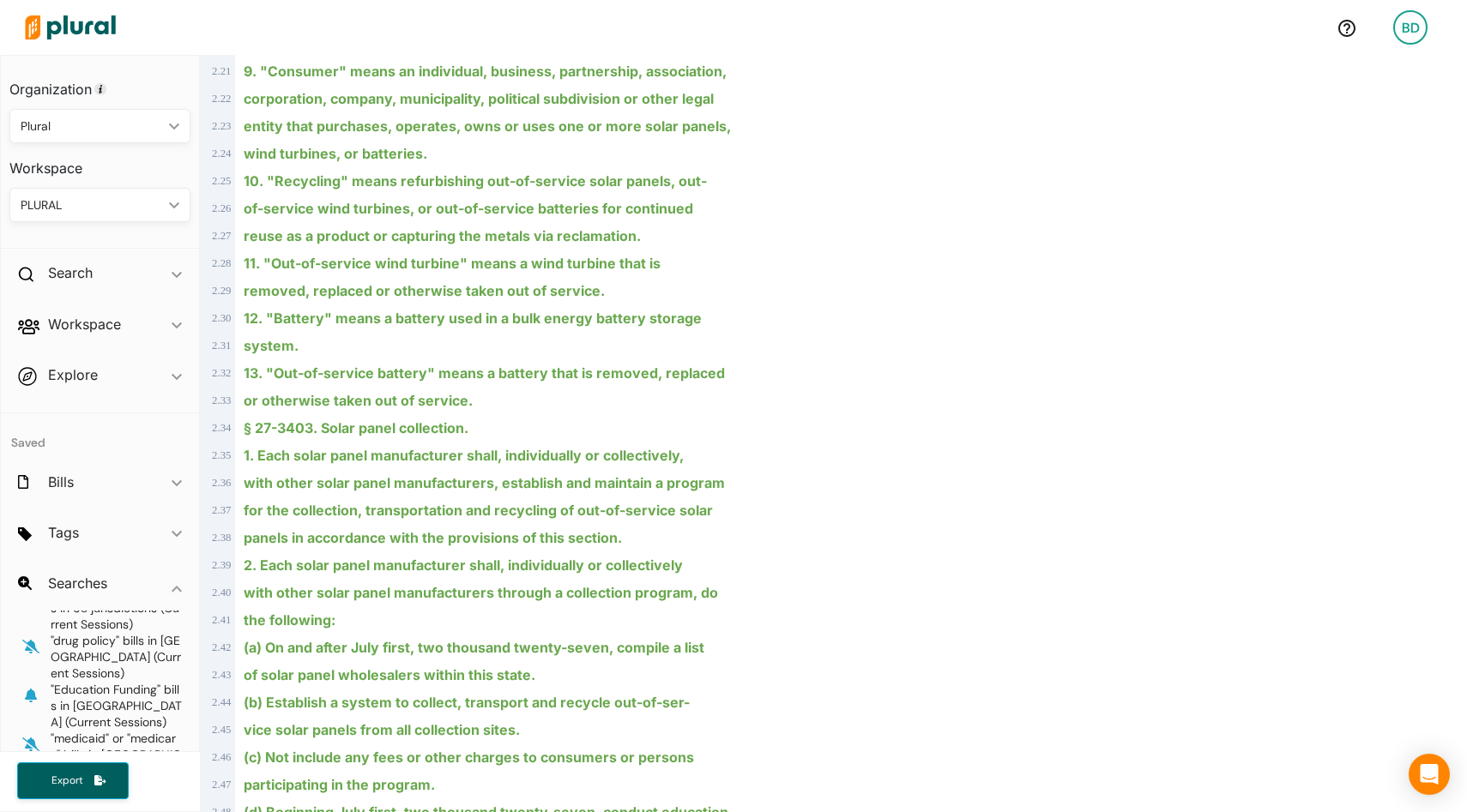
scroll to position [1469, 0]
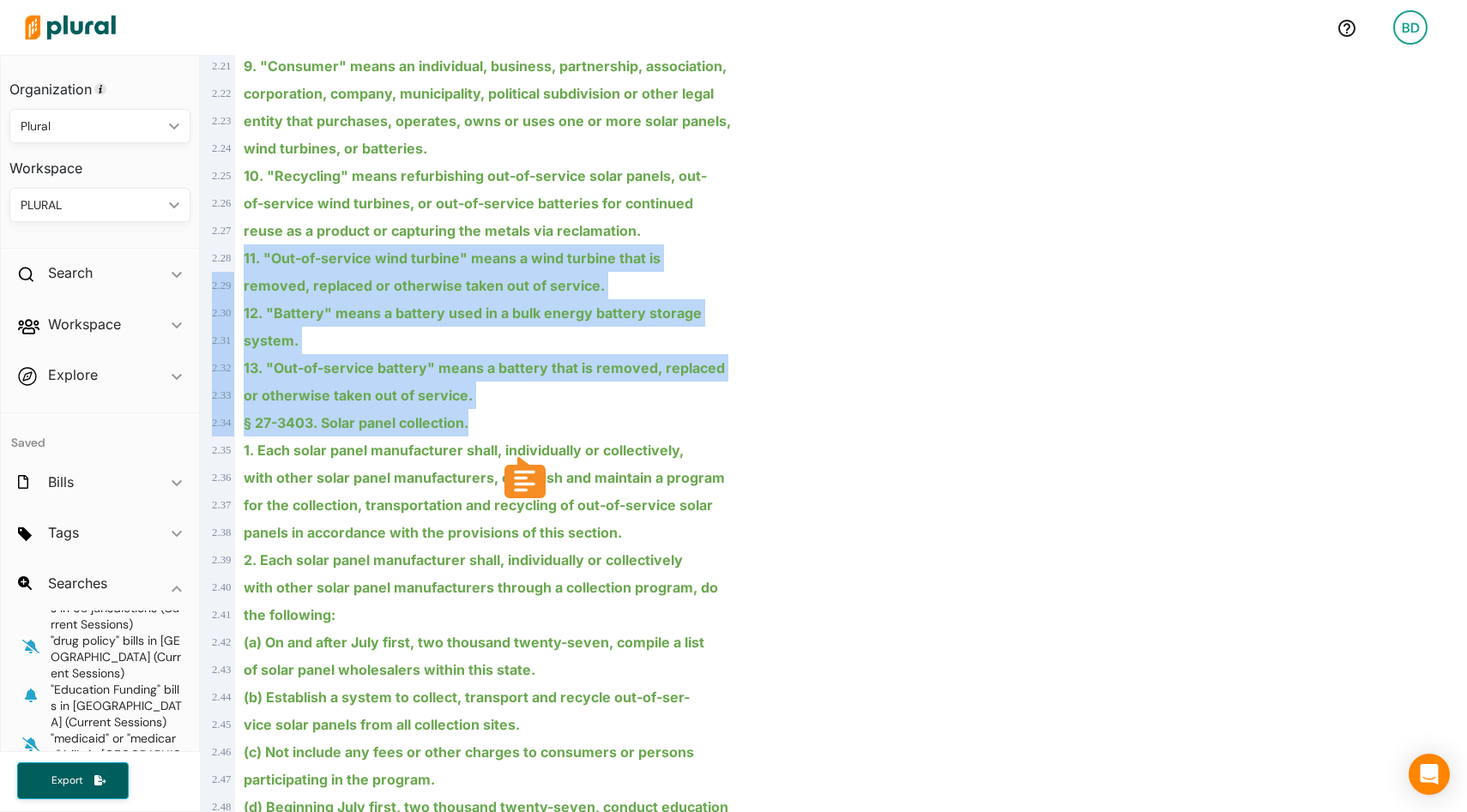
drag, startPoint x: 488, startPoint y: 422, endPoint x: 242, endPoint y: 264, distance: 292.4
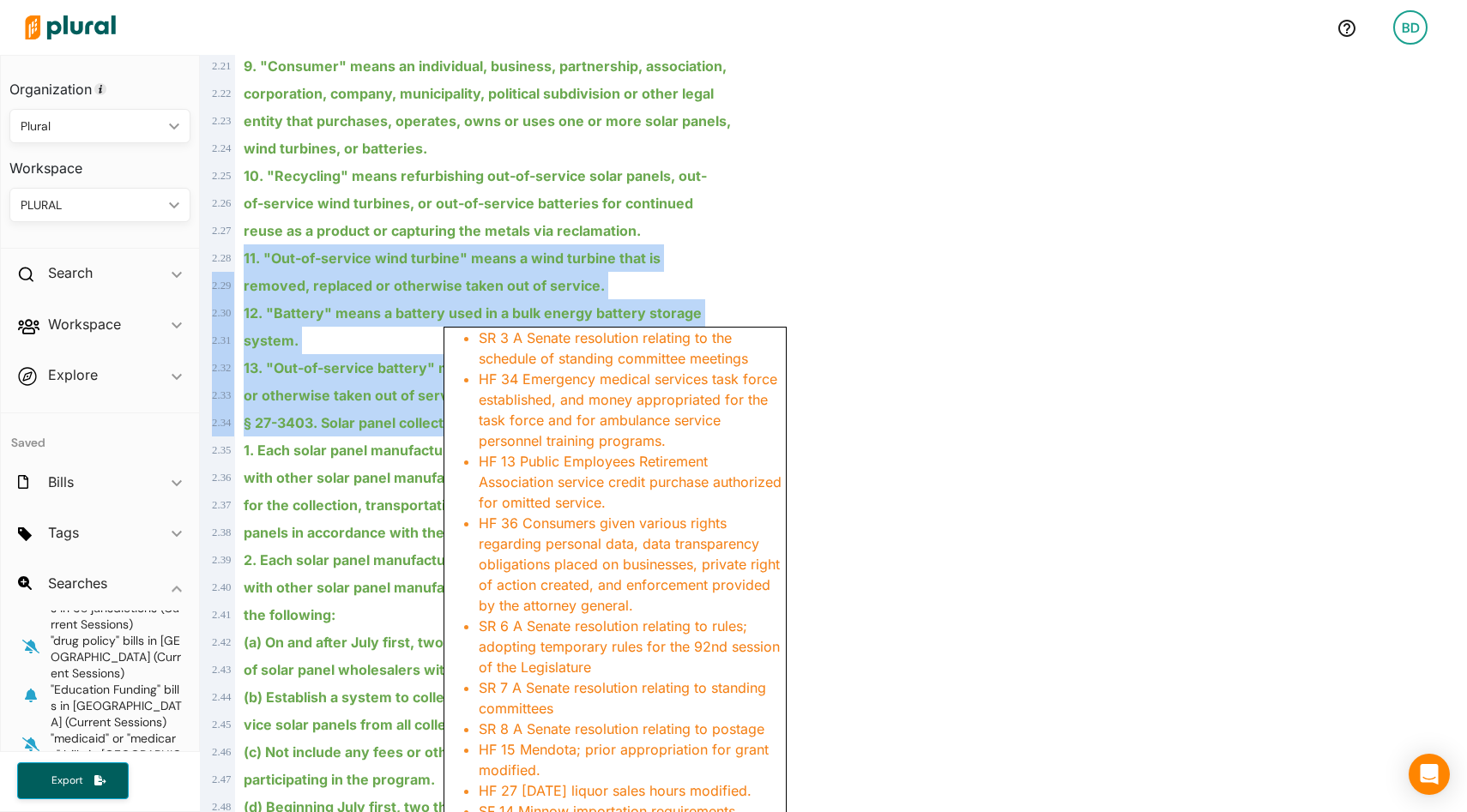
click at [637, 258] on ins "11. "Out-of-service wind turbine" means a wind turbine that is" at bounding box center [452, 259] width 417 height 18
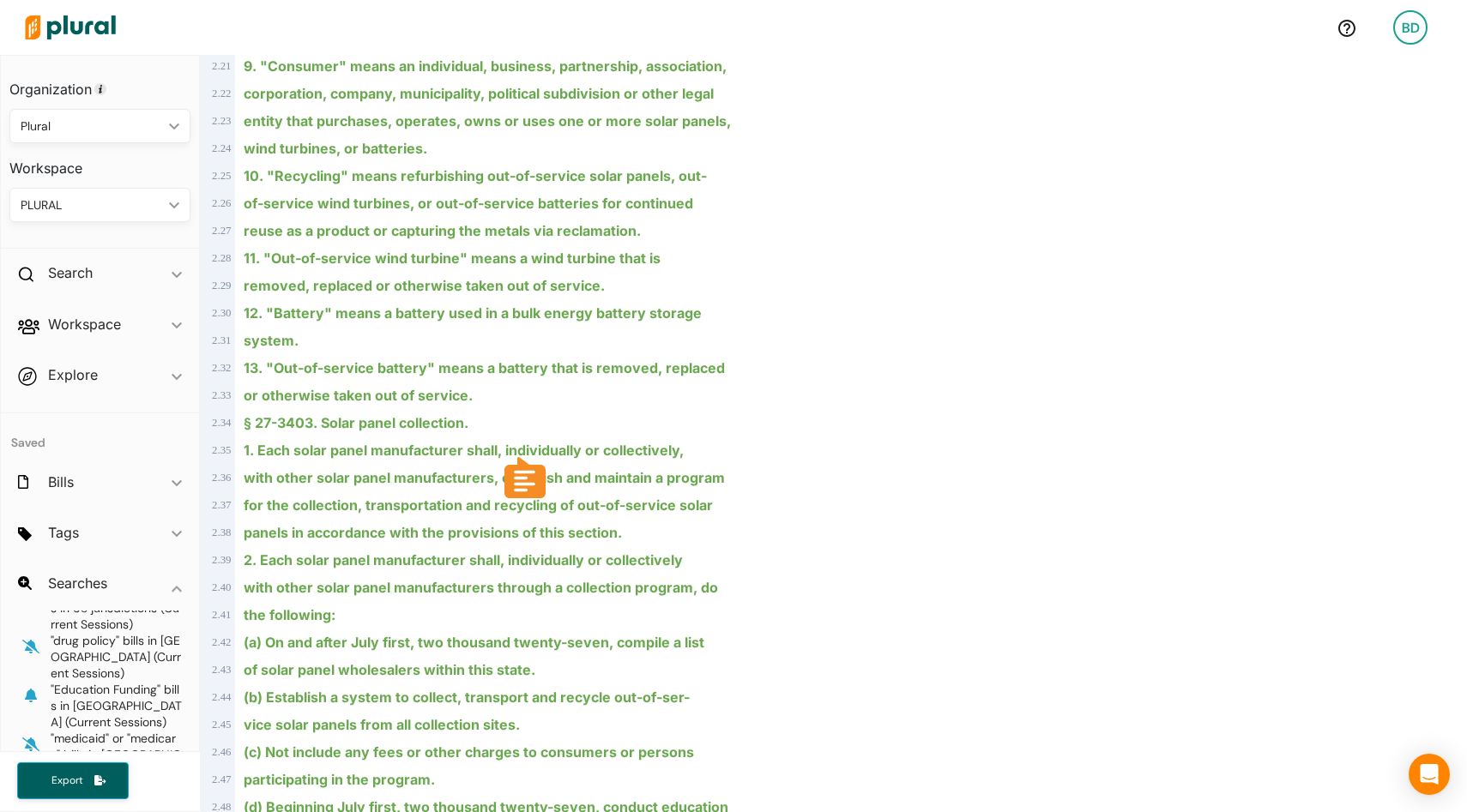
click at [640, 258] on ins "11. "Out-of-service wind turbine" means a wind turbine that is" at bounding box center [452, 259] width 417 height 18
click at [676, 318] on body "BD Home Search Help Admin Dashboard Account Settings Organization Settings Noti…" at bounding box center [734, 406] width 1467 height 812
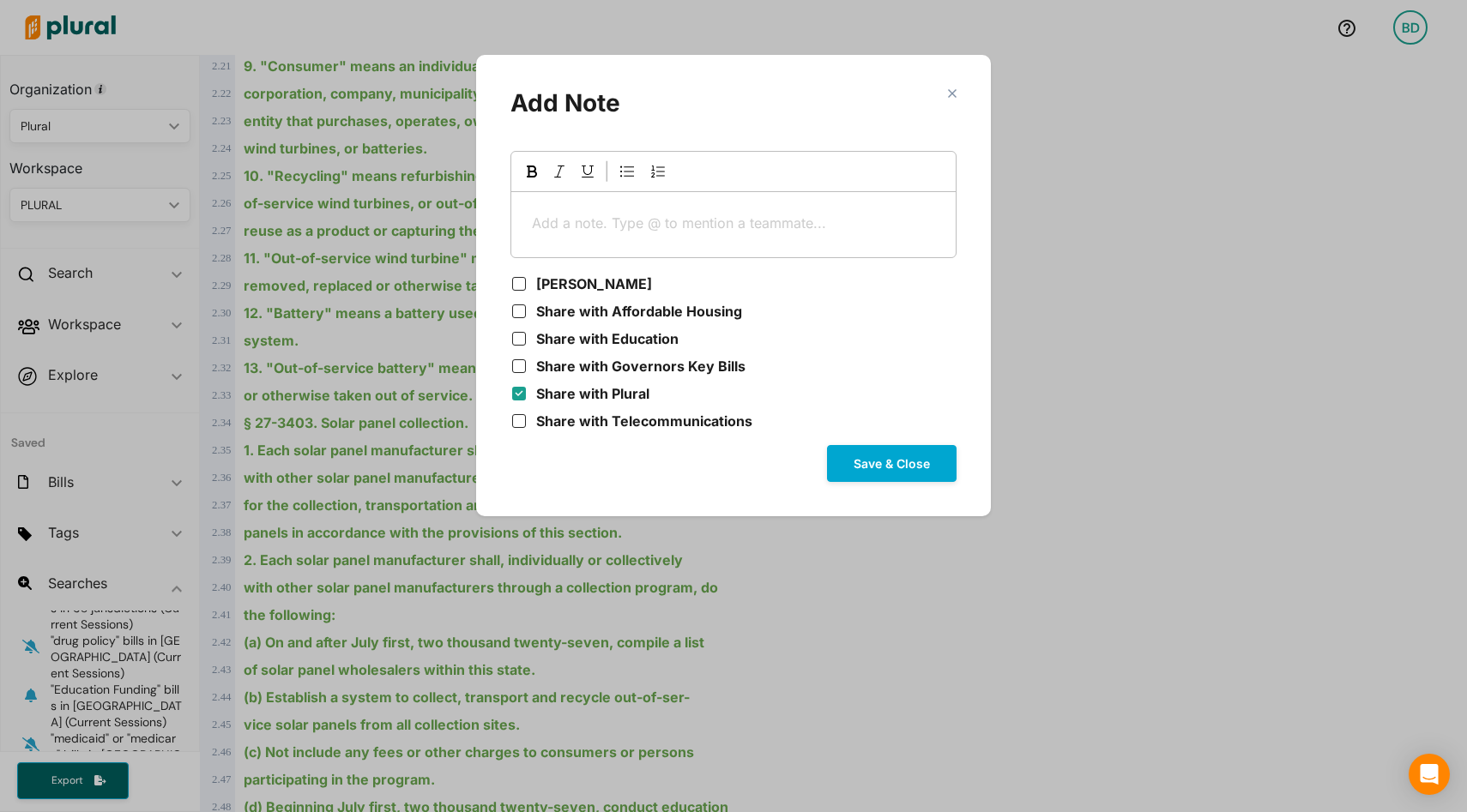
click at [589, 217] on p "Add a note. Type @ to mention a teammate... ﻿" at bounding box center [734, 223] width 404 height 20
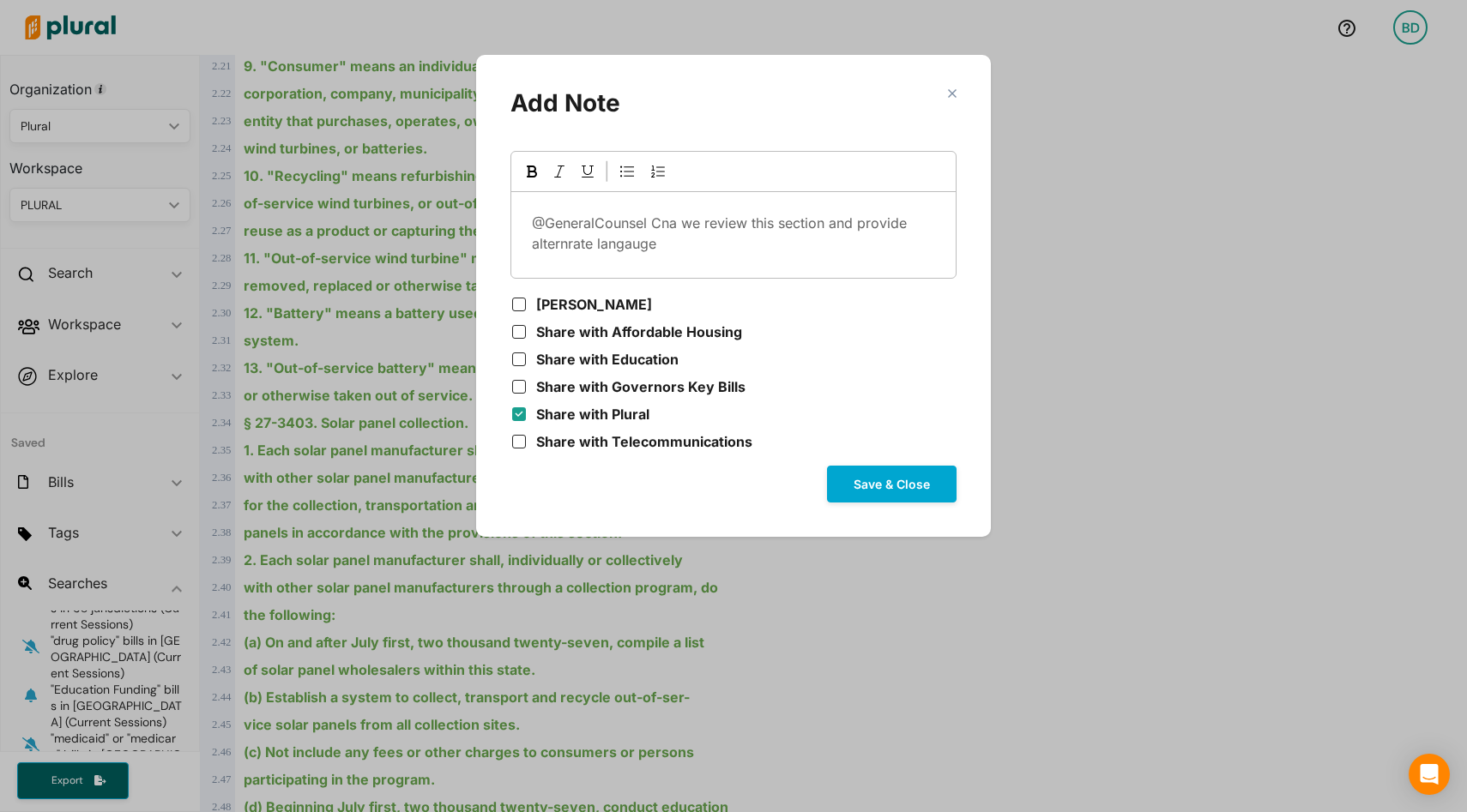
click at [949, 96] on polygon "Modal" at bounding box center [952, 93] width 15 height 15
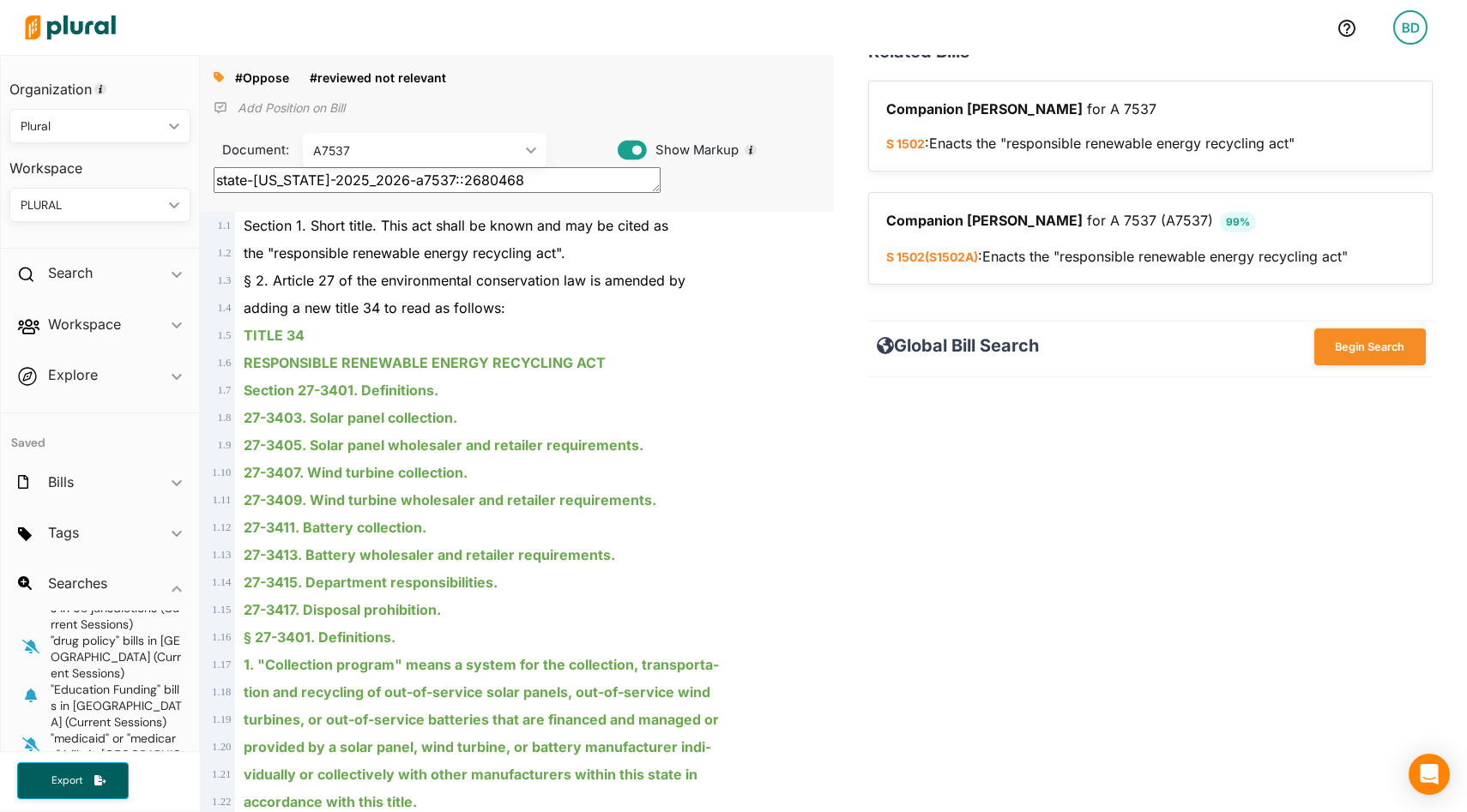
scroll to position [0, 0]
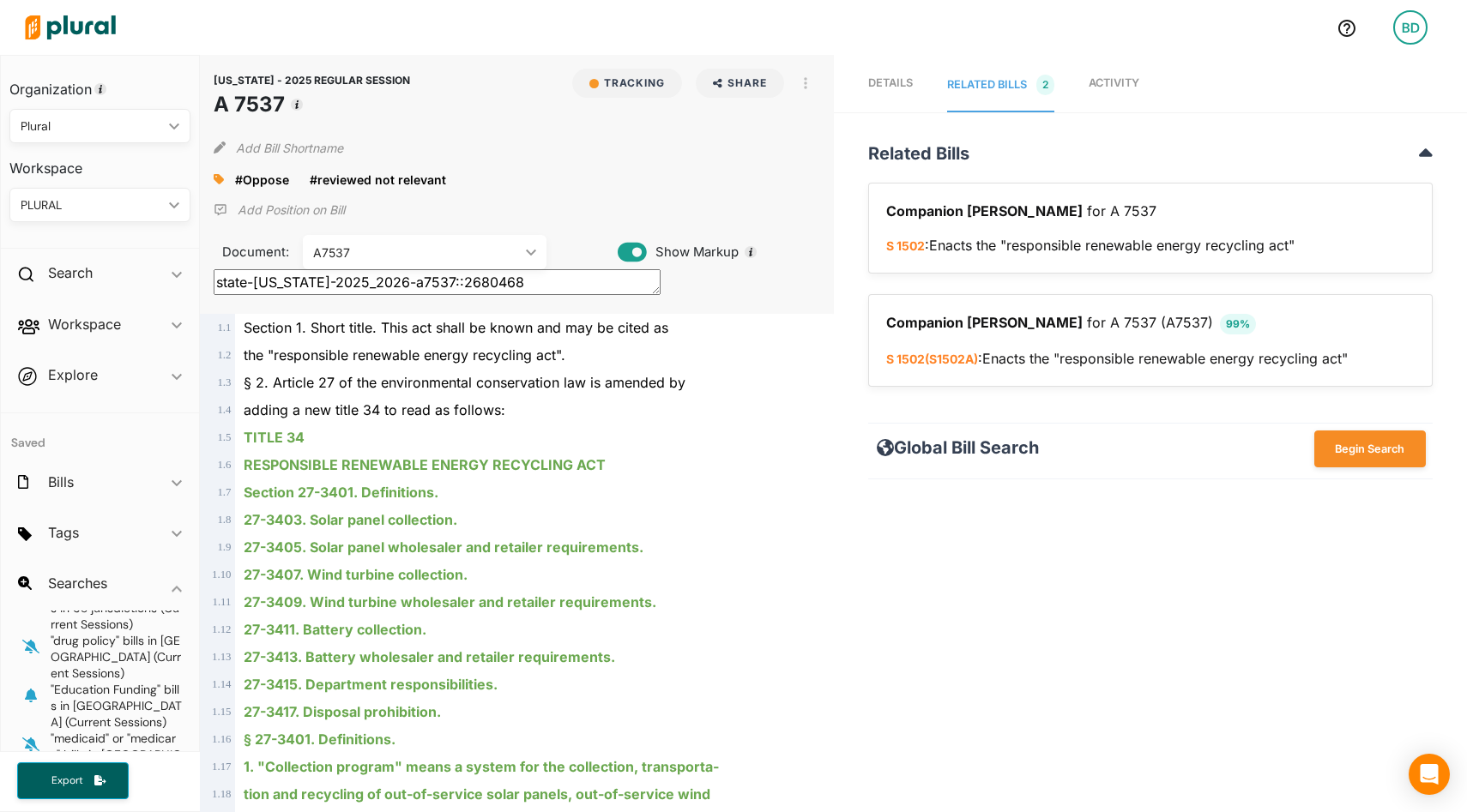
click at [891, 80] on span "Details" at bounding box center [891, 82] width 45 height 13
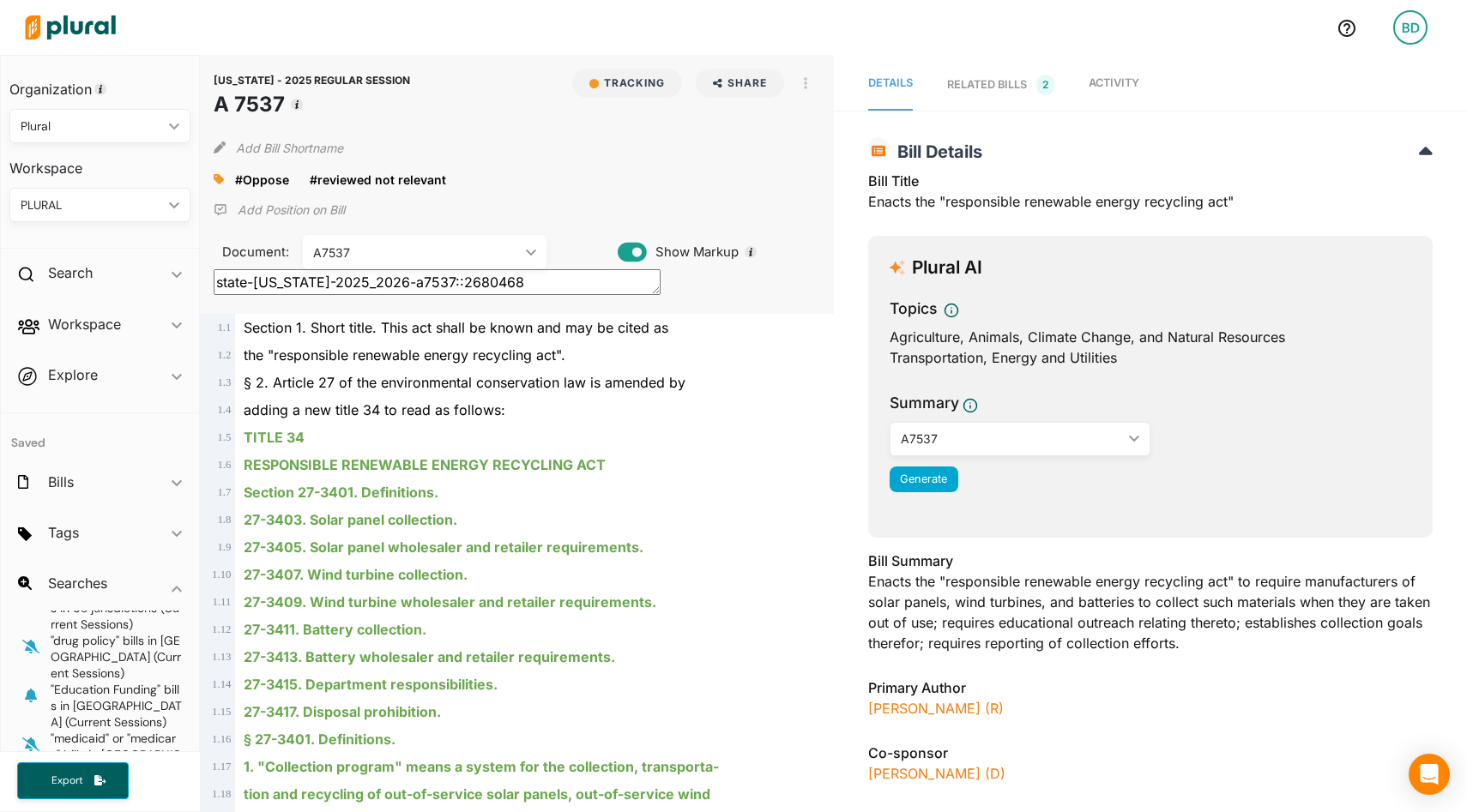
click at [940, 203] on div "Bill Title Enacts the "responsible renewable energy recycling act"" at bounding box center [1151, 196] width 565 height 52
click at [991, 613] on div "Bill Summary Enacts the "responsible renewable energy recycling act" to require…" at bounding box center [1151, 607] width 565 height 113
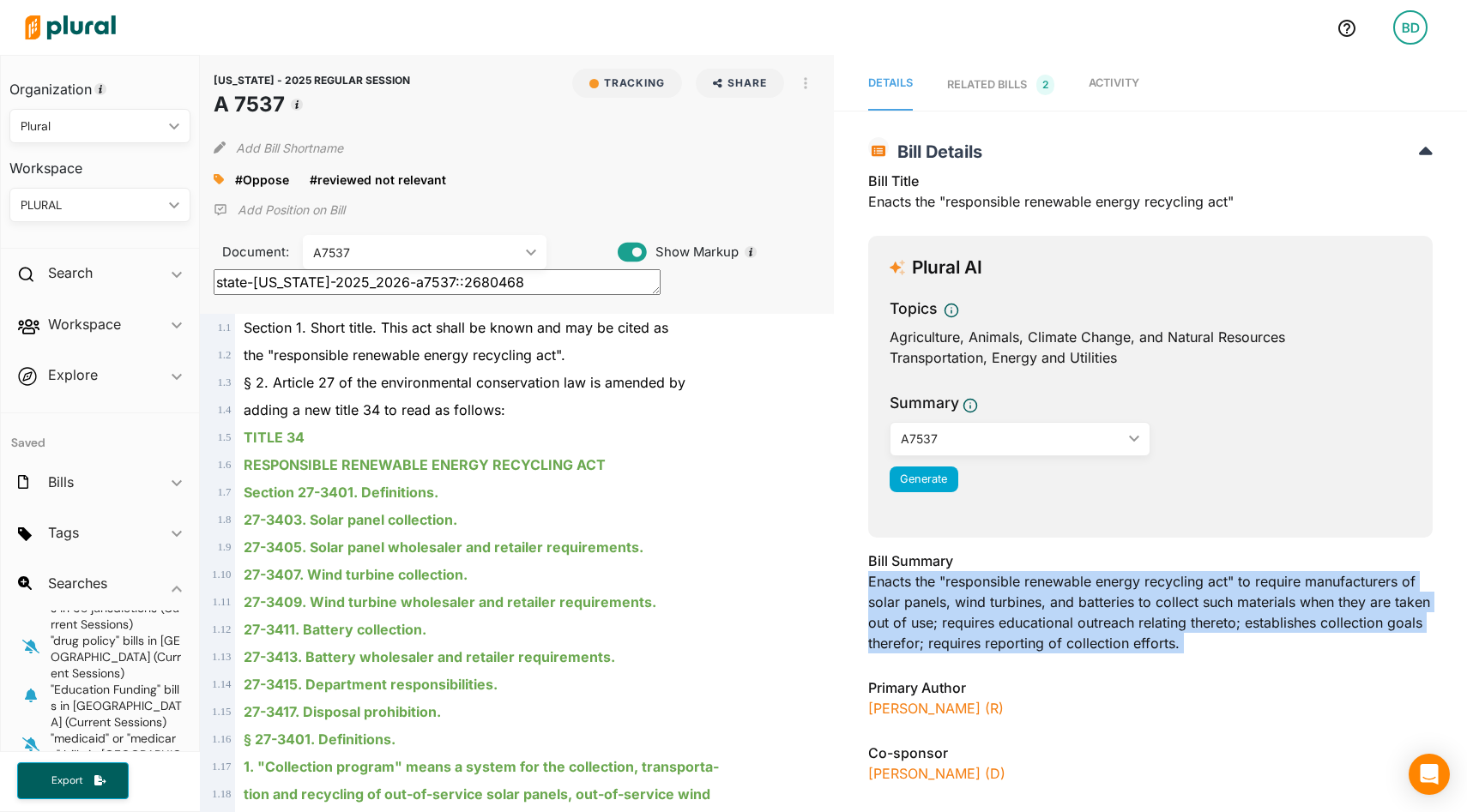
click at [991, 613] on div "Bill Summary Enacts the "responsible renewable energy recycling act" to require…" at bounding box center [1151, 607] width 565 height 113
click at [925, 476] on span "Generate" at bounding box center [924, 479] width 47 height 13
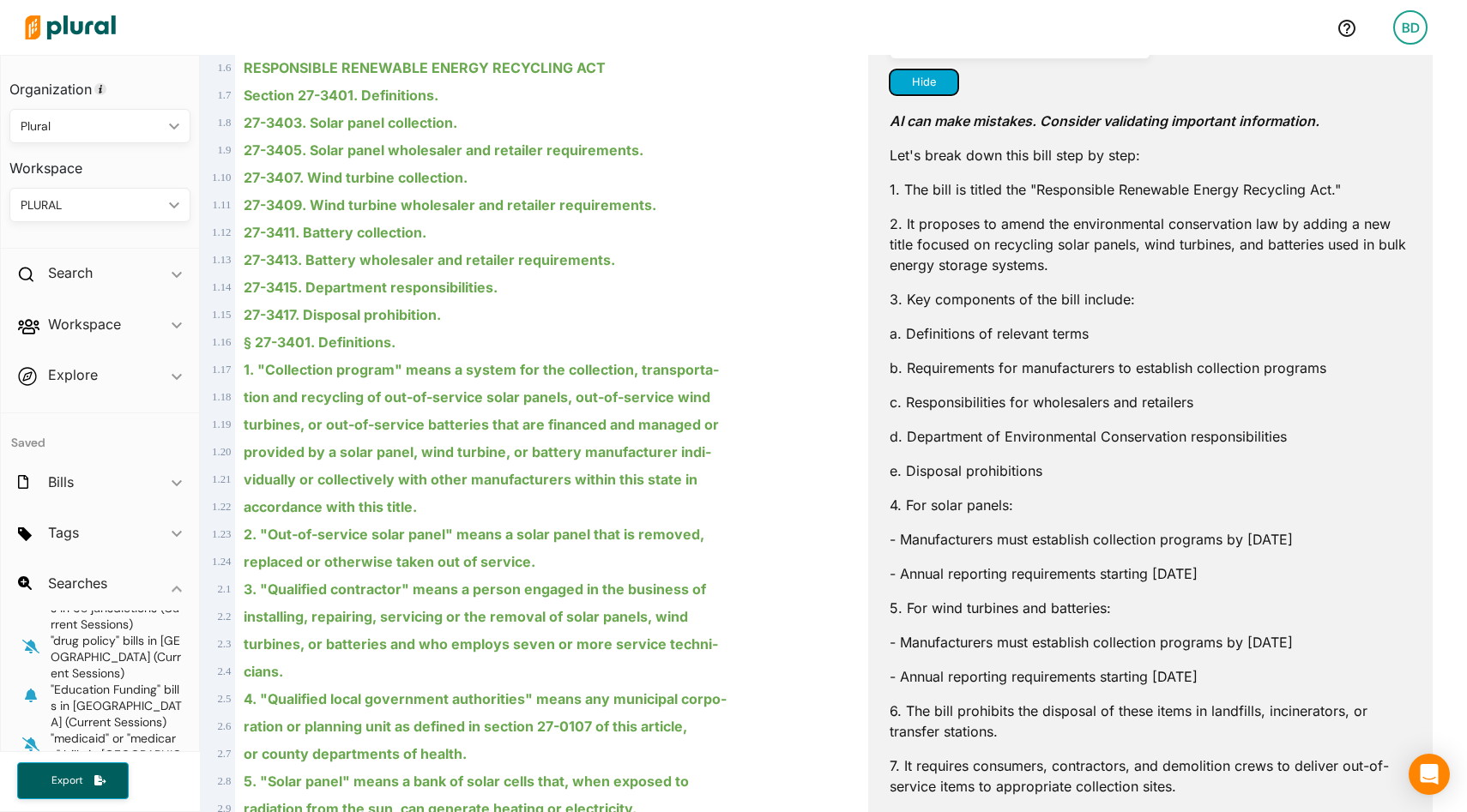
scroll to position [402, 0]
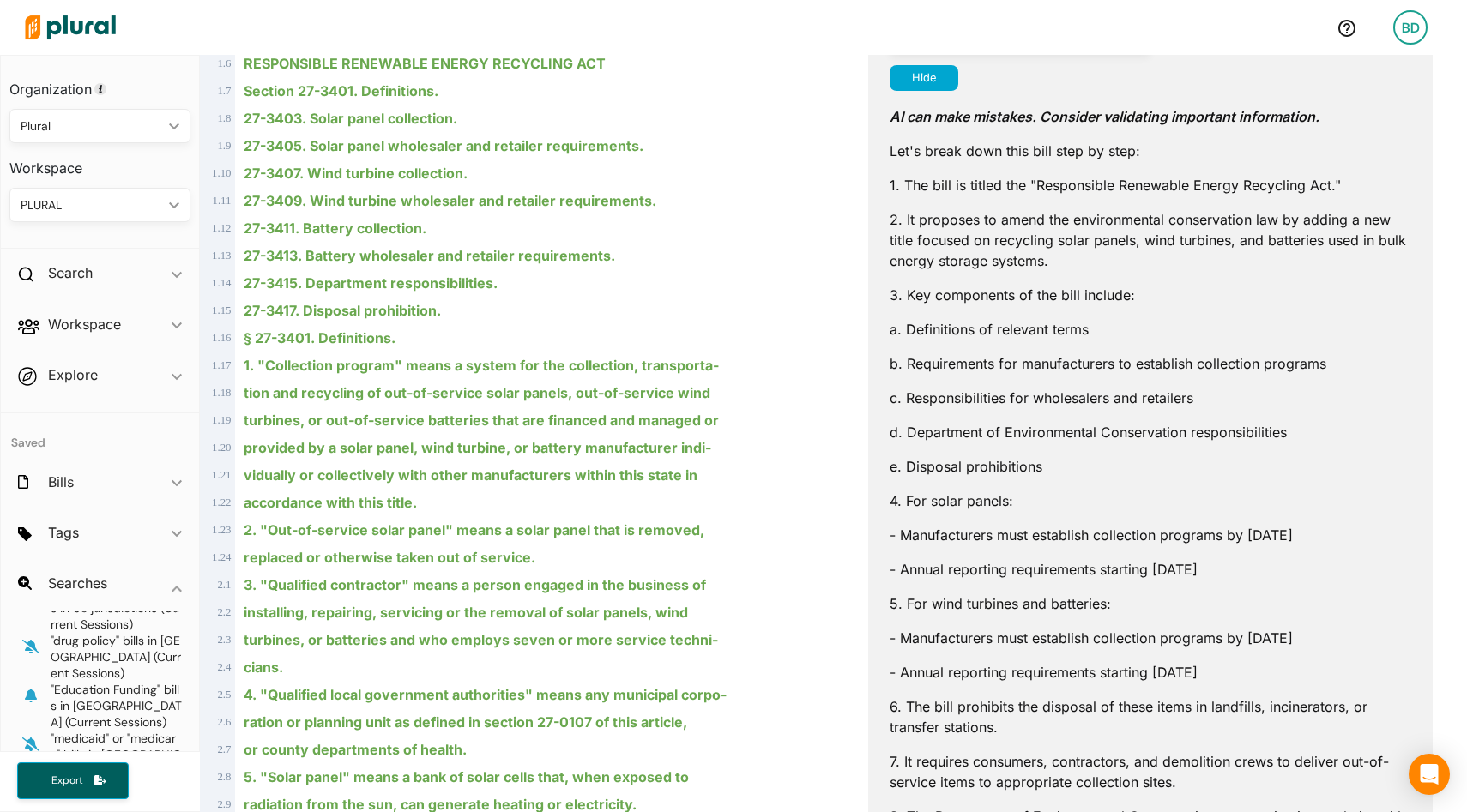
click at [1003, 532] on p "- Manufacturers must establish collection programs by July 1, 2027" at bounding box center [1150, 535] width 522 height 20
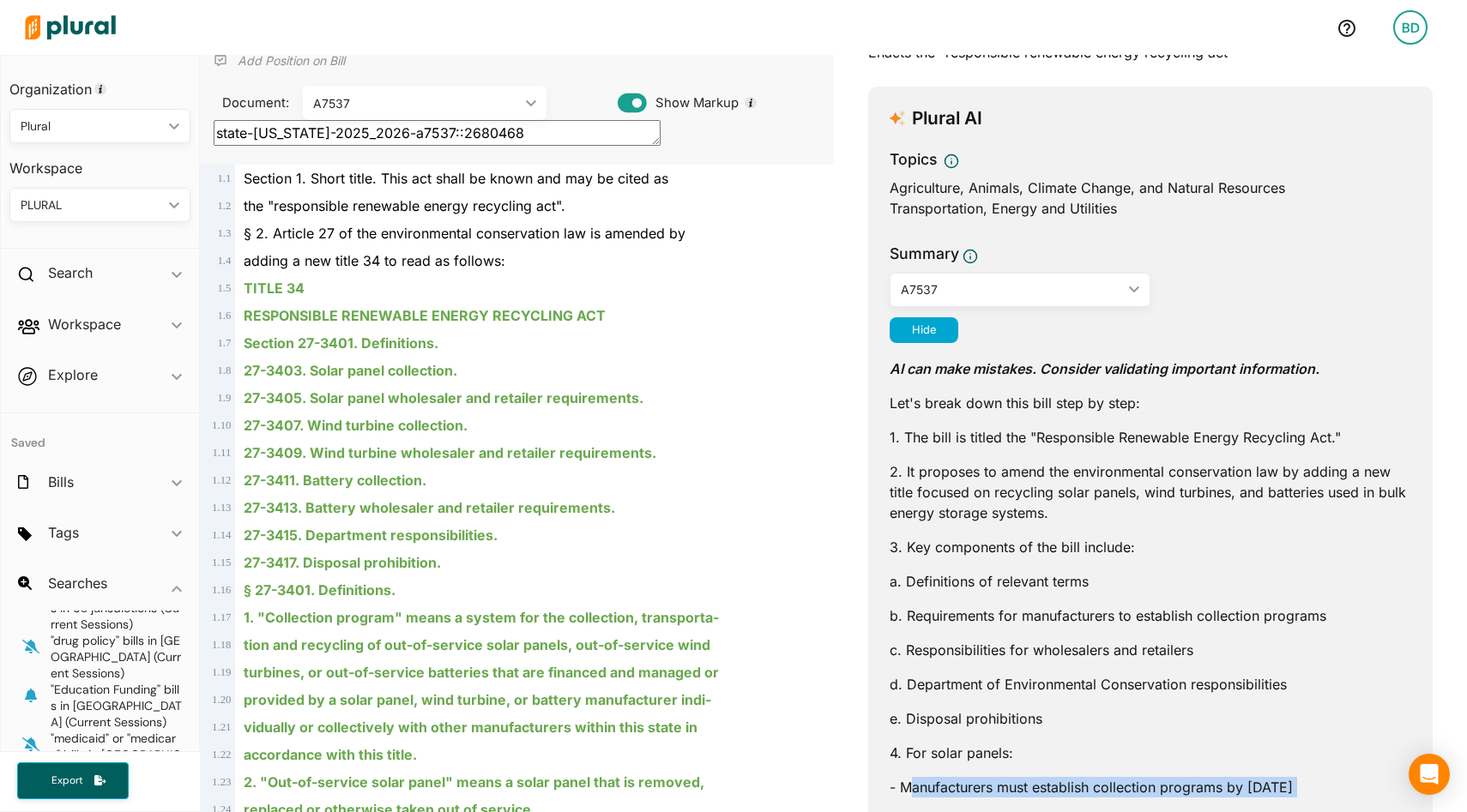
scroll to position [0, 0]
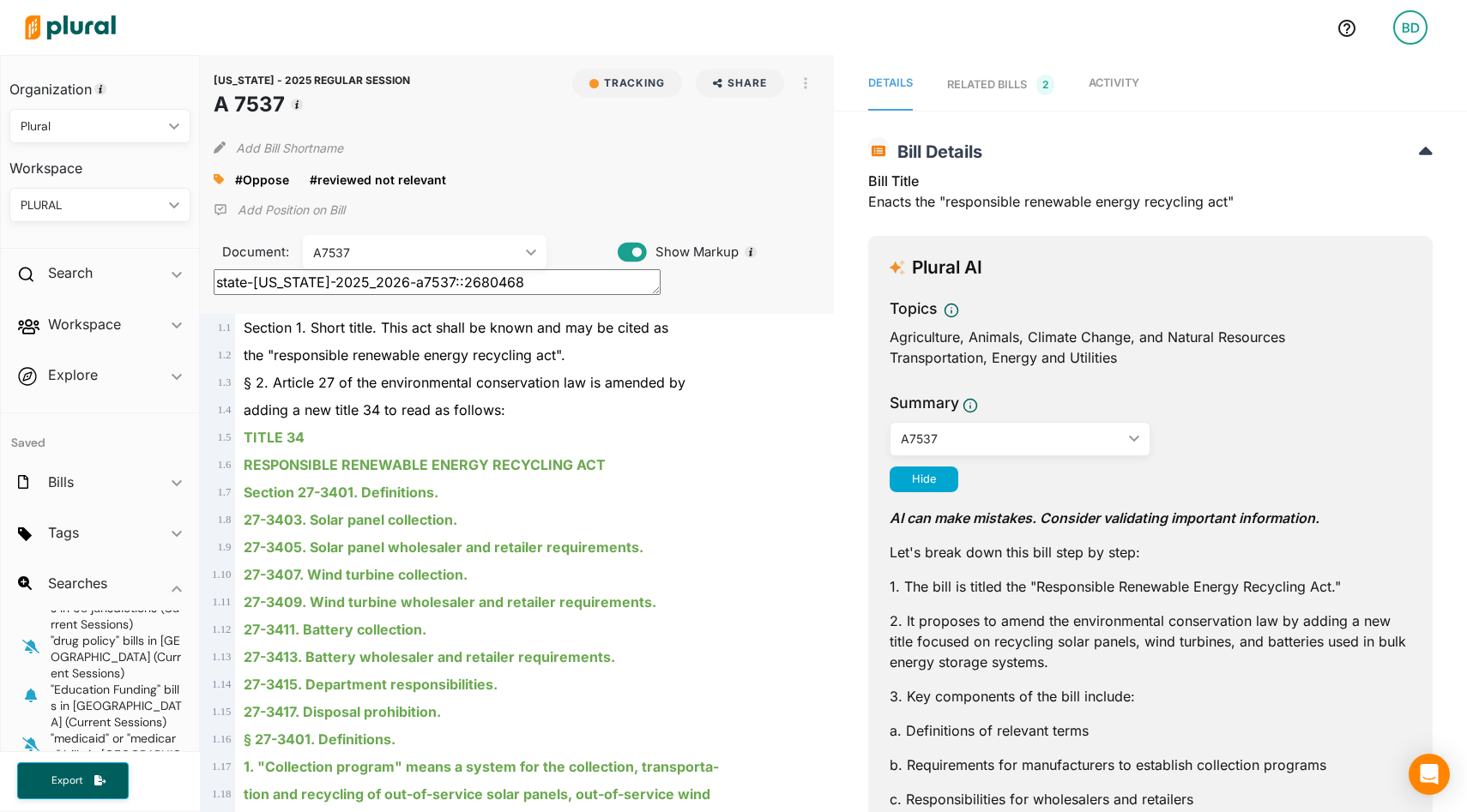
click at [1113, 76] on span "Activity" at bounding box center [1114, 82] width 51 height 13
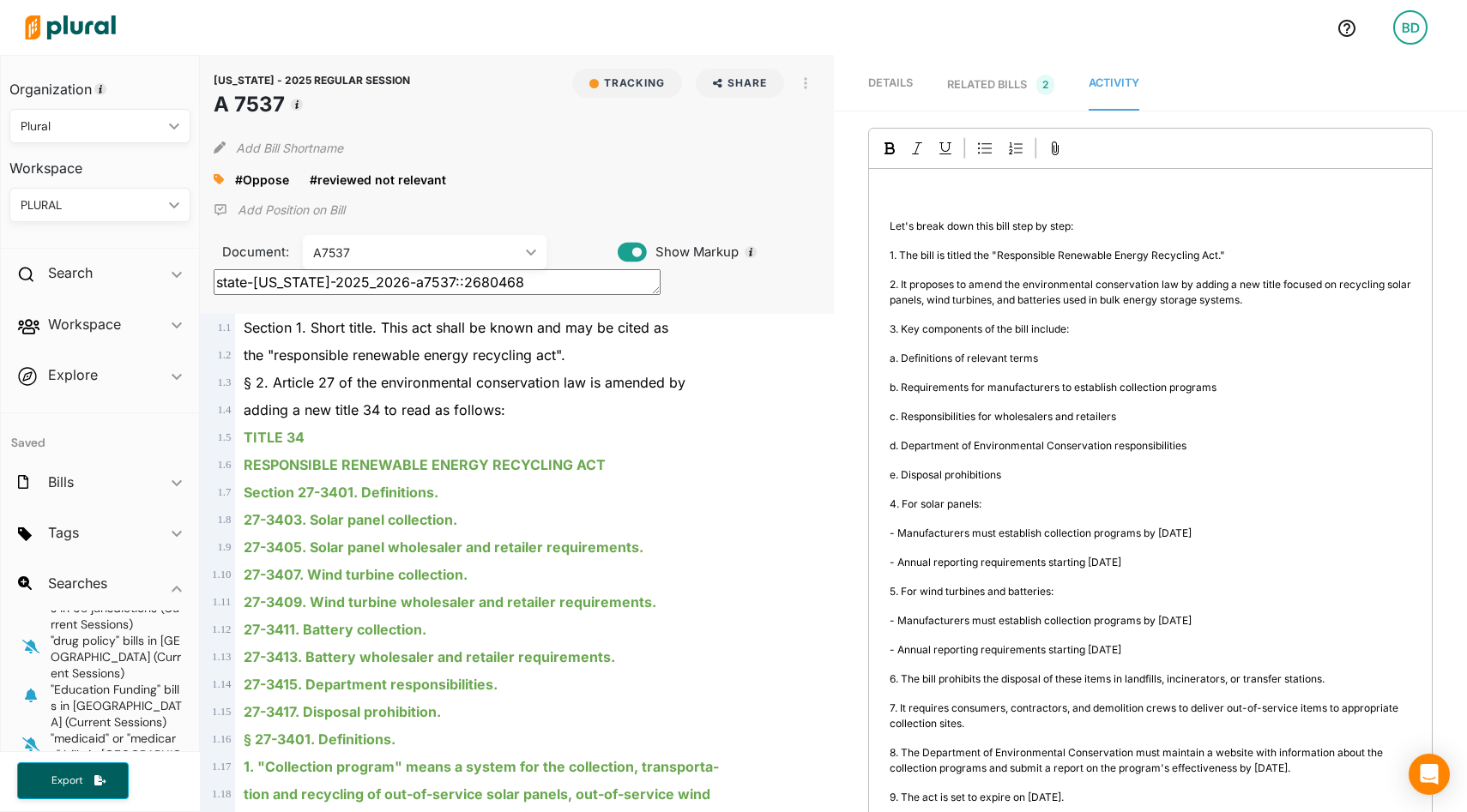
click at [939, 252] on div "Generate Summary ﻿ Let's break down this bill step by step: 1. The bill is titl…" at bounding box center [1151, 582] width 565 height 909
click at [911, 190] on p "﻿" at bounding box center [1150, 197] width 522 height 16
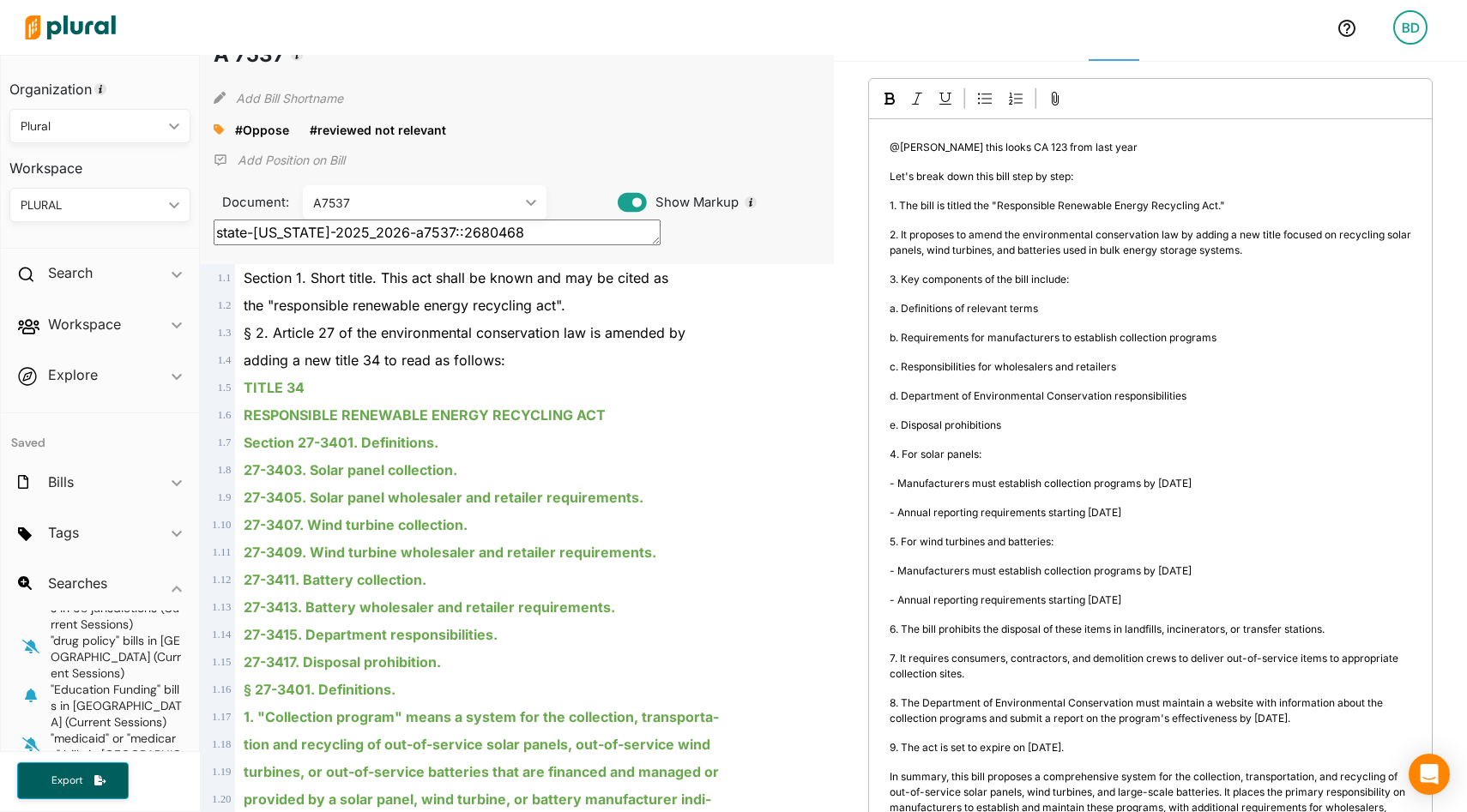
scroll to position [47, 0]
drag, startPoint x: 1036, startPoint y: 430, endPoint x: 871, endPoint y: 221, distance: 266.3
click at [871, 221] on div "@Karen this looks CA 123 from last year Let's break down this bill step by step…" at bounding box center [1151, 526] width 563 height 809
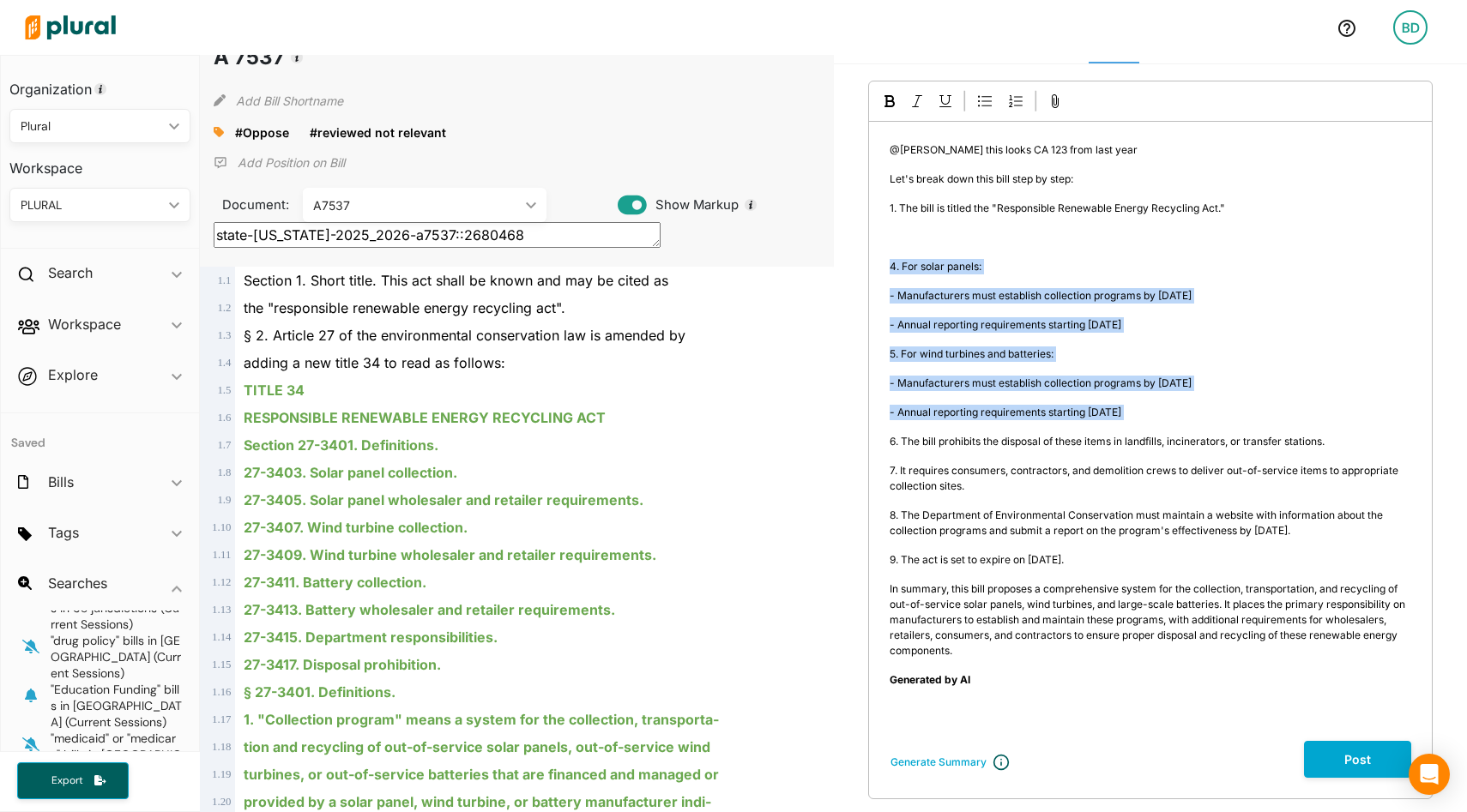
drag, startPoint x: 1191, startPoint y: 420, endPoint x: 912, endPoint y: 254, distance: 324.6
click at [912, 254] on div "@Karen this looks CA 123 from last year Let's break down this bill step by step…" at bounding box center [1151, 431] width 563 height 619
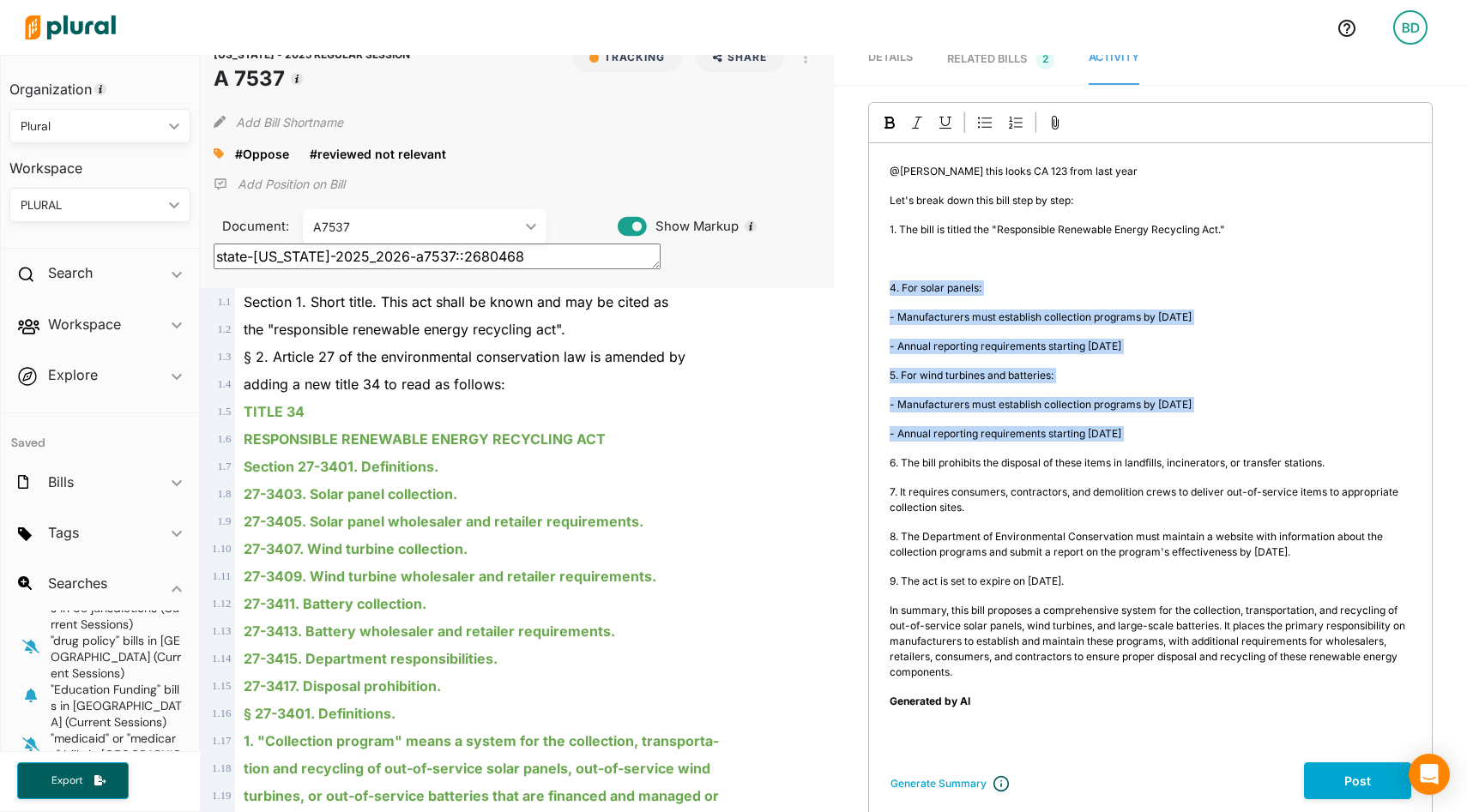
scroll to position [3, 0]
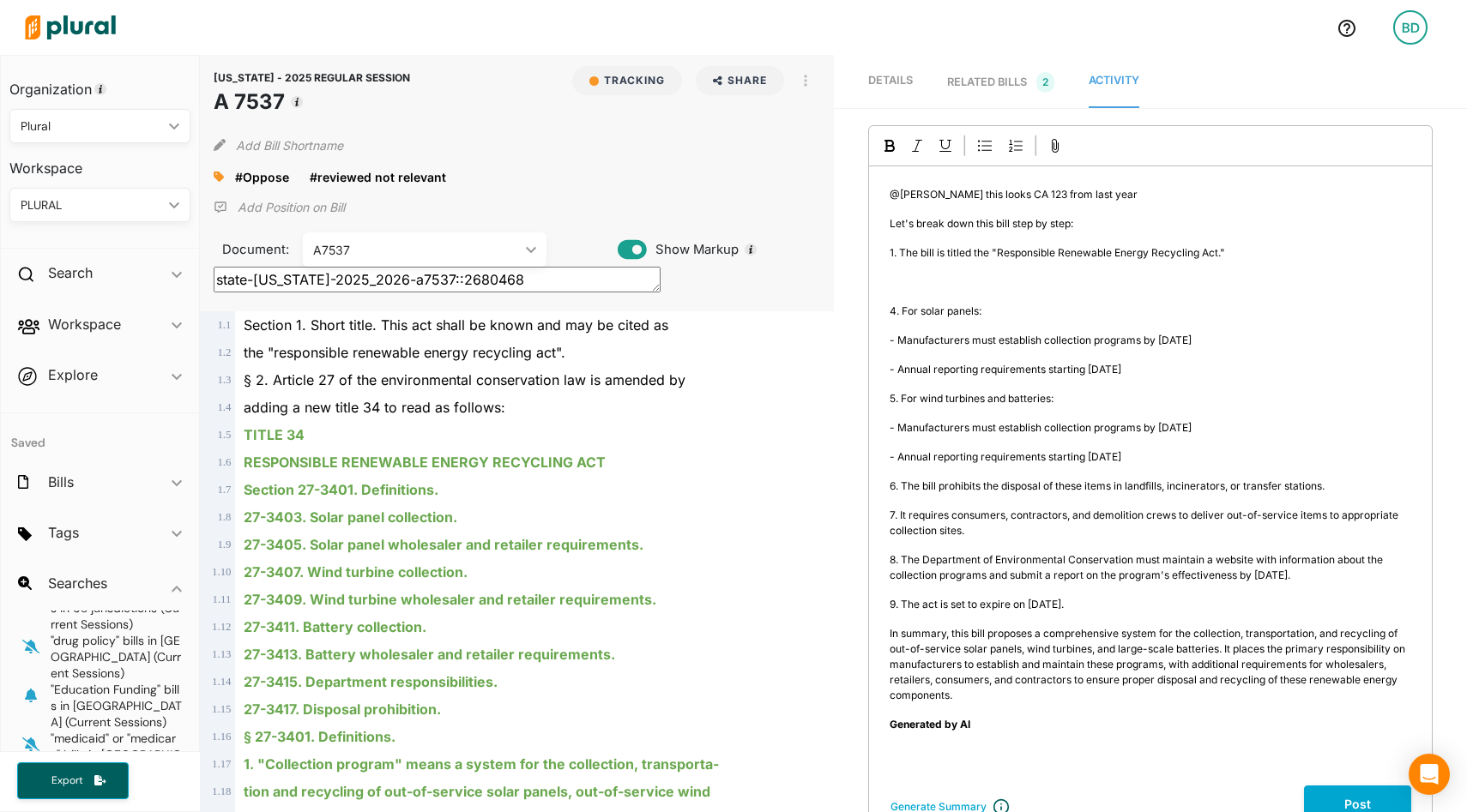
click at [1096, 200] on p "@Karen this looks CA 123 from last year" at bounding box center [1150, 195] width 522 height 16
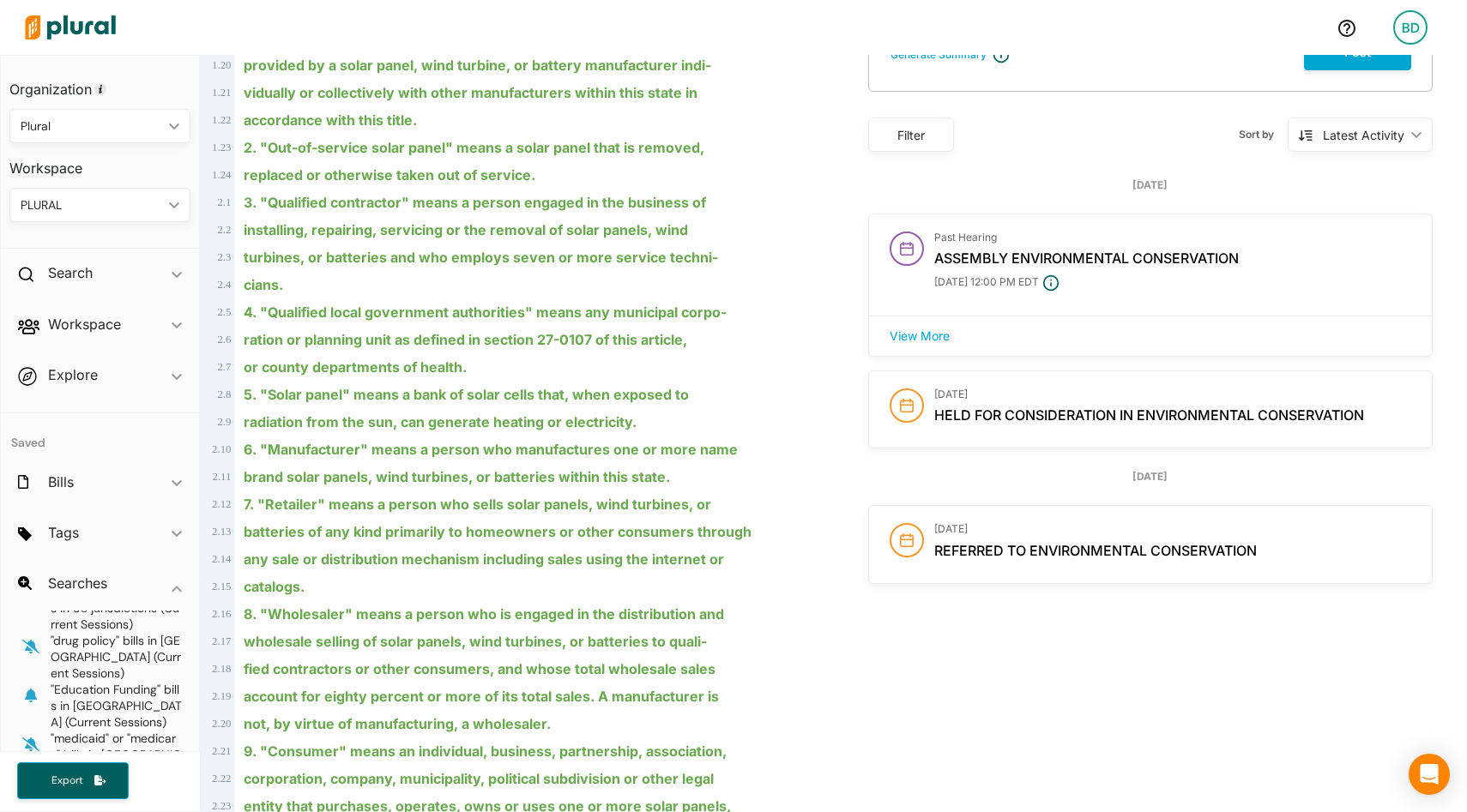
scroll to position [0, 0]
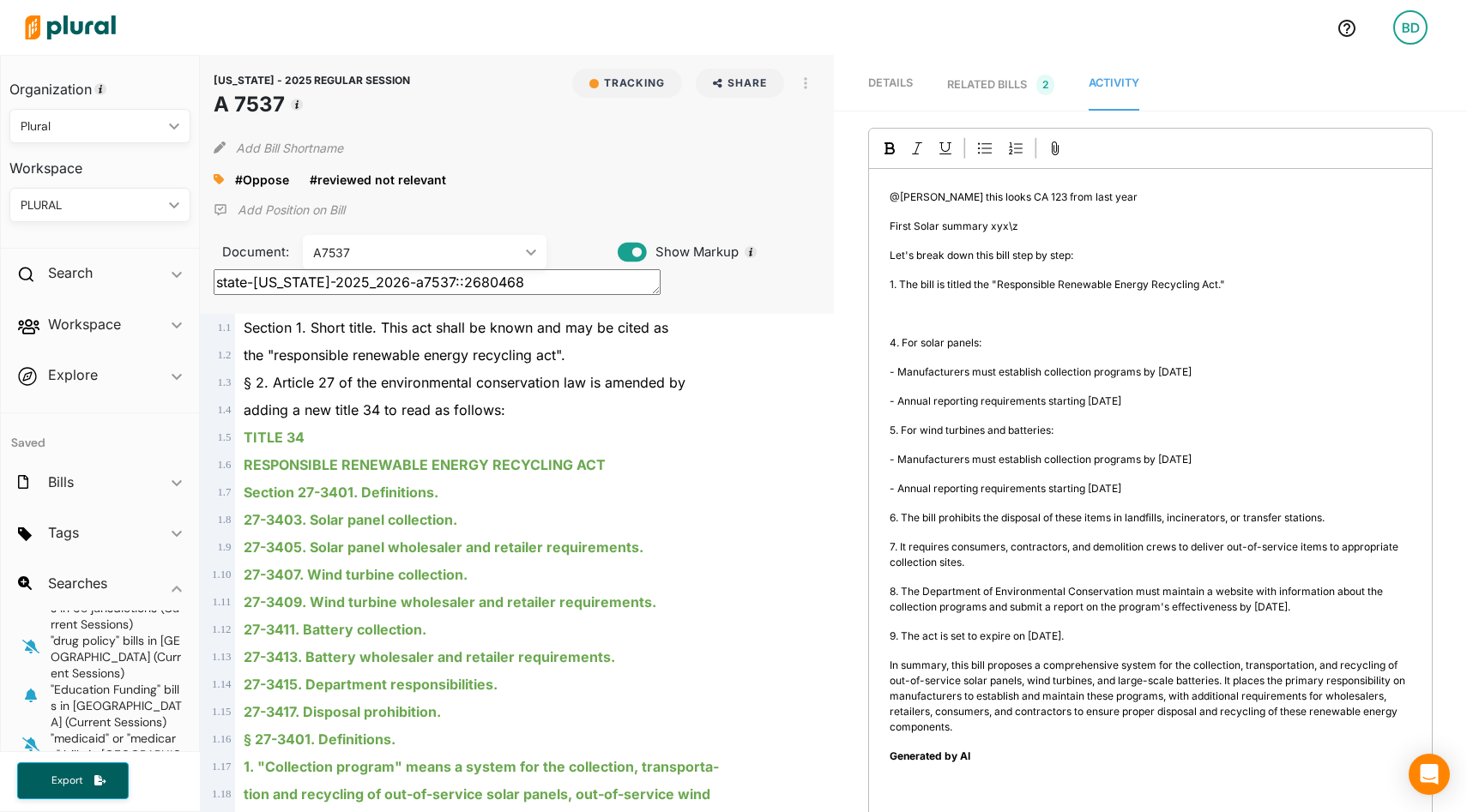
click at [988, 76] on div "RELATED BILLS 2" at bounding box center [1001, 84] width 107 height 20
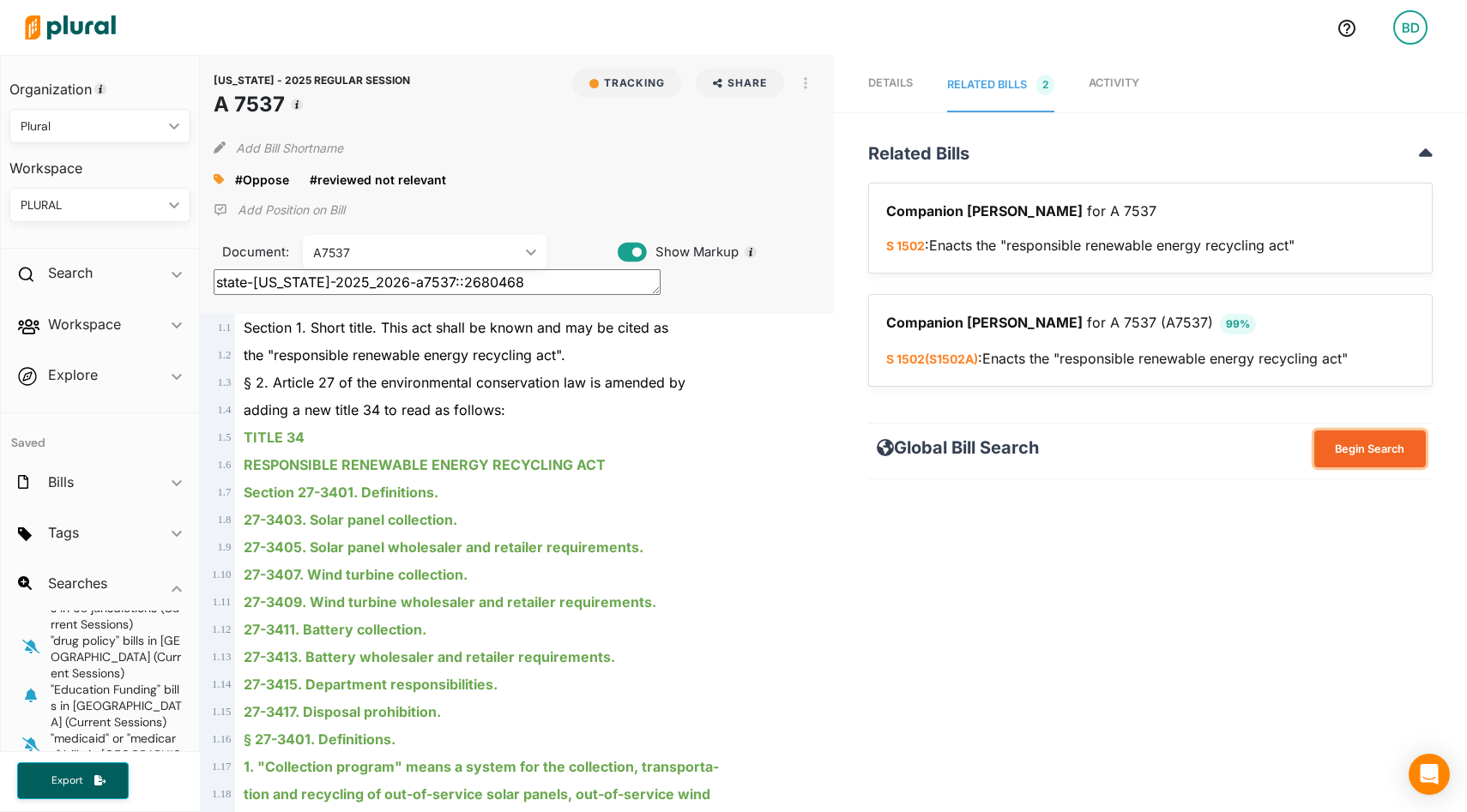
click at [1328, 459] on button "Begin Search" at bounding box center [1370, 449] width 111 height 37
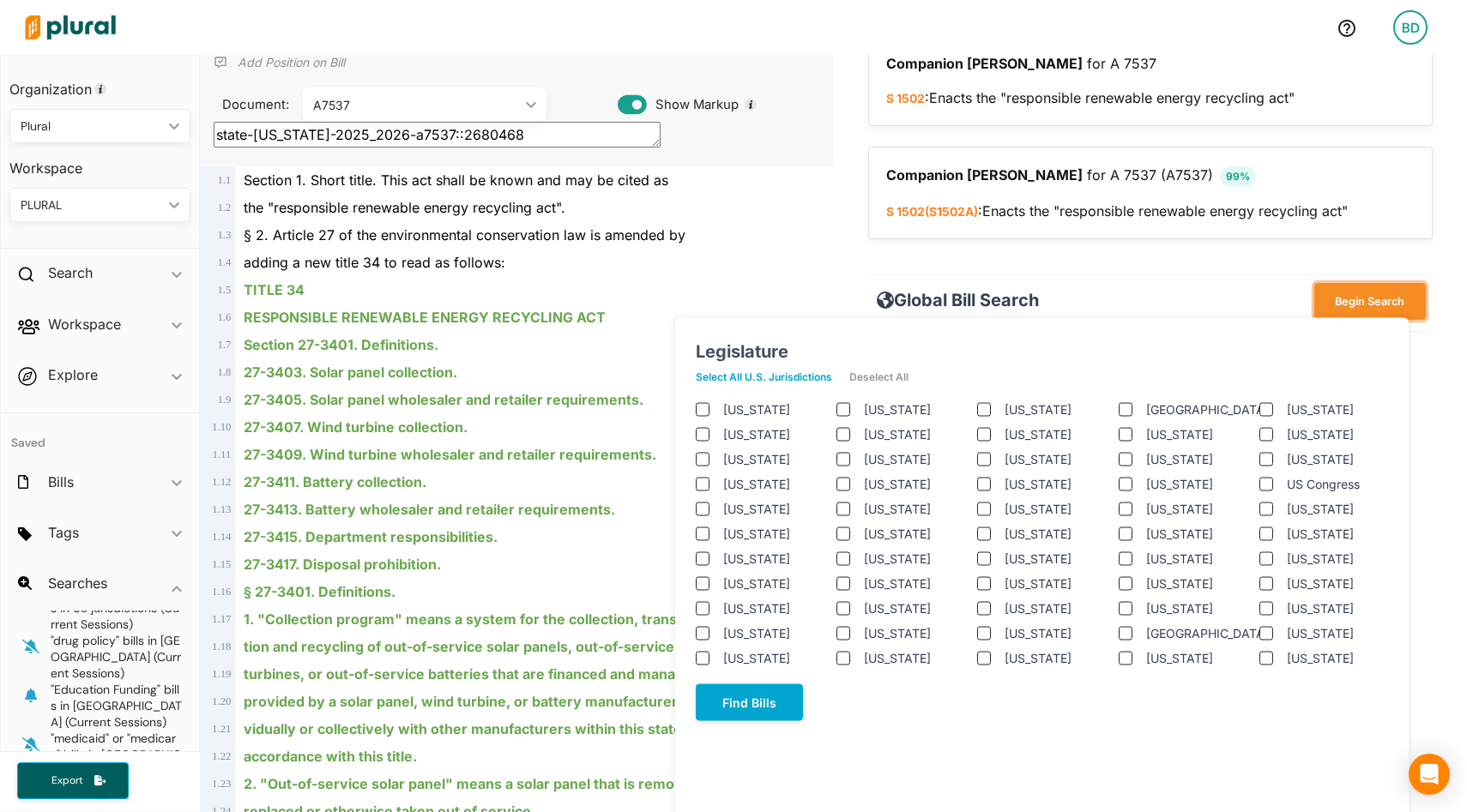
scroll to position [159, 0]
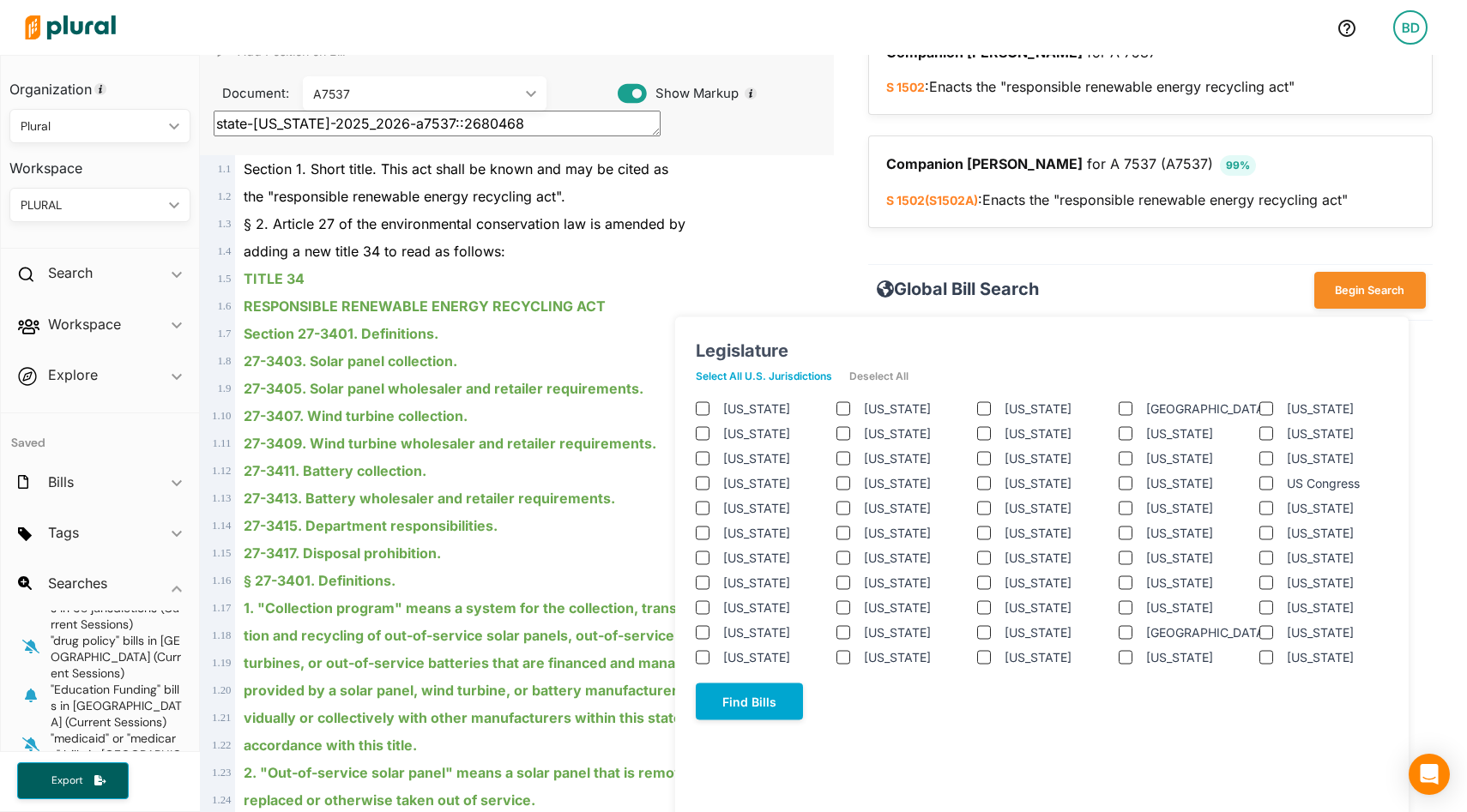
click at [748, 371] on jurisdictions "Select All U.S. Jurisdictions" at bounding box center [772, 376] width 154 height 25
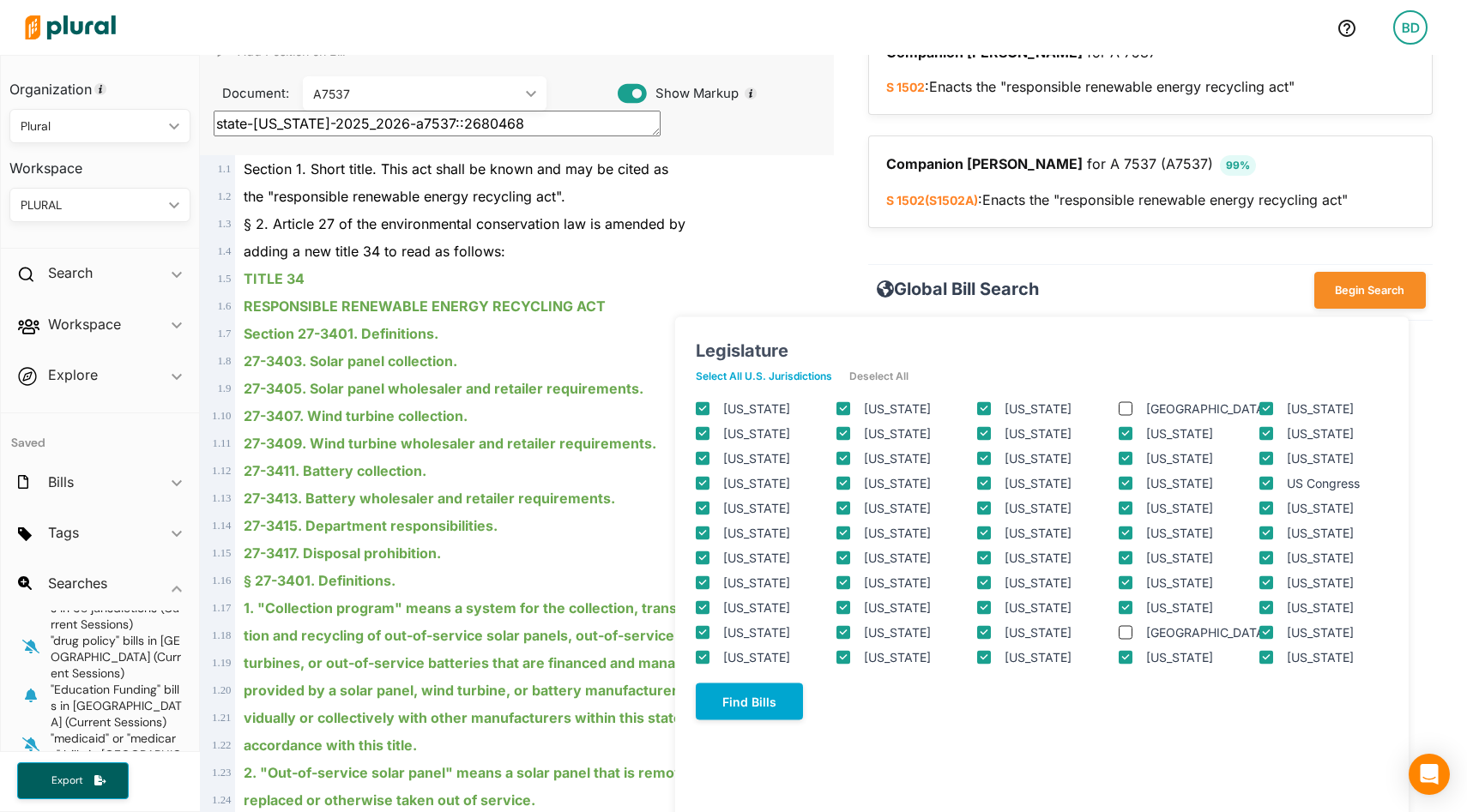
checkbox input "true"
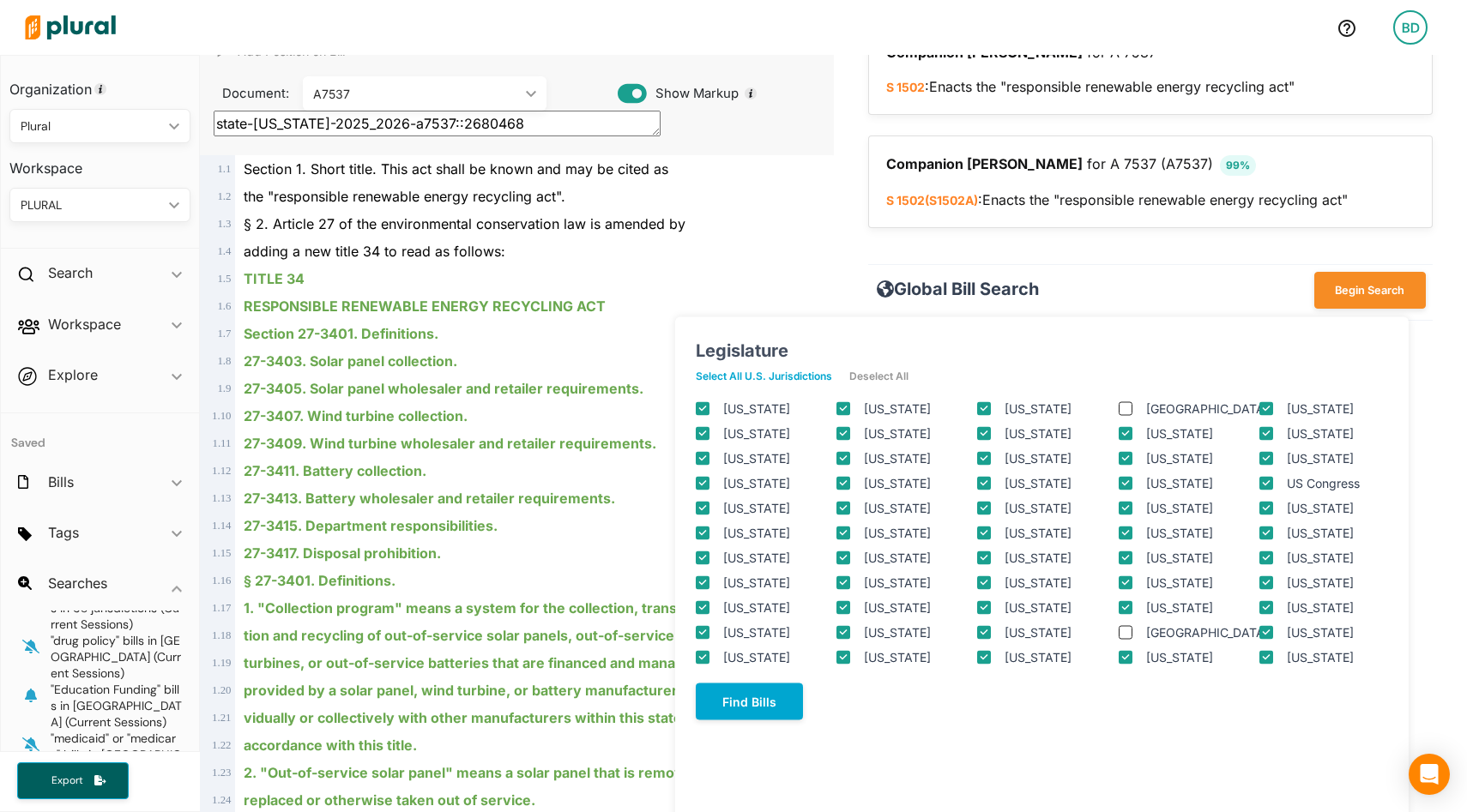
checkbox input "true"
checkbox columbia "true"
checkbox input "true"
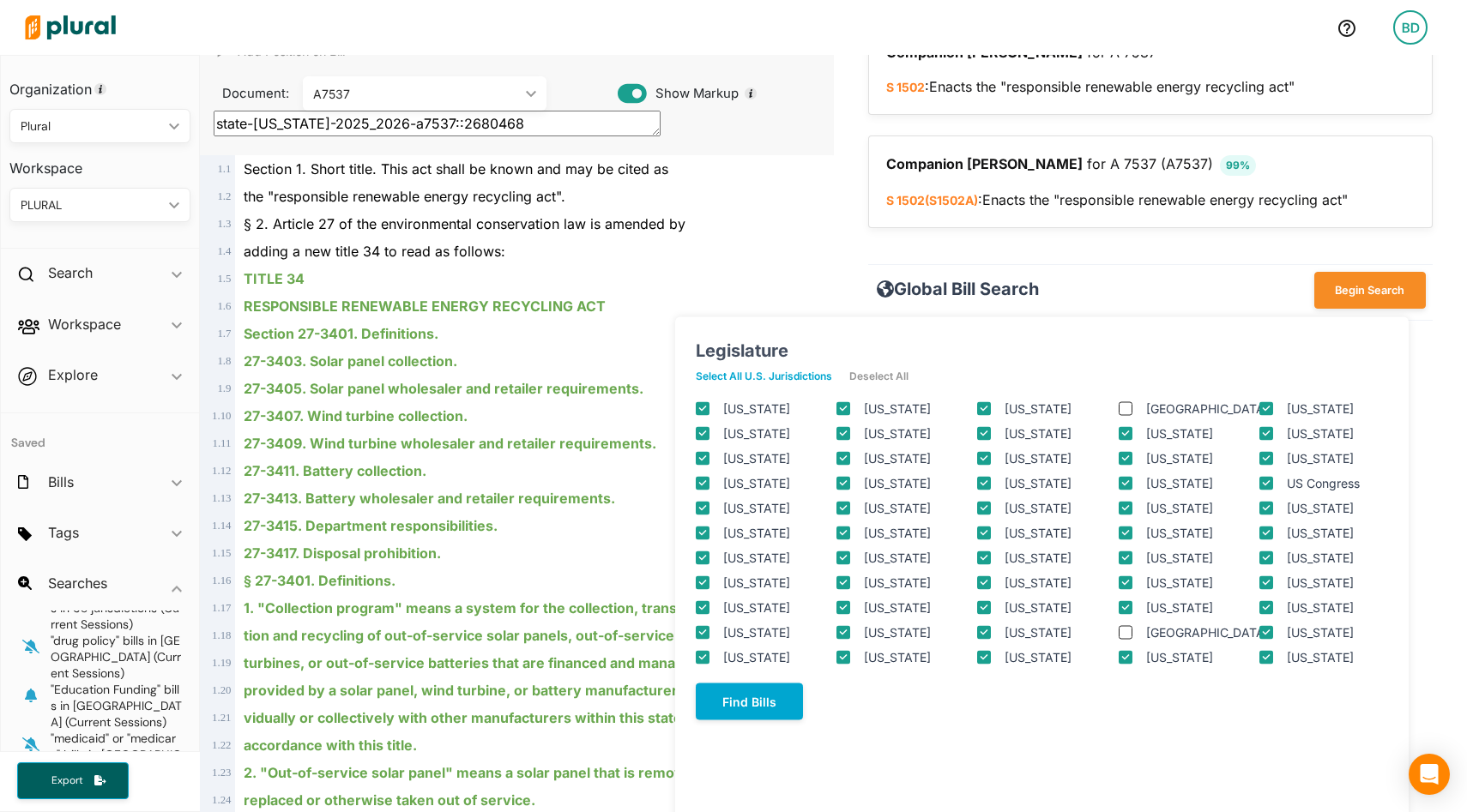
checkbox input "true"
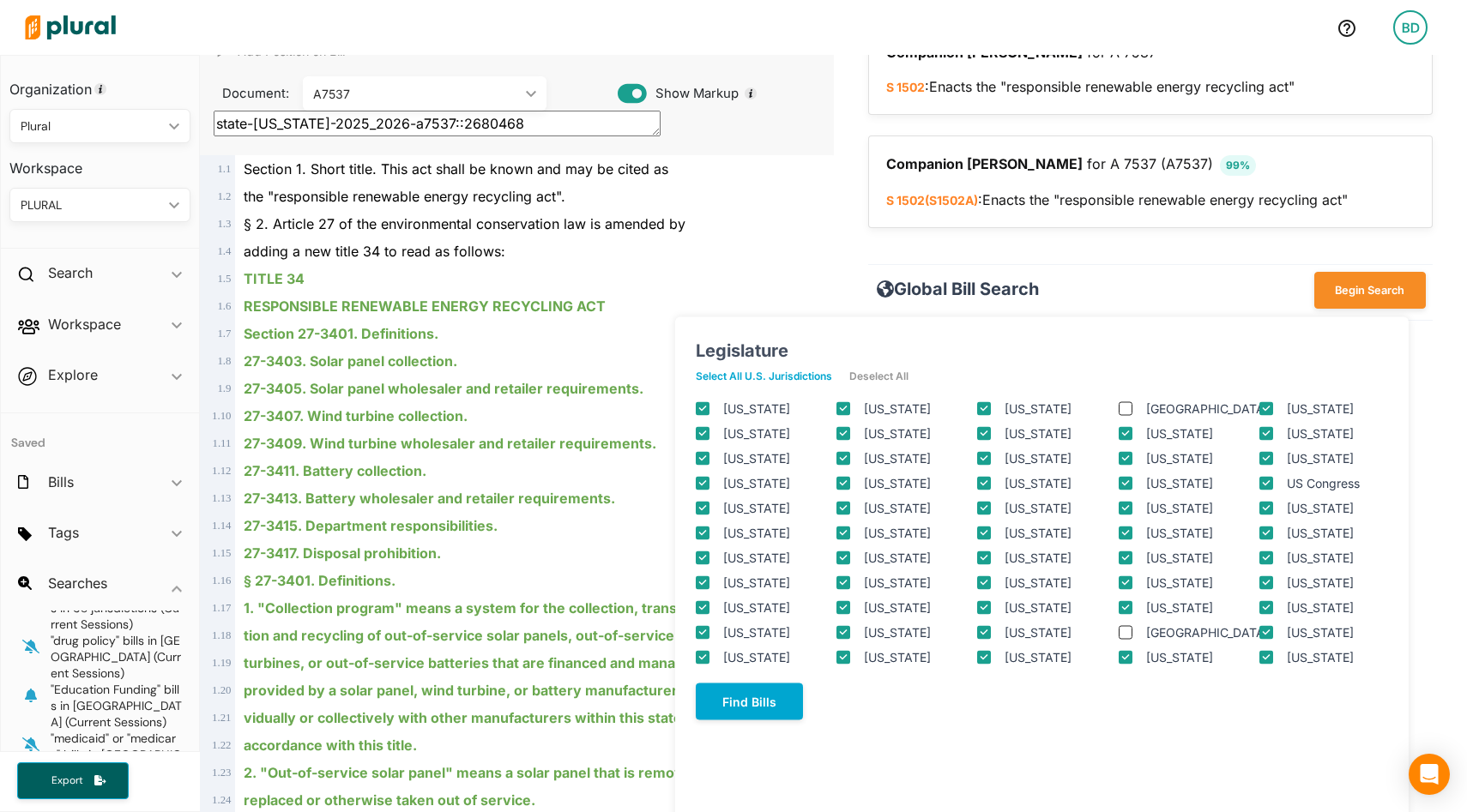
checkbox input "true"
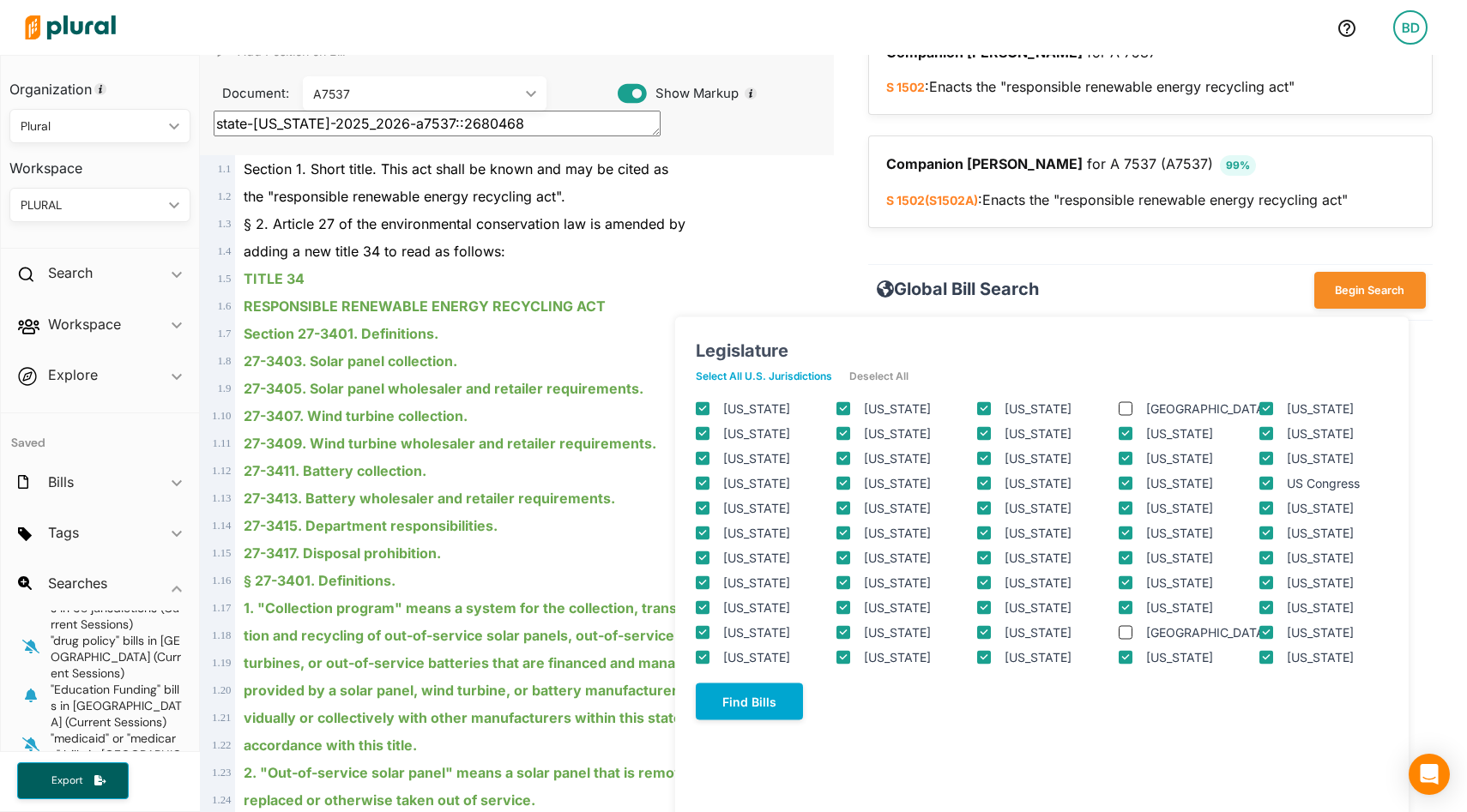
checkbox input "true"
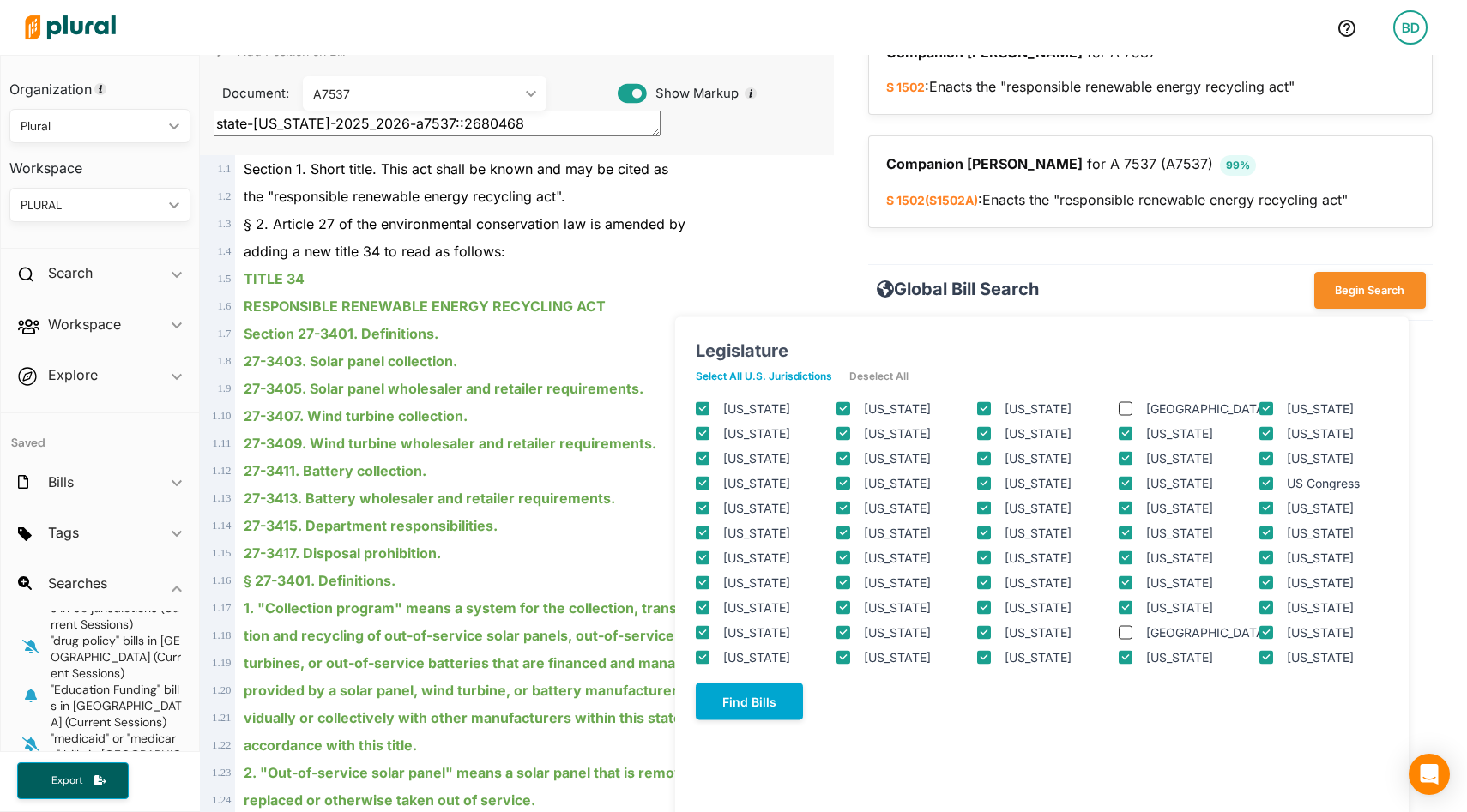
checkbox input "true"
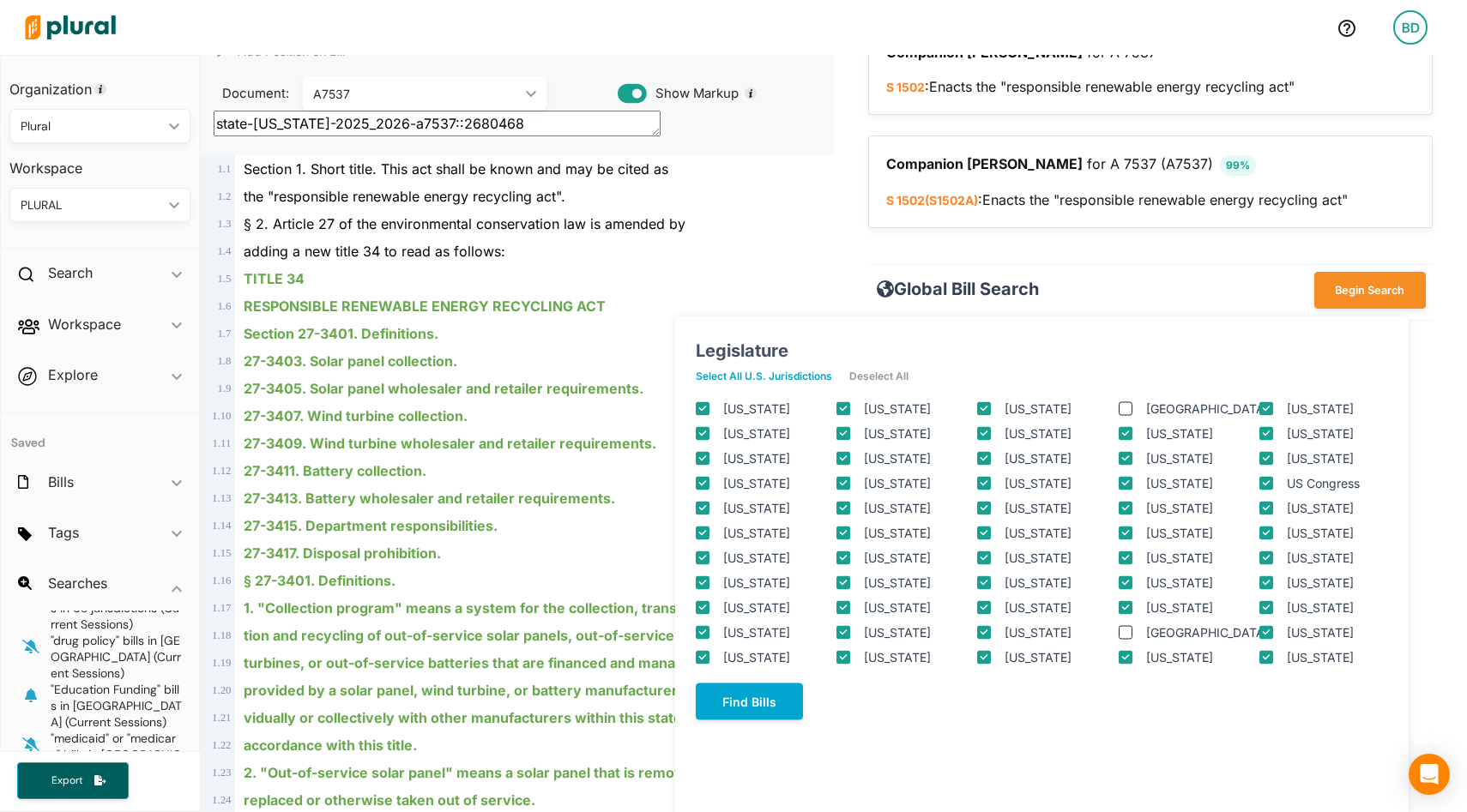
checkbox input "true"
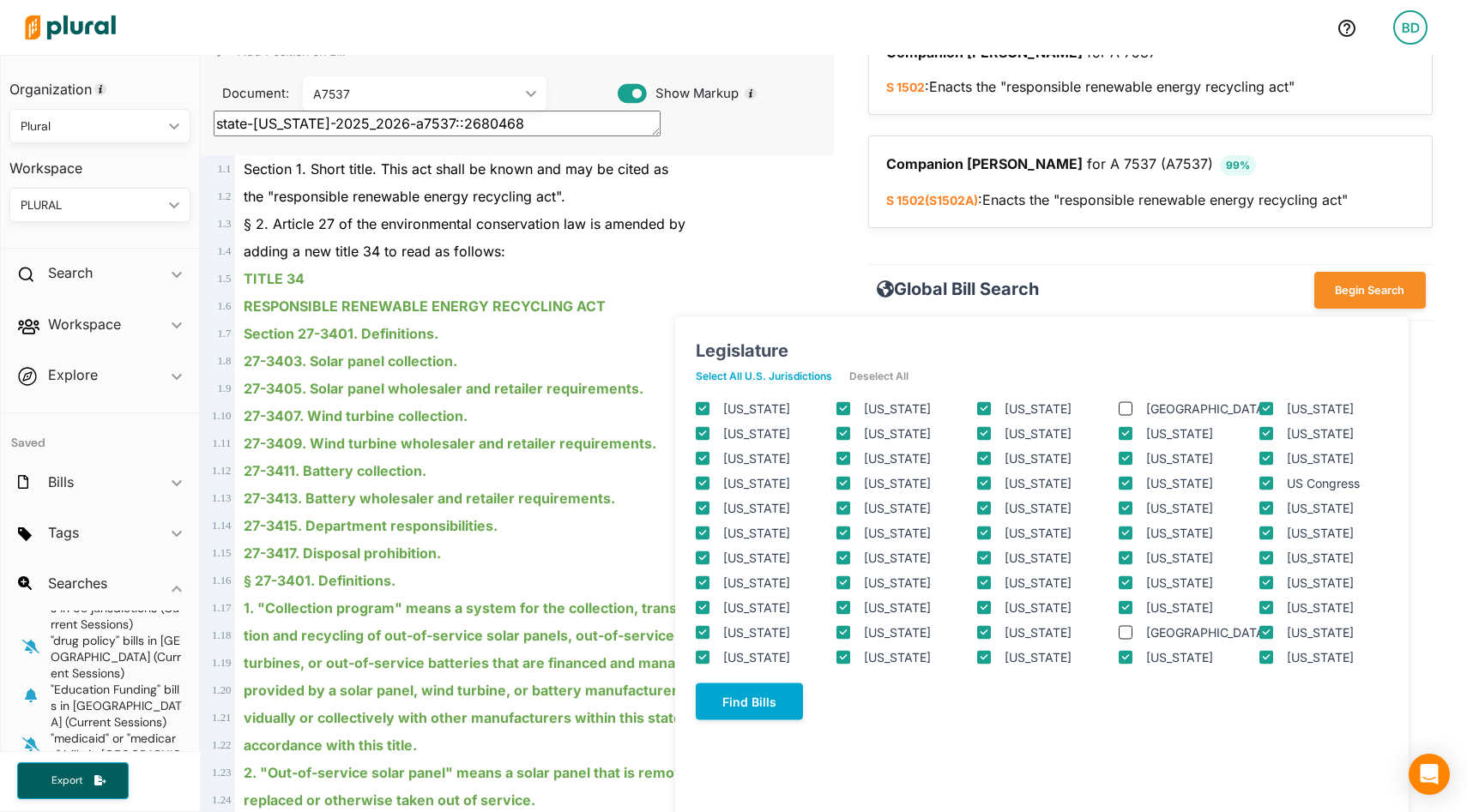
checkbox input "true"
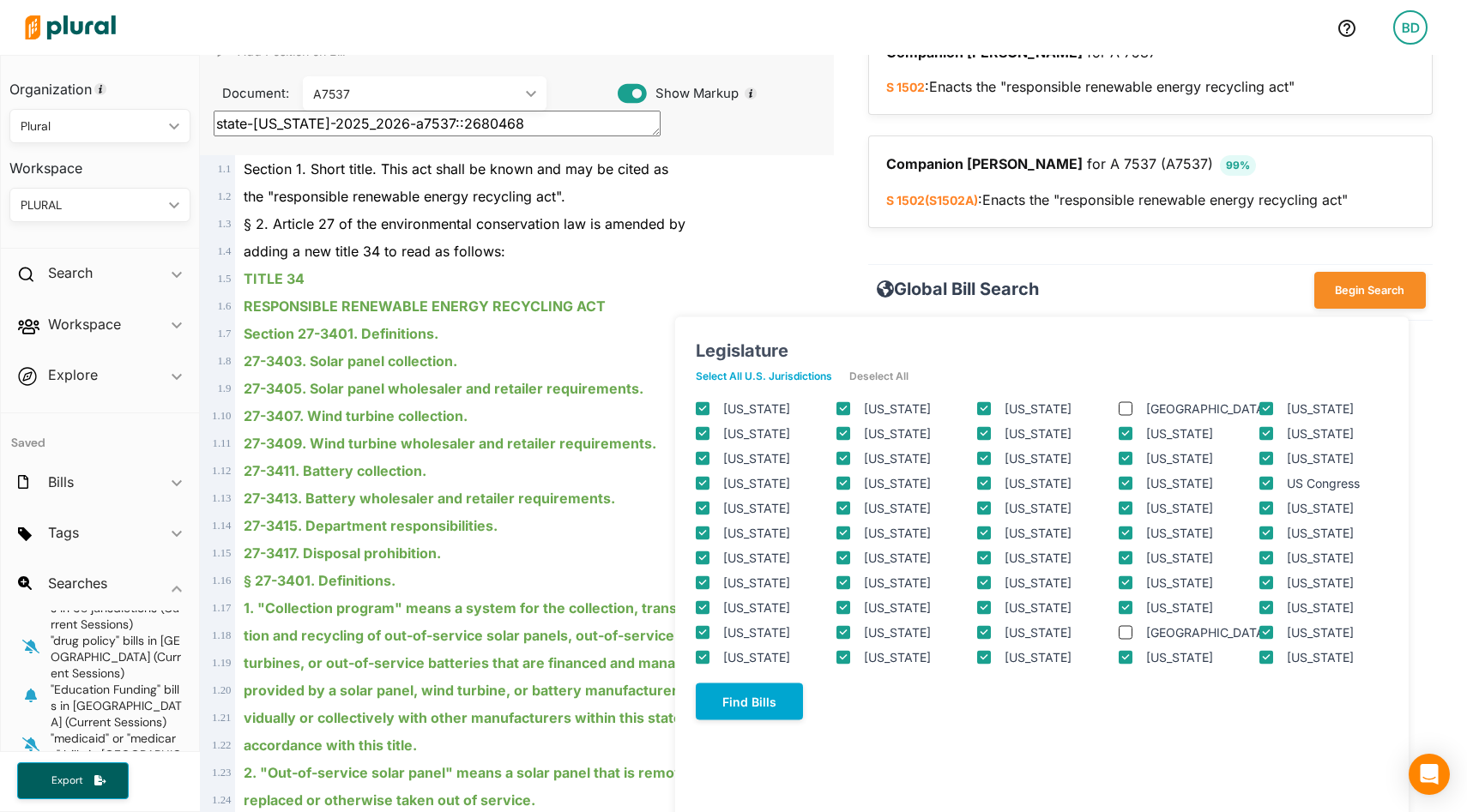
checkbox input "true"
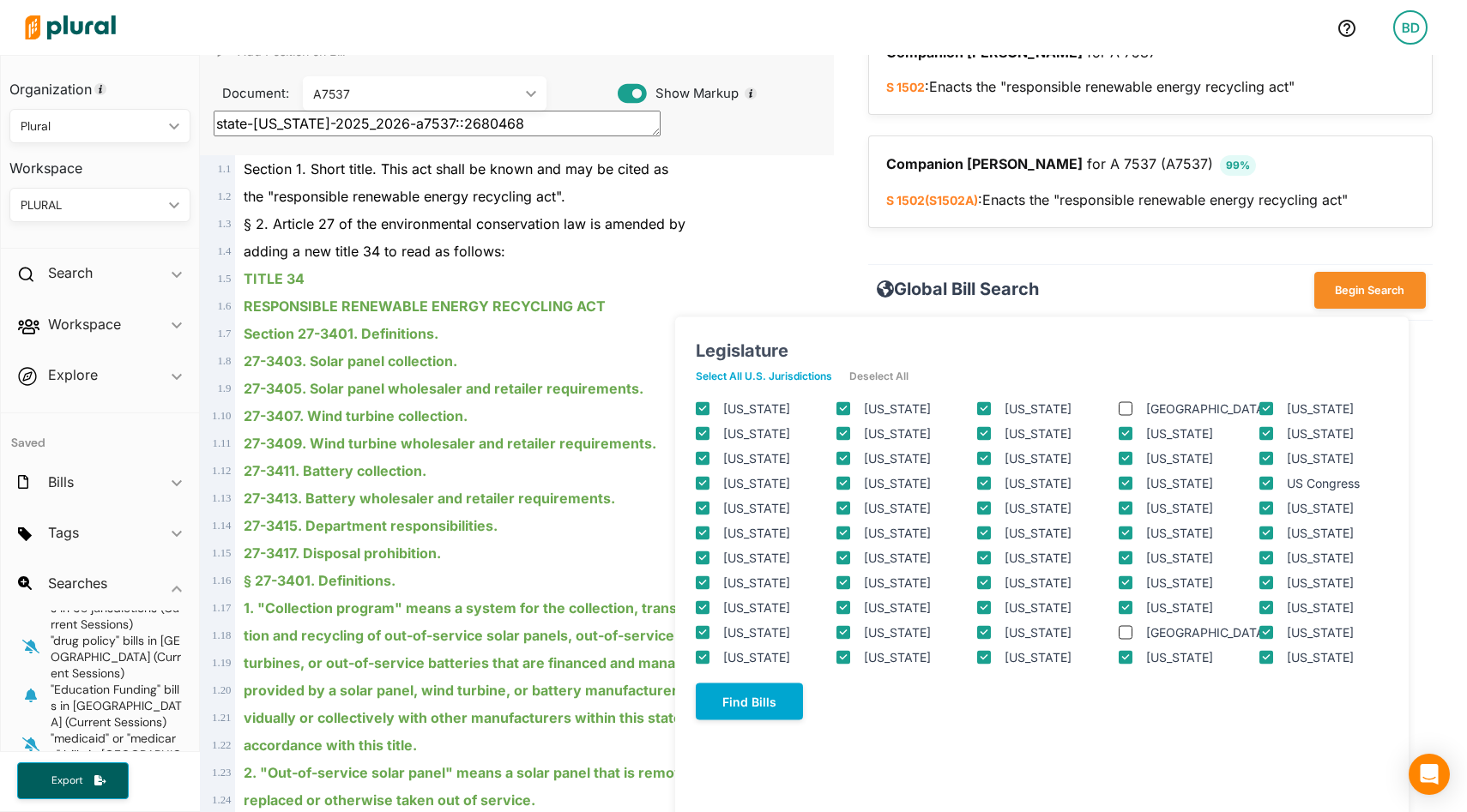
checkbox input "true"
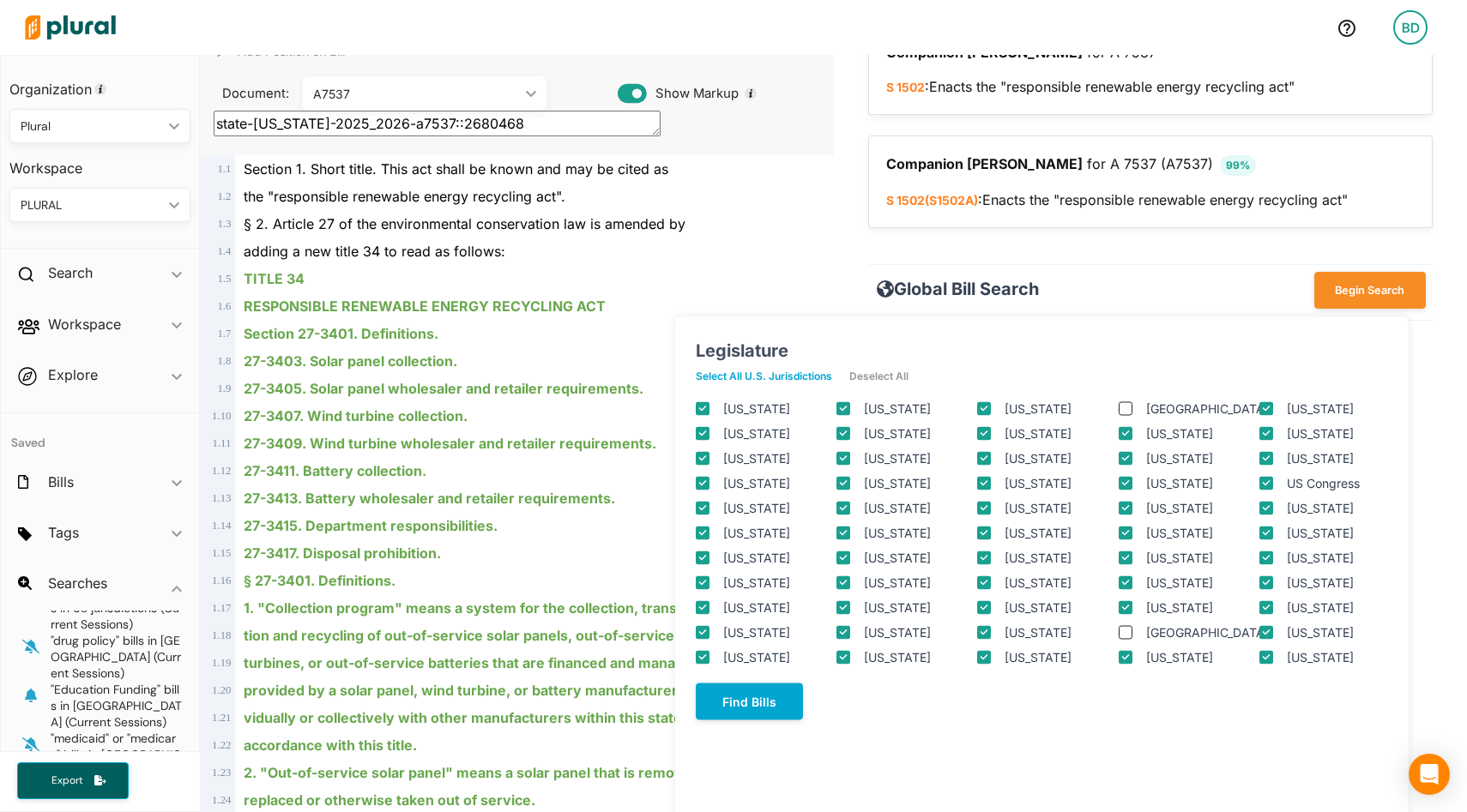
checkbox input "true"
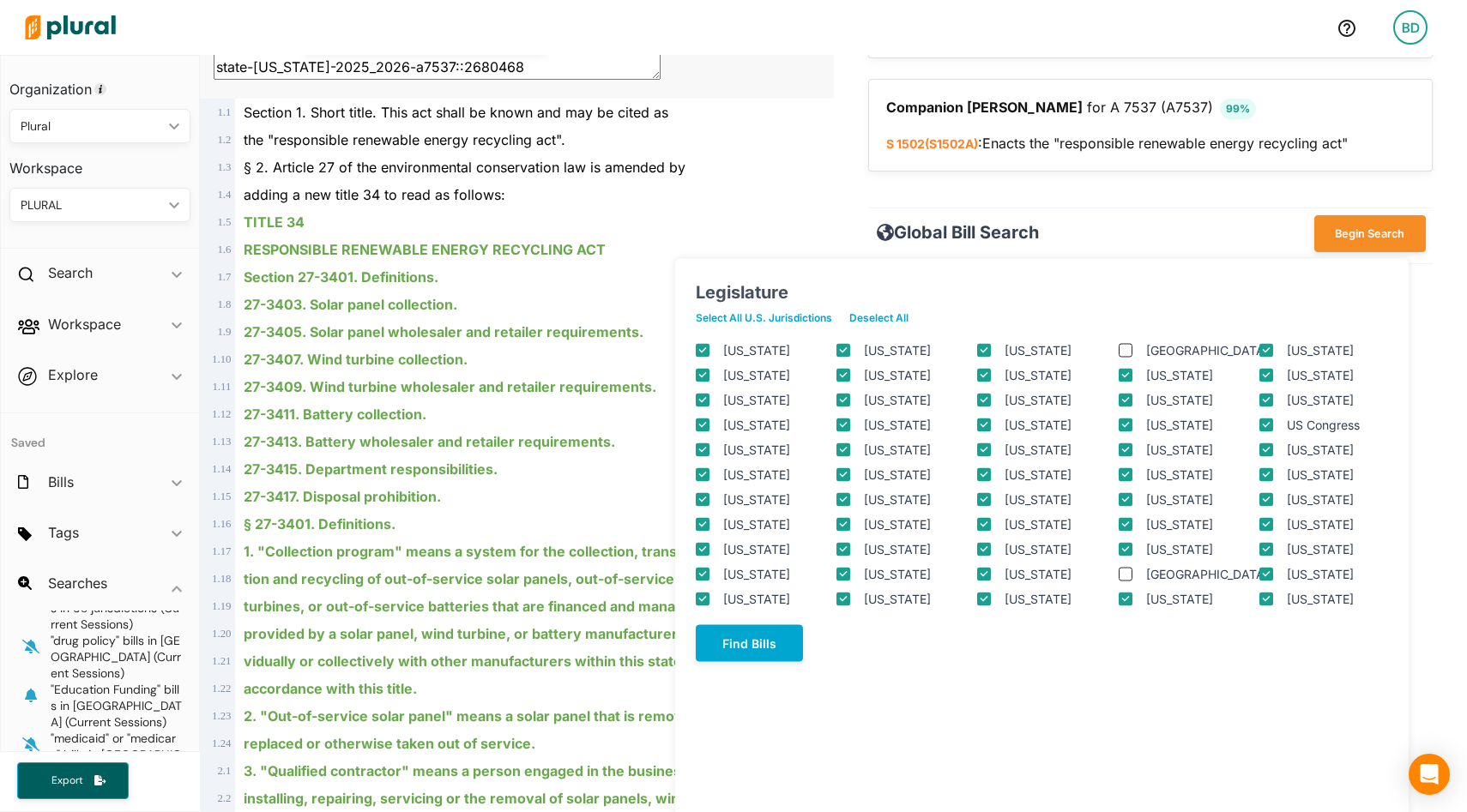
scroll to position [217, 0]
click at [801, 202] on div "adding a new title 34 to read as follows:" at bounding box center [524, 192] width 578 height 27
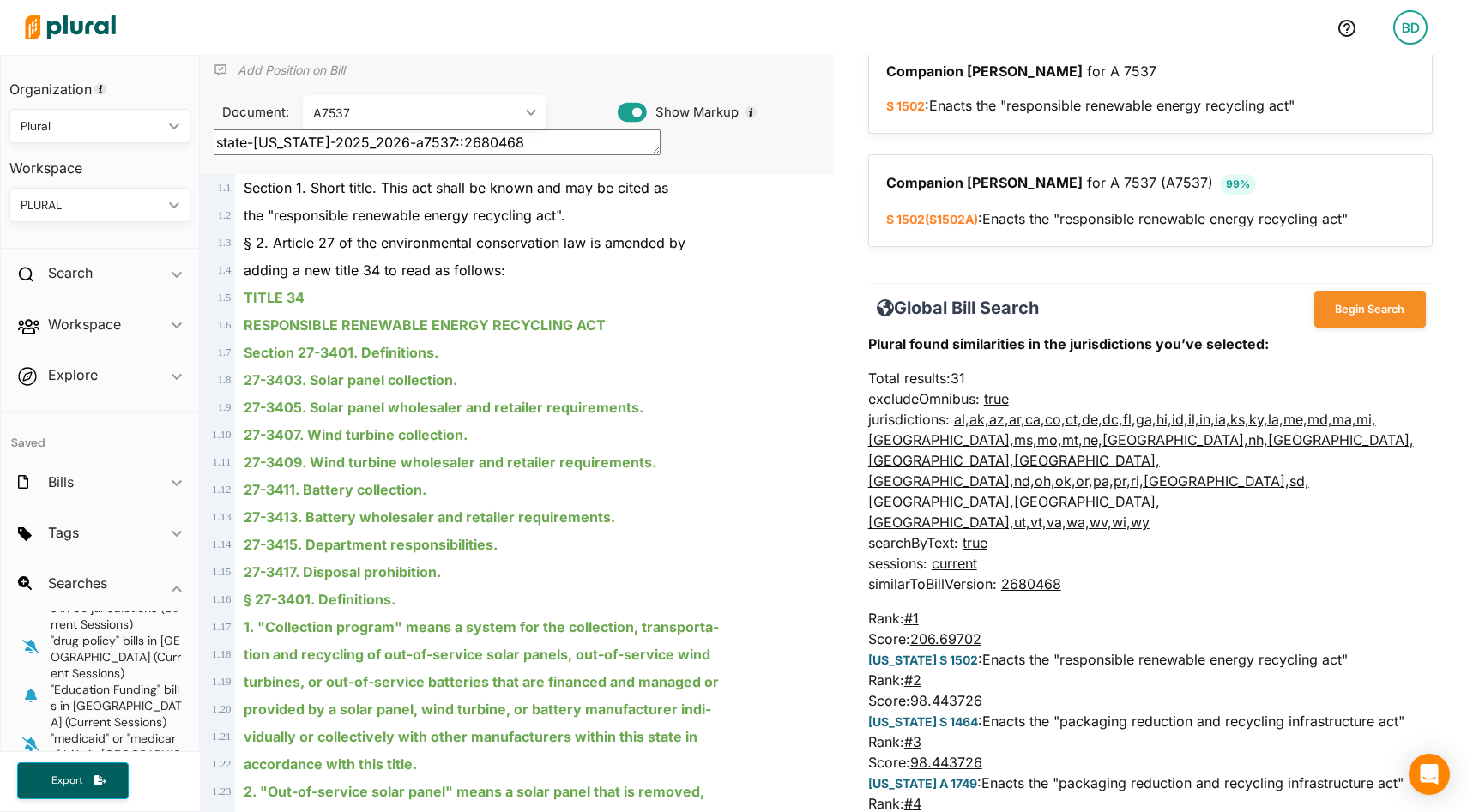
scroll to position [0, 0]
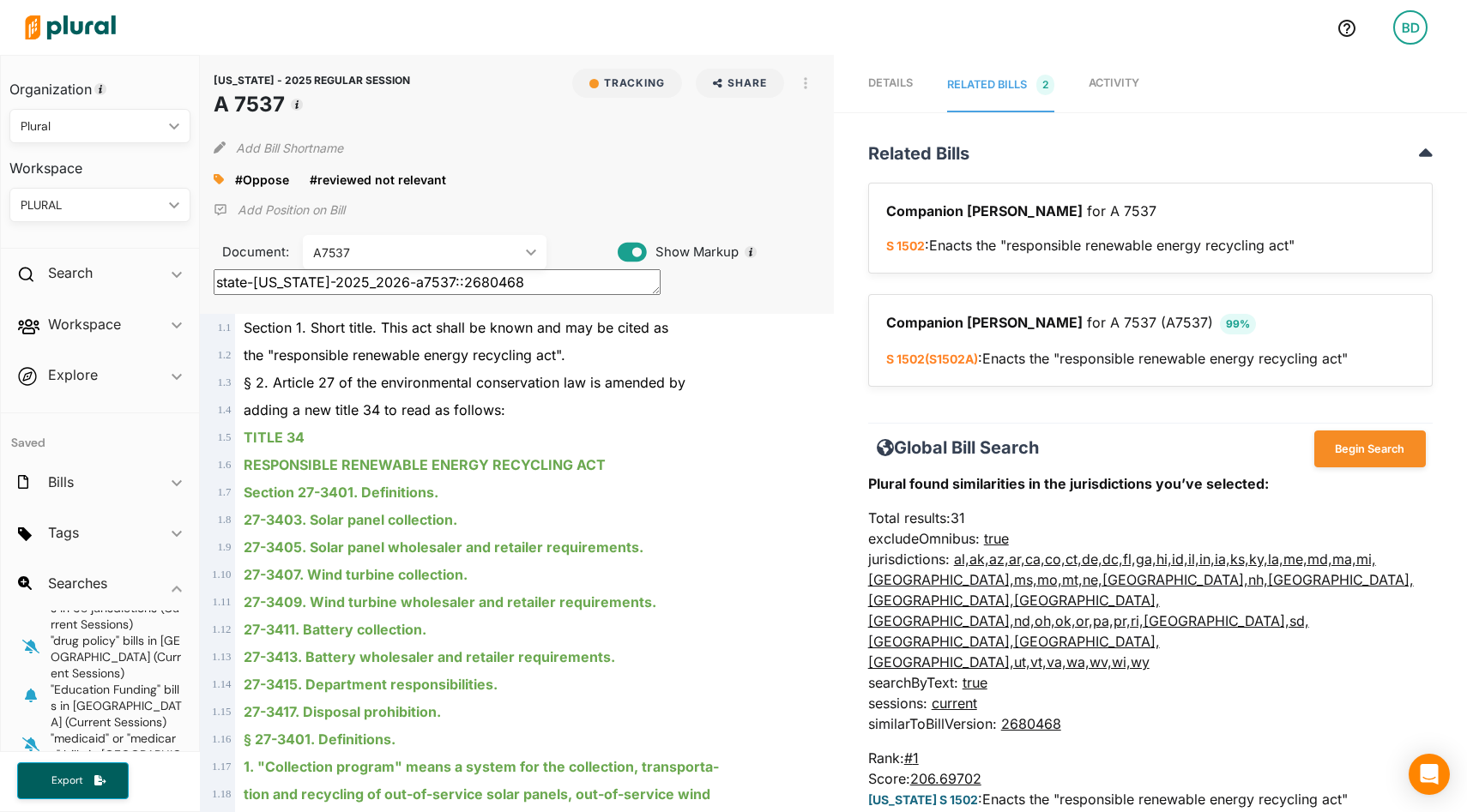
click at [891, 75] on link "Details" at bounding box center [891, 85] width 45 height 53
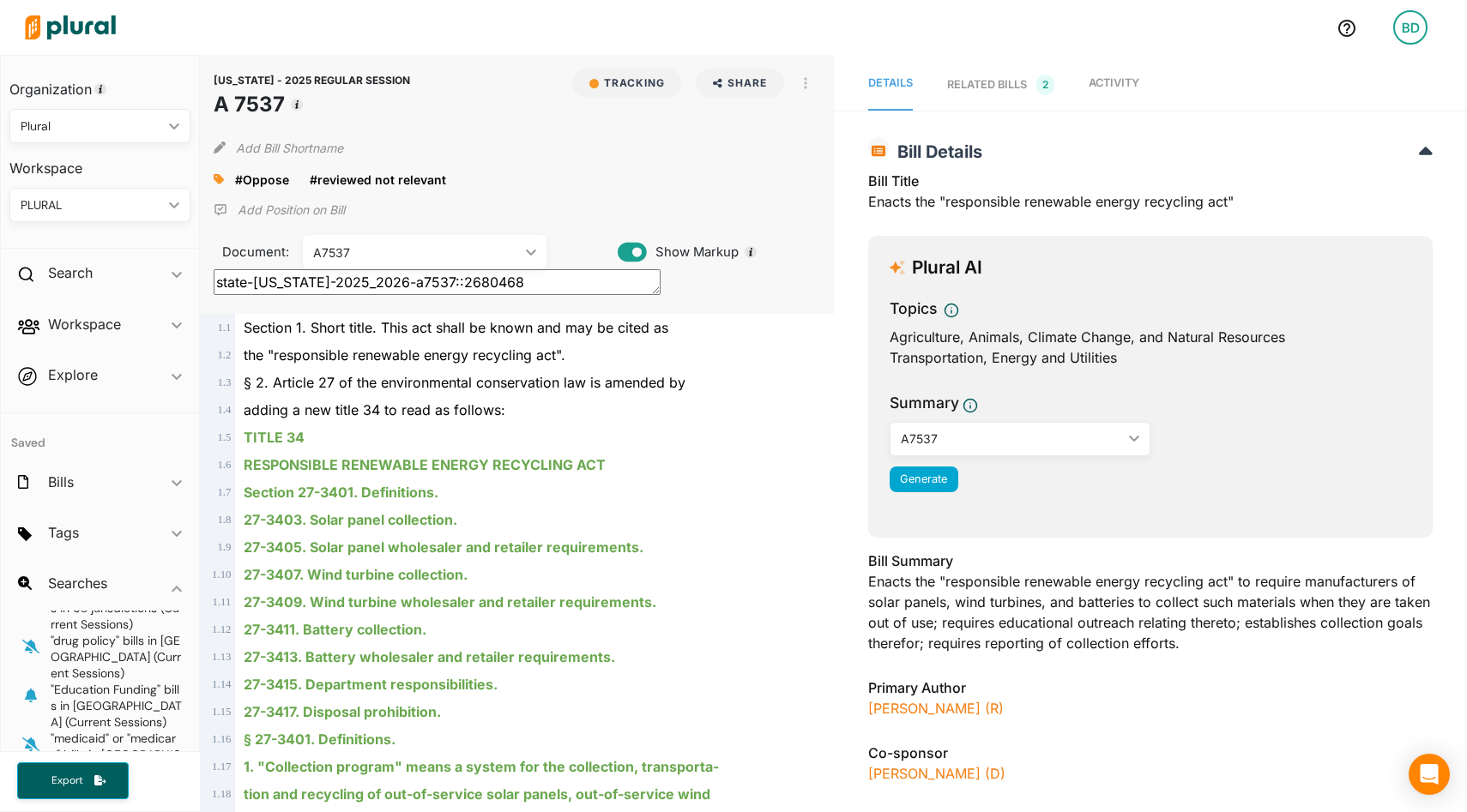
click at [991, 443] on div "A7537" at bounding box center [1012, 438] width 221 height 18
click at [1183, 512] on div "Plural AI Topics Agriculture, Animals, Climate Change, and Natural Resources Tr…" at bounding box center [1151, 387] width 565 height 302
click at [1127, 73] on link "Activity" at bounding box center [1114, 84] width 51 height 52
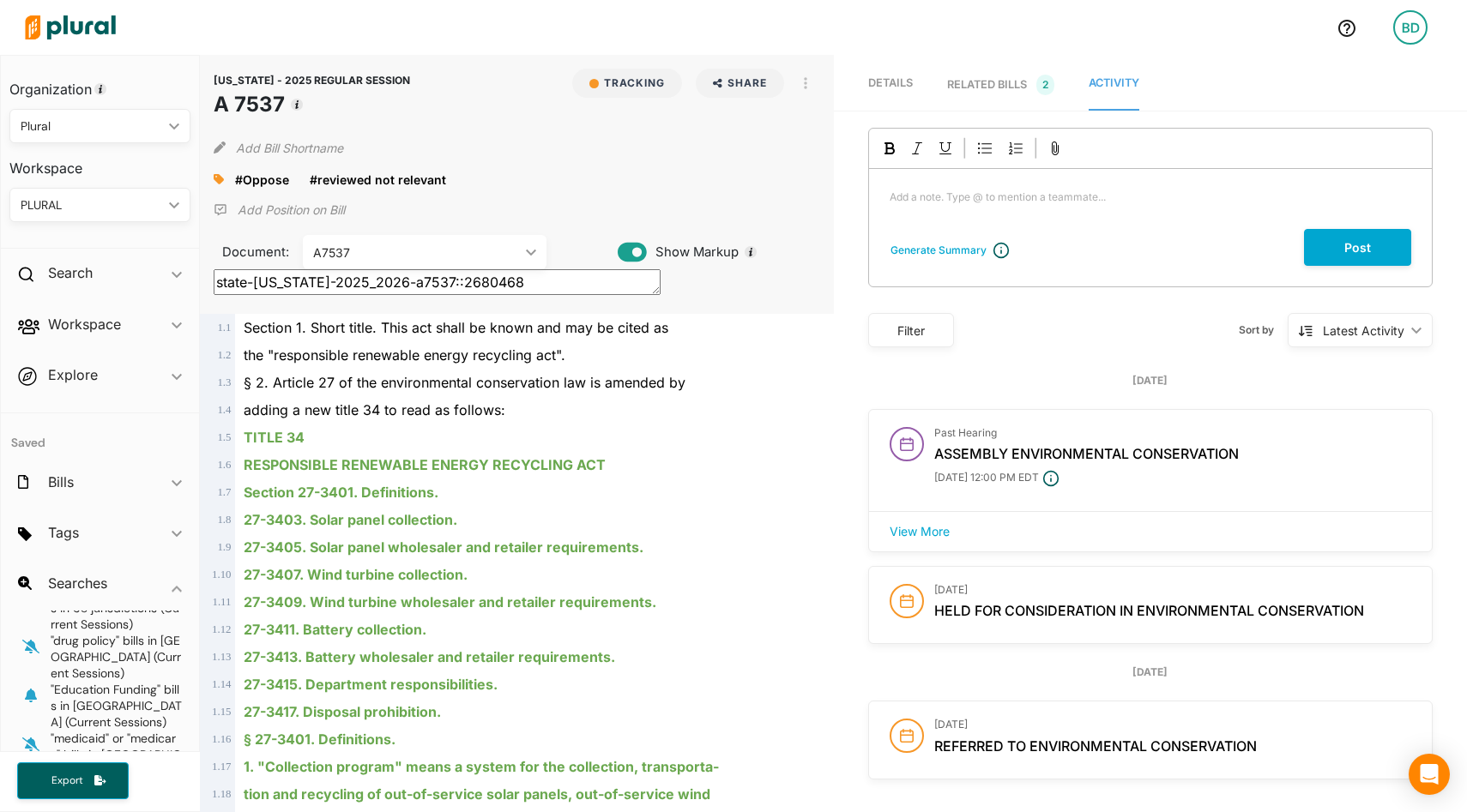
click at [881, 89] on span "Details" at bounding box center [891, 82] width 45 height 13
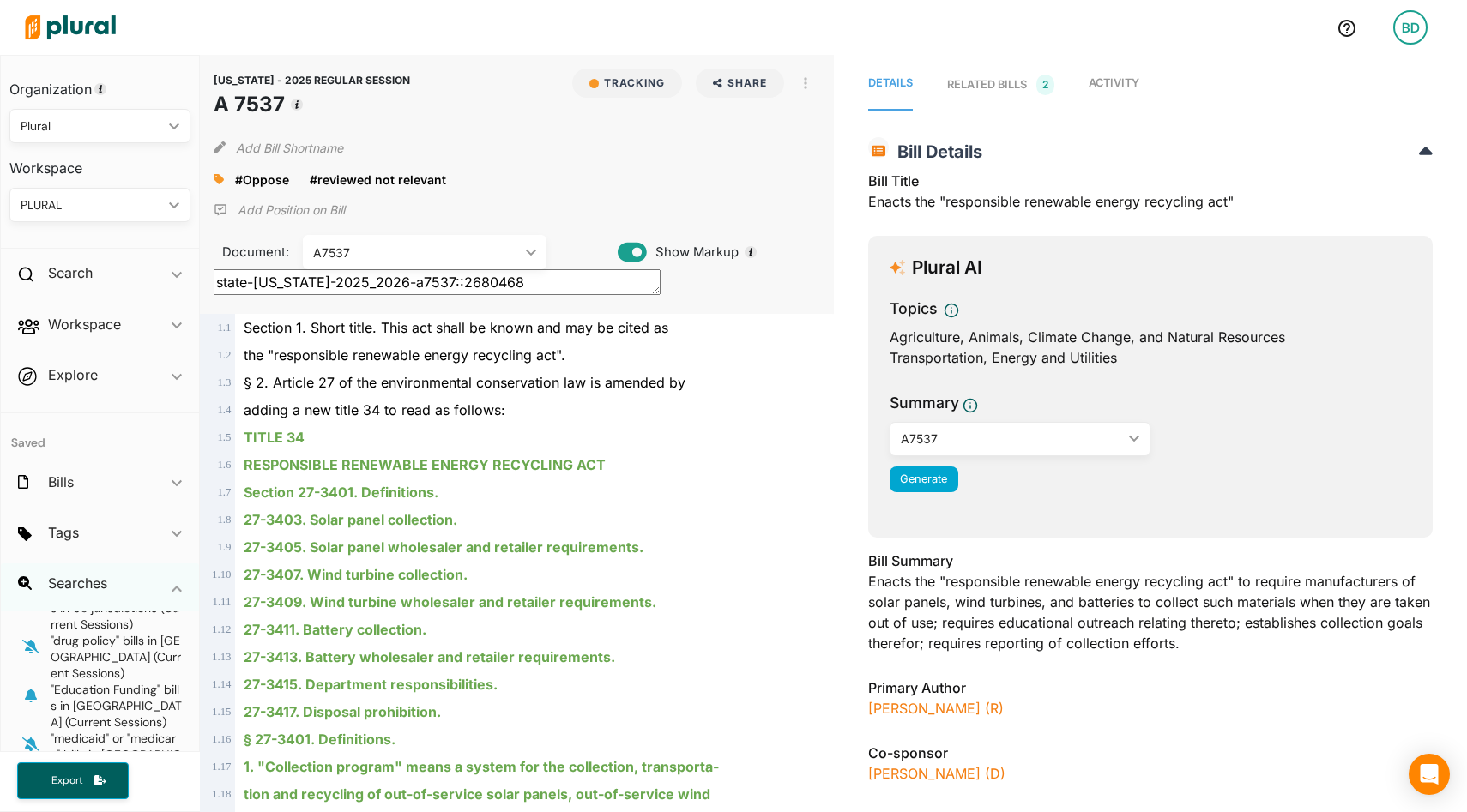
click at [177, 592] on icon "ic_keyboard_arrow_down" at bounding box center [177, 588] width 11 height 8
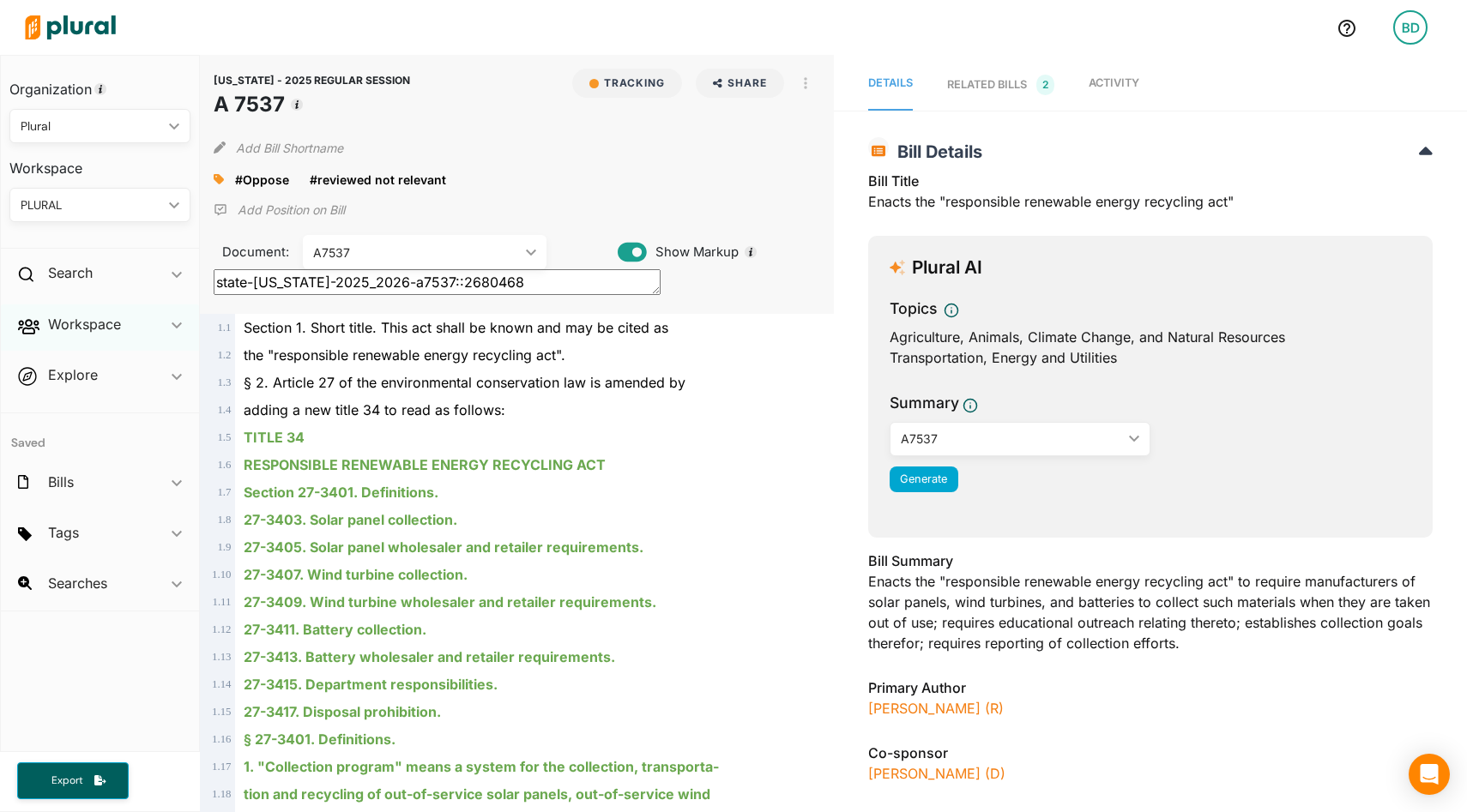
click at [181, 320] on span "ic_keyboard_arrow_down" at bounding box center [177, 327] width 11 height 25
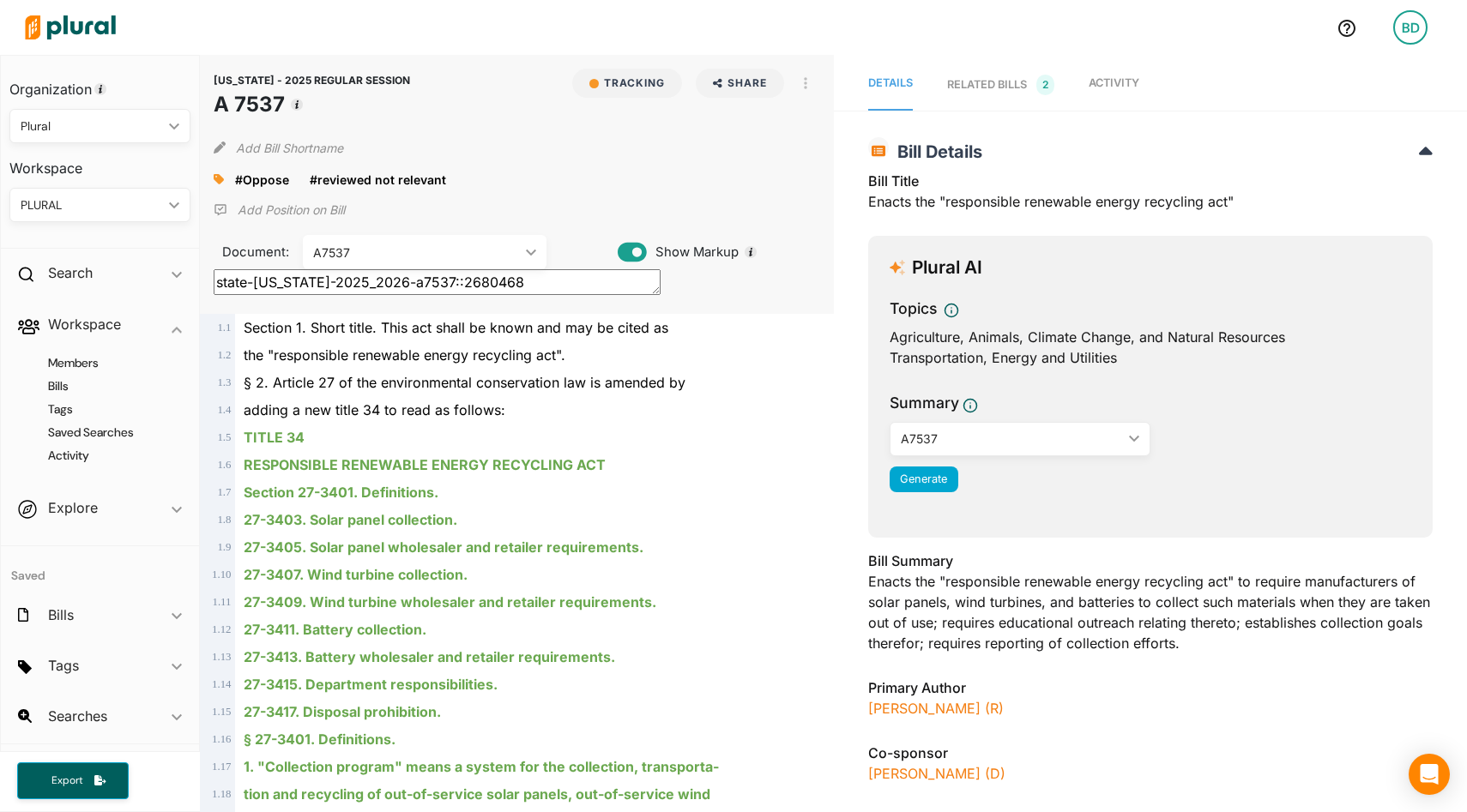
click at [82, 208] on div "PLURAL" at bounding box center [90, 205] width 141 height 18
click at [71, 343] on div "PLURAL" at bounding box center [89, 347] width 133 height 15
click at [62, 386] on h4 "Bills" at bounding box center [104, 386] width 155 height 17
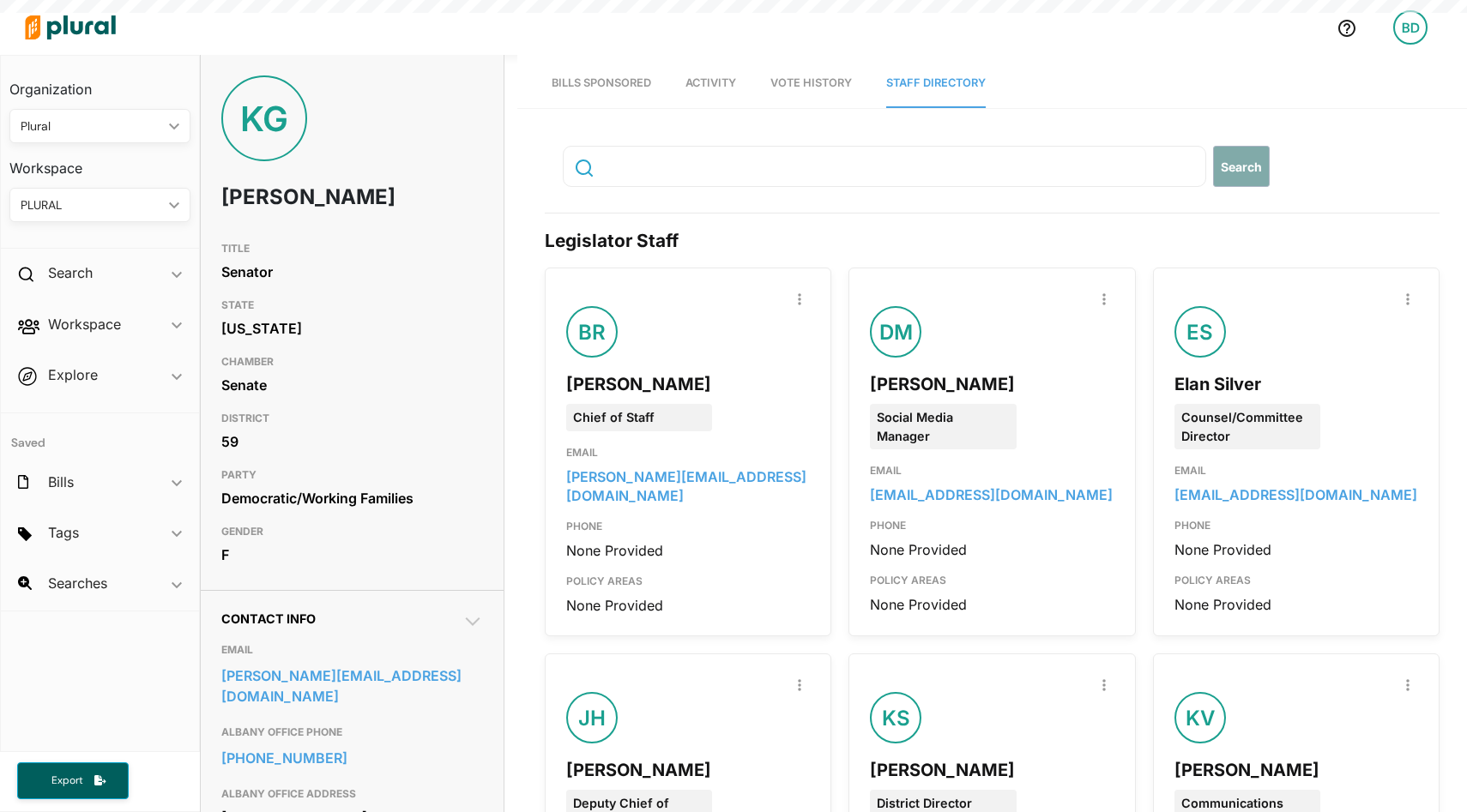
click at [1409, 37] on div "BD" at bounding box center [1410, 27] width 34 height 34
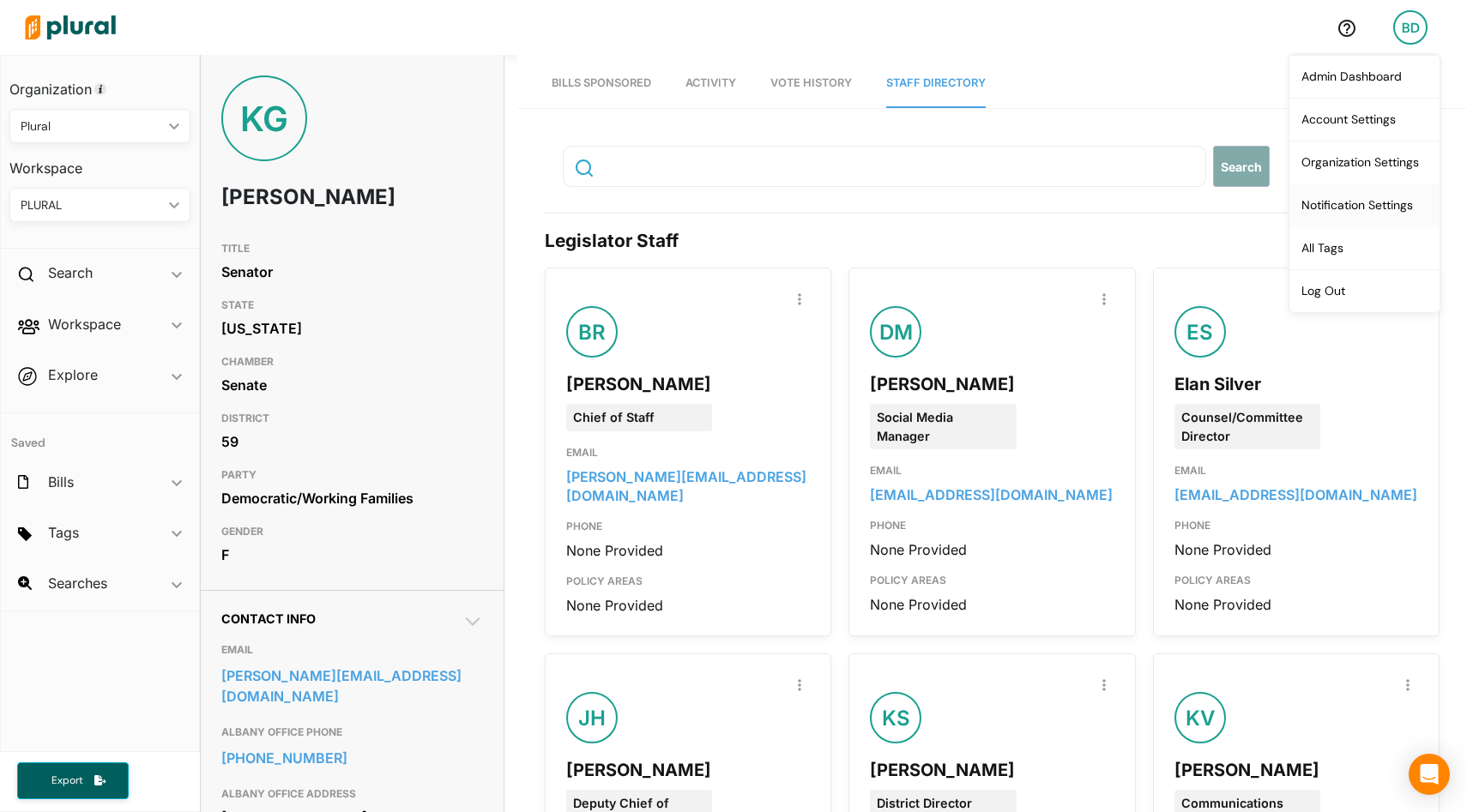
click at [1334, 206] on link "Notification Settings" at bounding box center [1364, 204] width 150 height 43
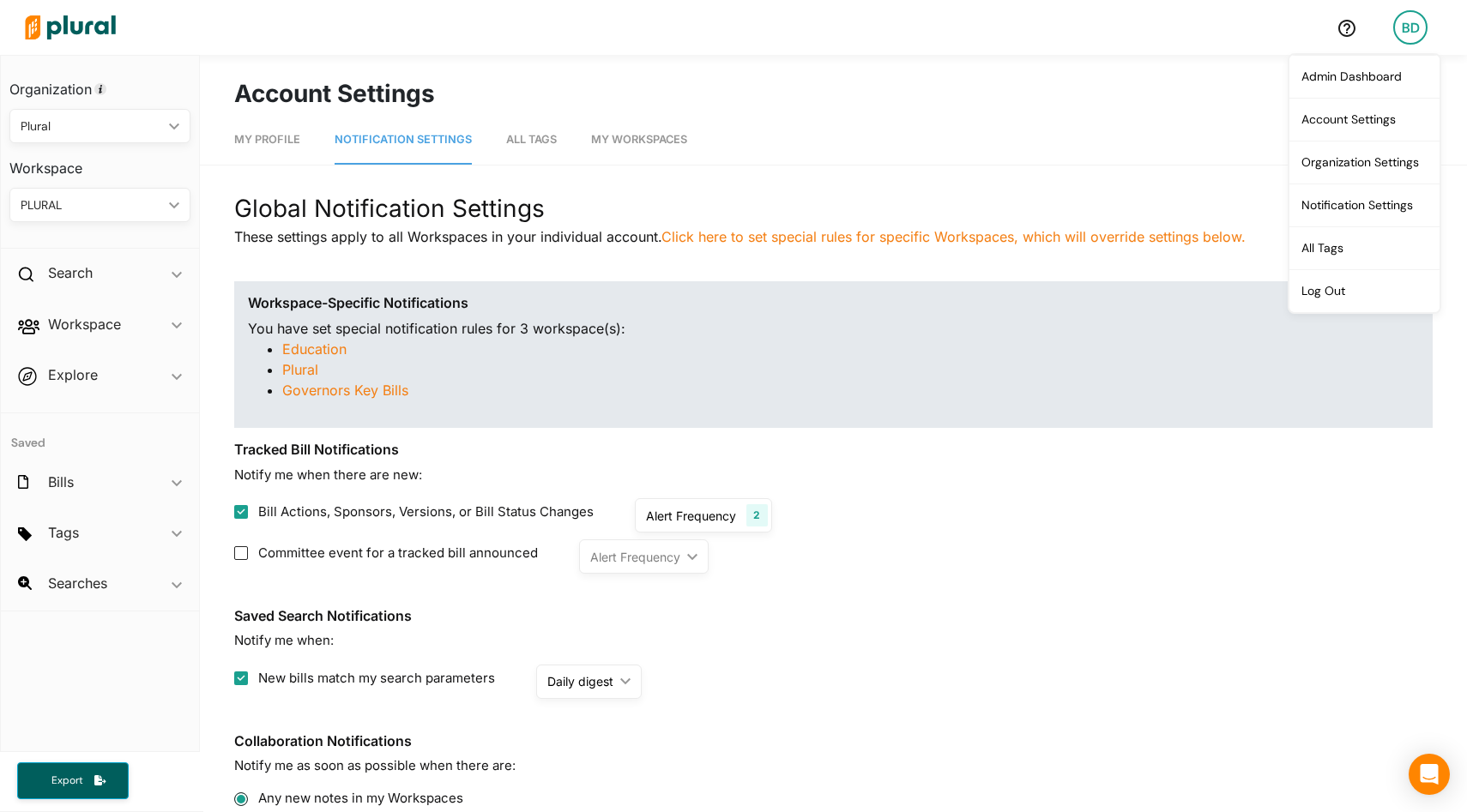
click at [712, 511] on div "Alert Frequency" at bounding box center [691, 516] width 90 height 18
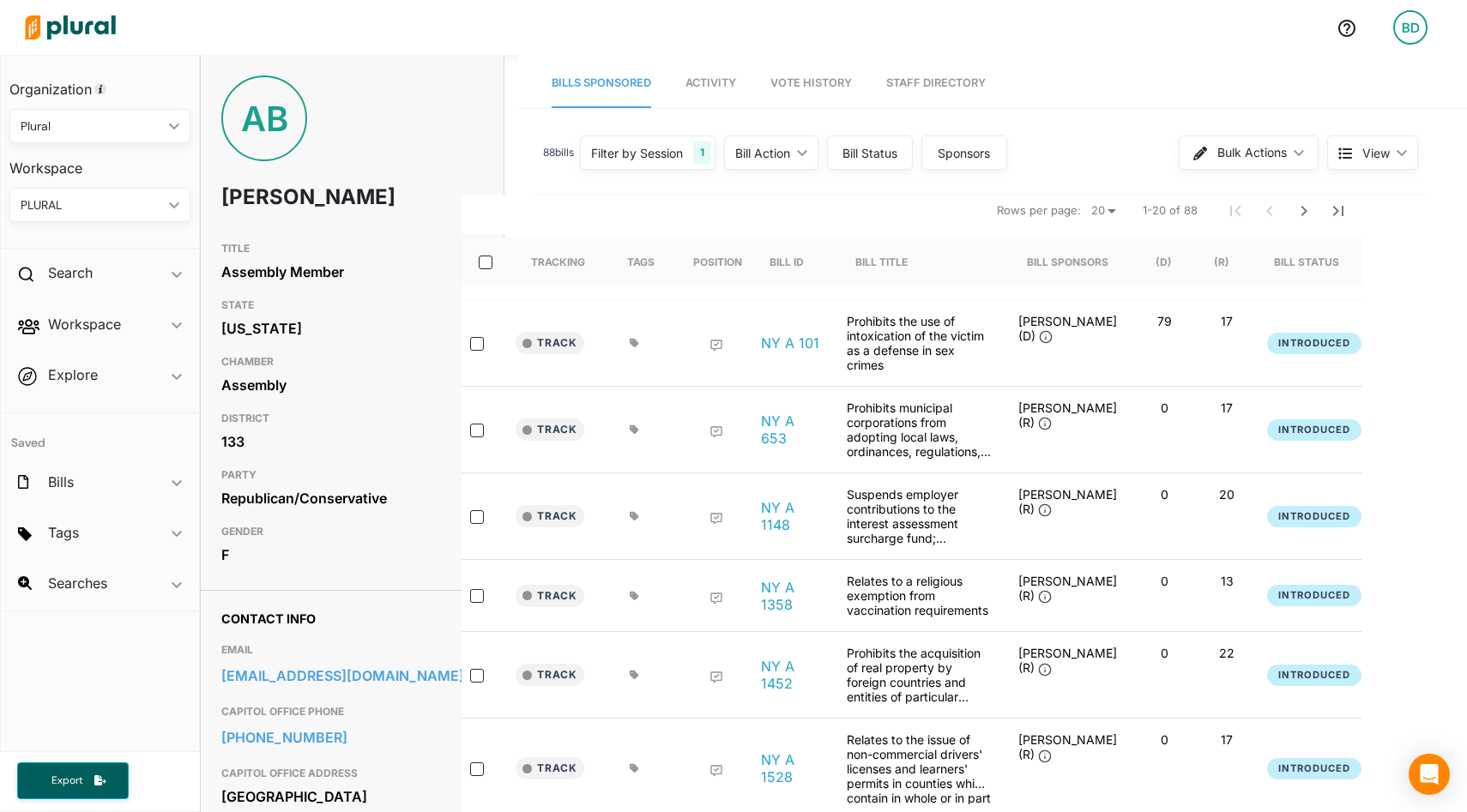
click at [813, 88] on span "Vote History" at bounding box center [811, 82] width 82 height 13
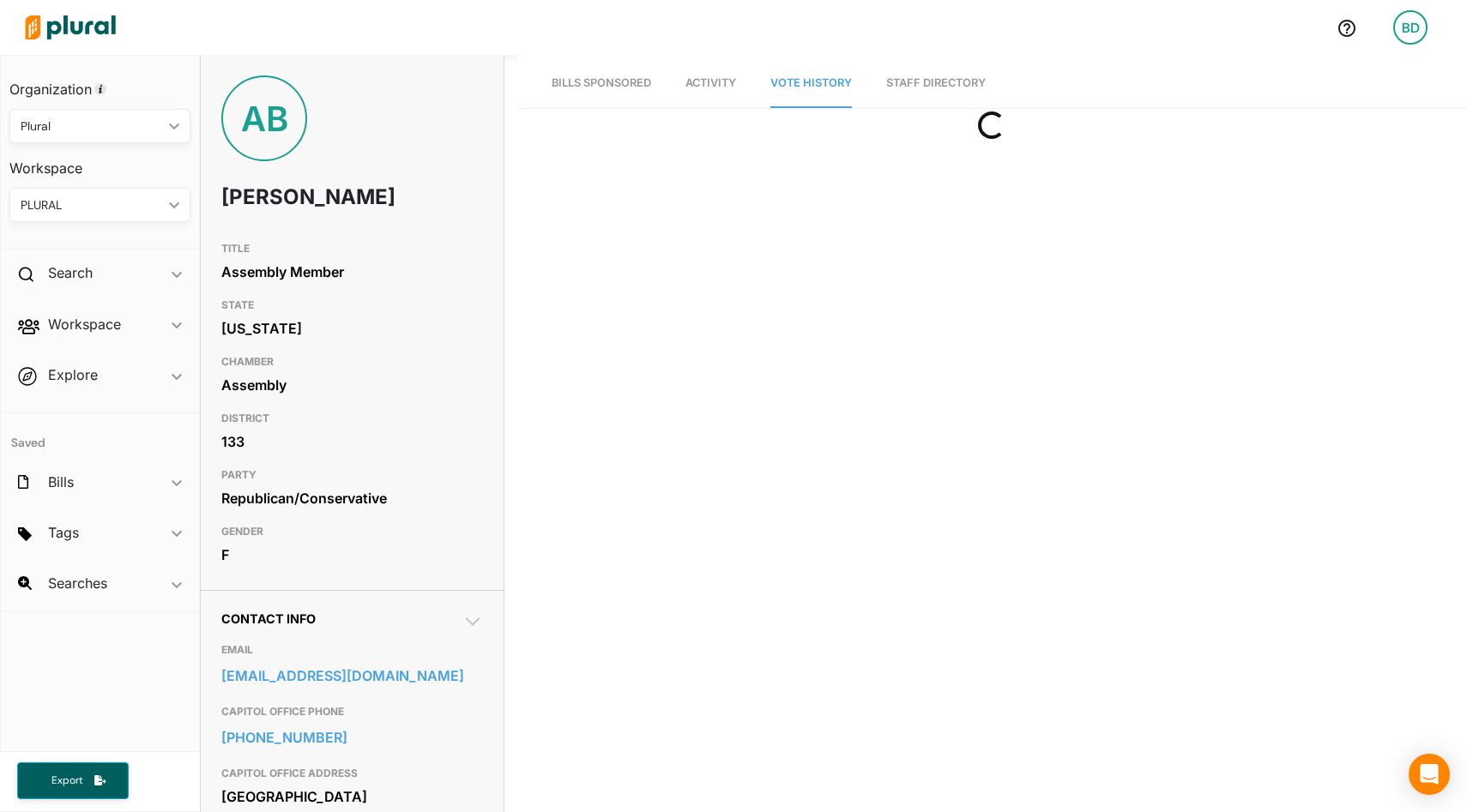
click at [945, 83] on link "Staff Directory" at bounding box center [935, 83] width 99 height 49
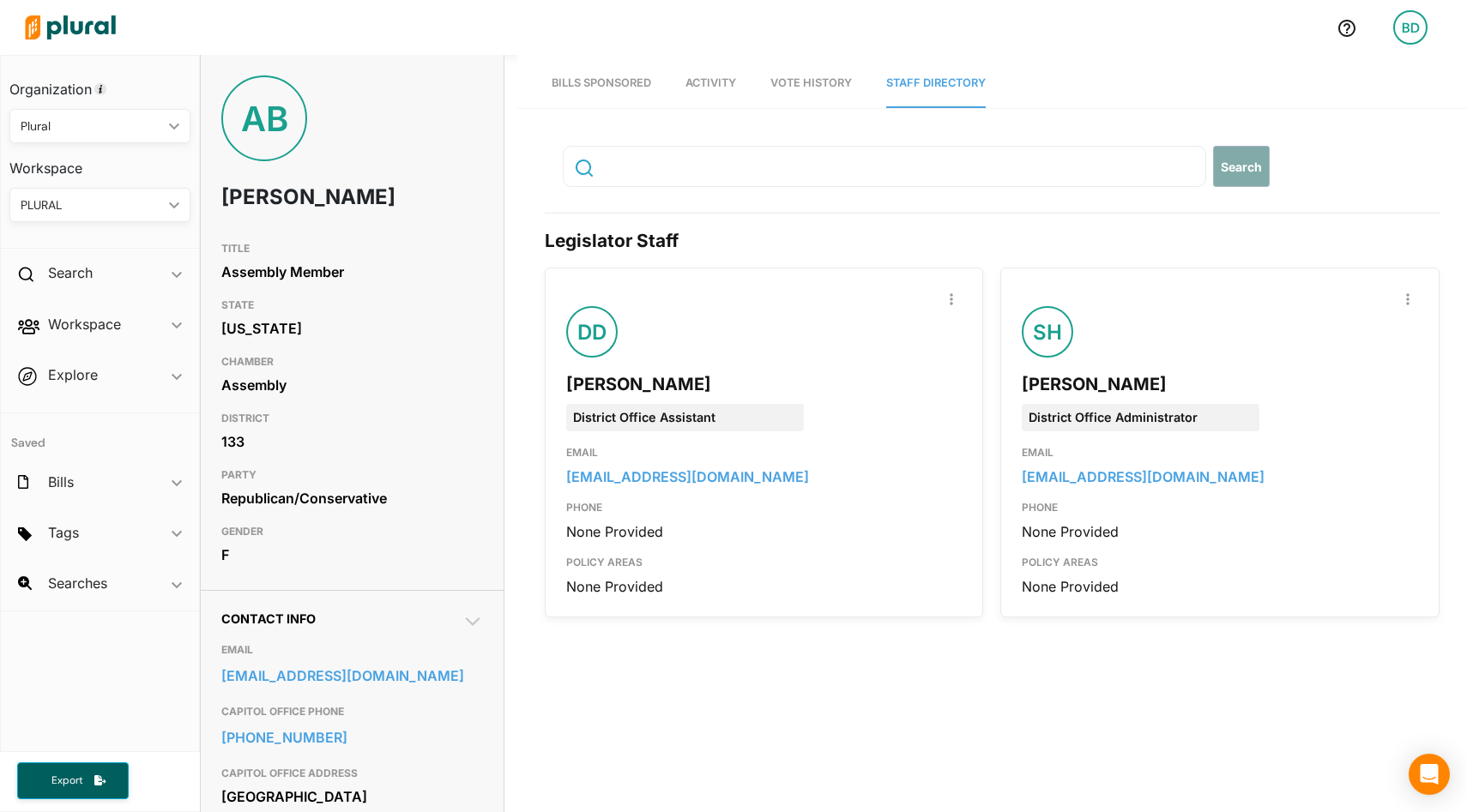
scroll to position [14, 0]
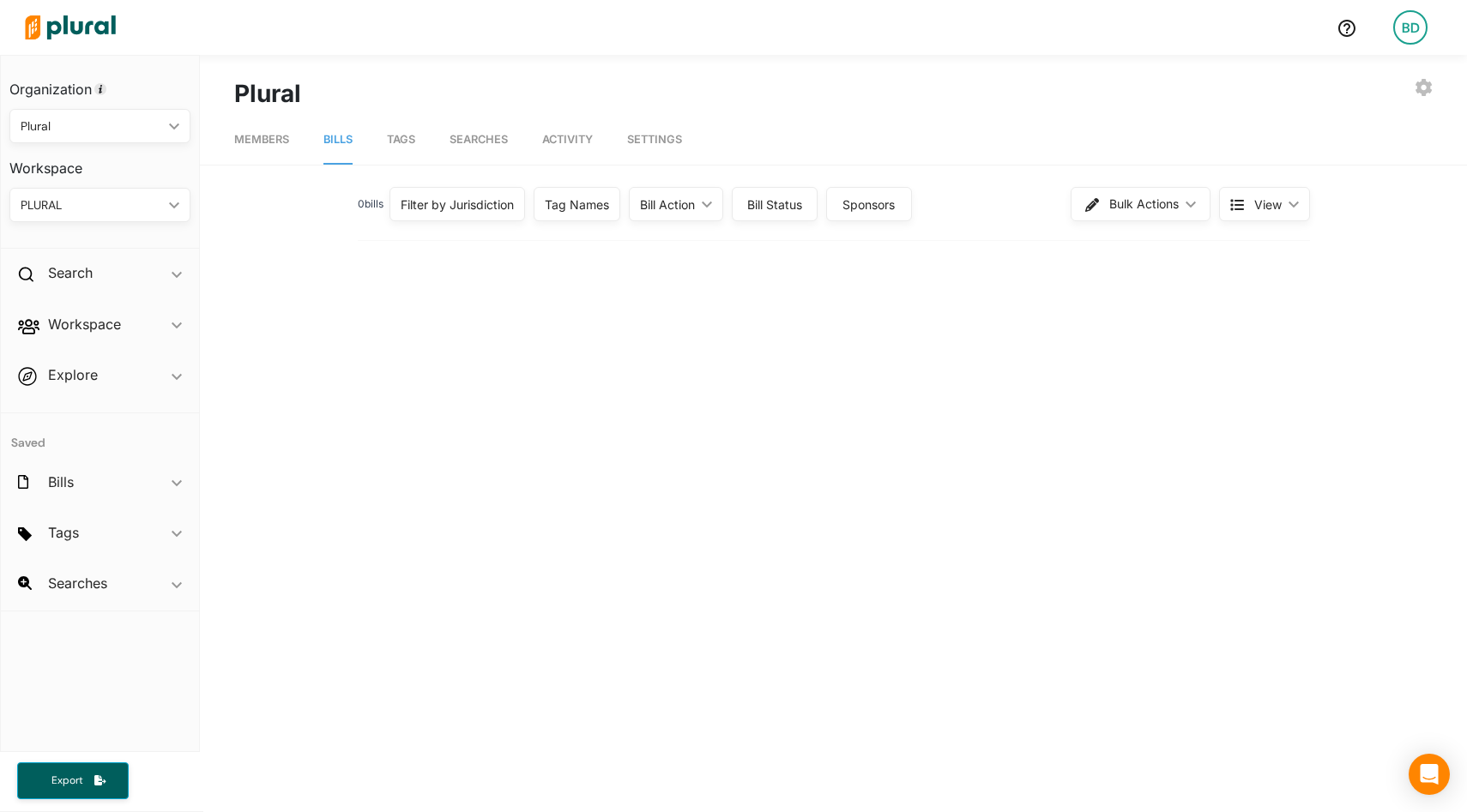
click at [465, 201] on div "Filter by Jurisdiction" at bounding box center [457, 204] width 113 height 18
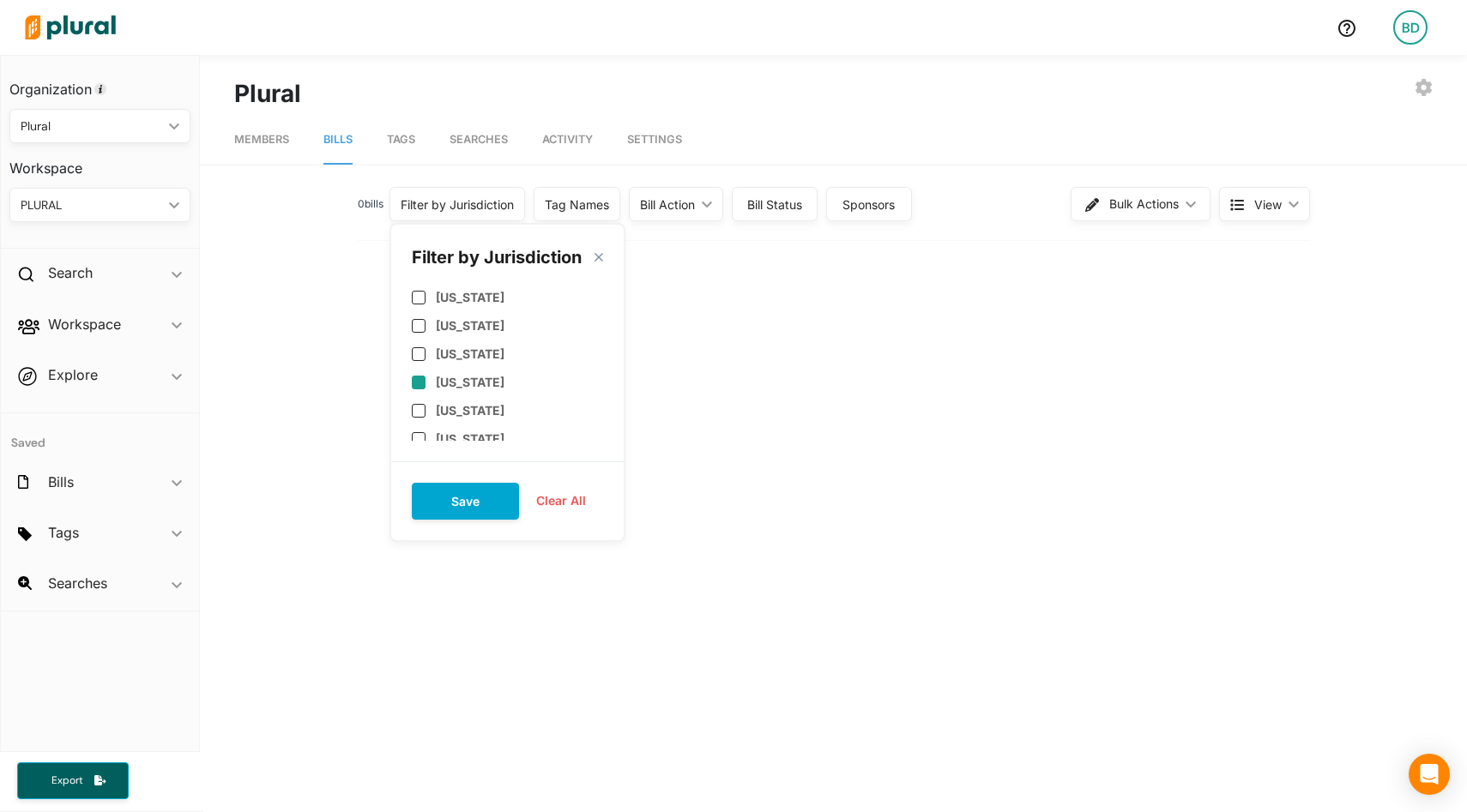
click at [459, 386] on label "[US_STATE]" at bounding box center [470, 381] width 68 height 15
checkbox input "true"
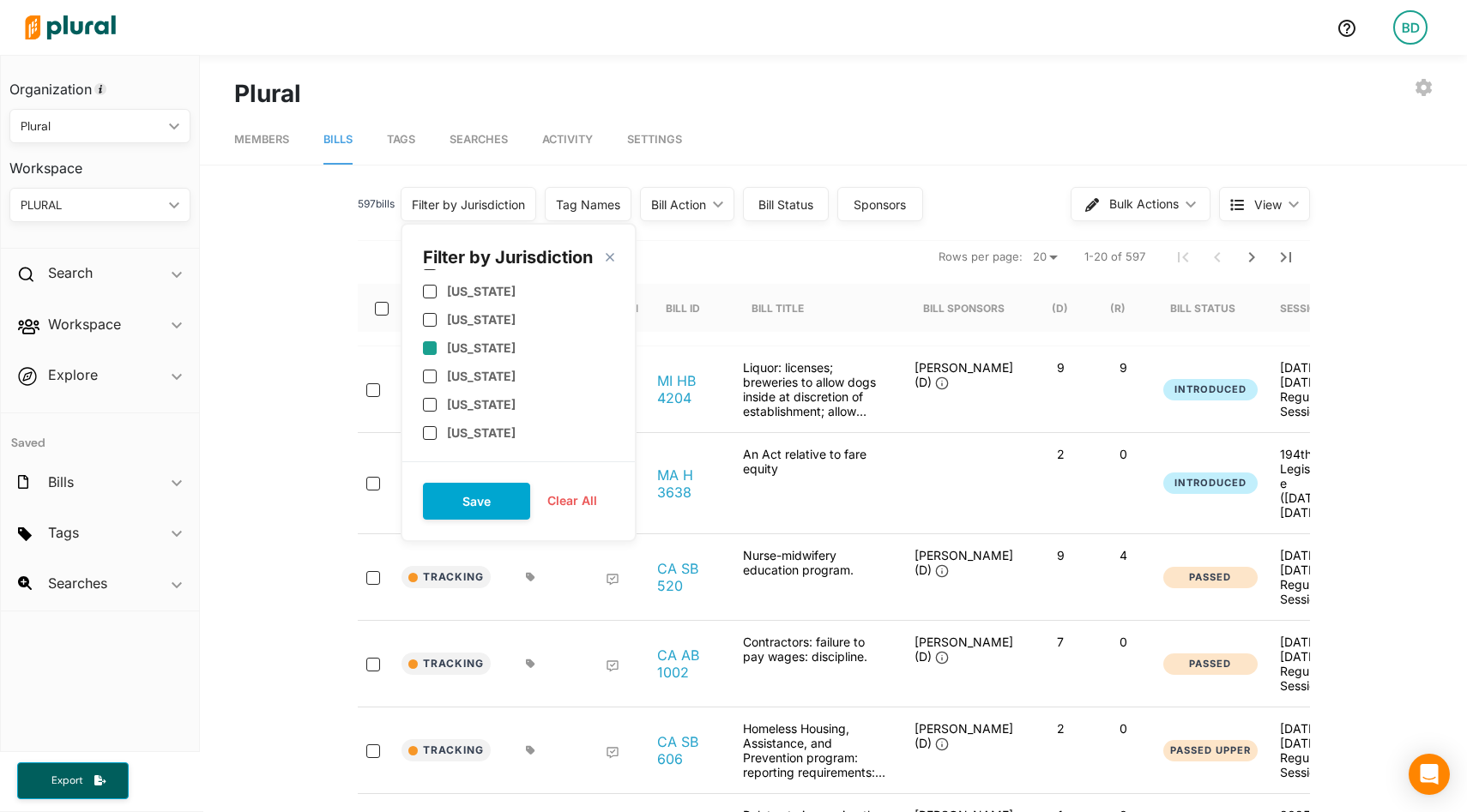
click at [465, 352] on label "[US_STATE]" at bounding box center [482, 347] width 68 height 15
checkbox input "true"
click at [478, 501] on button "Save" at bounding box center [476, 502] width 107 height 37
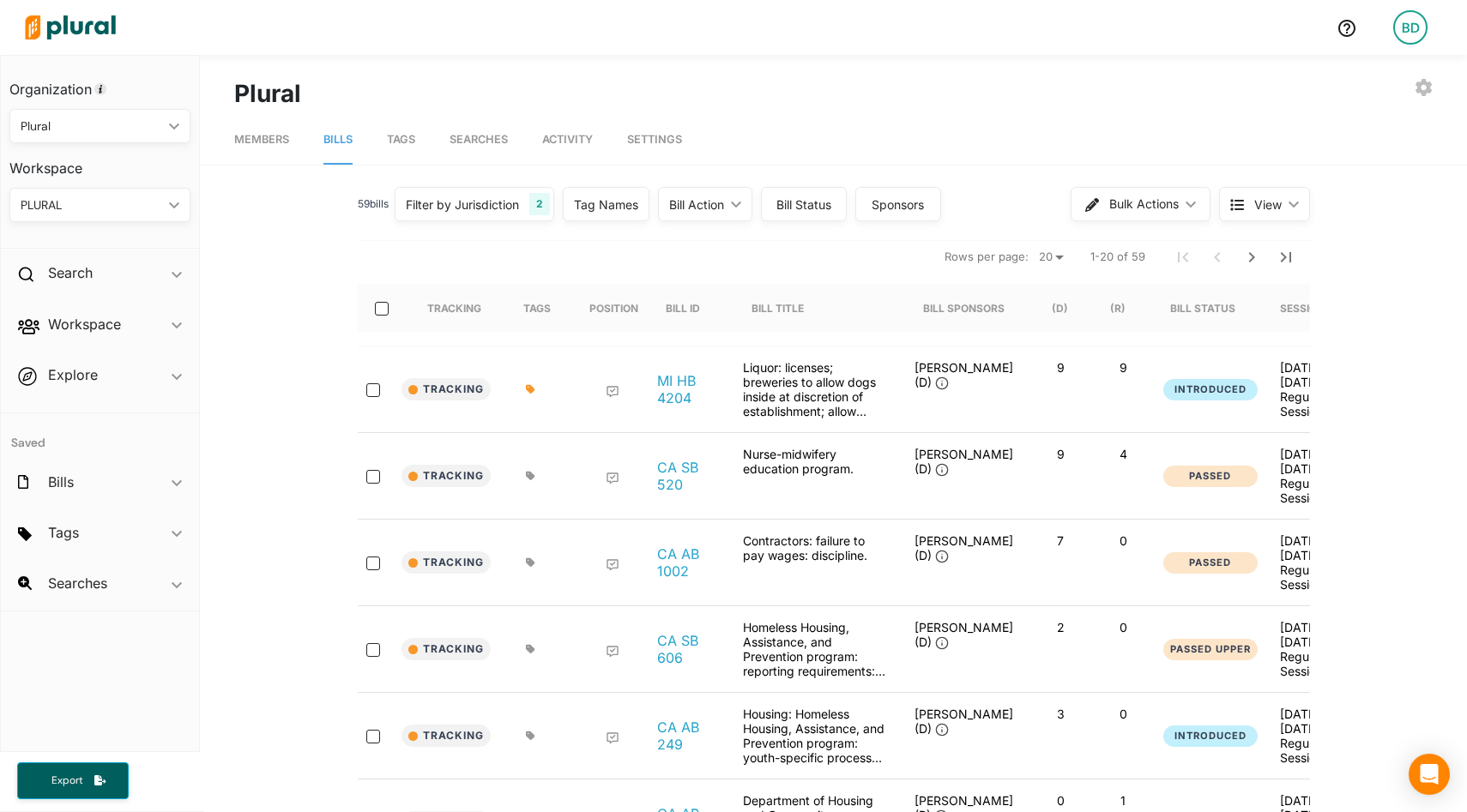
click at [610, 208] on div "Tag Names" at bounding box center [605, 204] width 64 height 18
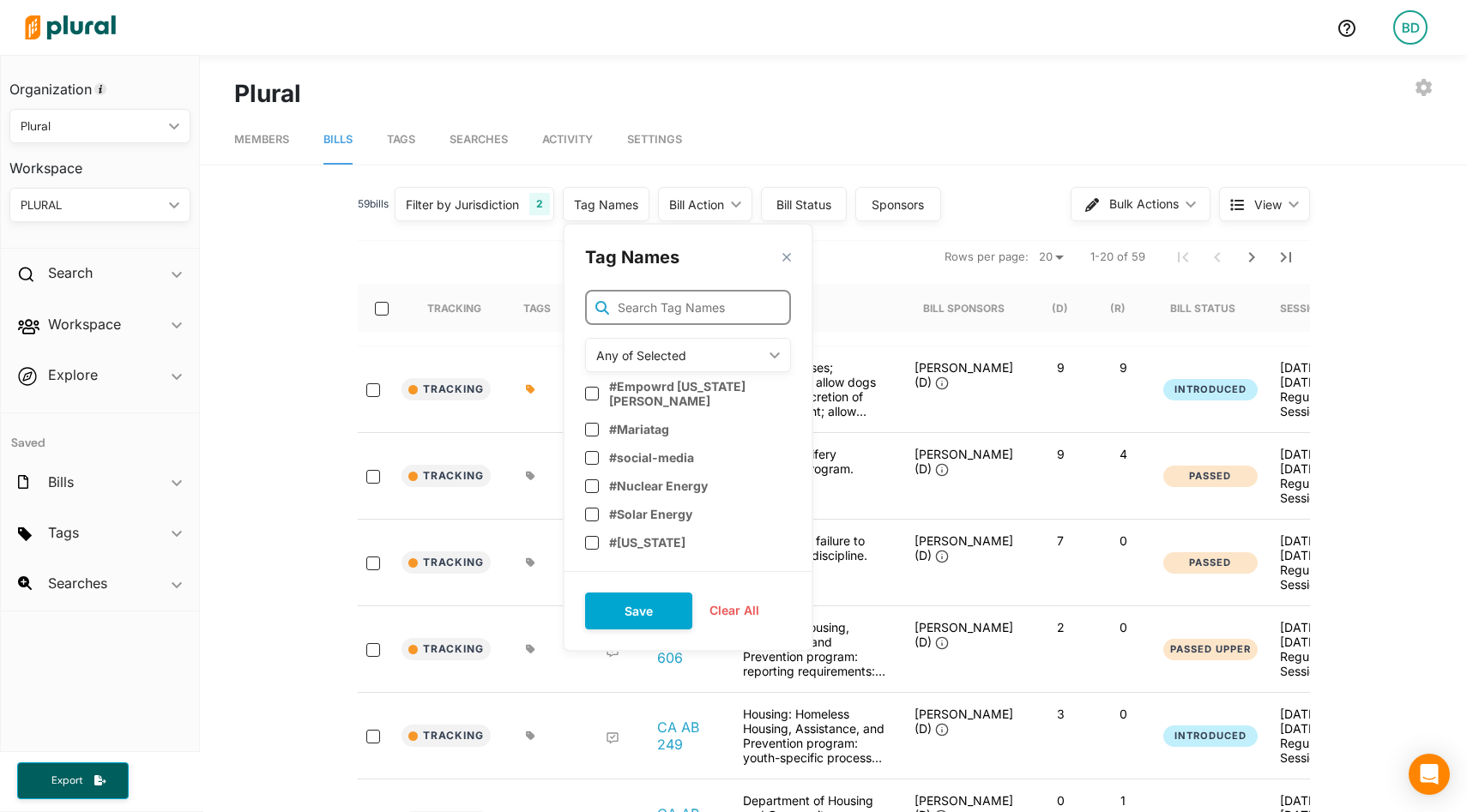
click at [681, 299] on input "text" at bounding box center [688, 308] width 206 height 35
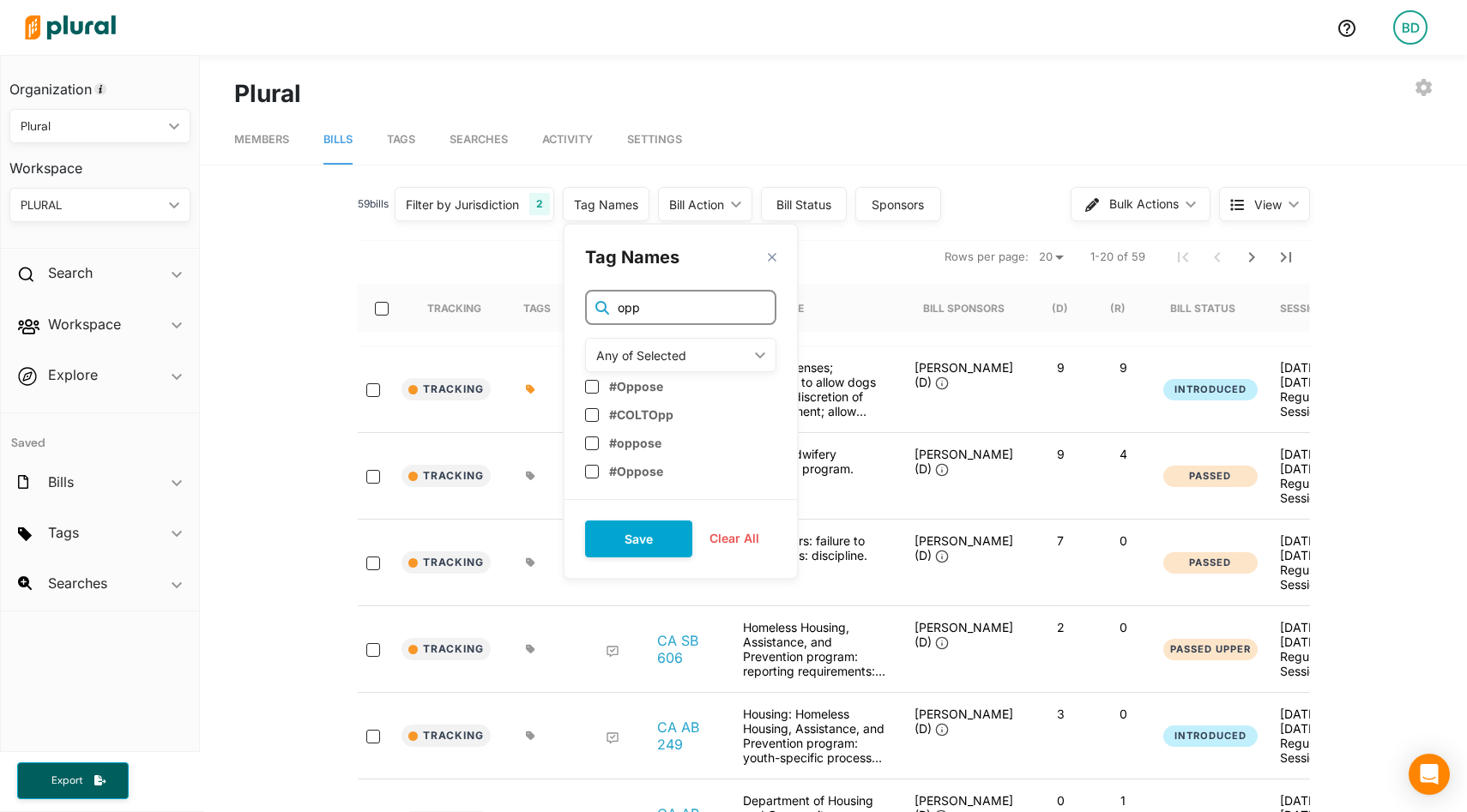
click at [662, 305] on input "opp" at bounding box center [681, 308] width 191 height 35
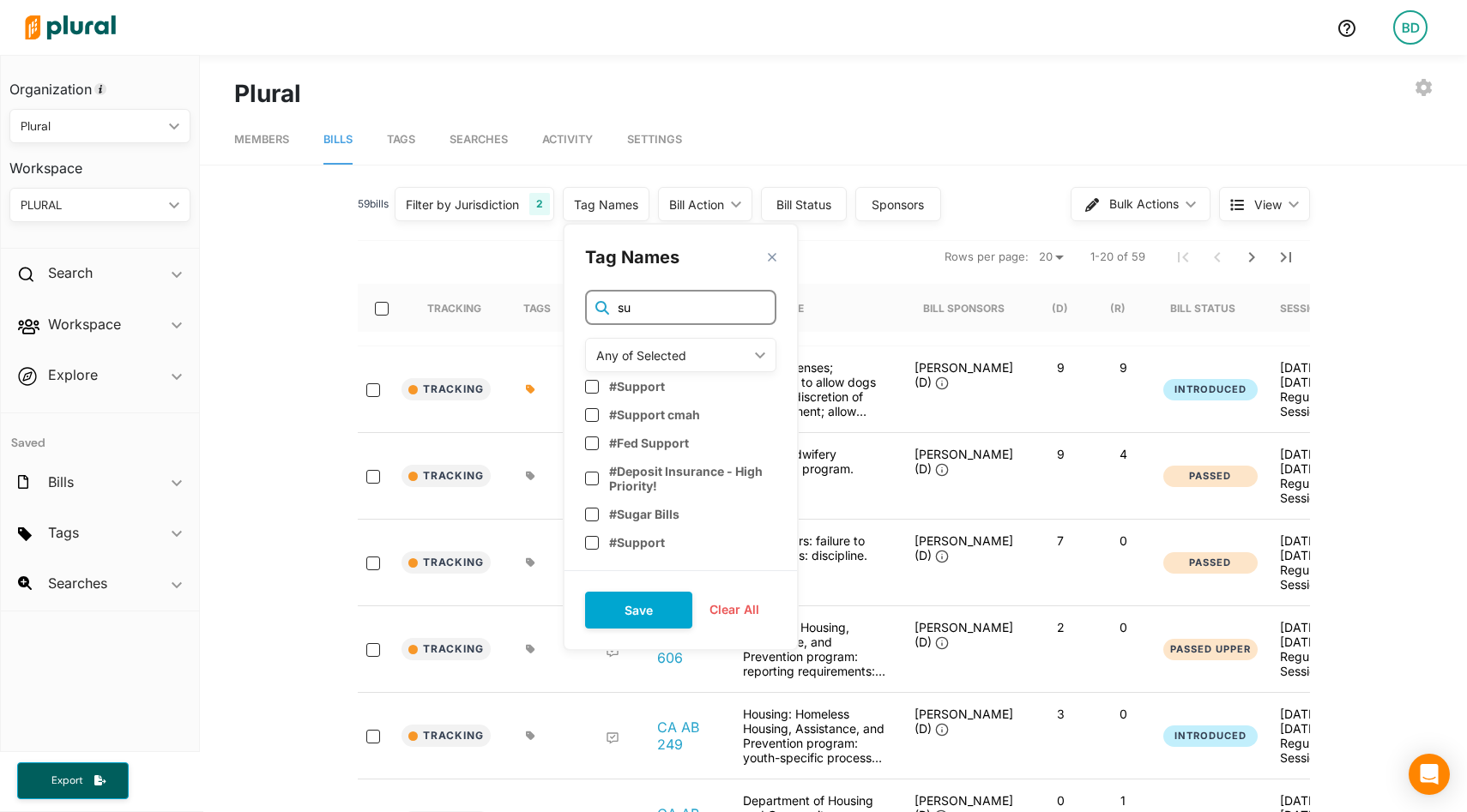
type input "s"
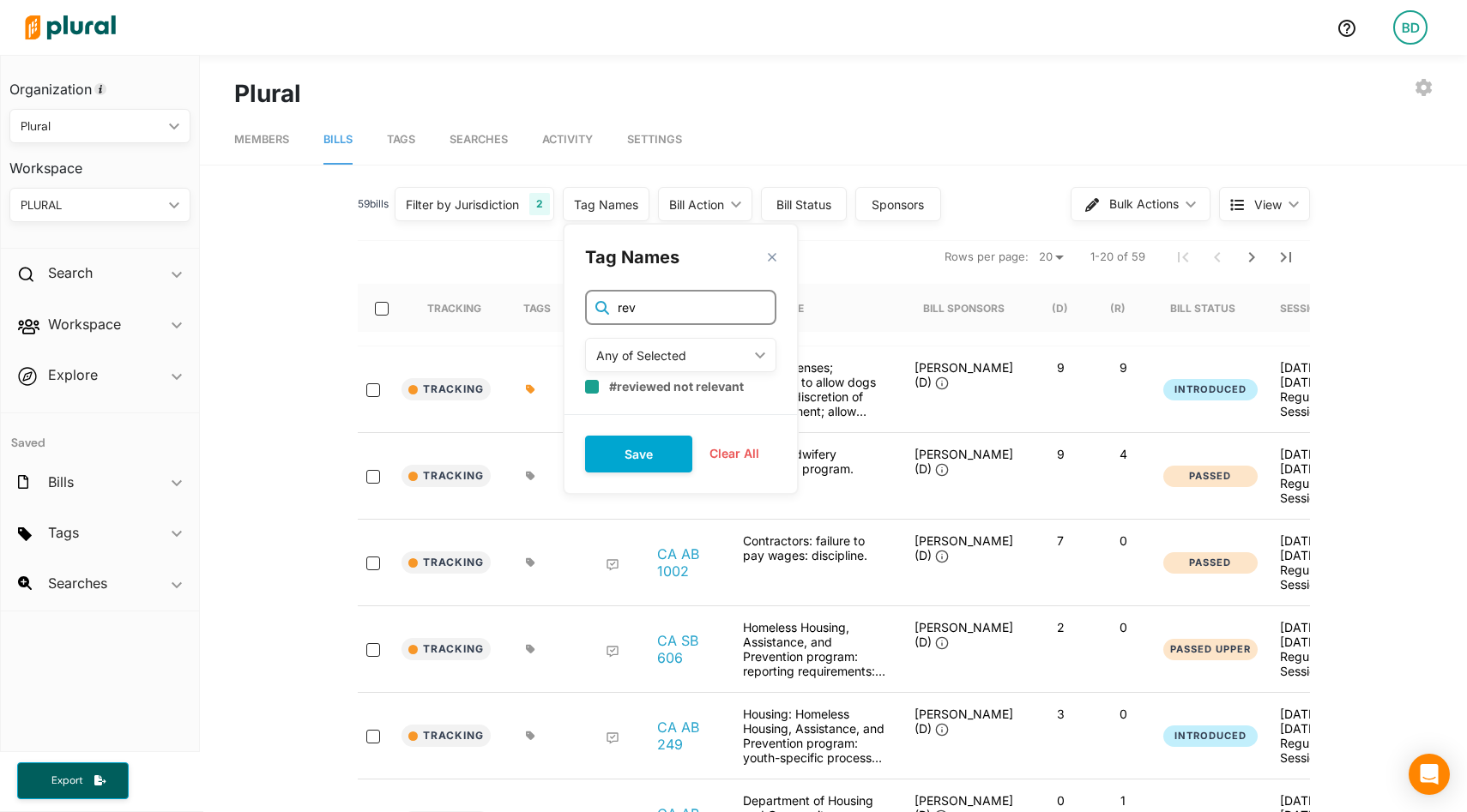
type input "rev"
click at [599, 381] on input "checkbox" at bounding box center [592, 385] width 14 height 14
checkbox input "true"
click at [645, 360] on div "Any of Selected" at bounding box center [672, 353] width 152 height 18
click at [660, 467] on div "None of Selected" at bounding box center [662, 473] width 126 height 15
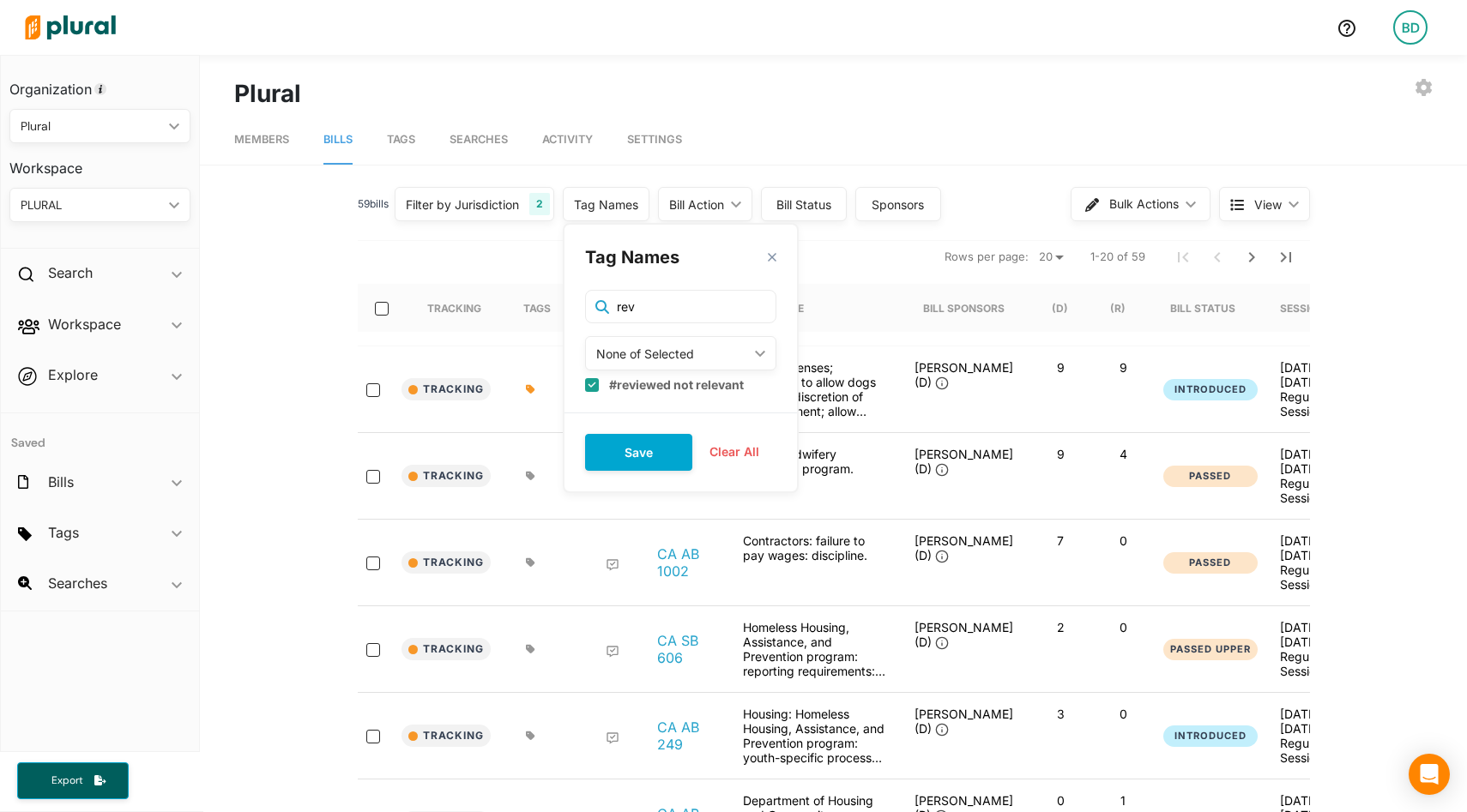
click at [781, 252] on div "Tag Names close rev None of Selected ic_keyboard_arrow_down Any of Selected All…" at bounding box center [681, 358] width 236 height 270
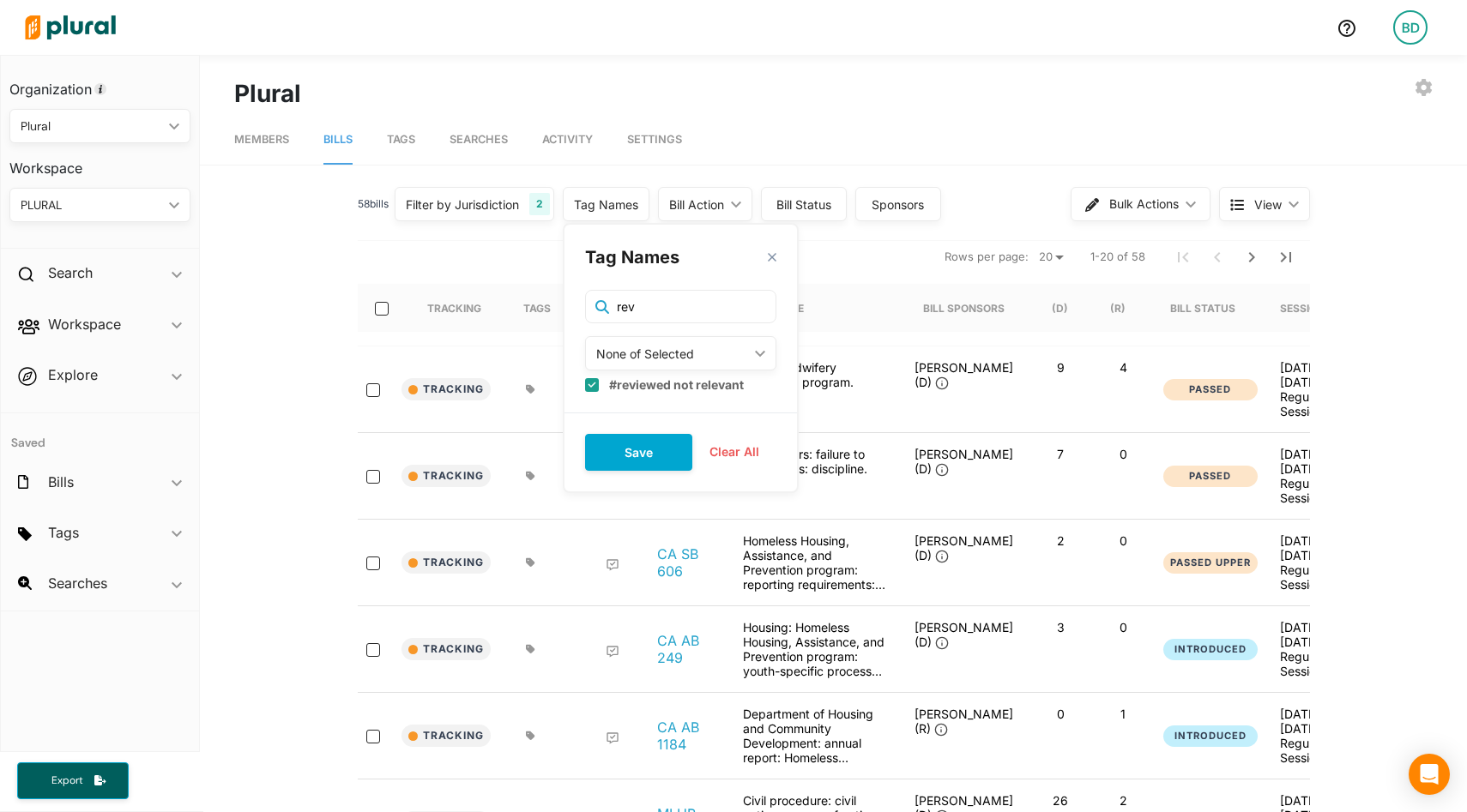
click at [779, 254] on polygon at bounding box center [771, 258] width 15 height 15
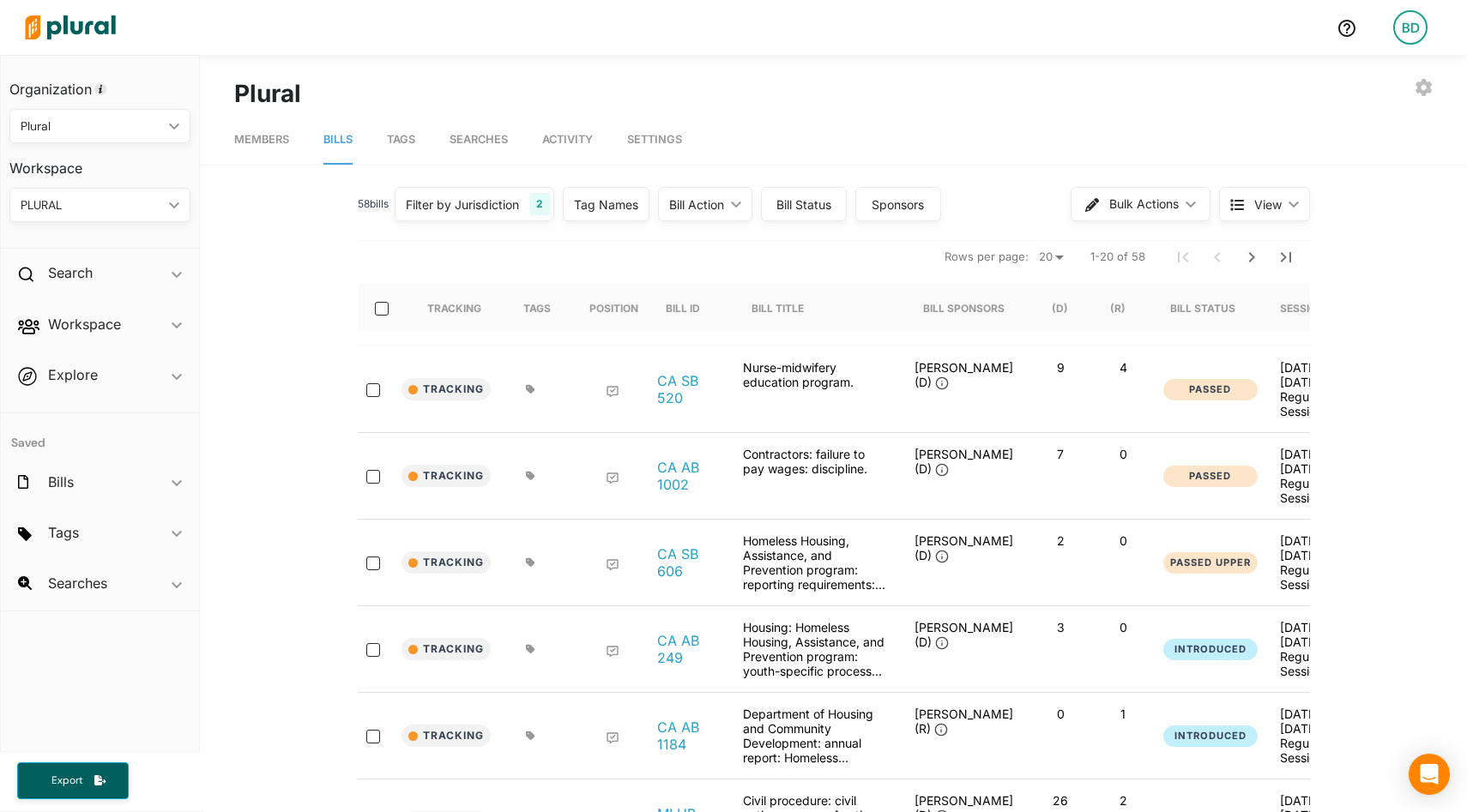
click at [717, 207] on div "Bill Action" at bounding box center [697, 204] width 55 height 18
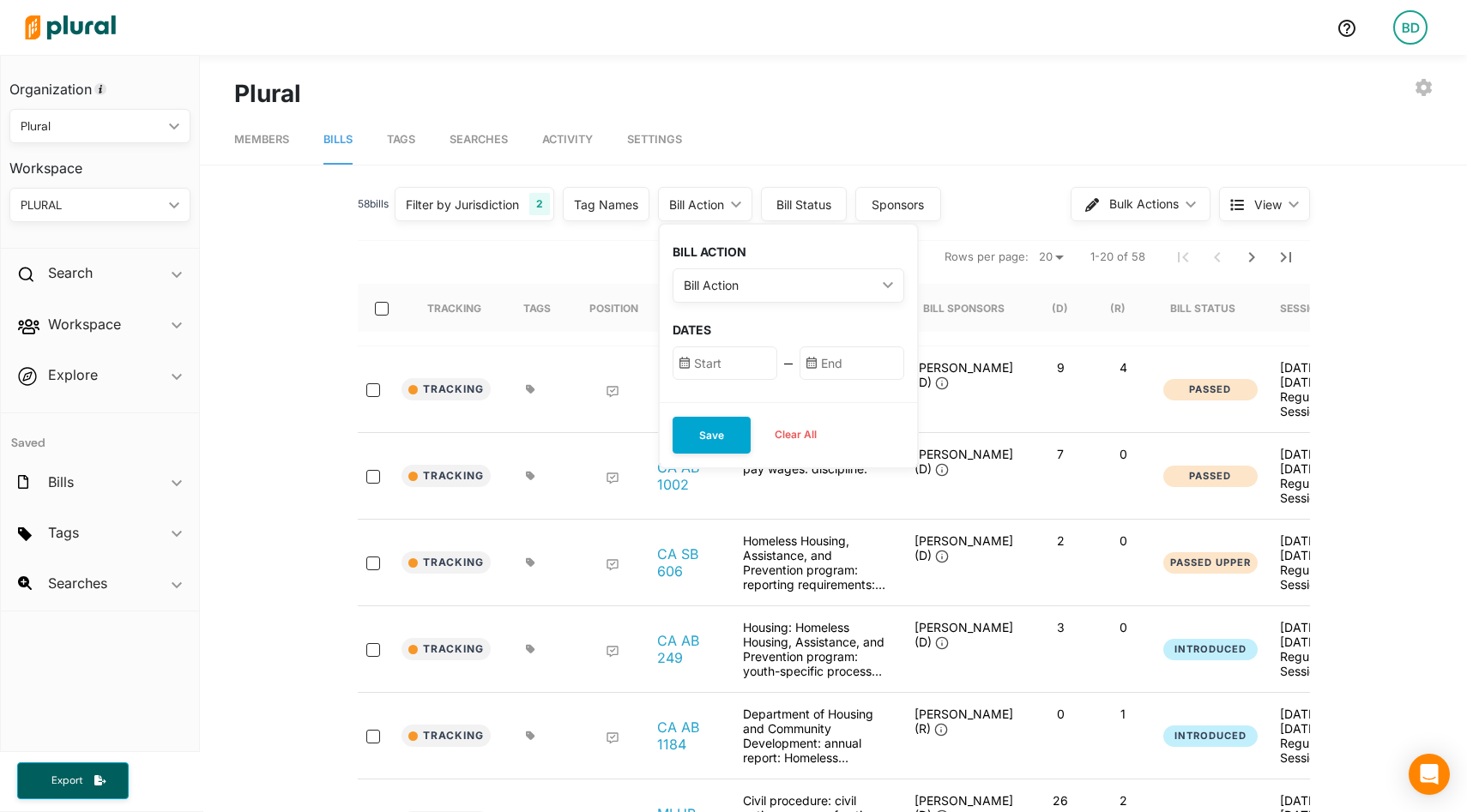
click at [735, 276] on div "Bill Action" at bounding box center [780, 285] width 192 height 18
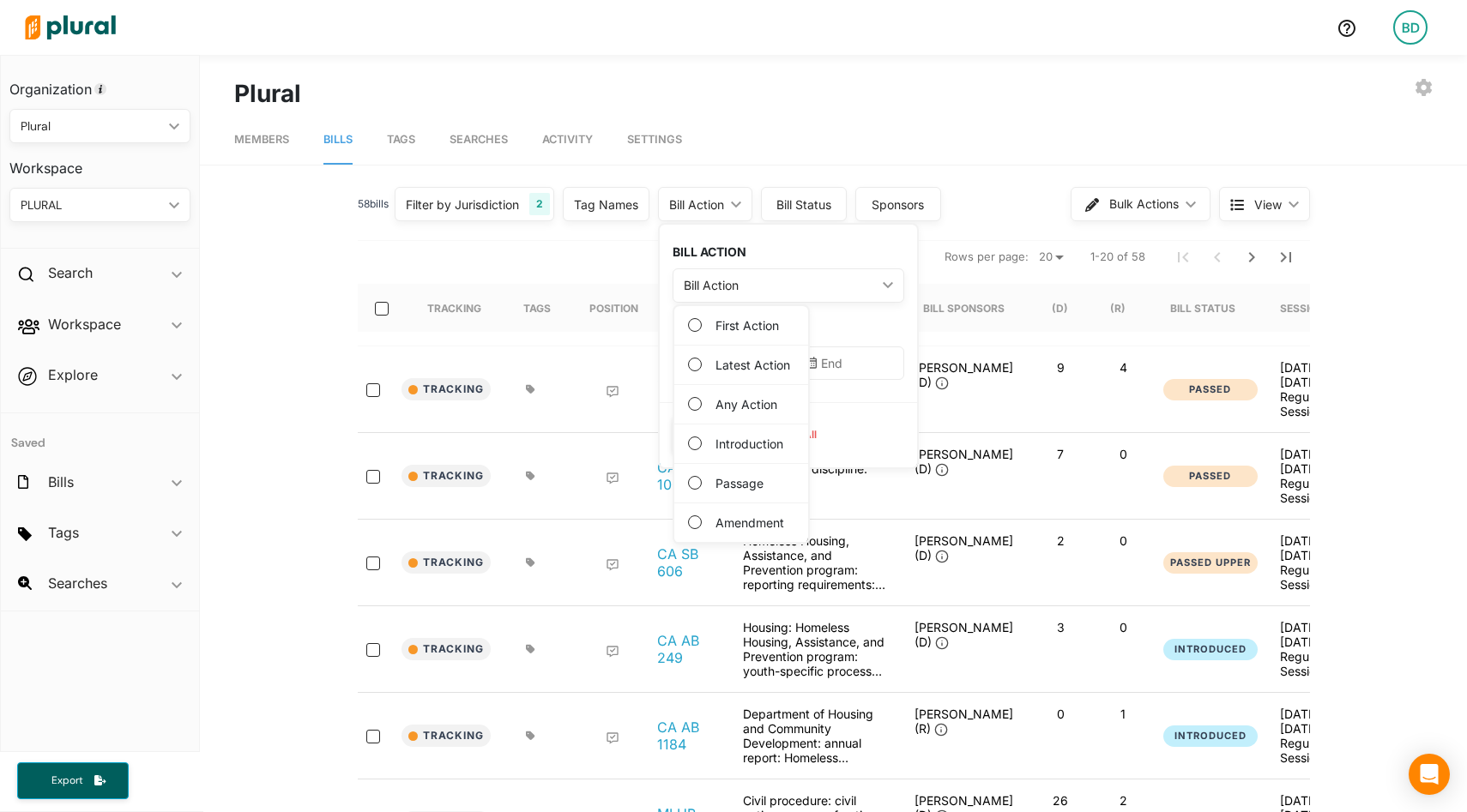
click at [741, 405] on label "Any Action" at bounding box center [747, 404] width 61 height 18
click at [702, 405] on Action "Any Action" at bounding box center [695, 404] width 14 height 14
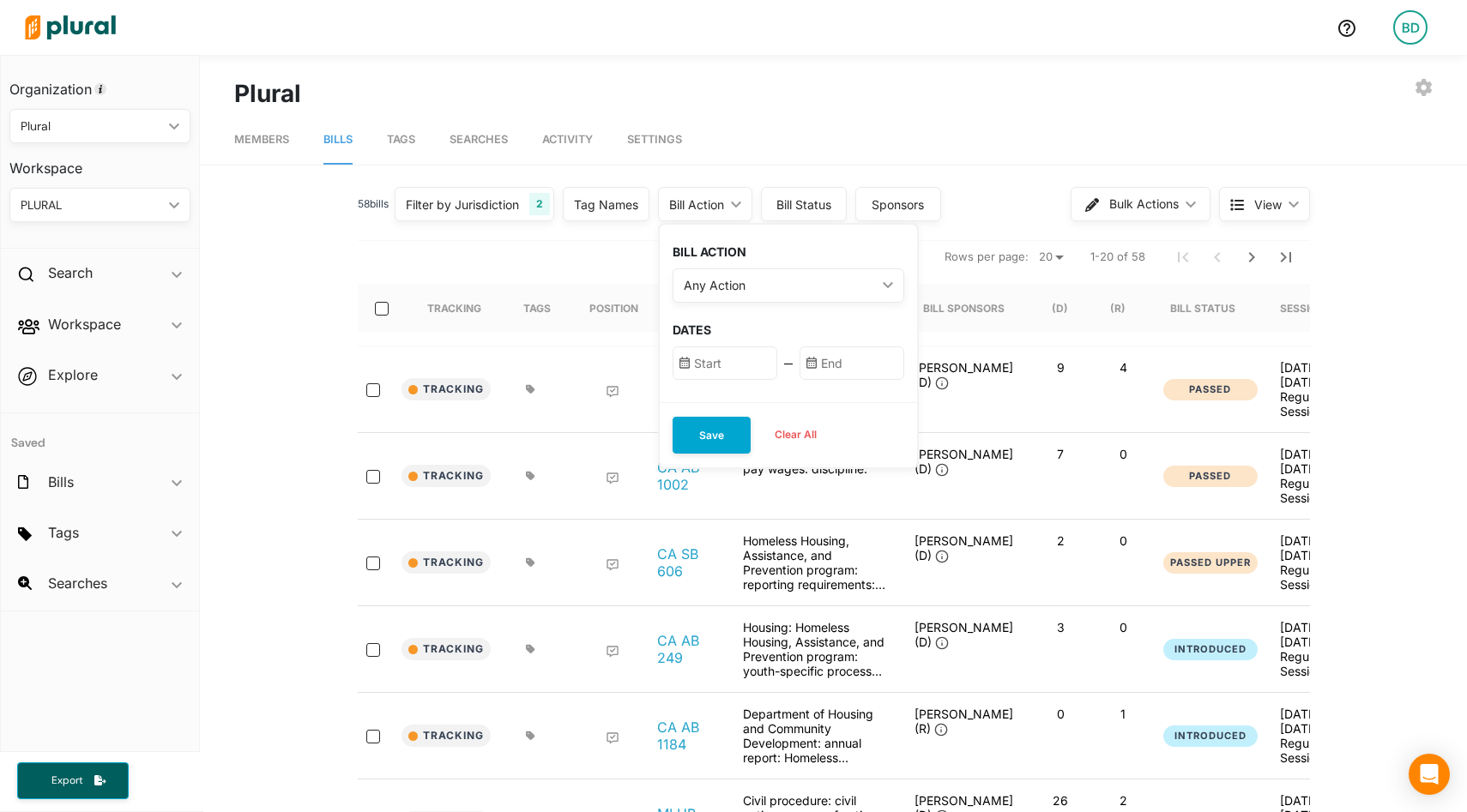
click at [493, 203] on div "Filter by Jurisdiction" at bounding box center [462, 204] width 113 height 18
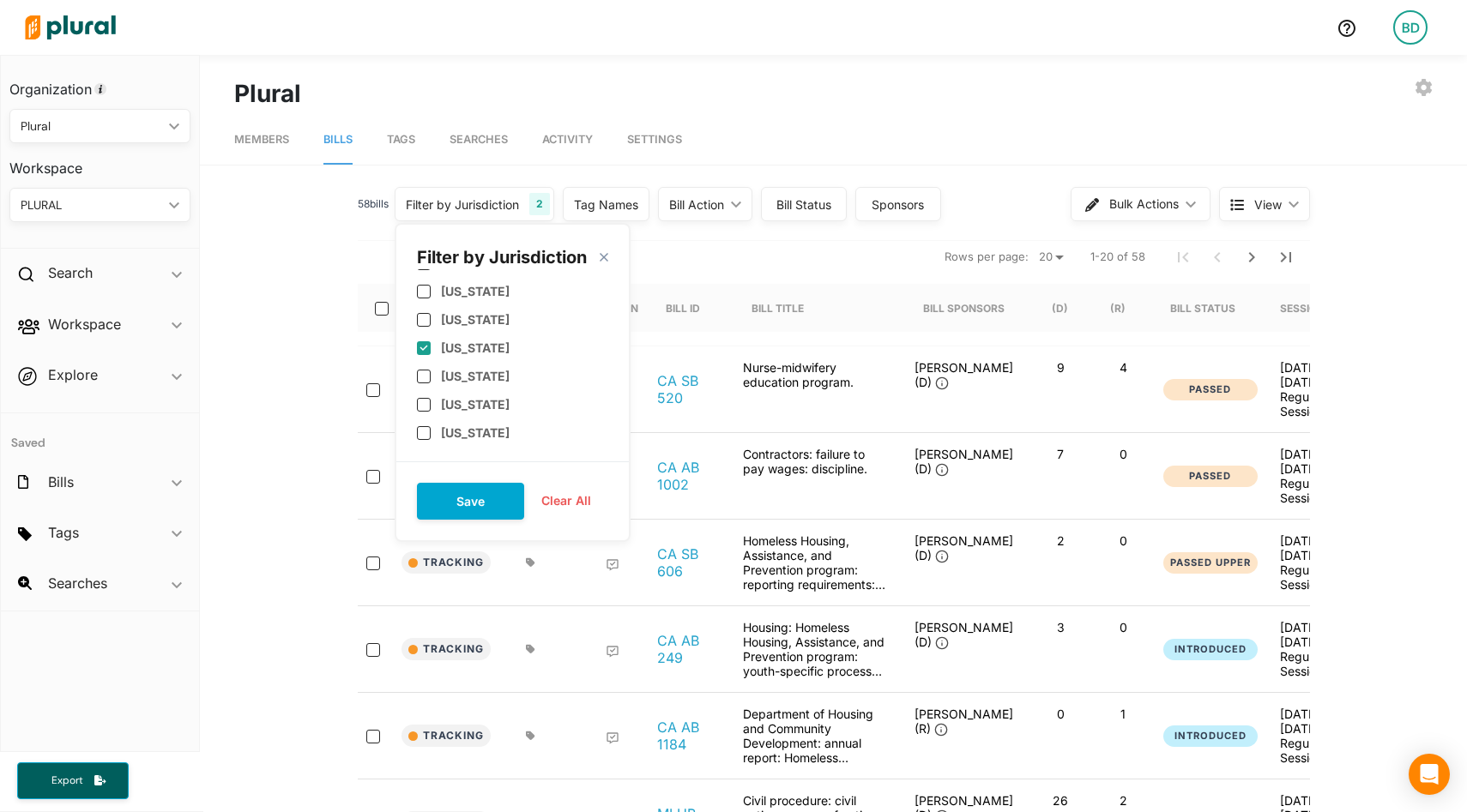
click at [562, 500] on button "Clear All" at bounding box center [567, 501] width 84 height 25
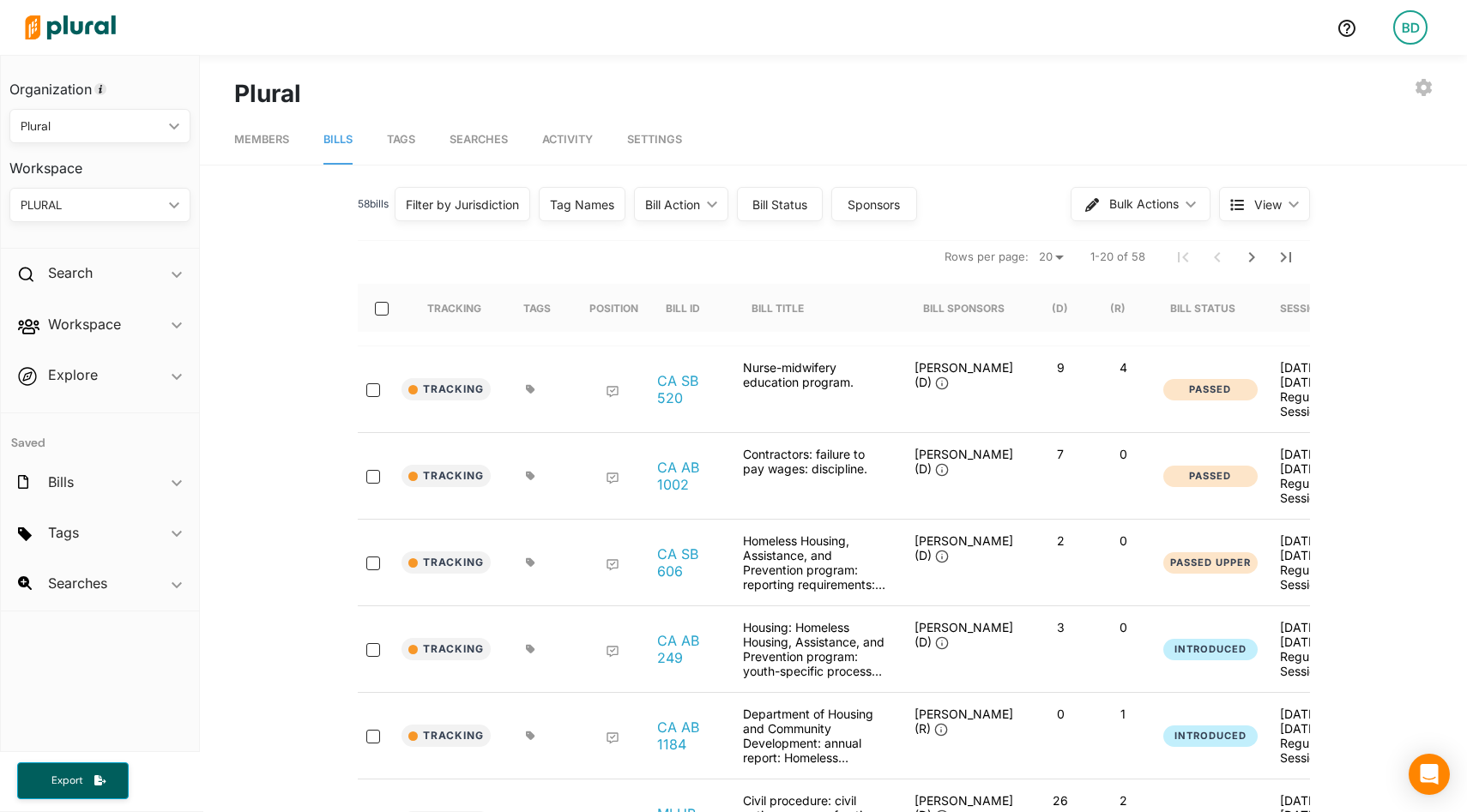
click at [684, 200] on div "Bill Action" at bounding box center [672, 204] width 55 height 18
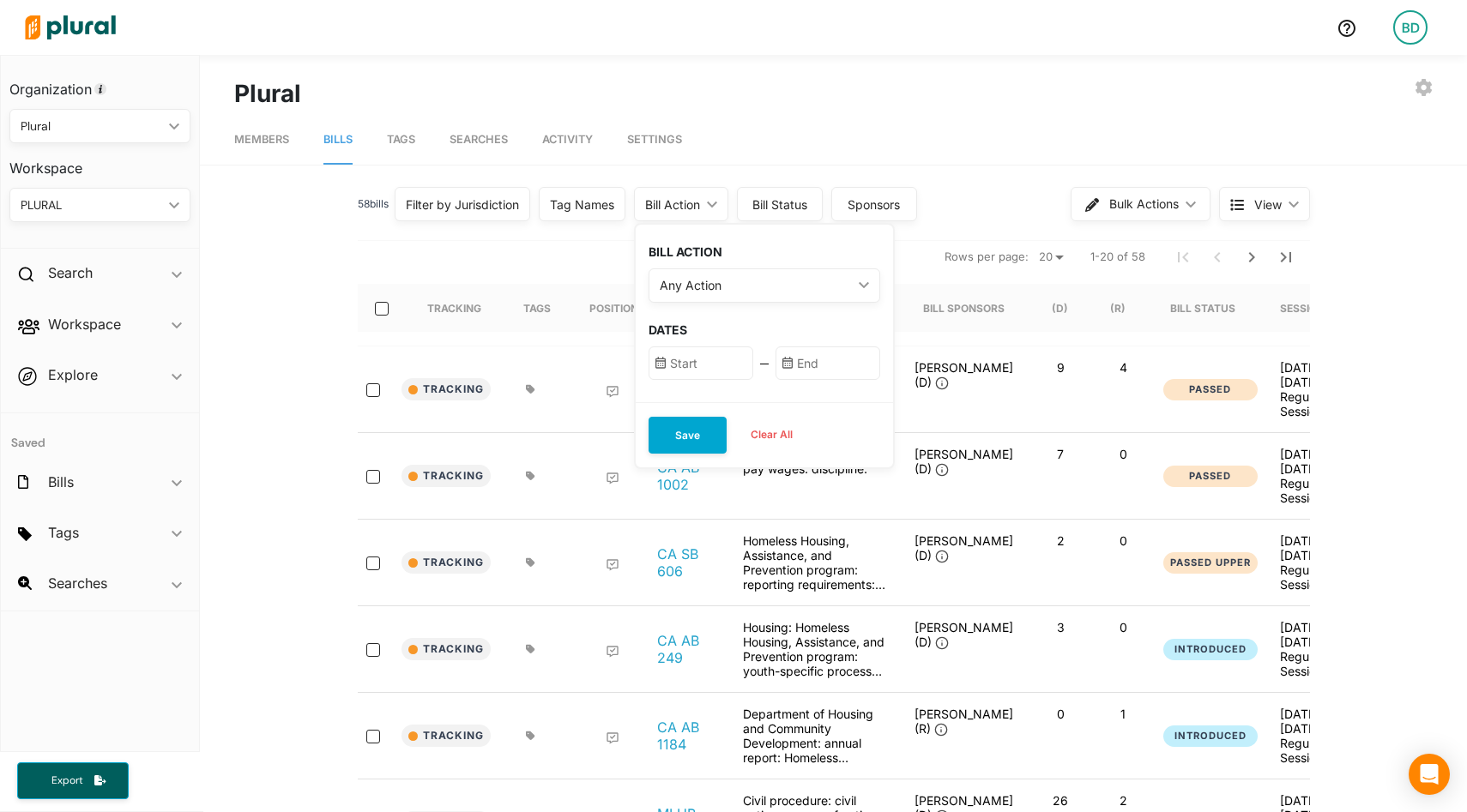
click at [723, 286] on div "Any Action" at bounding box center [755, 285] width 192 height 18
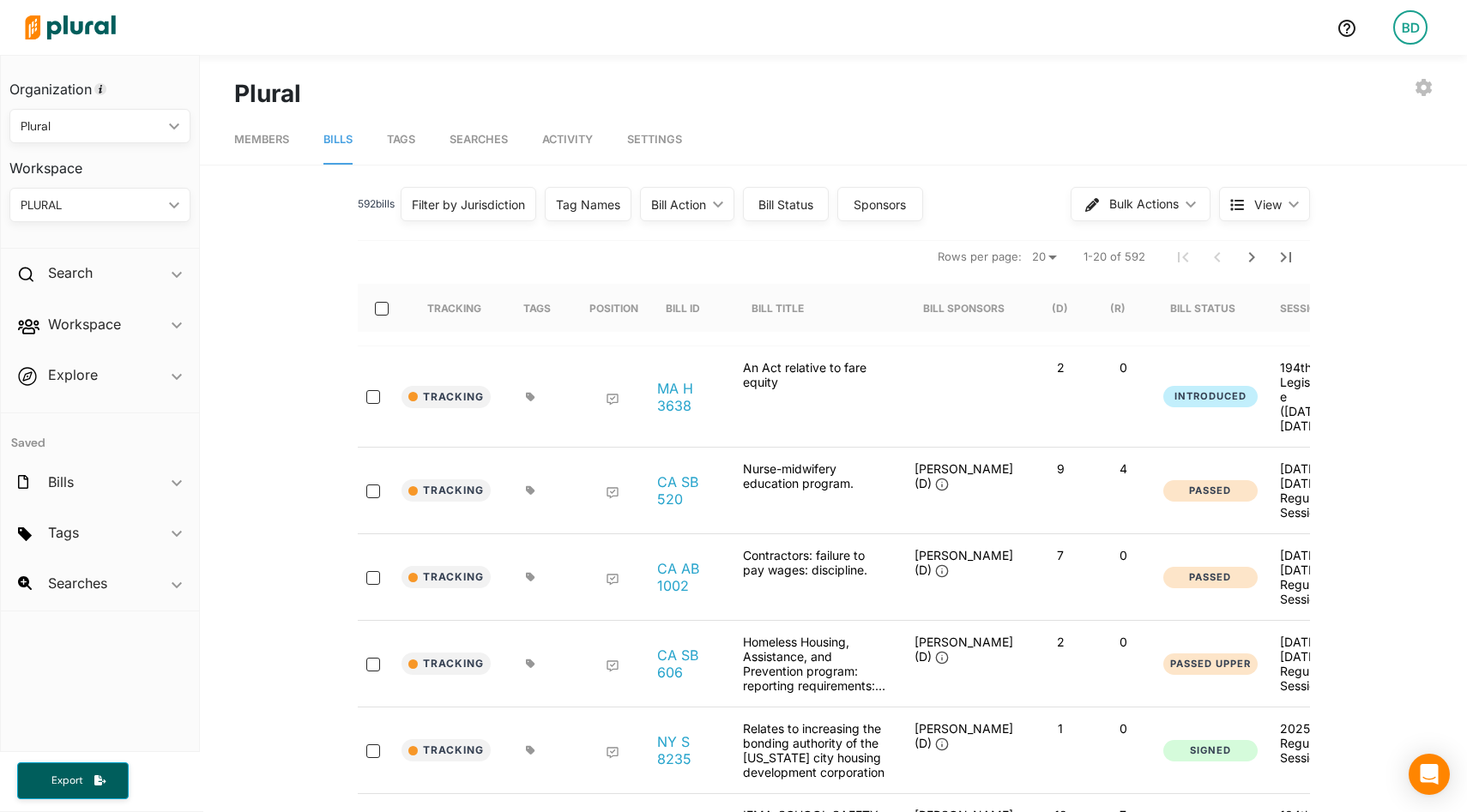
click at [927, 244] on nav "Rows per page: 20 50 1-20 of 592" at bounding box center [834, 256] width 953 height 48
click at [176, 324] on icon "ic_keyboard_arrow_down" at bounding box center [177, 325] width 11 height 8
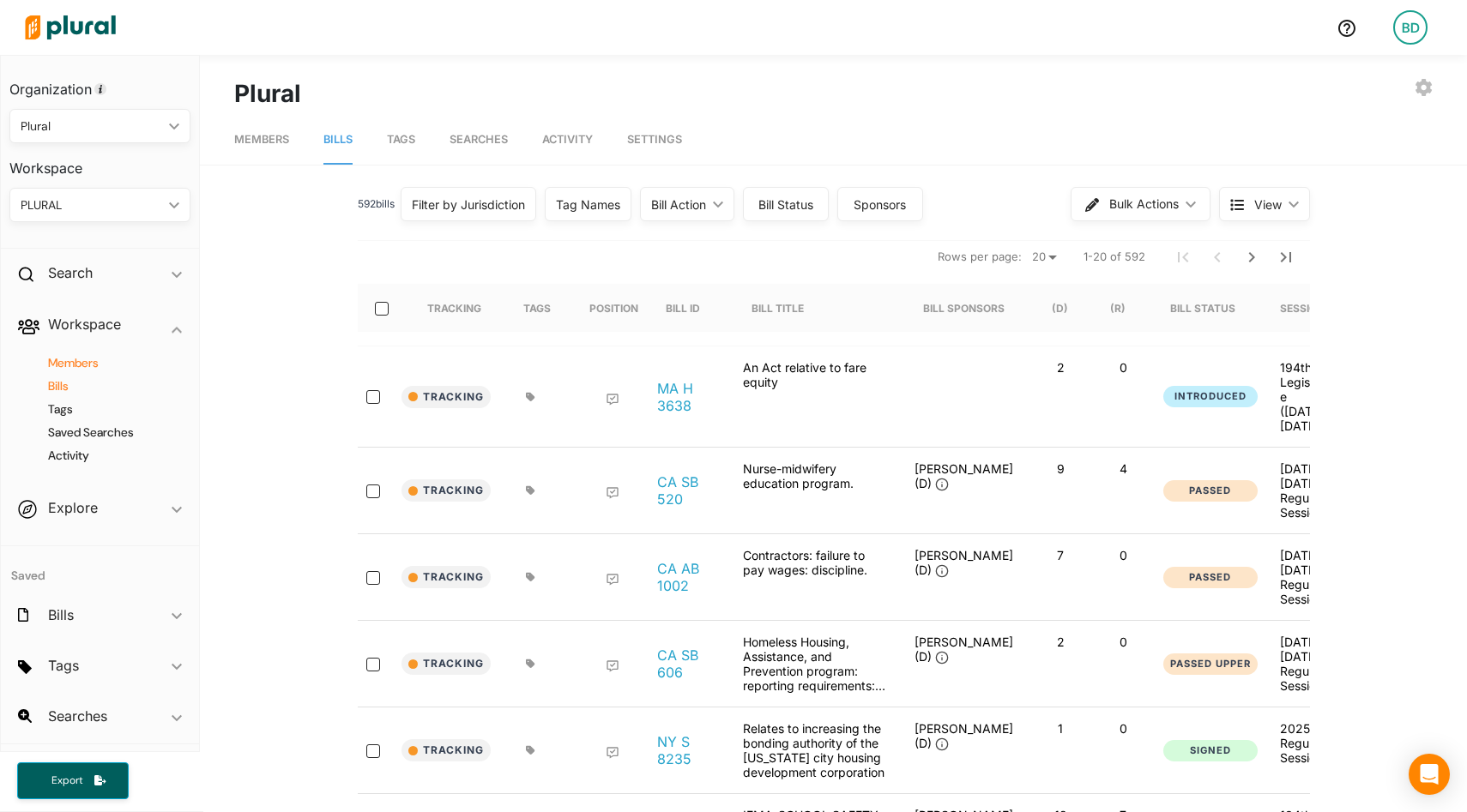
click at [73, 362] on h4 "Members" at bounding box center [104, 363] width 155 height 17
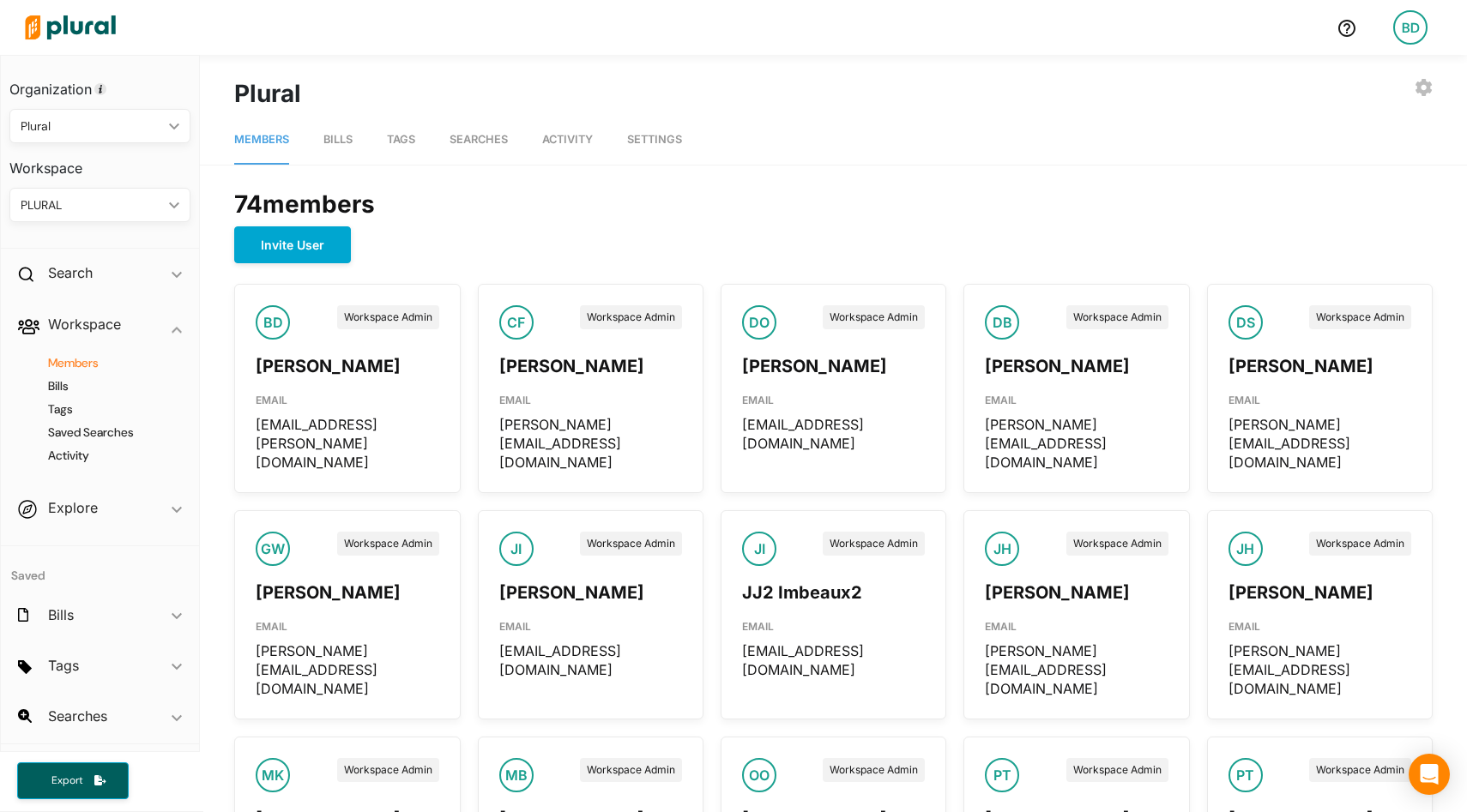
click at [143, 204] on div "PLURAL" at bounding box center [90, 205] width 141 height 18
click at [89, 316] on link "GOVERNORS KEY BILLS" at bounding box center [89, 324] width 157 height 39
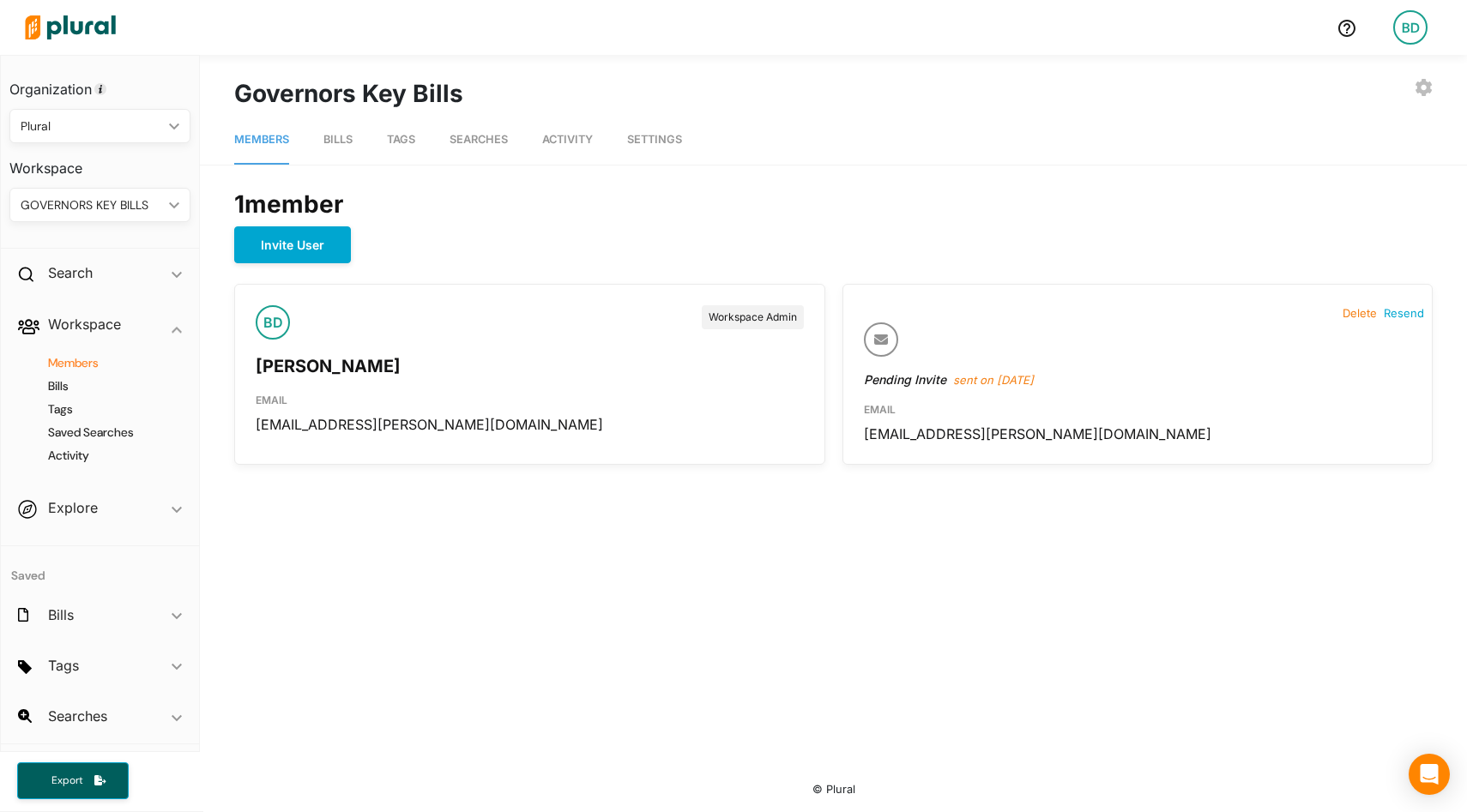
click at [167, 198] on div "GOVERNORS KEY BILLS ic_keyboard_arrow_down" at bounding box center [100, 204] width 181 height 34
click at [458, 144] on span "Searches" at bounding box center [478, 139] width 59 height 13
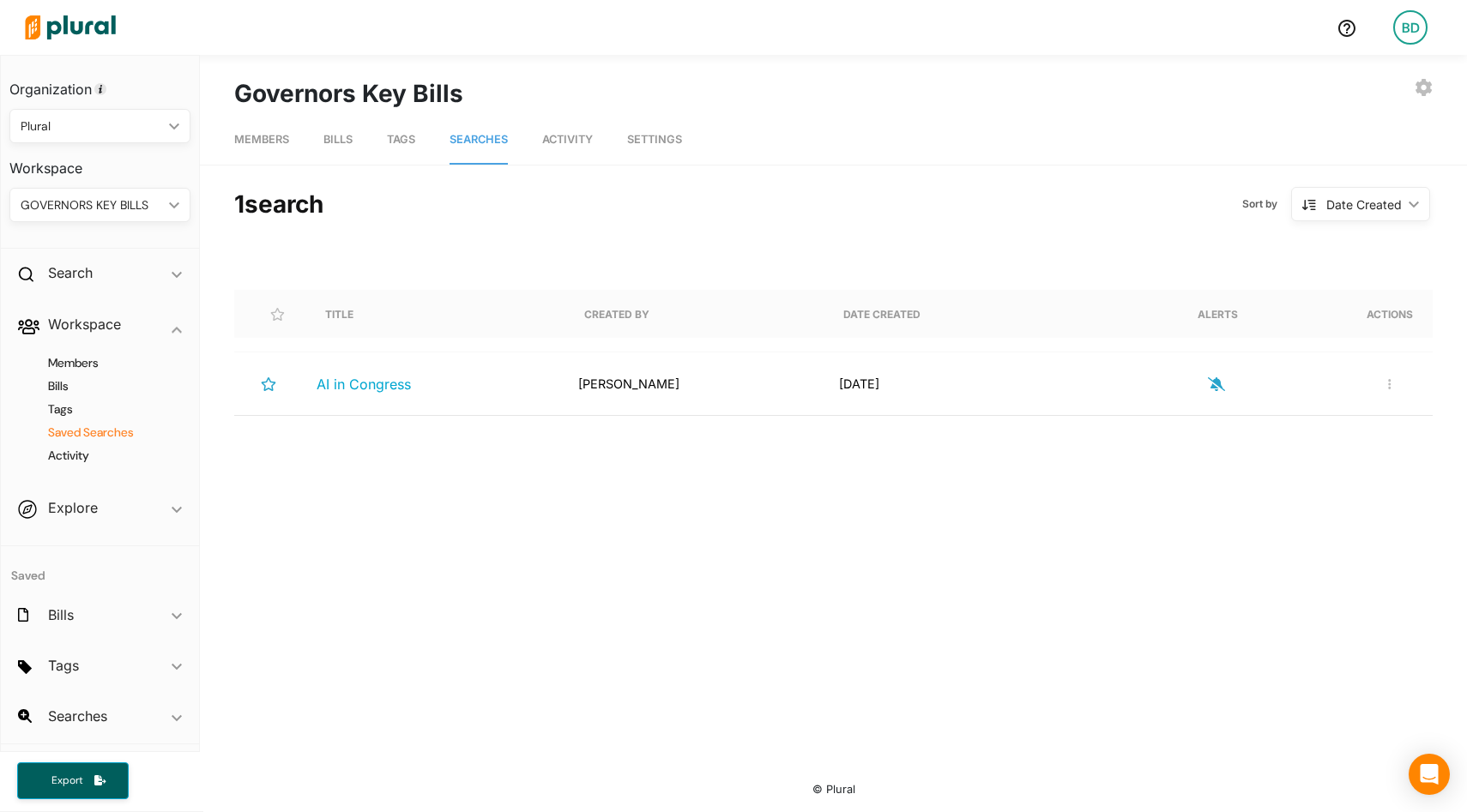
click at [397, 138] on span "Tags" at bounding box center [401, 139] width 28 height 13
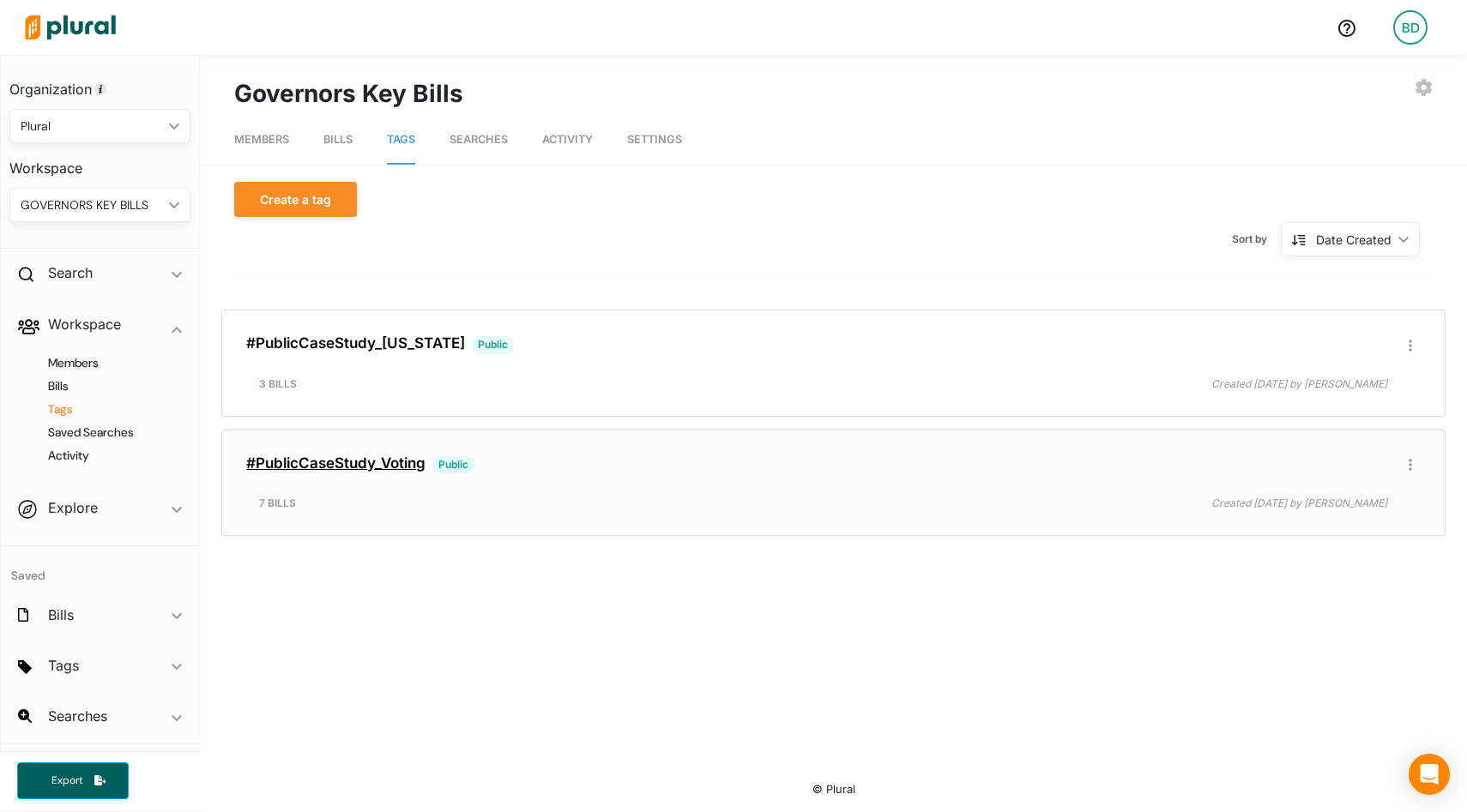
click at [336, 456] on link "#PublicCaseStudy_Voting" at bounding box center [336, 463] width 179 height 18
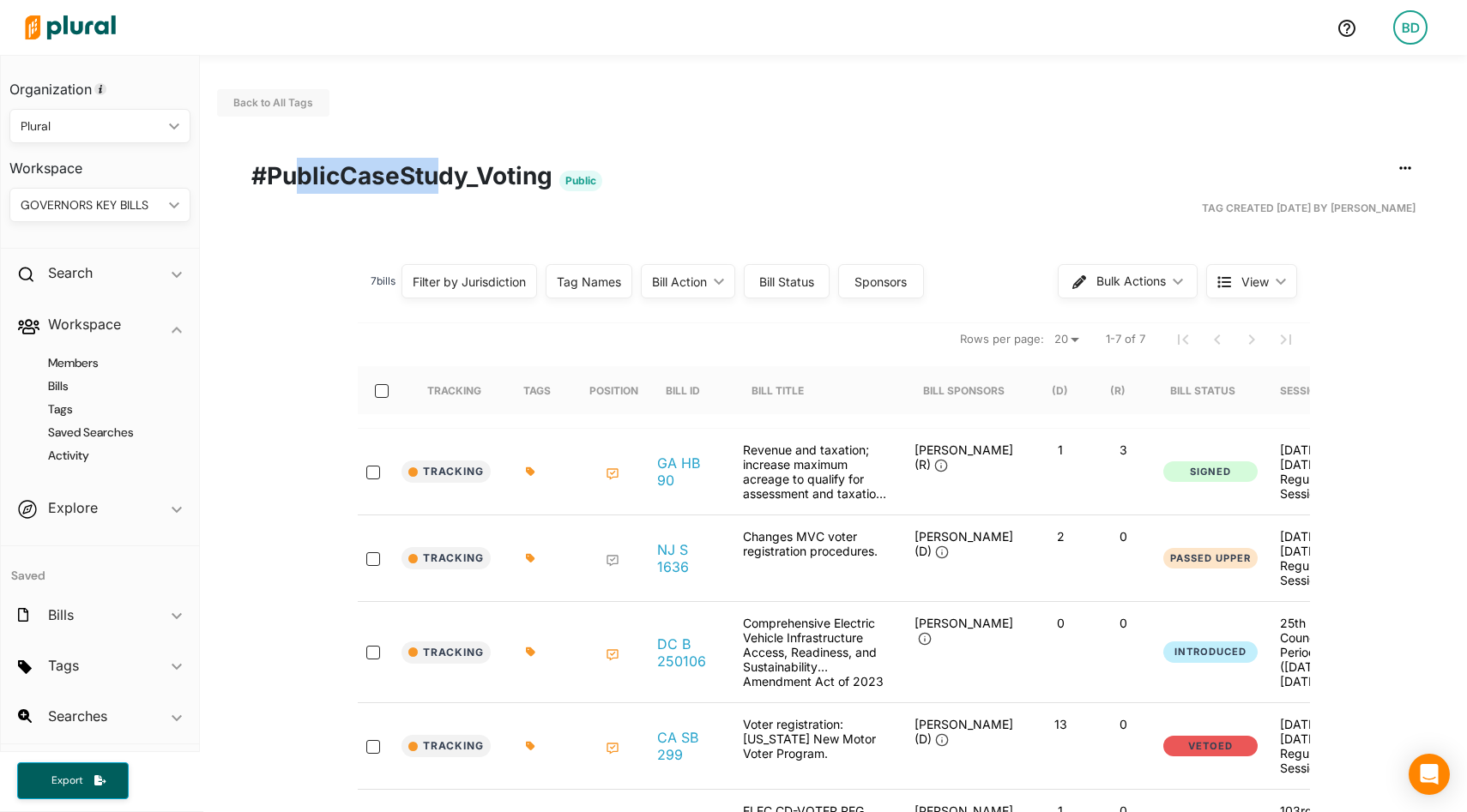
drag, startPoint x: 291, startPoint y: 172, endPoint x: 433, endPoint y: 176, distance: 142.1
click at [433, 176] on h1 "#PublicCaseStudy_Voting Public" at bounding box center [834, 175] width 1164 height 36
click at [1407, 167] on icon "button" at bounding box center [1406, 168] width 12 height 14
click at [1349, 279] on div "Publish Tag" at bounding box center [1351, 281] width 102 height 15
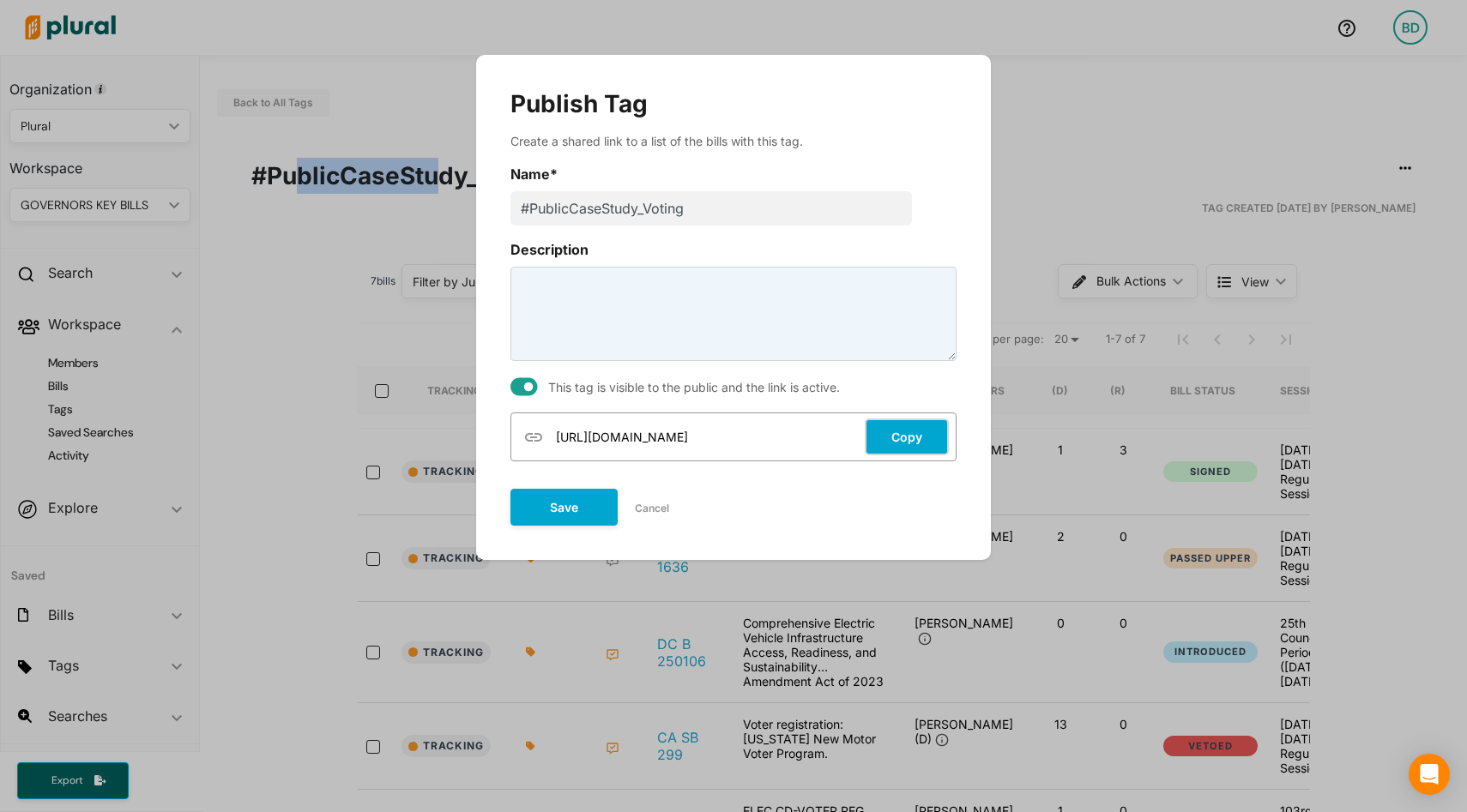
click at [910, 428] on button "Copy" at bounding box center [907, 437] width 84 height 37
click at [568, 502] on button "Save" at bounding box center [564, 507] width 107 height 37
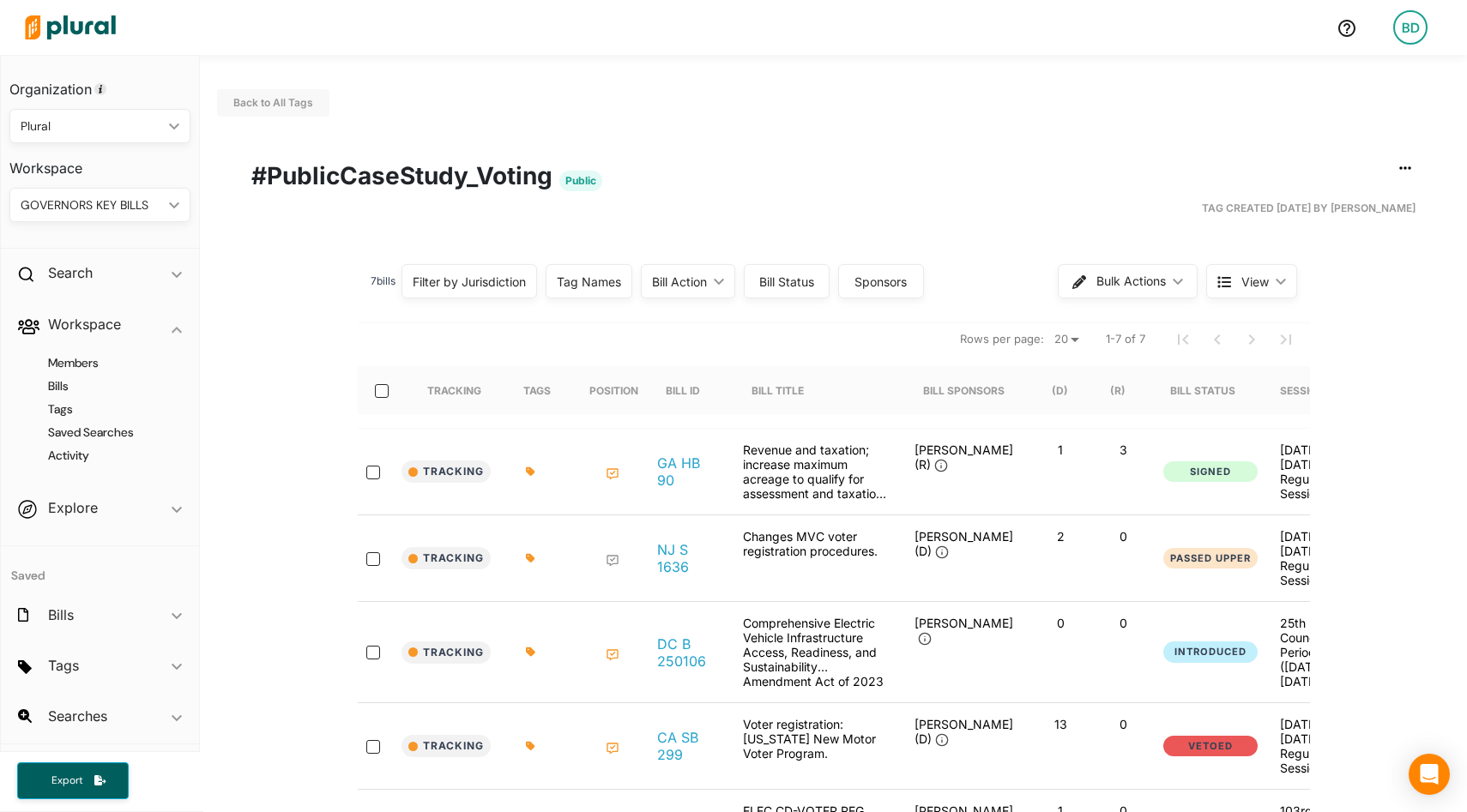
click at [1267, 273] on span "View" at bounding box center [1255, 281] width 27 height 18
click at [1263, 357] on span "Cards" at bounding box center [1295, 361] width 102 height 15
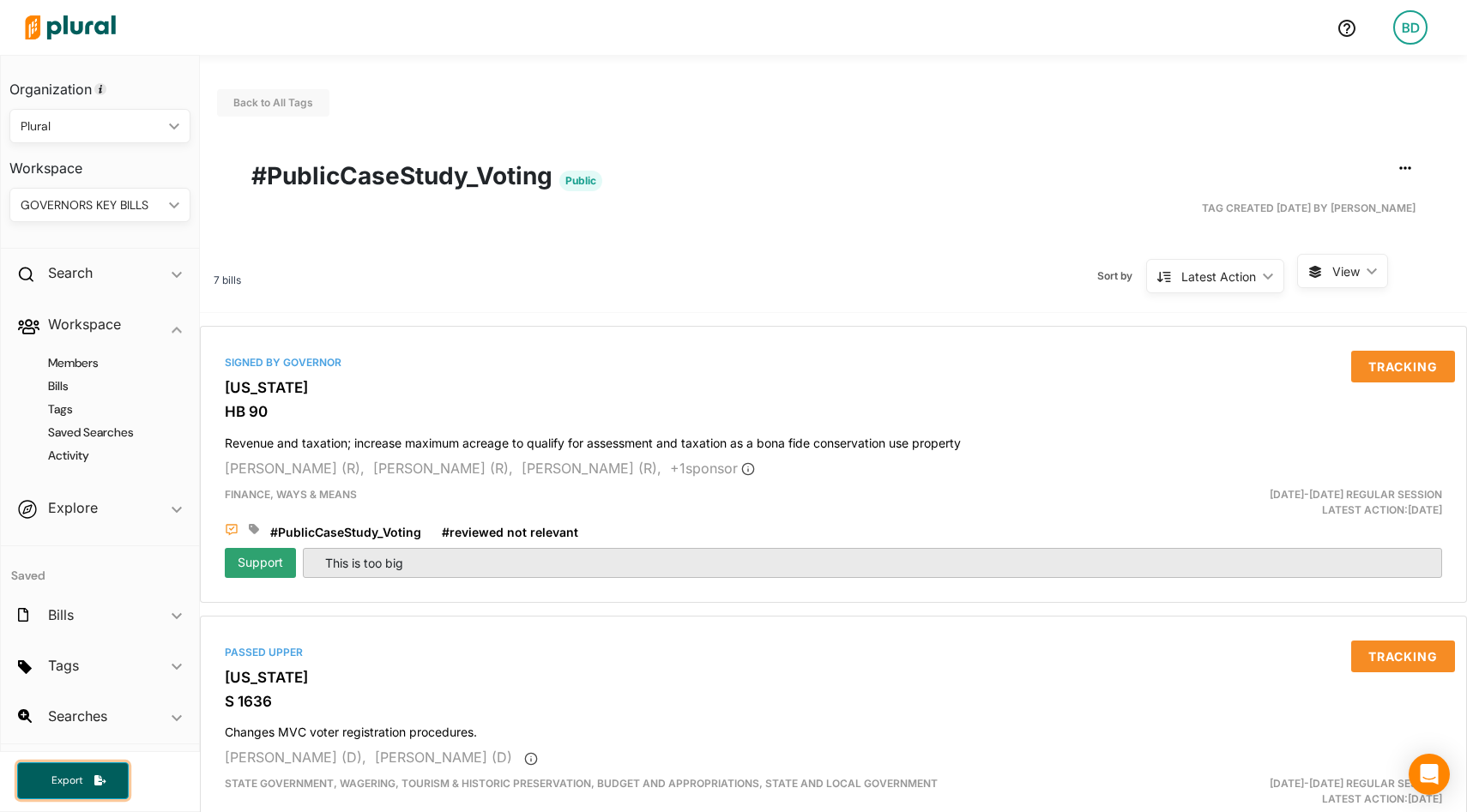
click at [97, 772] on button "Export" at bounding box center [73, 780] width 111 height 37
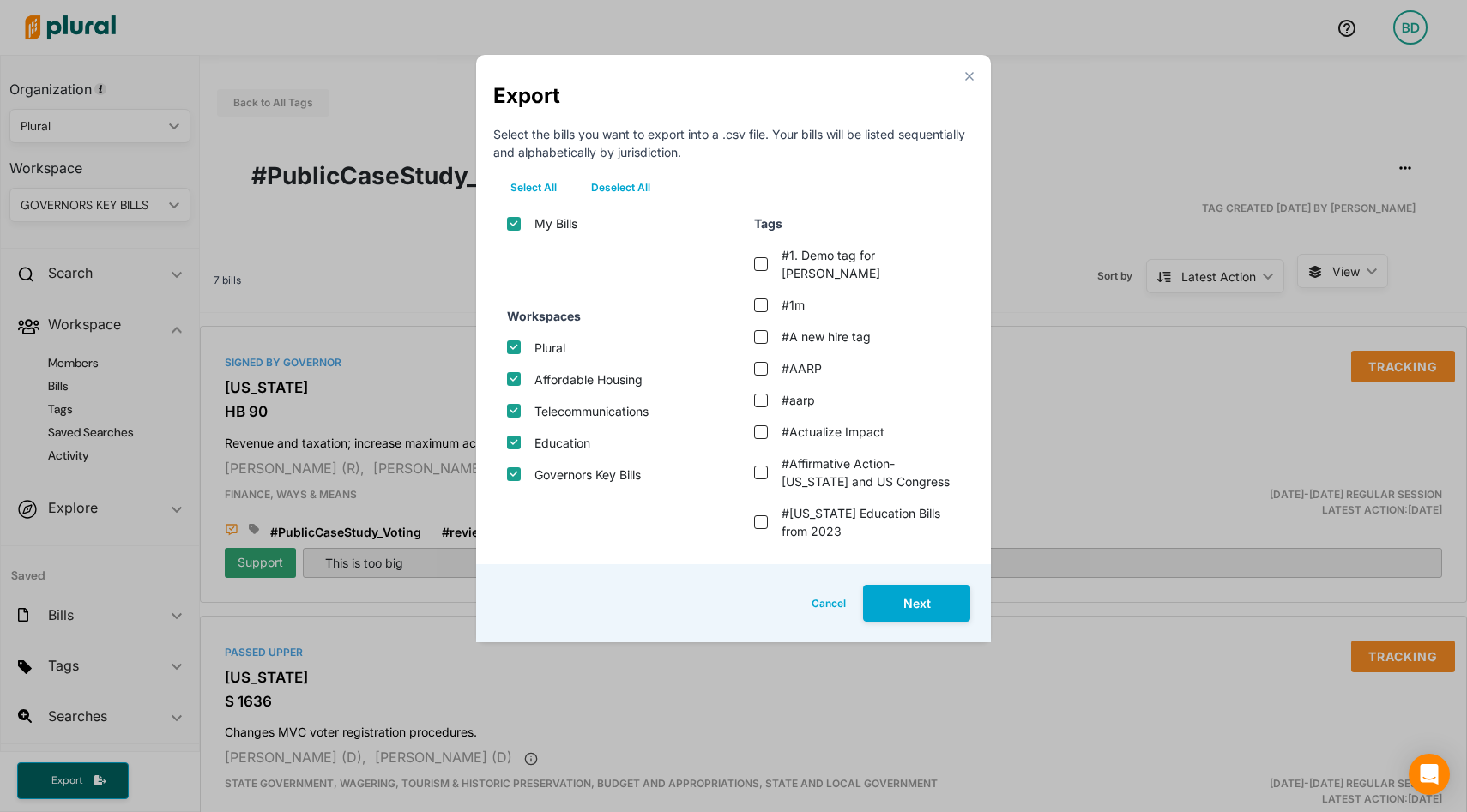
click at [611, 193] on button "Deselect All" at bounding box center [620, 188] width 94 height 25
checkbox input "false"
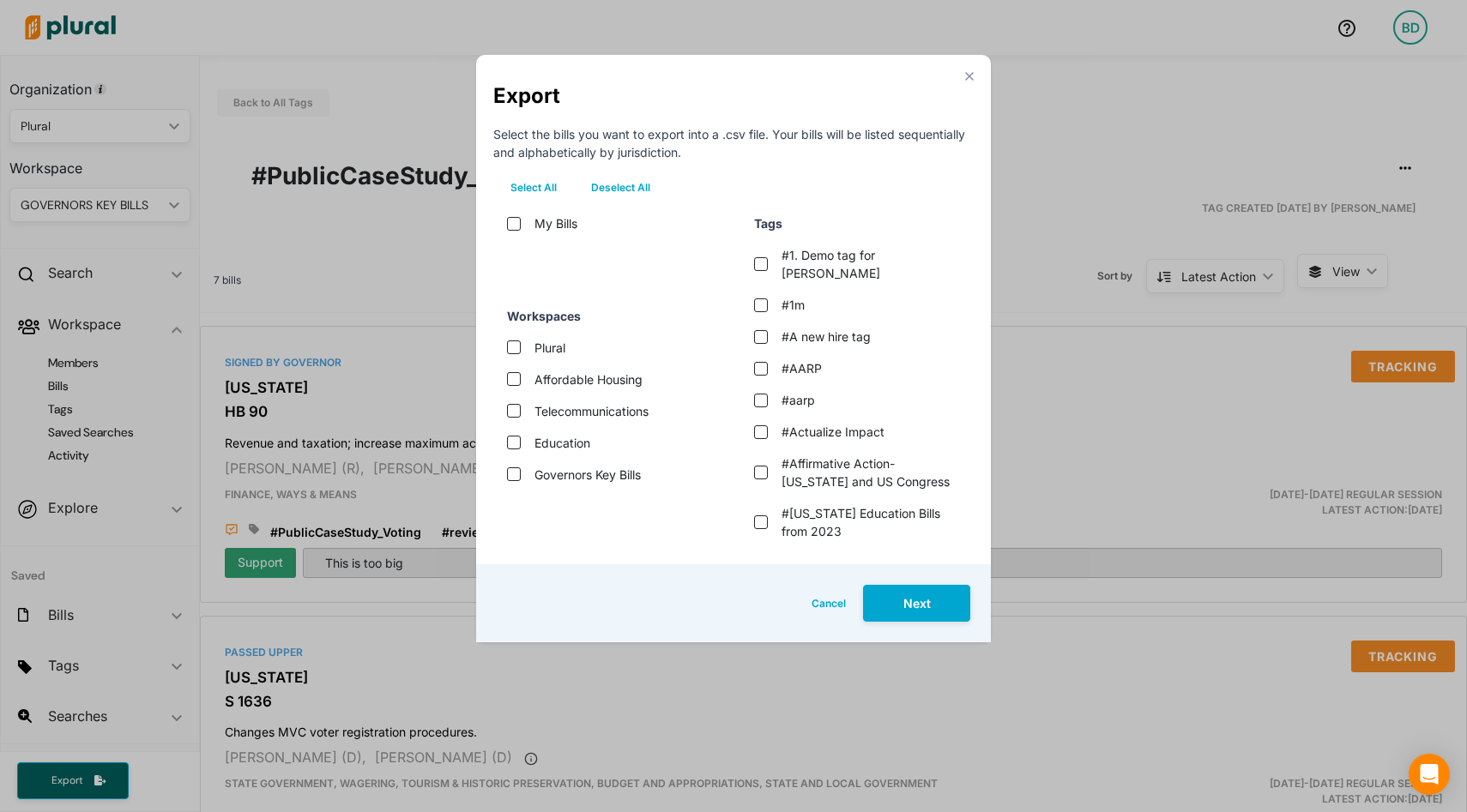
checkbox input "false"
click at [531, 474] on div "Governors Key Bills" at bounding box center [606, 474] width 226 height 32
click at [511, 474] on bills "Governors Key Bills" at bounding box center [514, 474] width 14 height 14
checkbox bills "true"
click at [914, 618] on button "Next" at bounding box center [917, 603] width 107 height 37
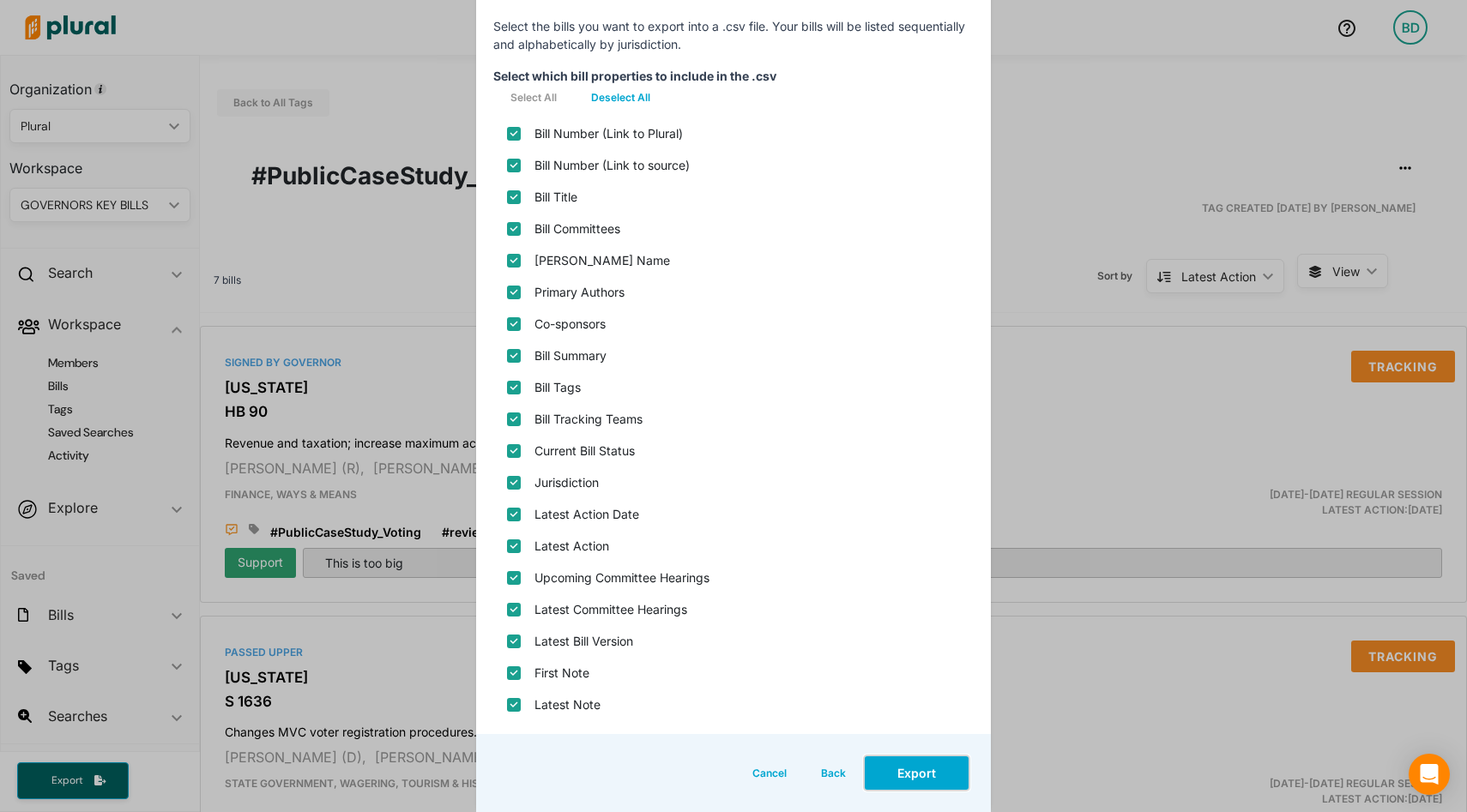
scroll to position [139, 0]
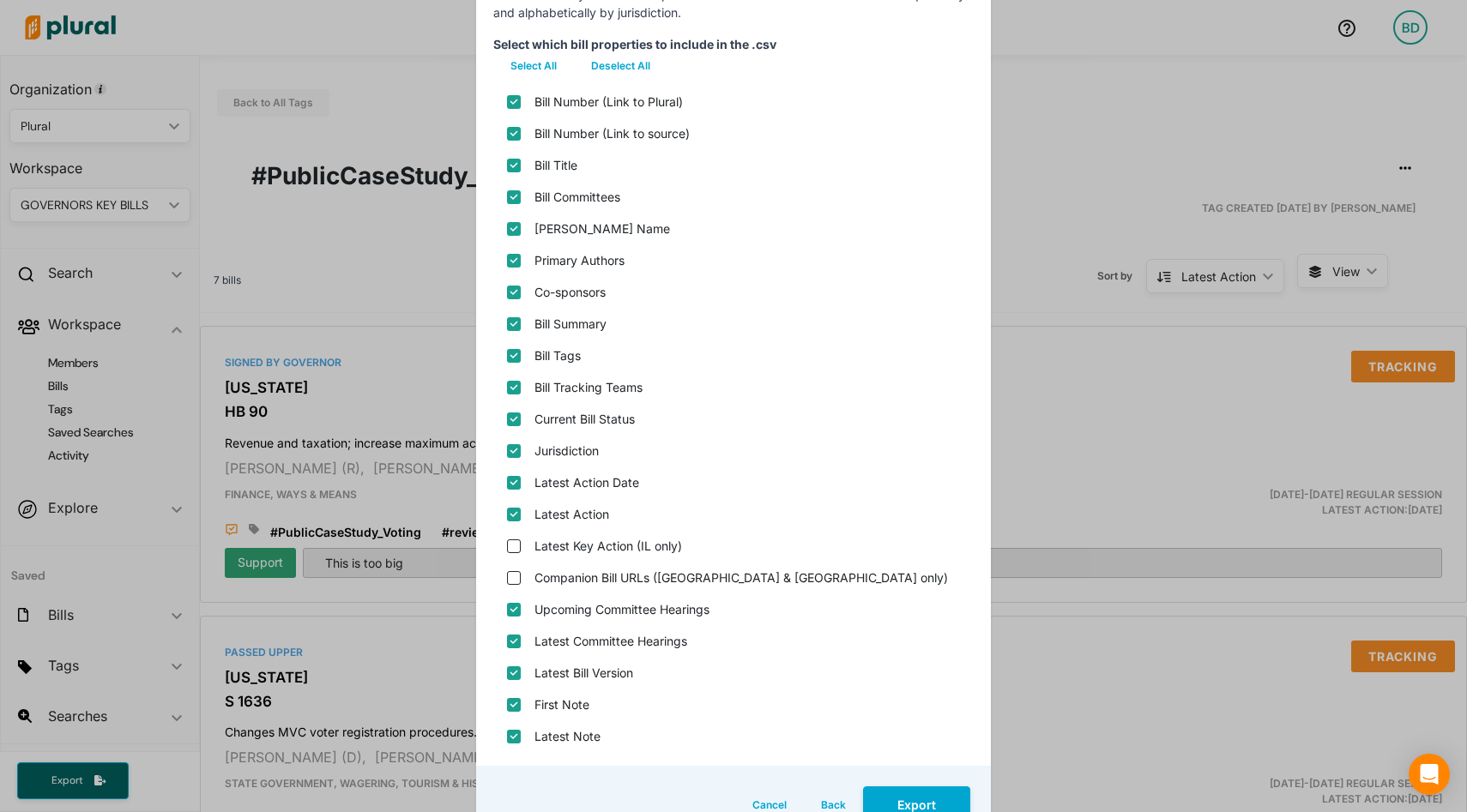
click at [768, 800] on button "Cancel" at bounding box center [769, 805] width 68 height 37
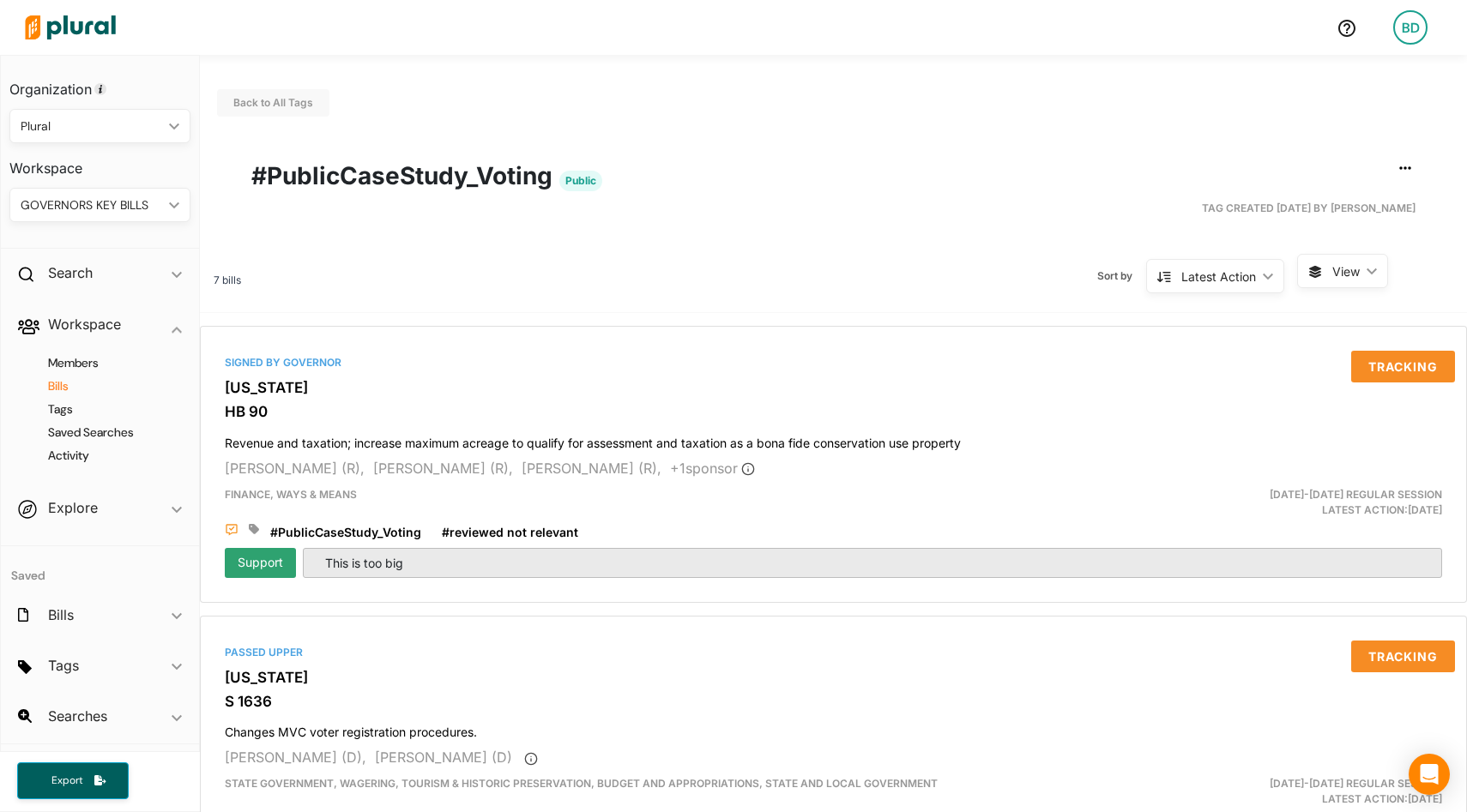
click at [62, 381] on h4 "Bills" at bounding box center [104, 386] width 155 height 17
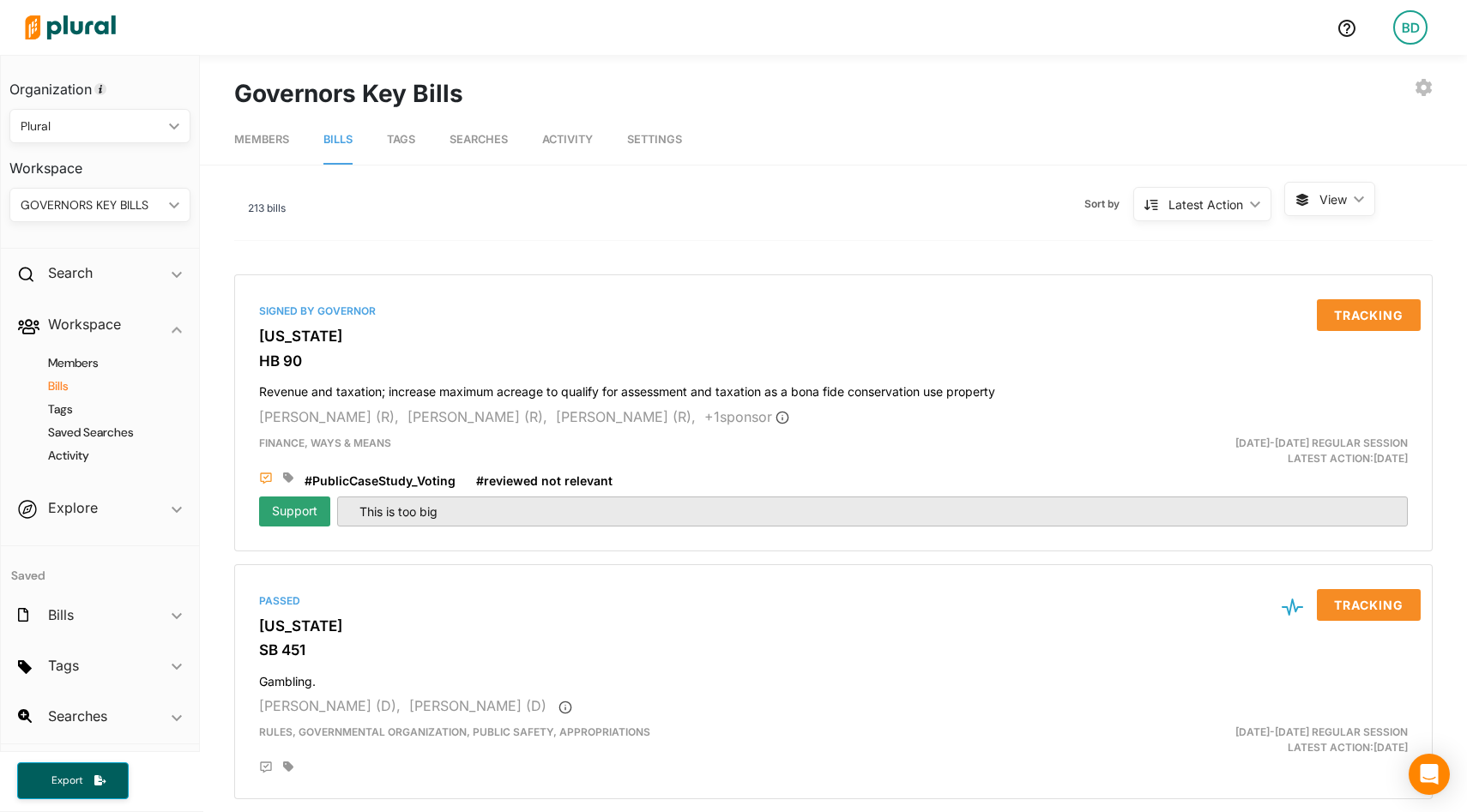
click at [1355, 203] on span "View ic_keyboard_arrow_down" at bounding box center [1330, 198] width 91 height 34
click at [1347, 252] on button "Table" at bounding box center [1361, 239] width 150 height 39
click at [1347, 248] on button "Table" at bounding box center [1361, 239] width 150 height 39
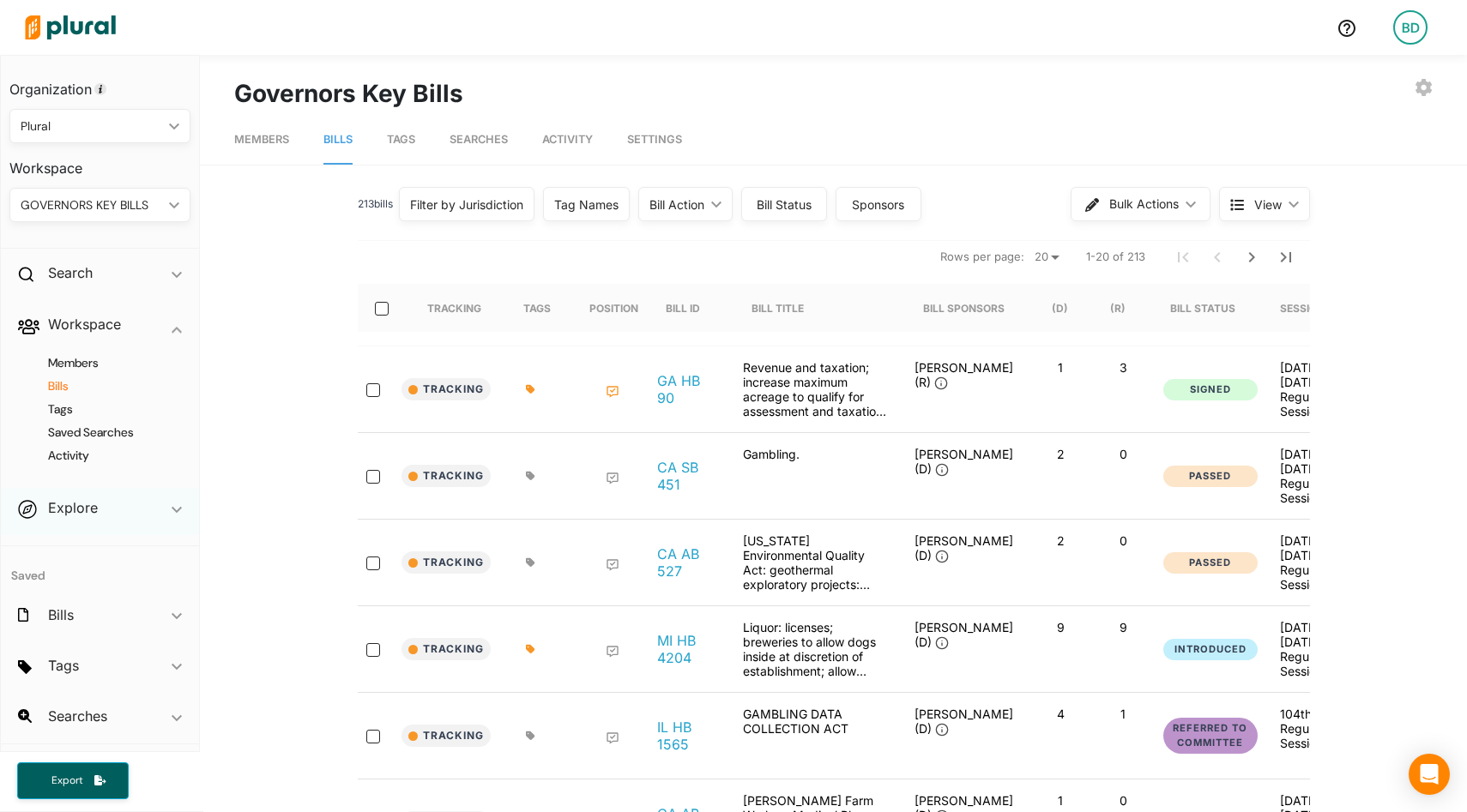
click at [177, 508] on icon "ic_keyboard_arrow_down" at bounding box center [177, 509] width 11 height 8
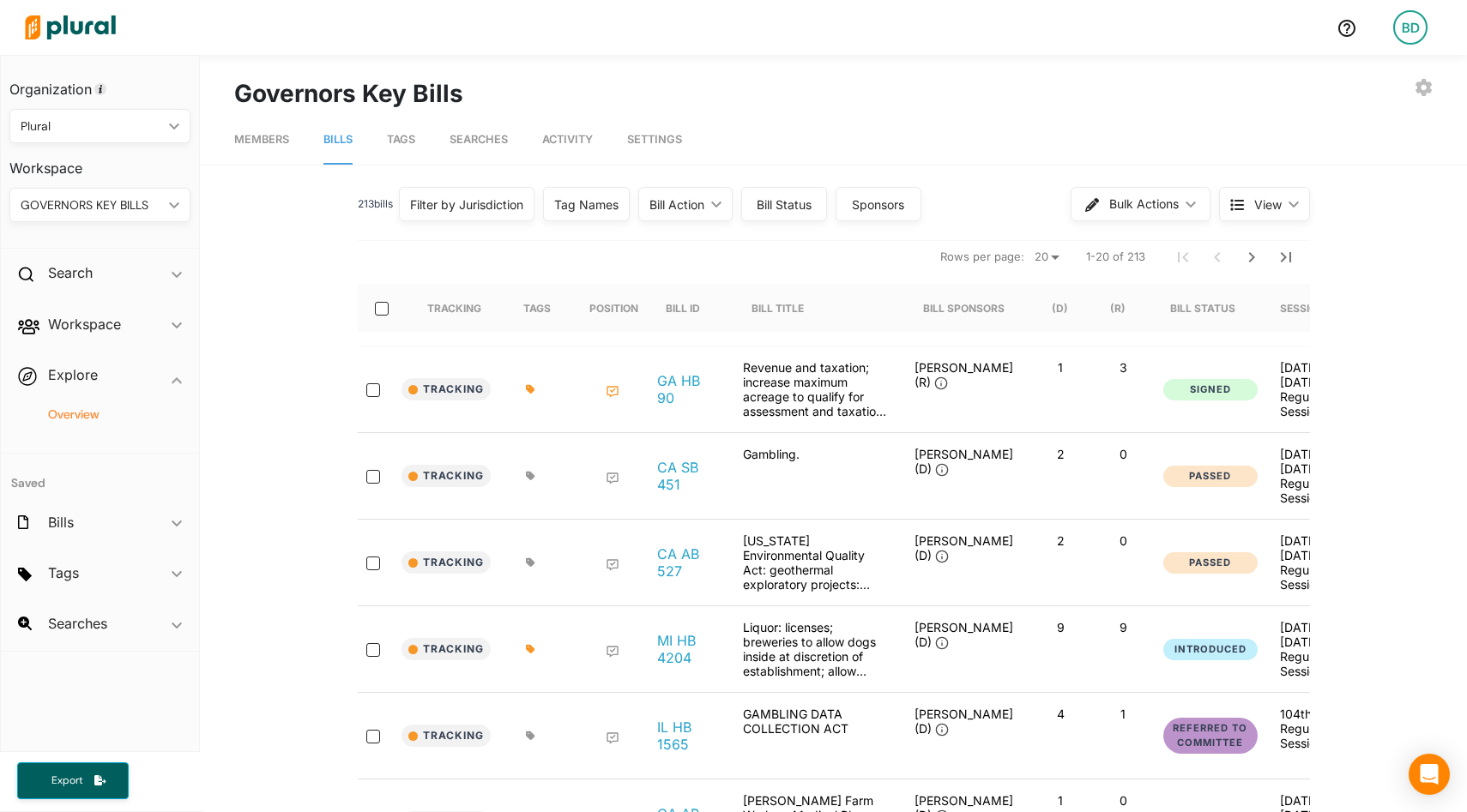
click at [92, 410] on h4 "Overview" at bounding box center [104, 415] width 155 height 17
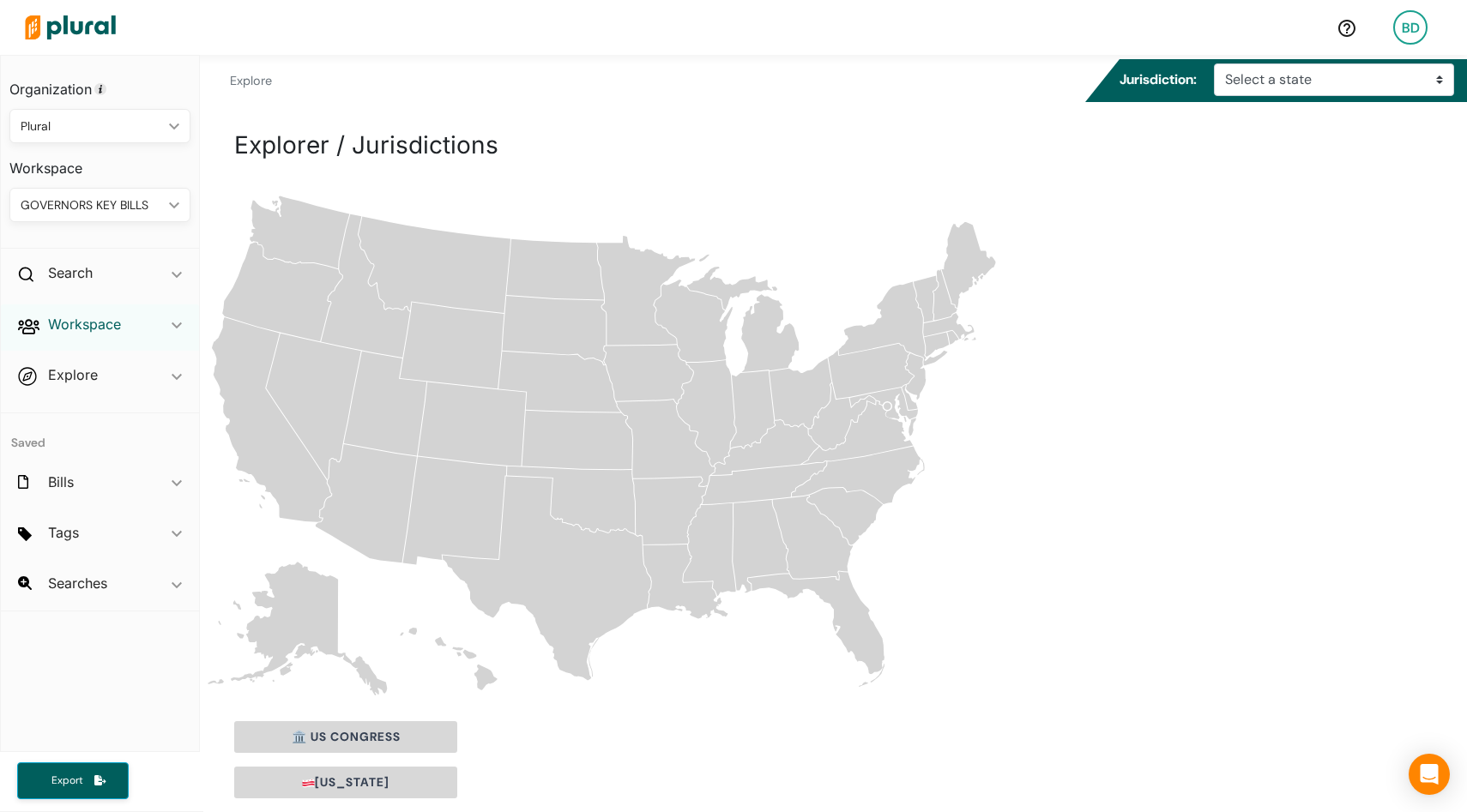
click at [113, 317] on h2 "Workspace" at bounding box center [84, 324] width 73 height 19
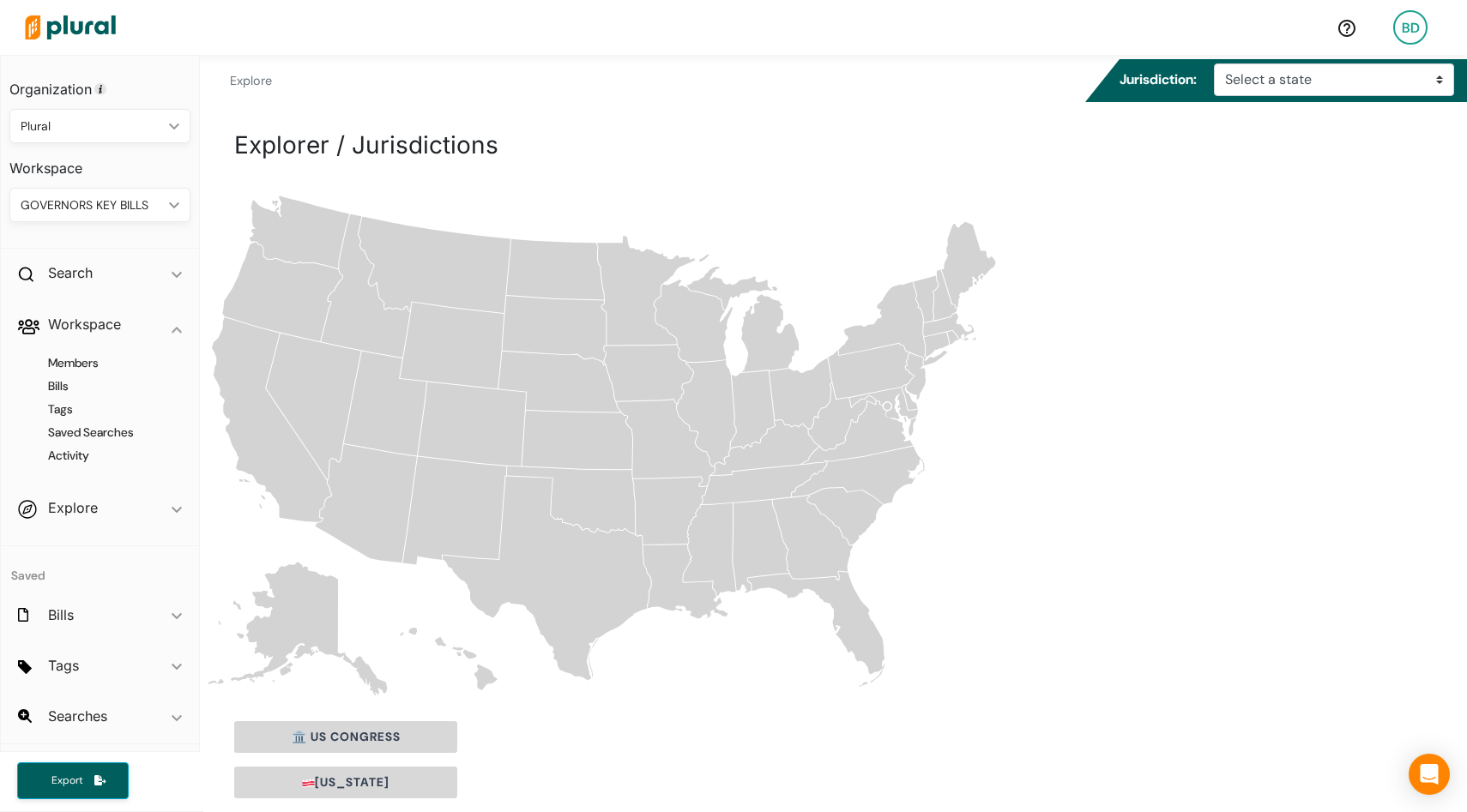
click at [171, 208] on icon "ic_keyboard_arrow_down" at bounding box center [171, 205] width 18 height 8
click at [77, 368] on div "PLURAL" at bounding box center [89, 364] width 134 height 15
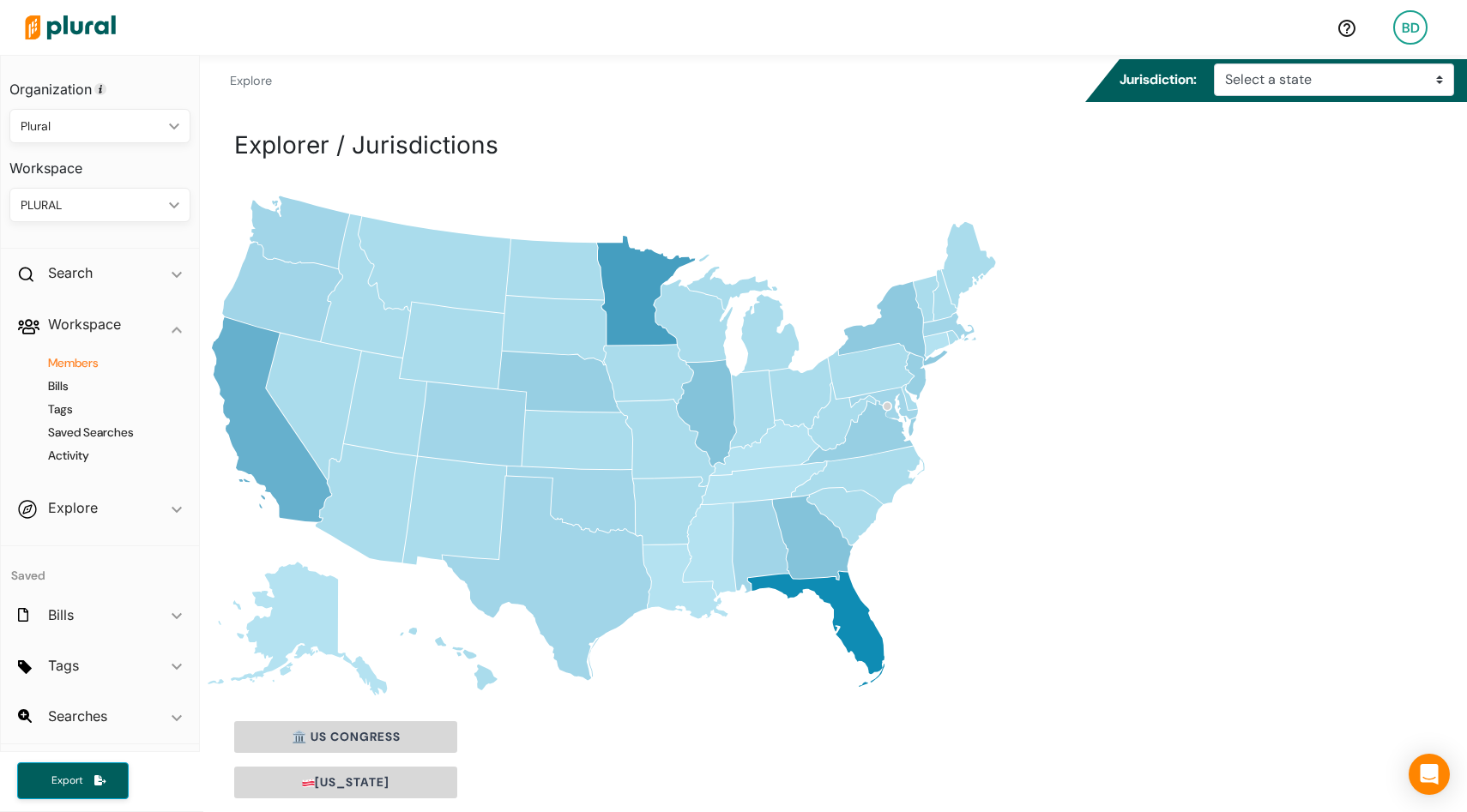
click at [87, 367] on h4 "Members" at bounding box center [104, 363] width 155 height 17
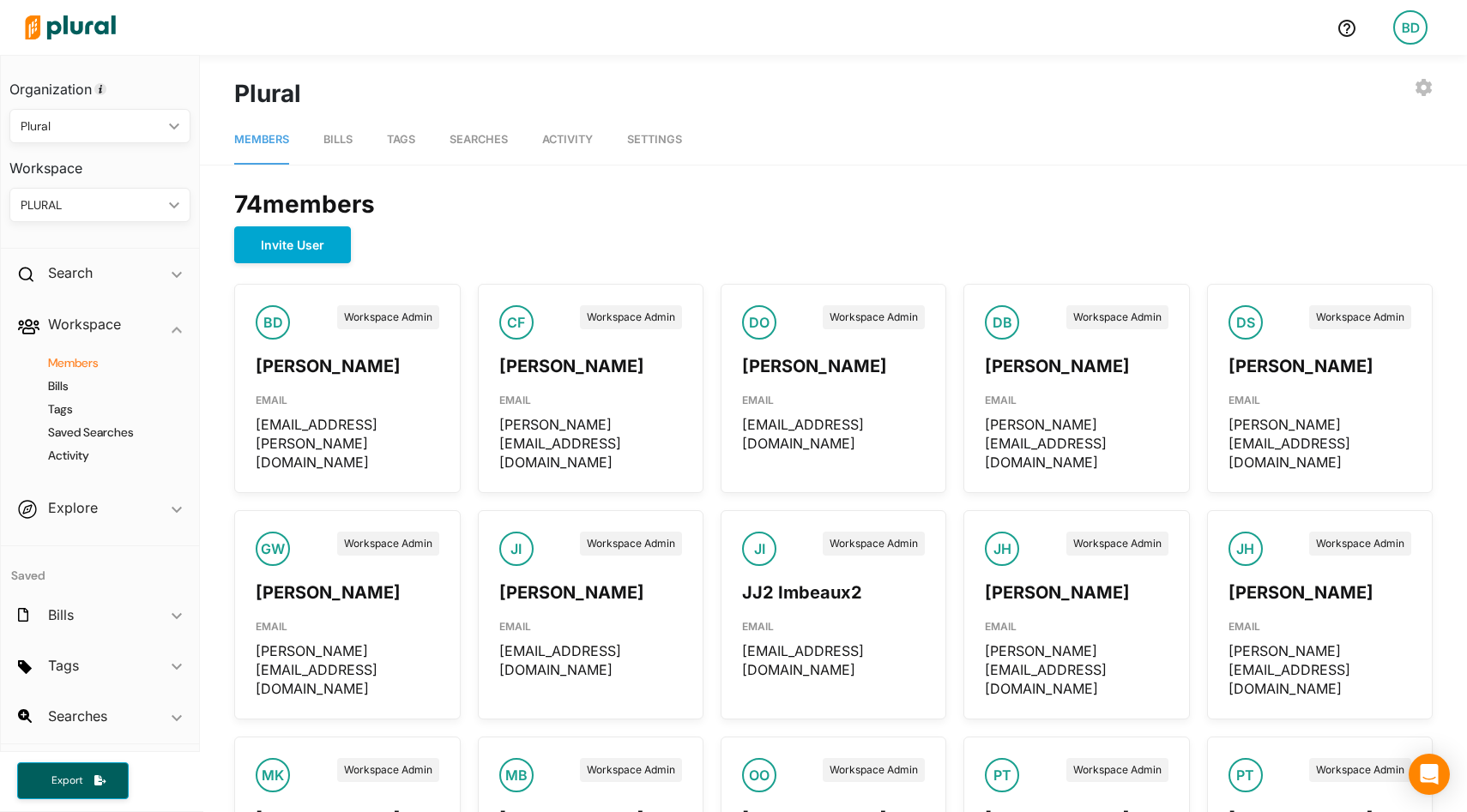
click at [356, 139] on nav "Members Bills Tags Searches Activity Settings" at bounding box center [834, 138] width 1268 height 53
click at [340, 141] on span "Bills" at bounding box center [338, 139] width 29 height 13
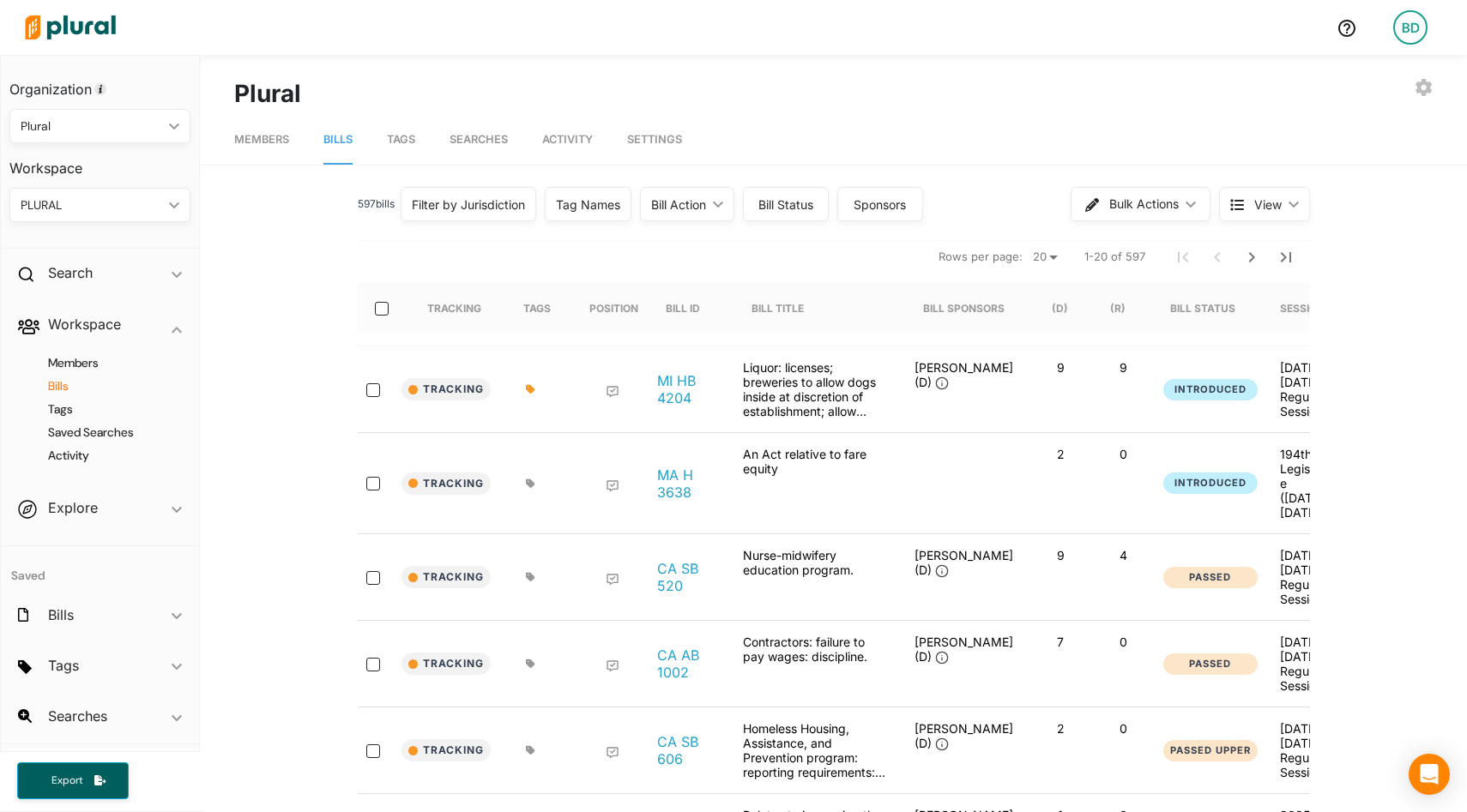
click at [674, 602] on div "CA SB 520" at bounding box center [687, 577] width 86 height 59
click at [672, 565] on div "CA SB 520" at bounding box center [687, 577] width 86 height 59
click at [676, 589] on link "CA SB 520" at bounding box center [686, 577] width 59 height 34
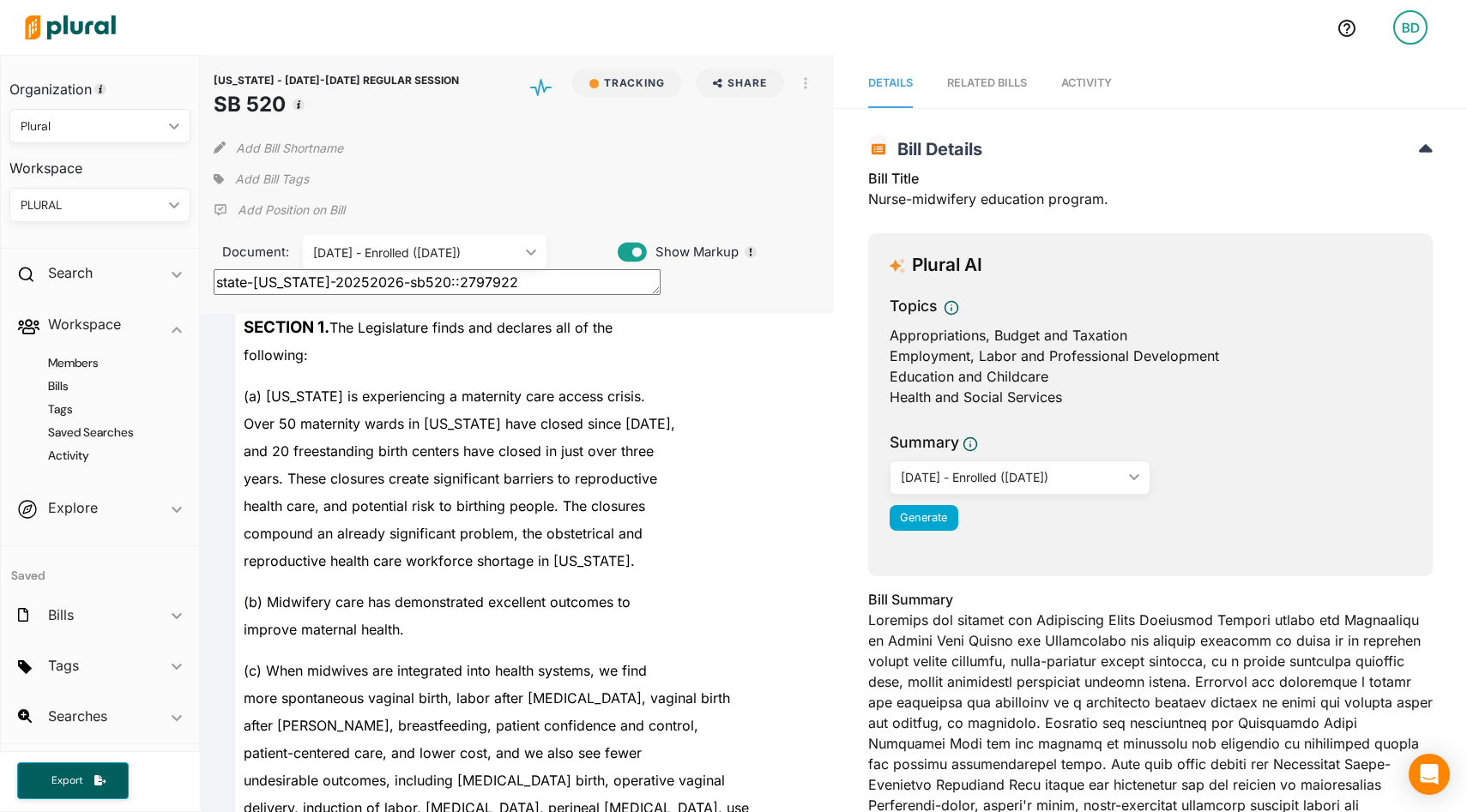
click at [980, 69] on link "RELATED BILLS" at bounding box center [987, 83] width 80 height 49
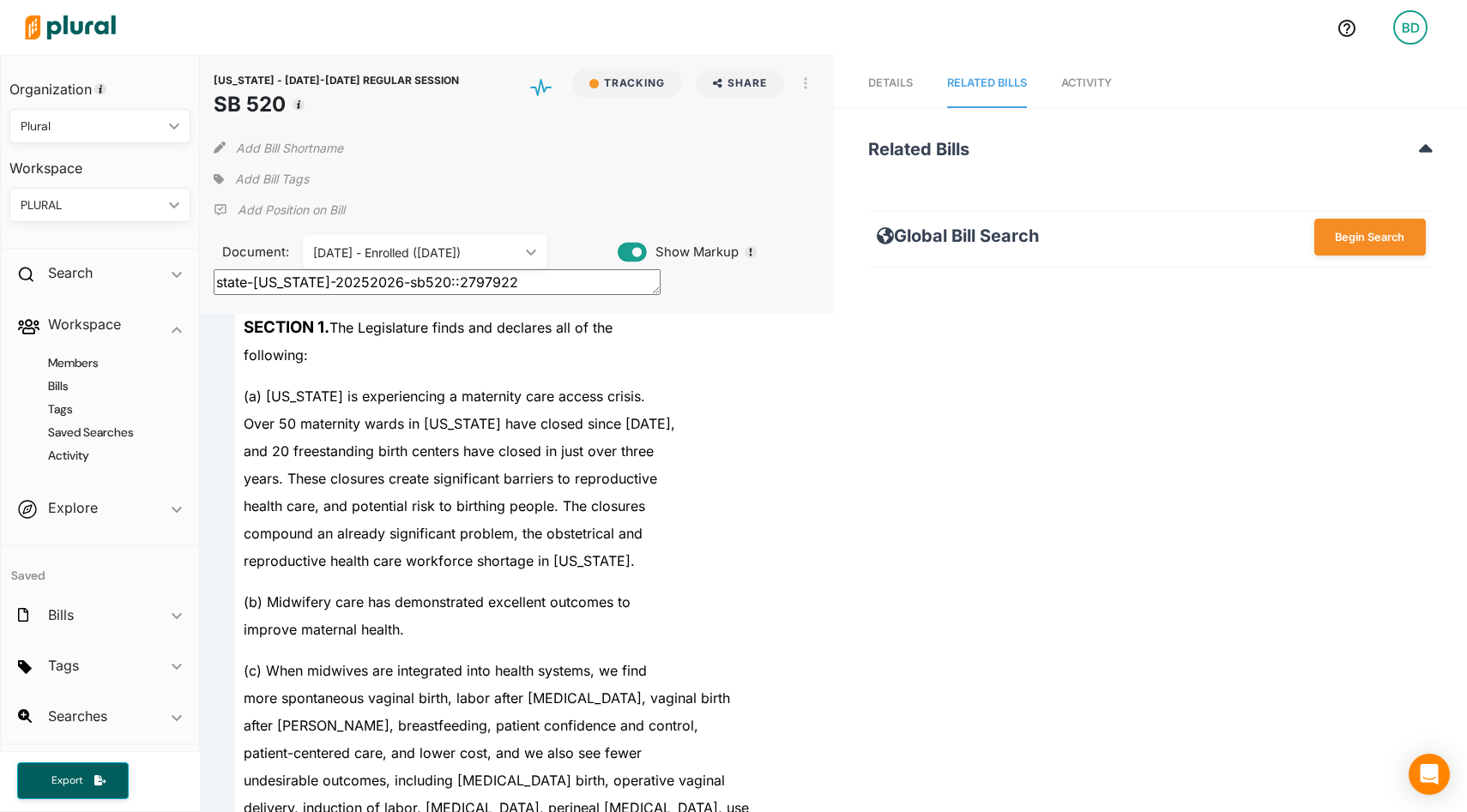
click at [1089, 89] on link "Activity" at bounding box center [1087, 83] width 51 height 49
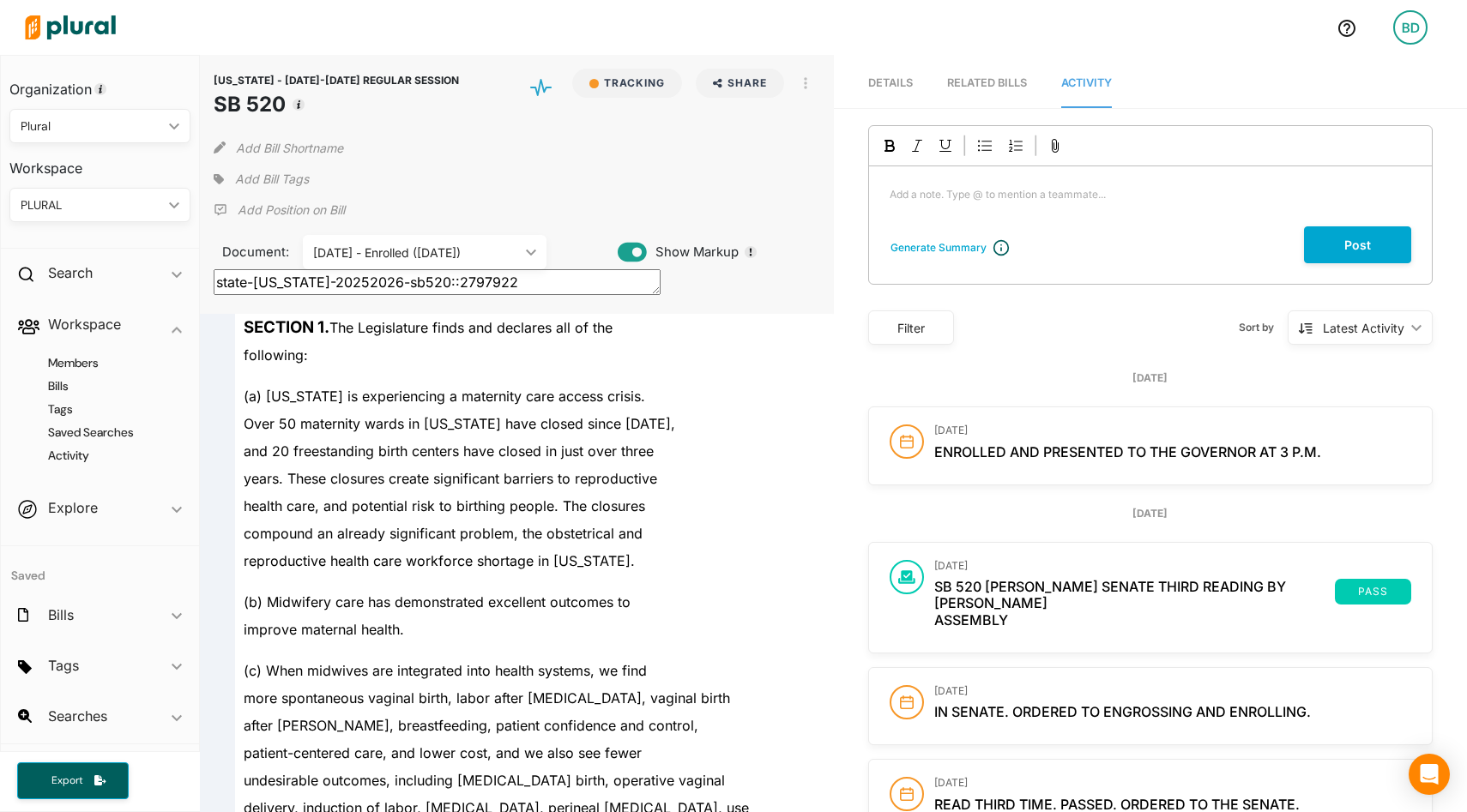
click at [68, 21] on img at bounding box center [70, 27] width 120 height 60
